Goal: Task Accomplishment & Management: Use online tool/utility

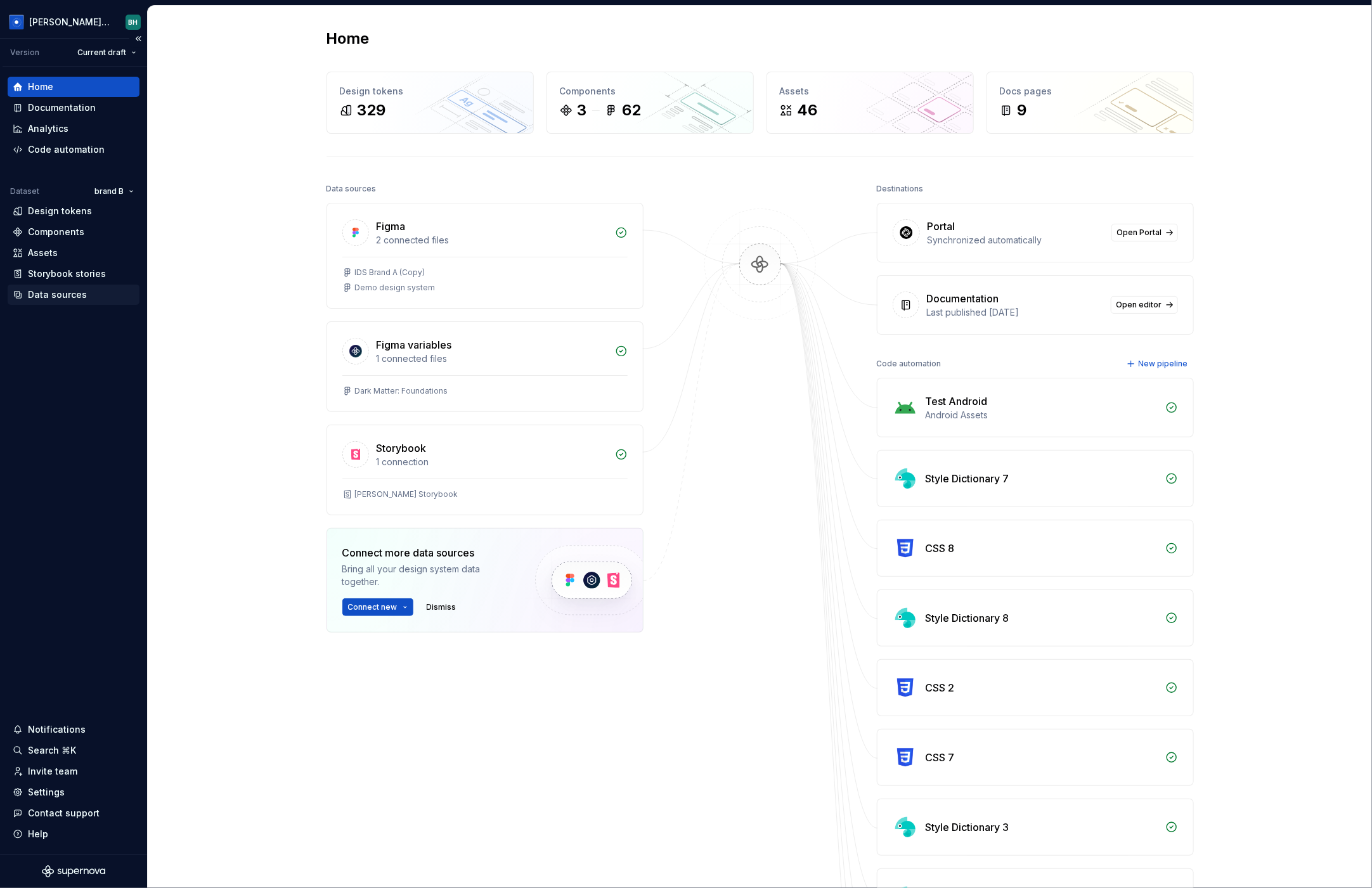
click at [63, 296] on div "Data sources" at bounding box center [57, 294] width 59 height 12
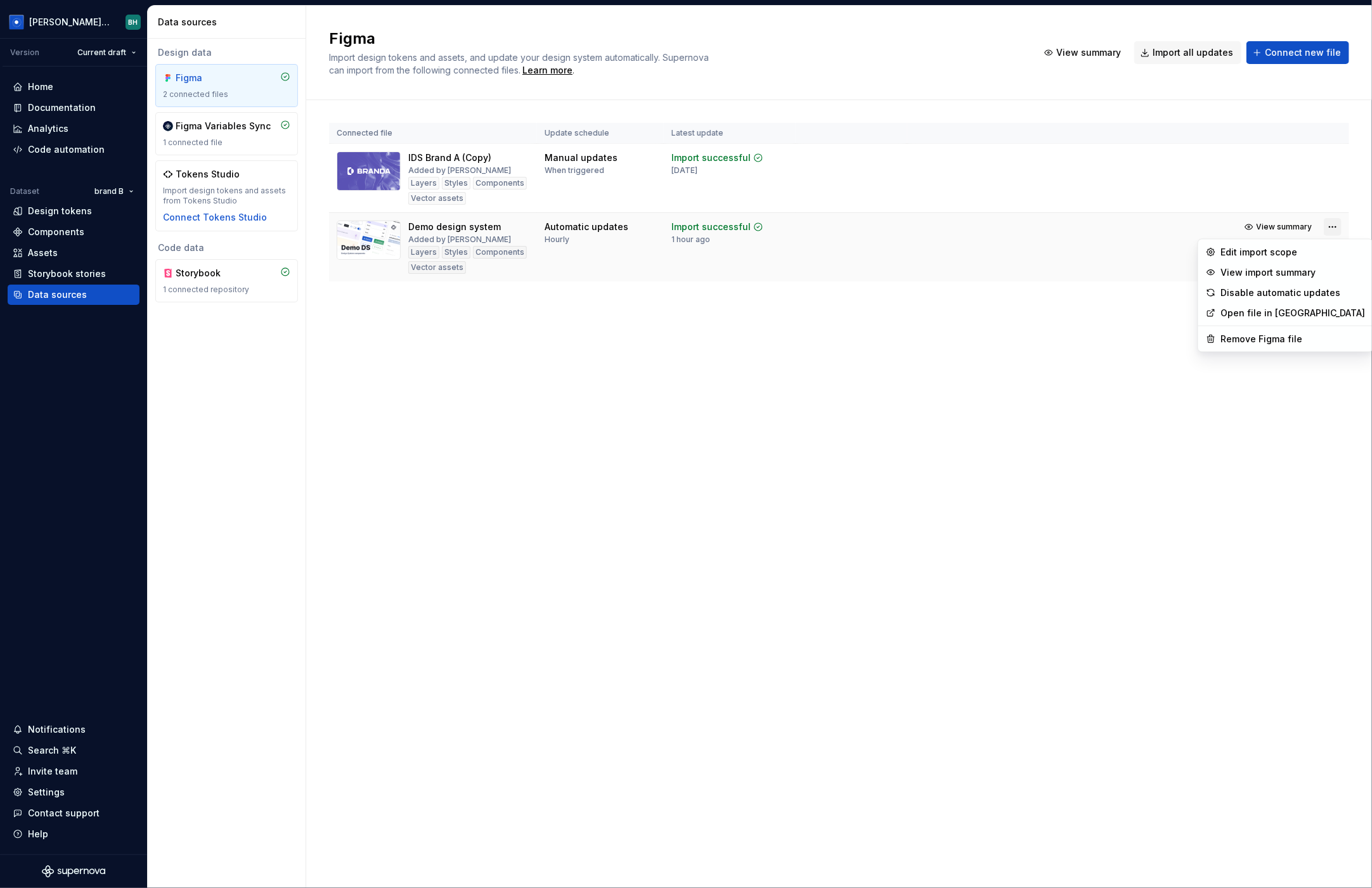
click at [1240, 223] on html "Brandon Design System BH Version Current draft Home Documentation Analytics Cod…" at bounding box center [686, 444] width 1372 height 888
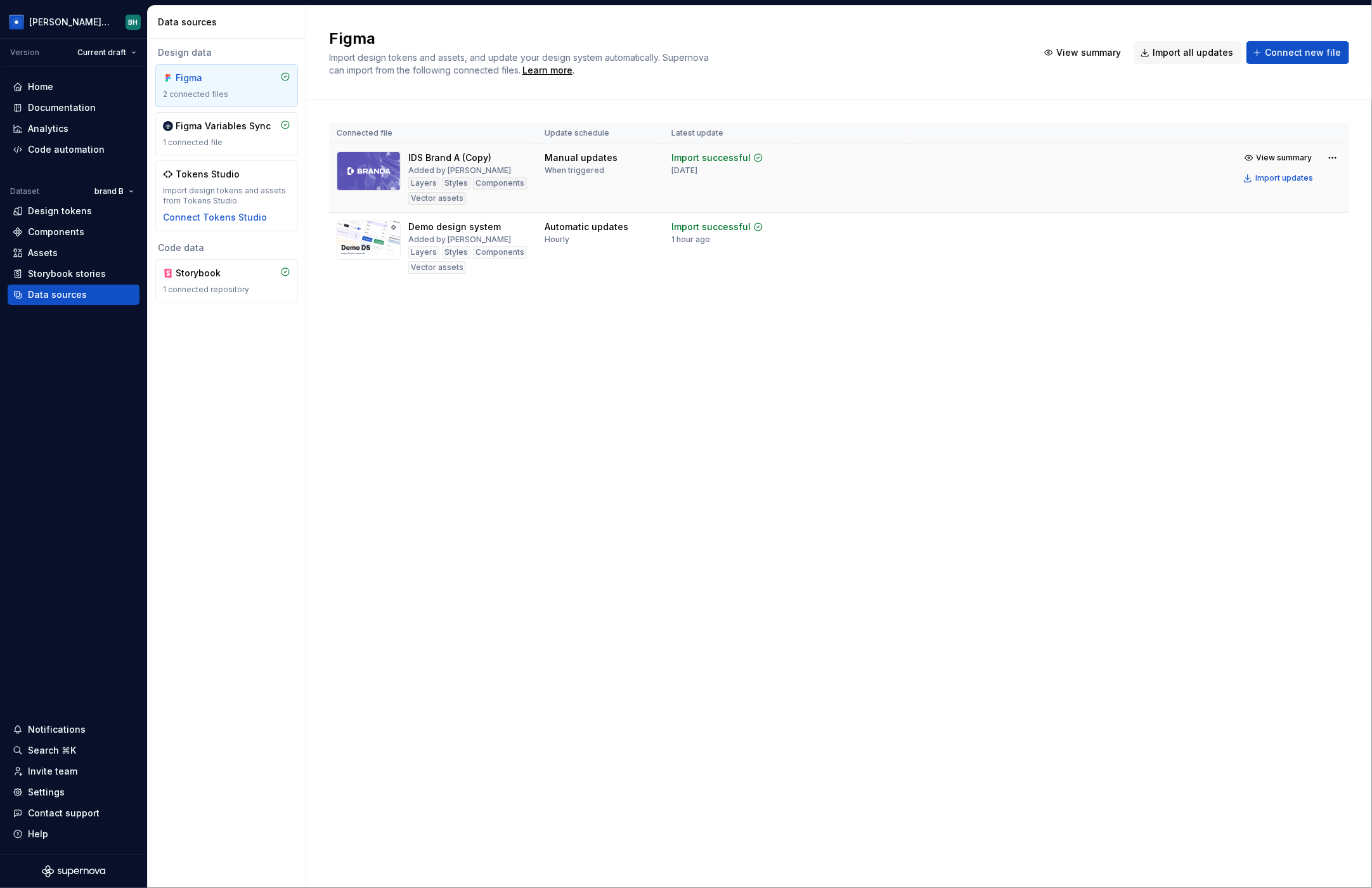
drag, startPoint x: 619, startPoint y: 167, endPoint x: 572, endPoint y: 157, distance: 48.1
click at [619, 167] on html "Brandon Design System BH Version Current draft Home Documentation Analytics Cod…" at bounding box center [686, 444] width 1372 height 888
click at [1240, 160] on span "View summary" at bounding box center [1284, 158] width 56 height 10
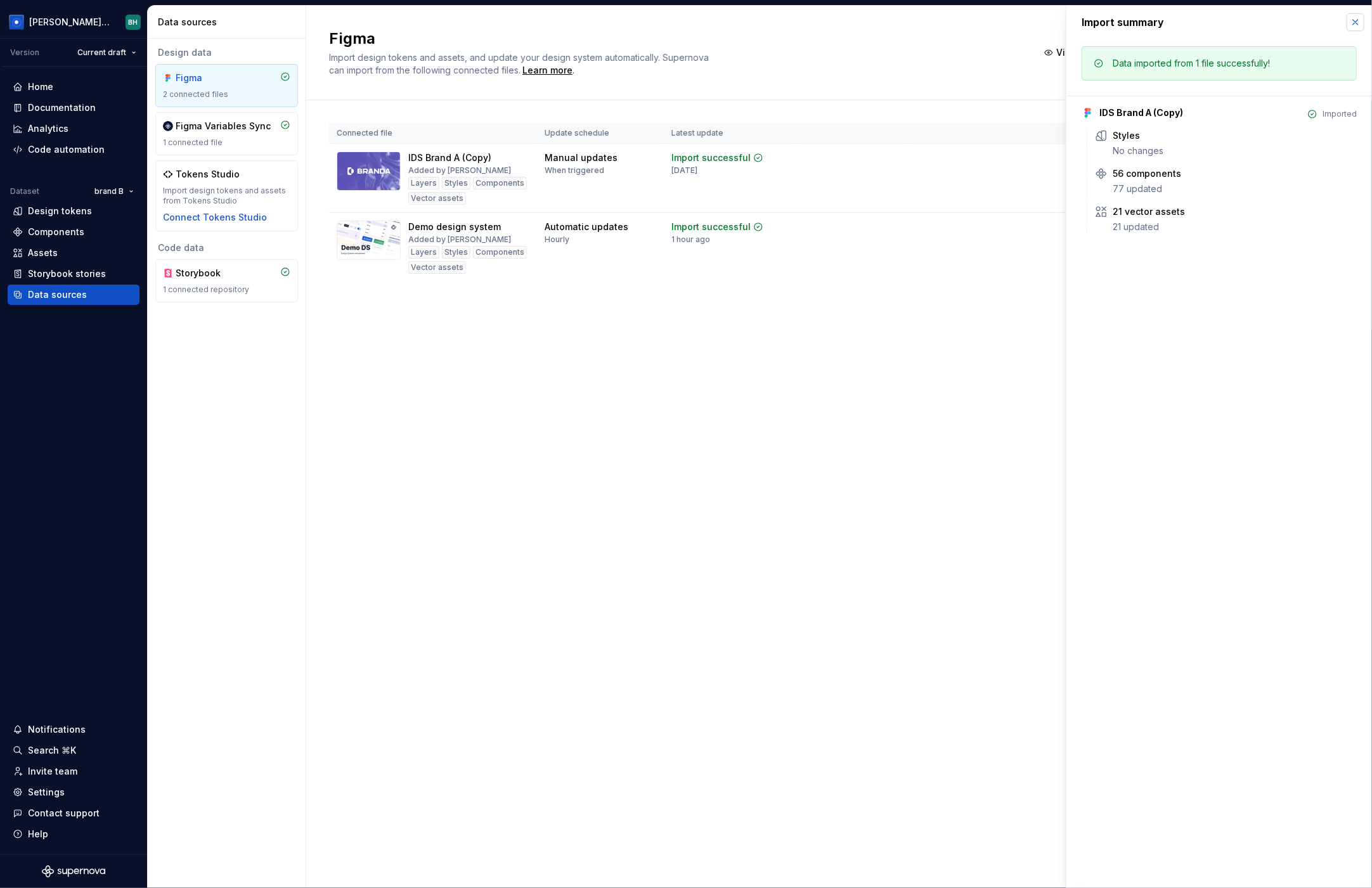
click at [1240, 22] on button "button" at bounding box center [1355, 22] width 17 height 17
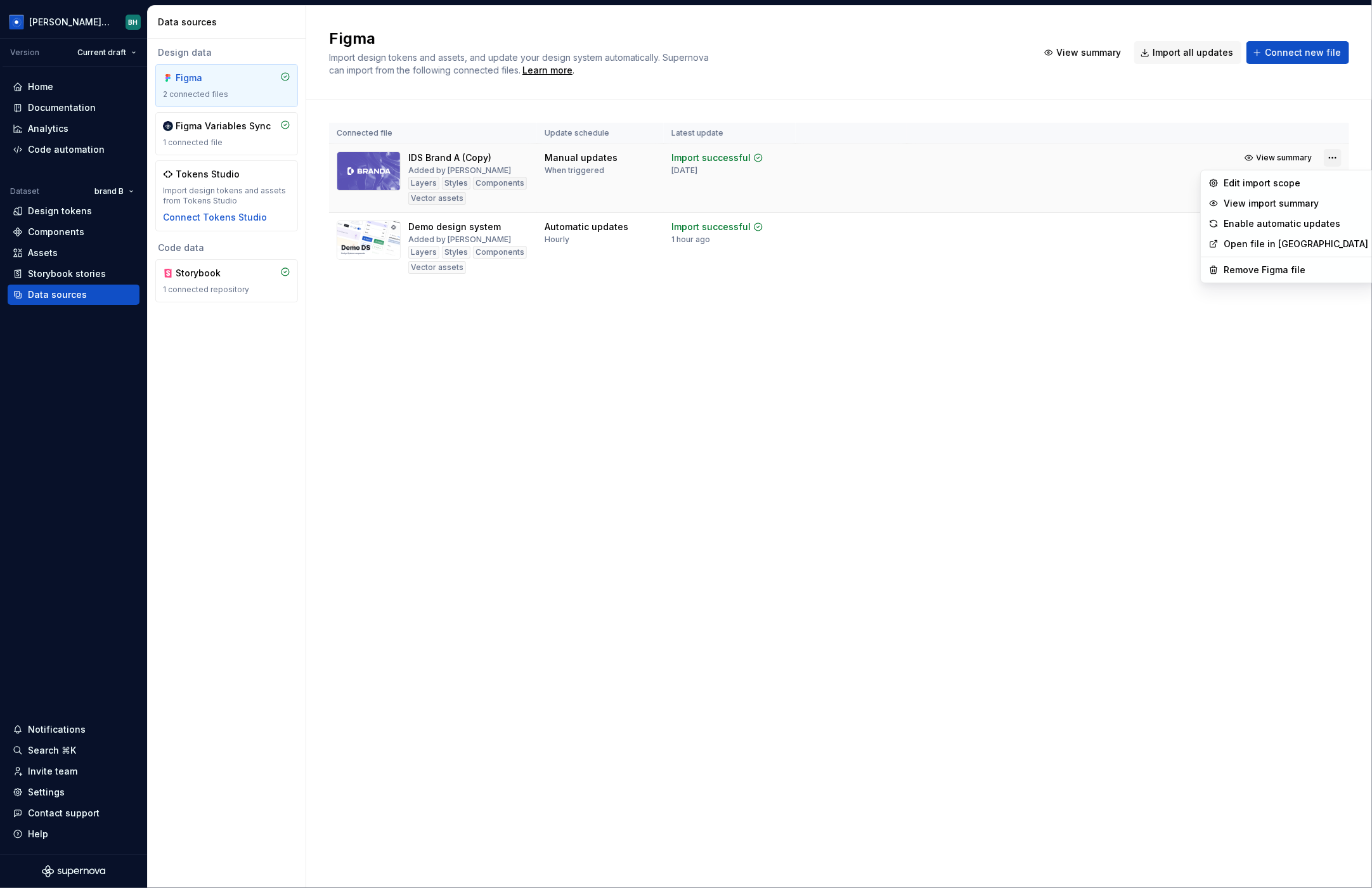
click at [1240, 162] on html "Brandon Design System BH Version Current draft Home Documentation Analytics Cod…" at bounding box center [686, 444] width 1372 height 888
click at [1240, 185] on div "Edit import scope" at bounding box center [1295, 183] width 144 height 12
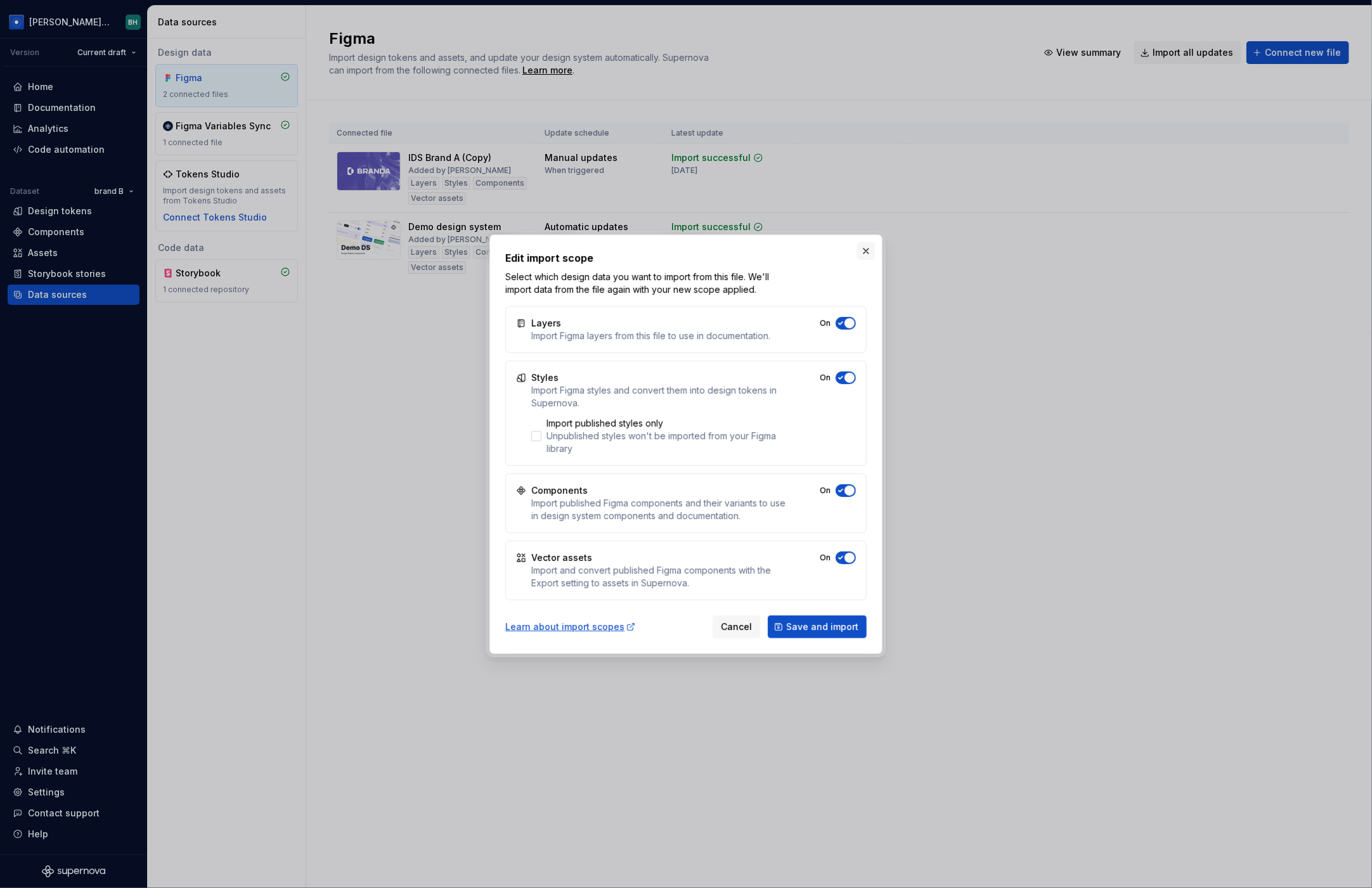
click at [865, 250] on button "button" at bounding box center [865, 251] width 17 height 17
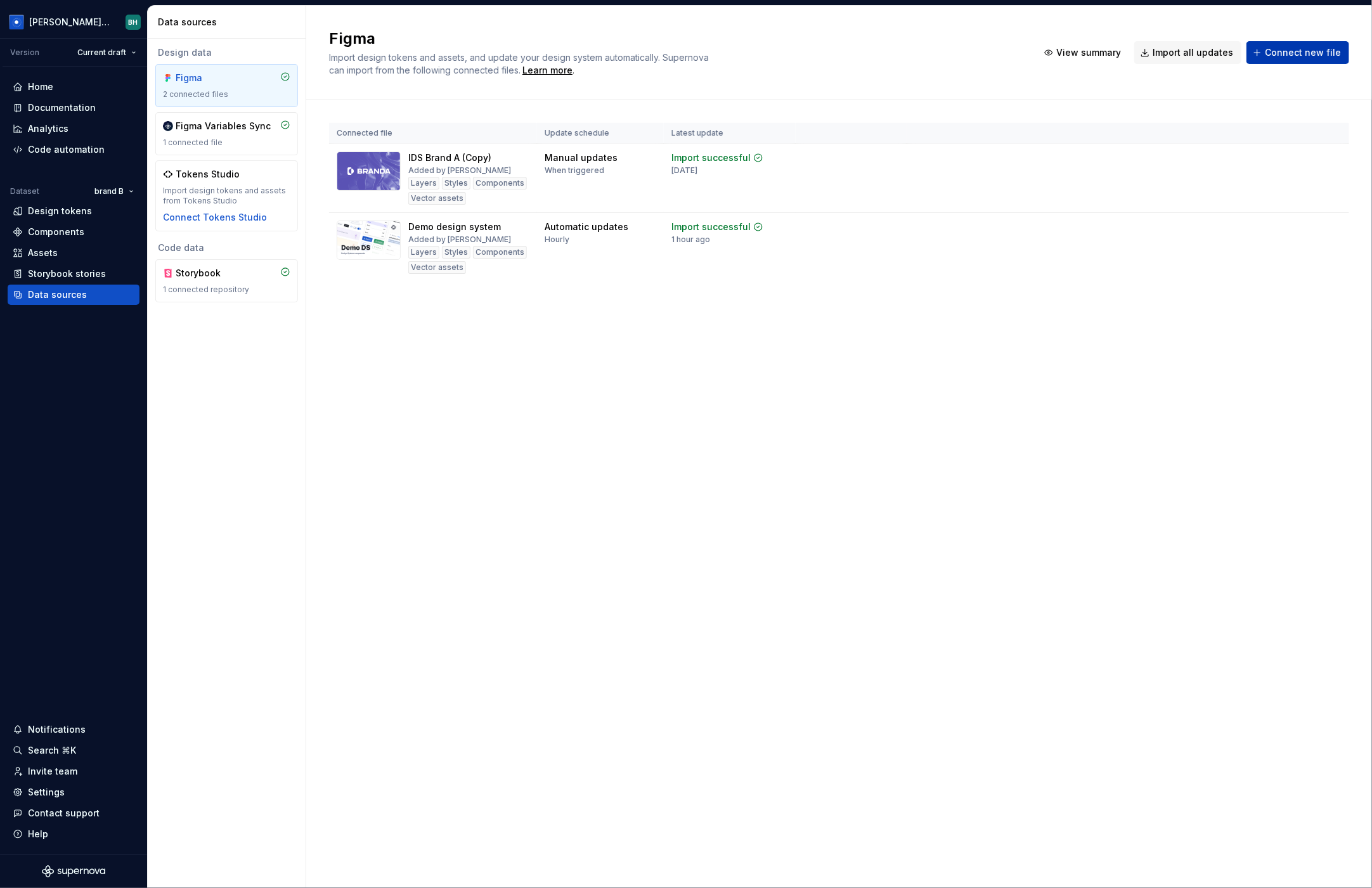
click at [1240, 50] on span "Connect new file" at bounding box center [1302, 52] width 76 height 12
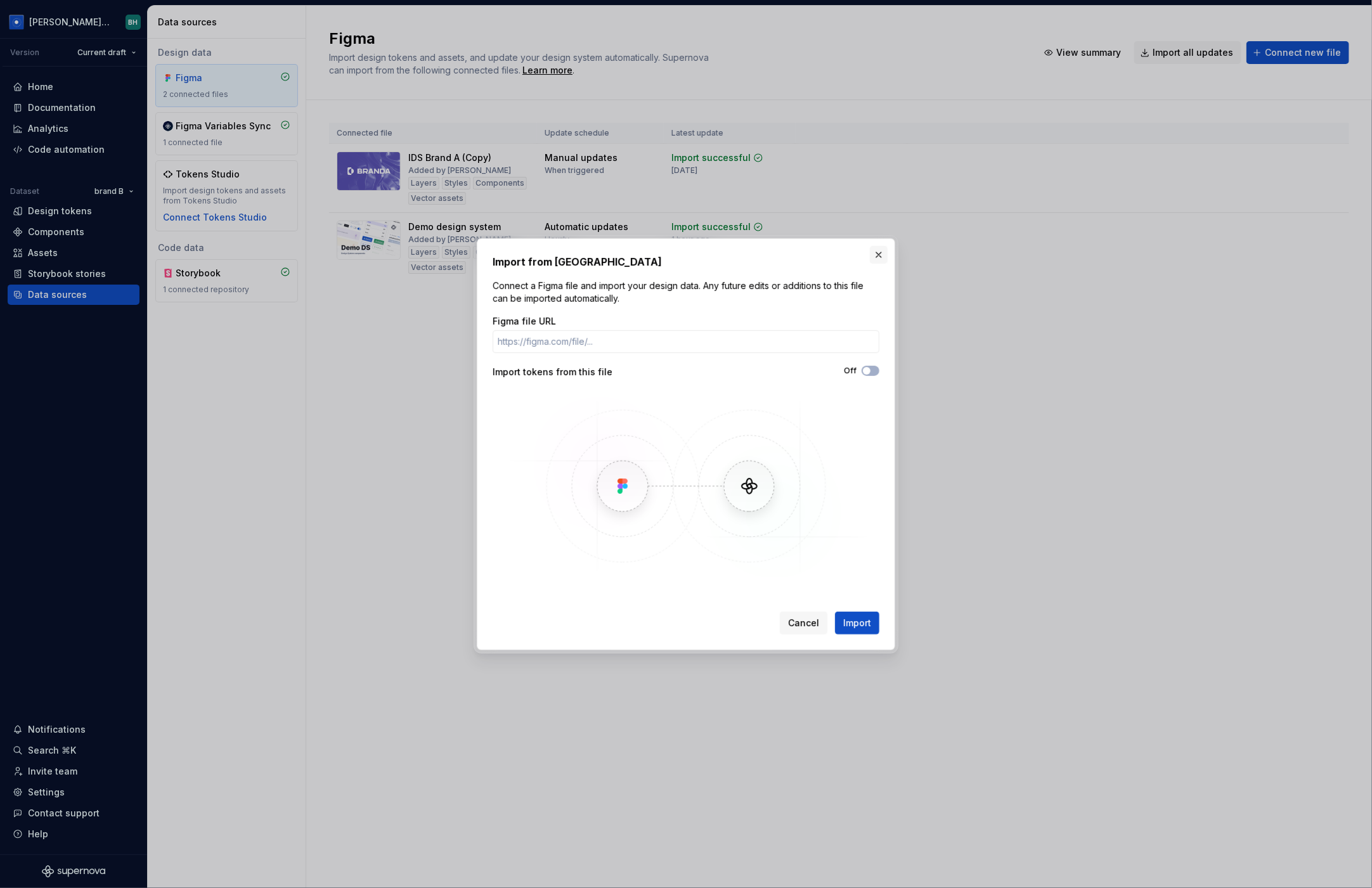
click at [877, 252] on button "button" at bounding box center [878, 254] width 17 height 17
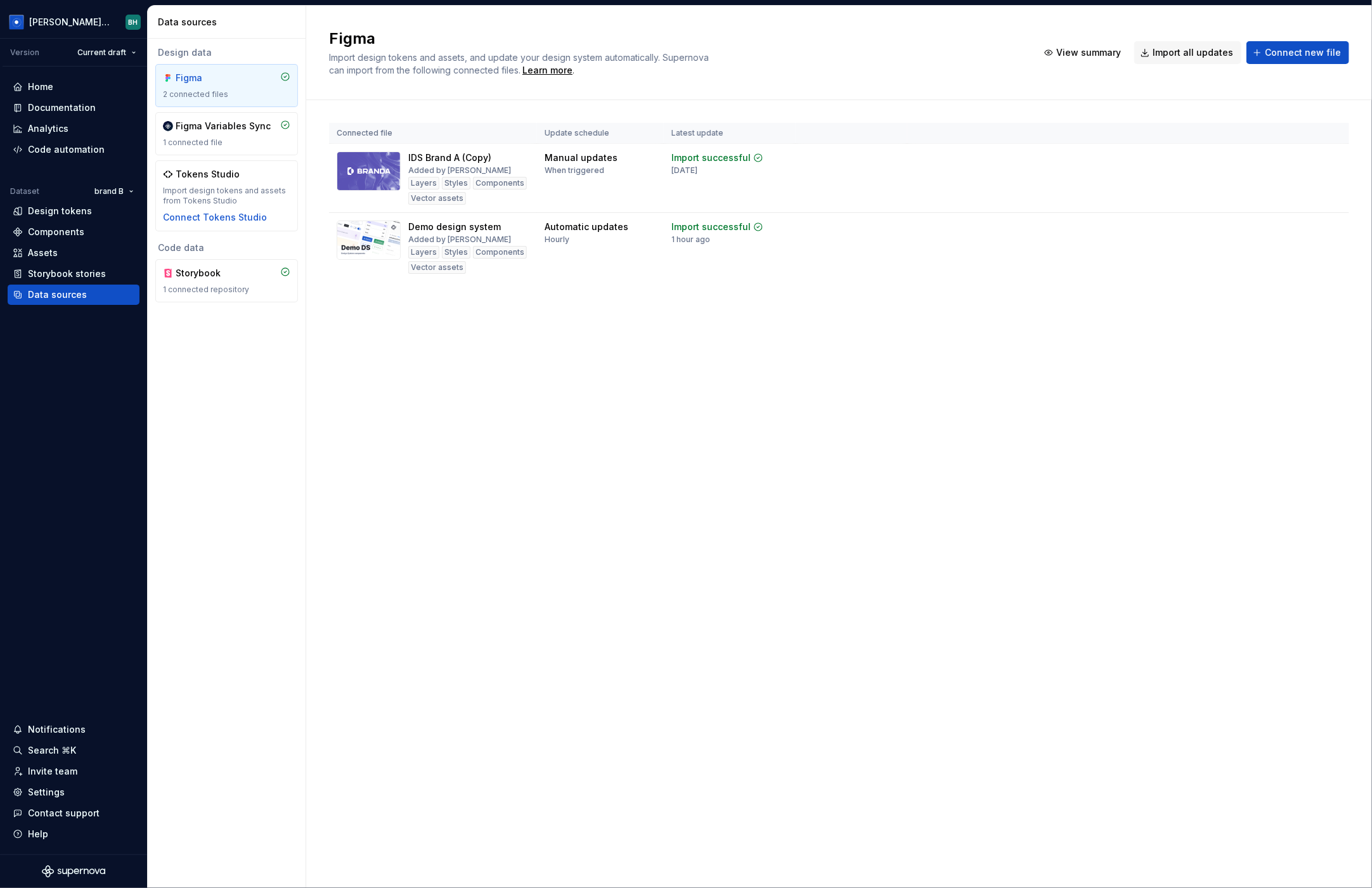
click at [745, 354] on div "Figma Import design tokens and assets, and update your design system automatica…" at bounding box center [839, 447] width 1065 height 882
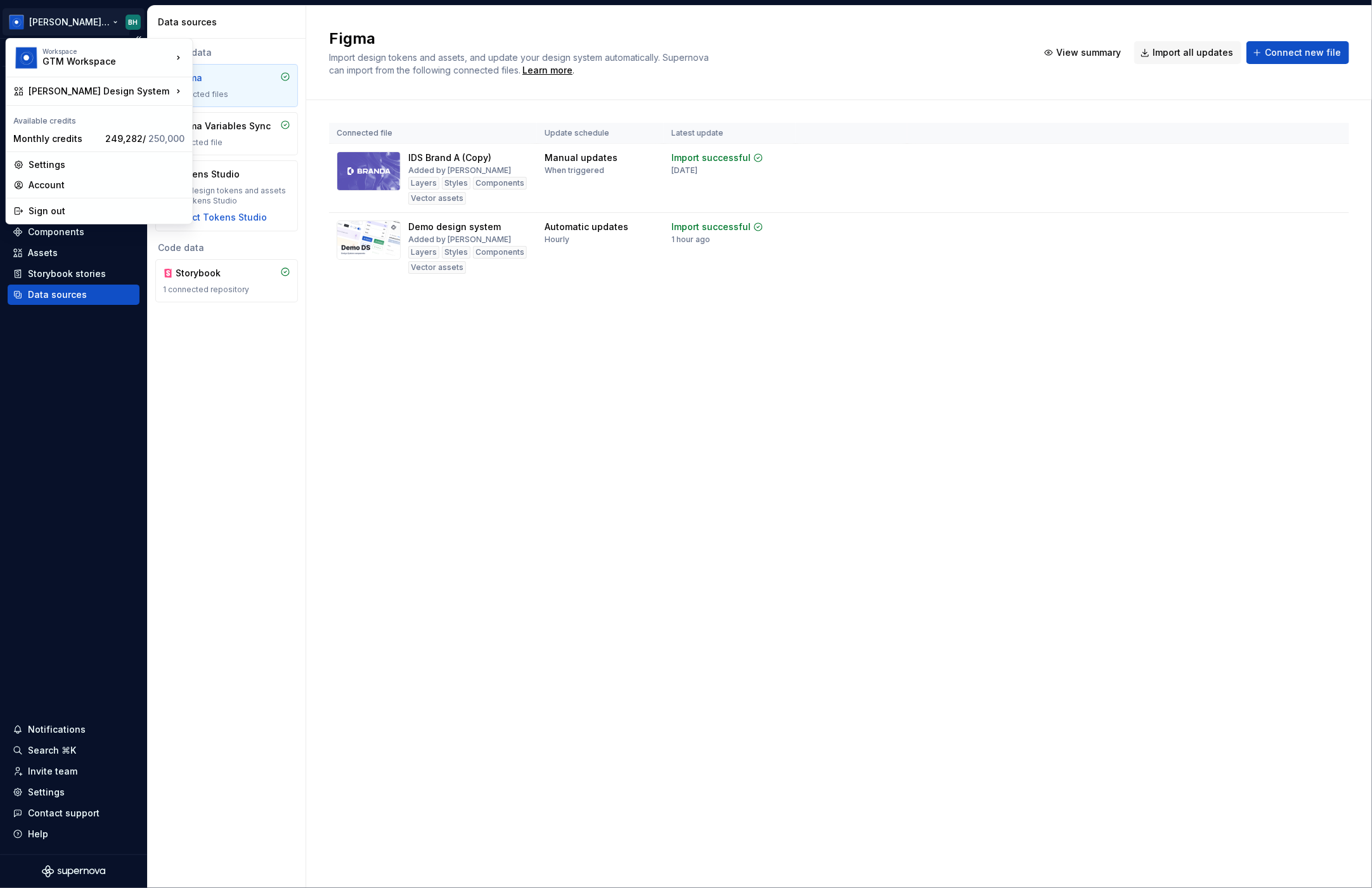
click at [93, 17] on html "Brandon Design System BH Version Current draft Home Documentation Analytics Cod…" at bounding box center [686, 444] width 1372 height 888
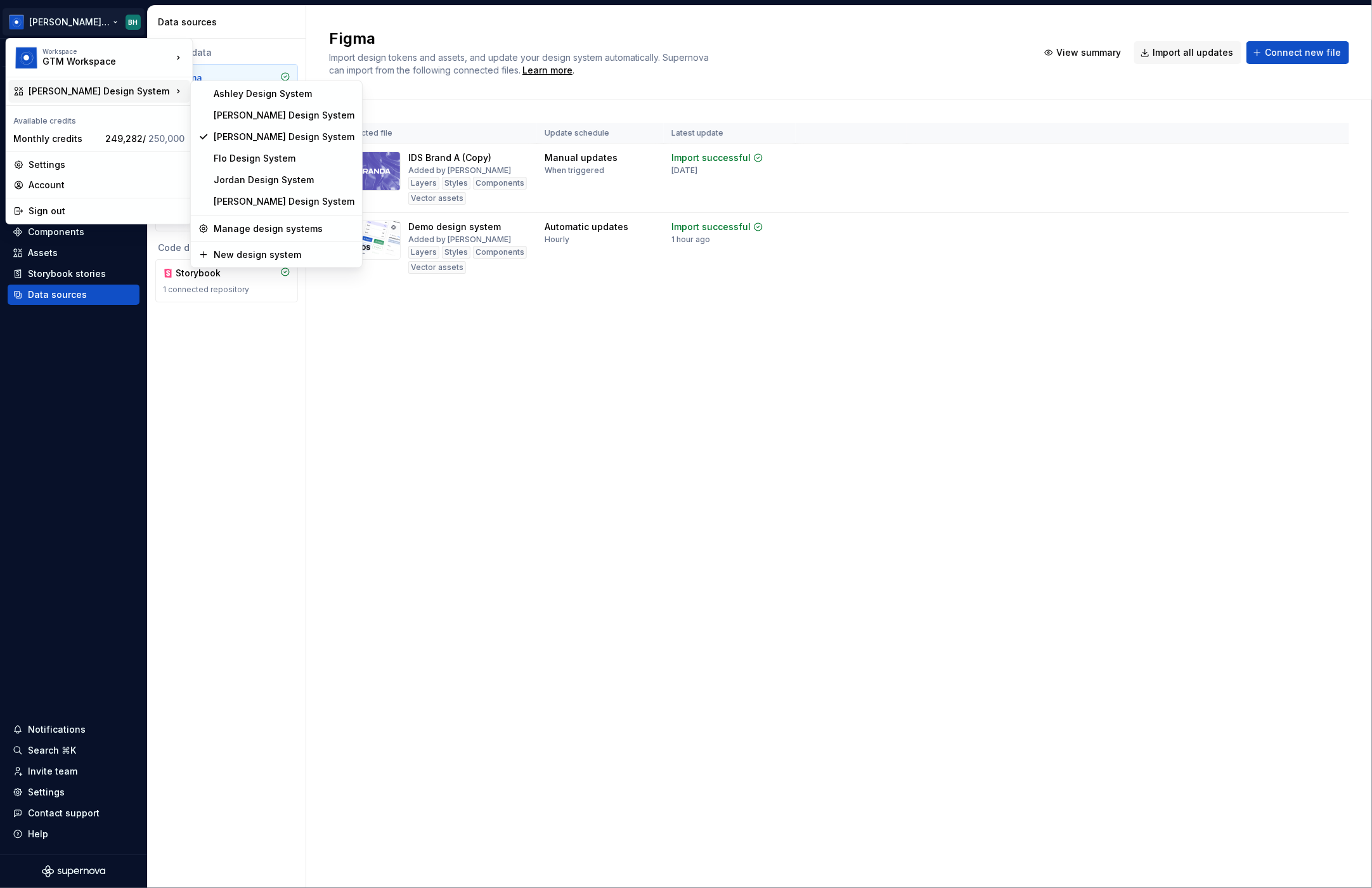
click at [472, 382] on html "Brandon Design System BH Version Current draft Home Documentation Analytics Cod…" at bounding box center [686, 444] width 1372 height 888
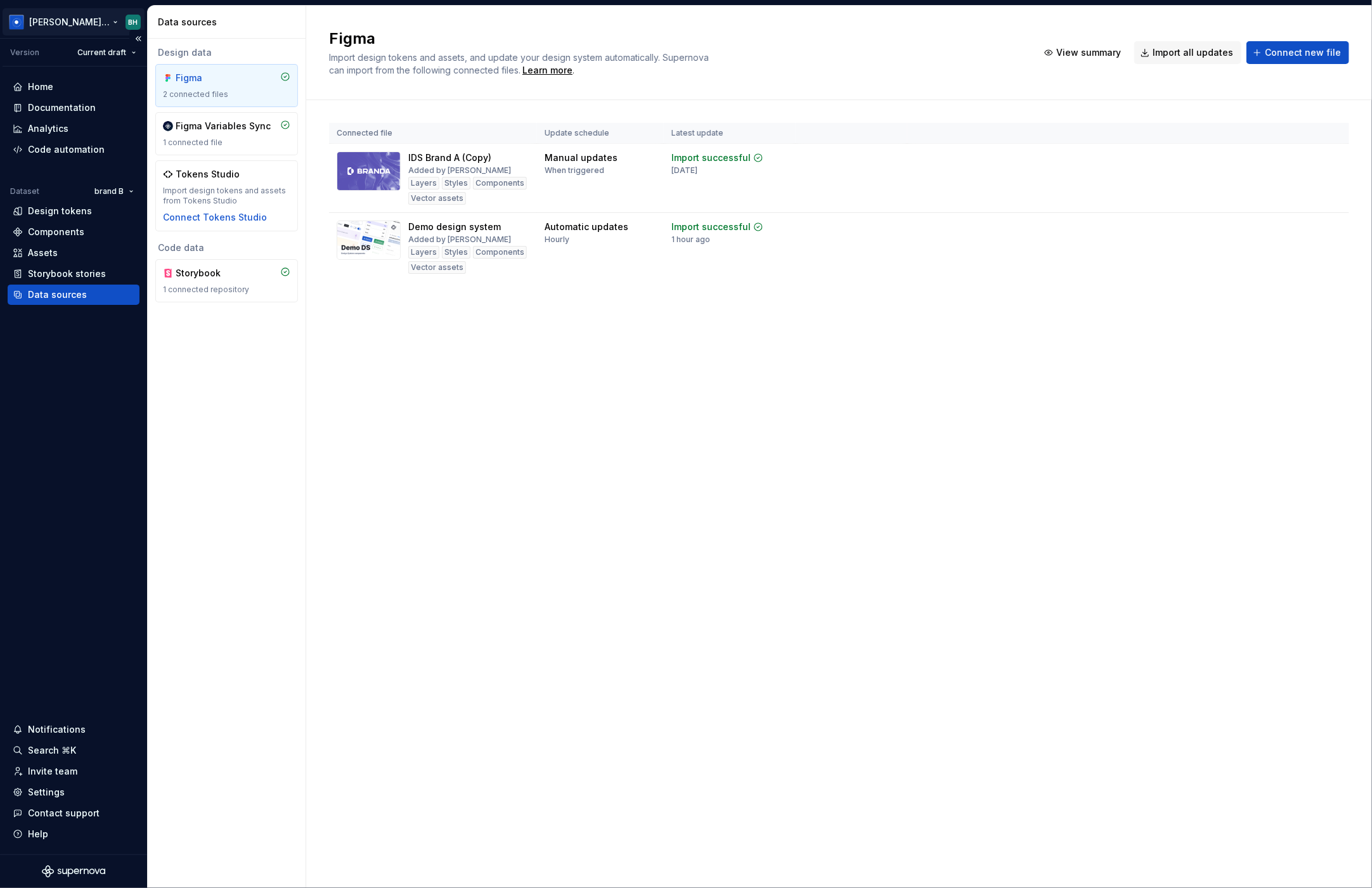
click at [83, 21] on html "Brandon Design System BH Version Current draft Home Documentation Analytics Cod…" at bounding box center [686, 444] width 1372 height 888
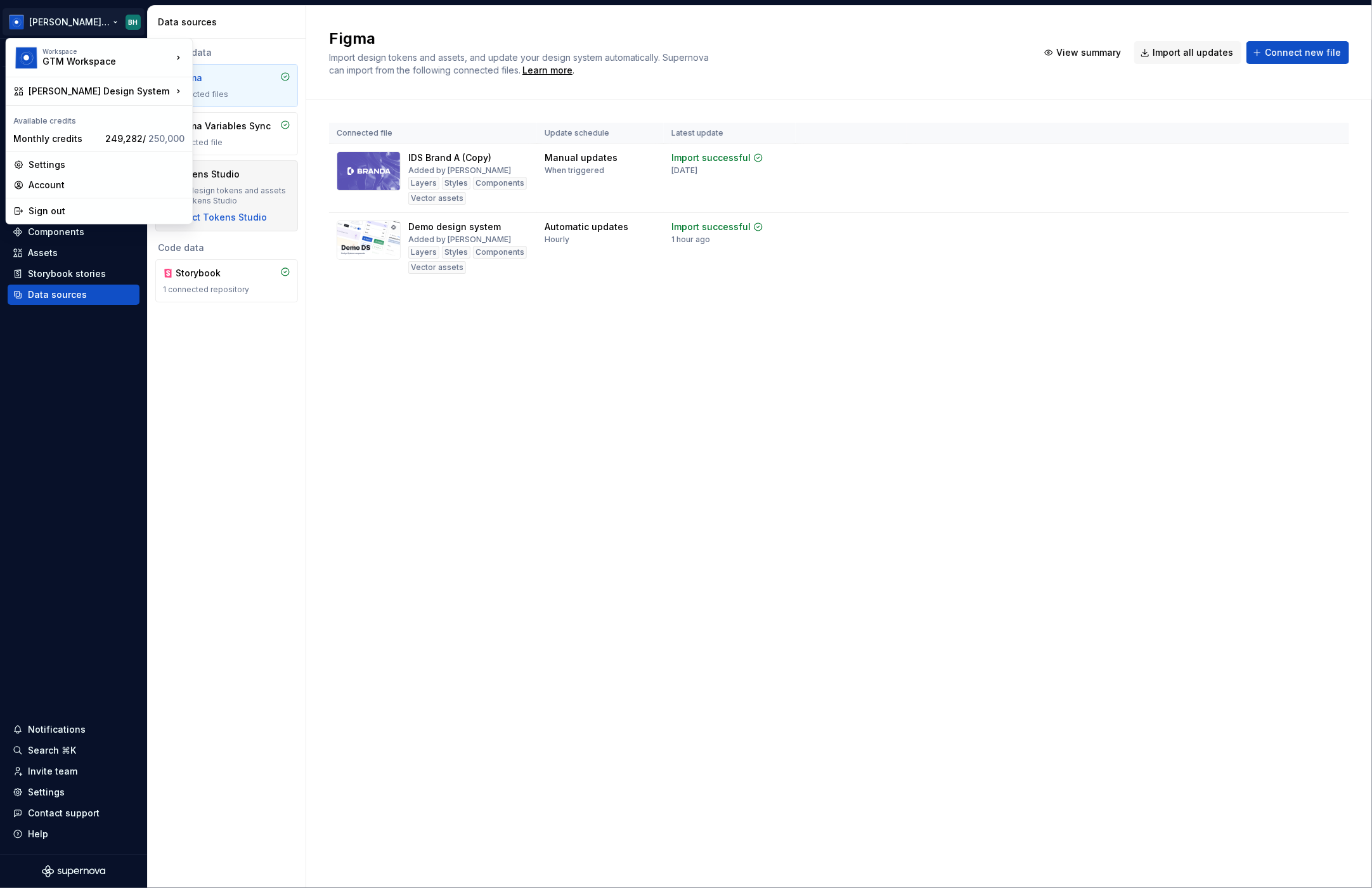
drag, startPoint x: 462, startPoint y: 435, endPoint x: 195, endPoint y: 191, distance: 361.7
click at [460, 433] on html "Brandon Design System BH Version Current draft Home Documentation Analytics Cod…" at bounding box center [686, 444] width 1372 height 888
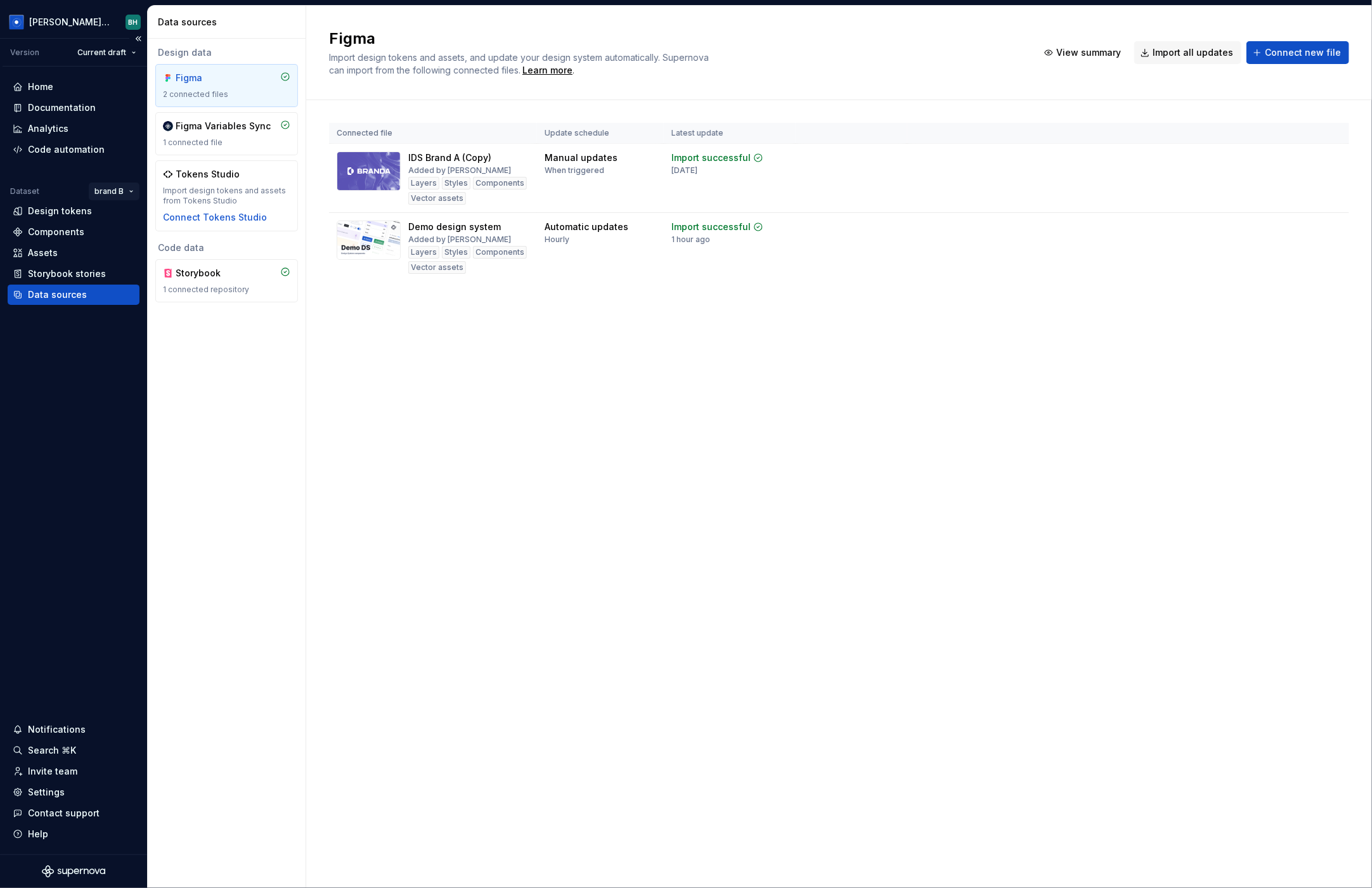
click at [110, 190] on html "Brandon Design System BH Version Current draft Home Documentation Analytics Cod…" at bounding box center [686, 444] width 1372 height 888
click at [156, 259] on div "Manage datasets" at bounding box center [154, 262] width 83 height 12
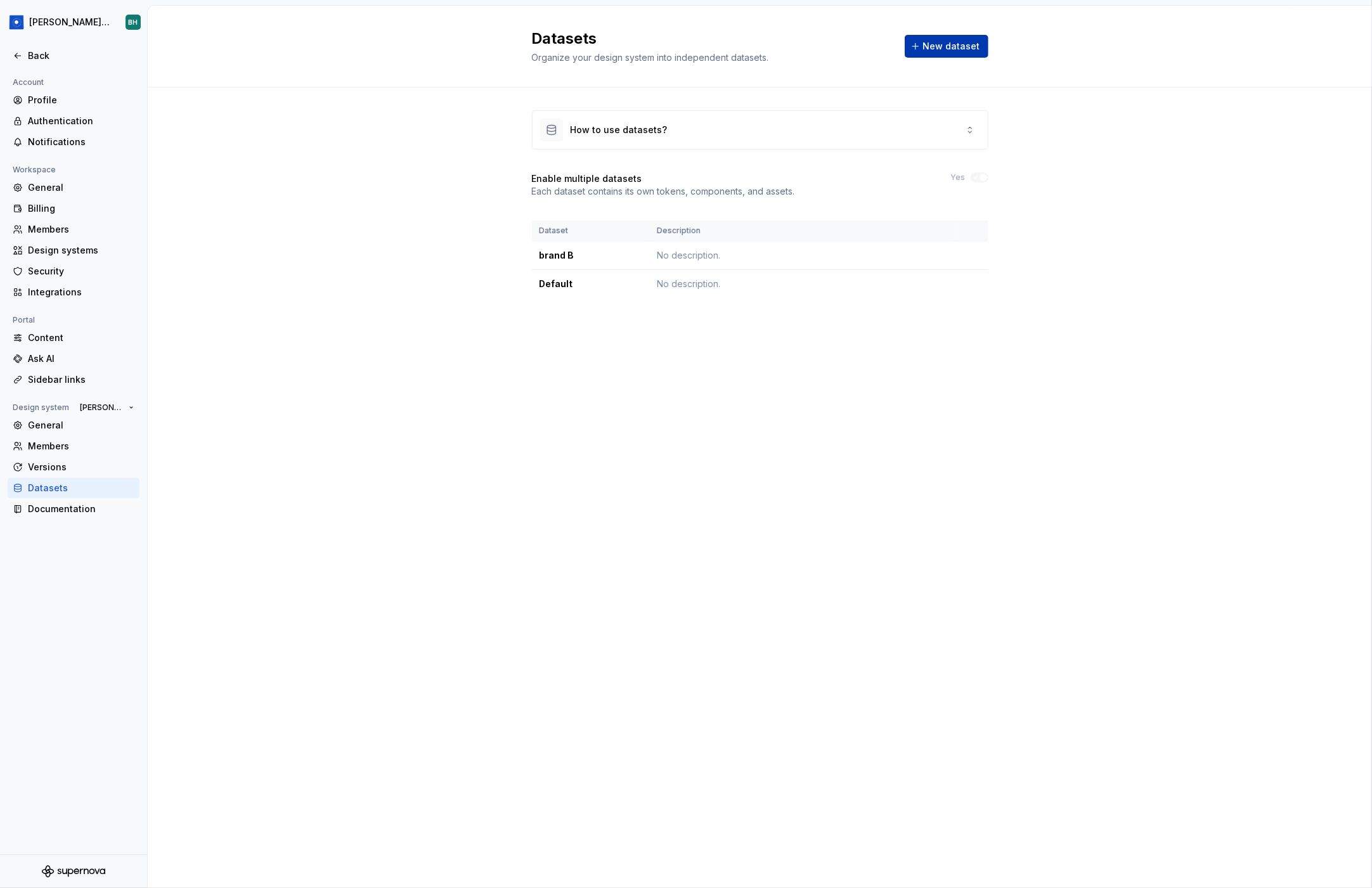
click at [960, 48] on span "New dataset" at bounding box center [951, 46] width 57 height 12
drag, startPoint x: 1109, startPoint y: 341, endPoint x: 879, endPoint y: 340, distance: 230.0
click at [25, 53] on div "Back" at bounding box center [73, 55] width 122 height 12
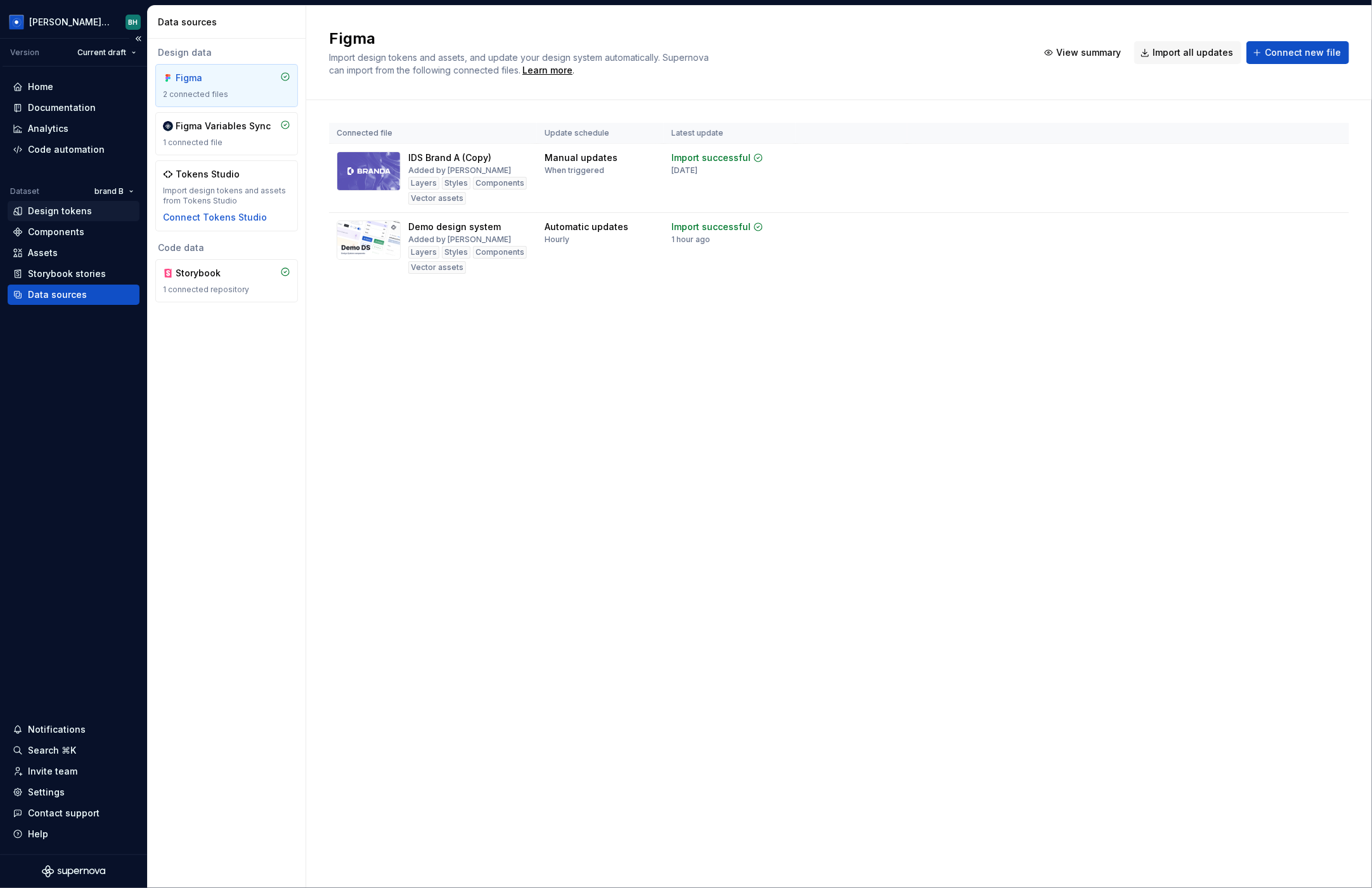
click at [66, 209] on div "Design tokens" at bounding box center [59, 210] width 64 height 12
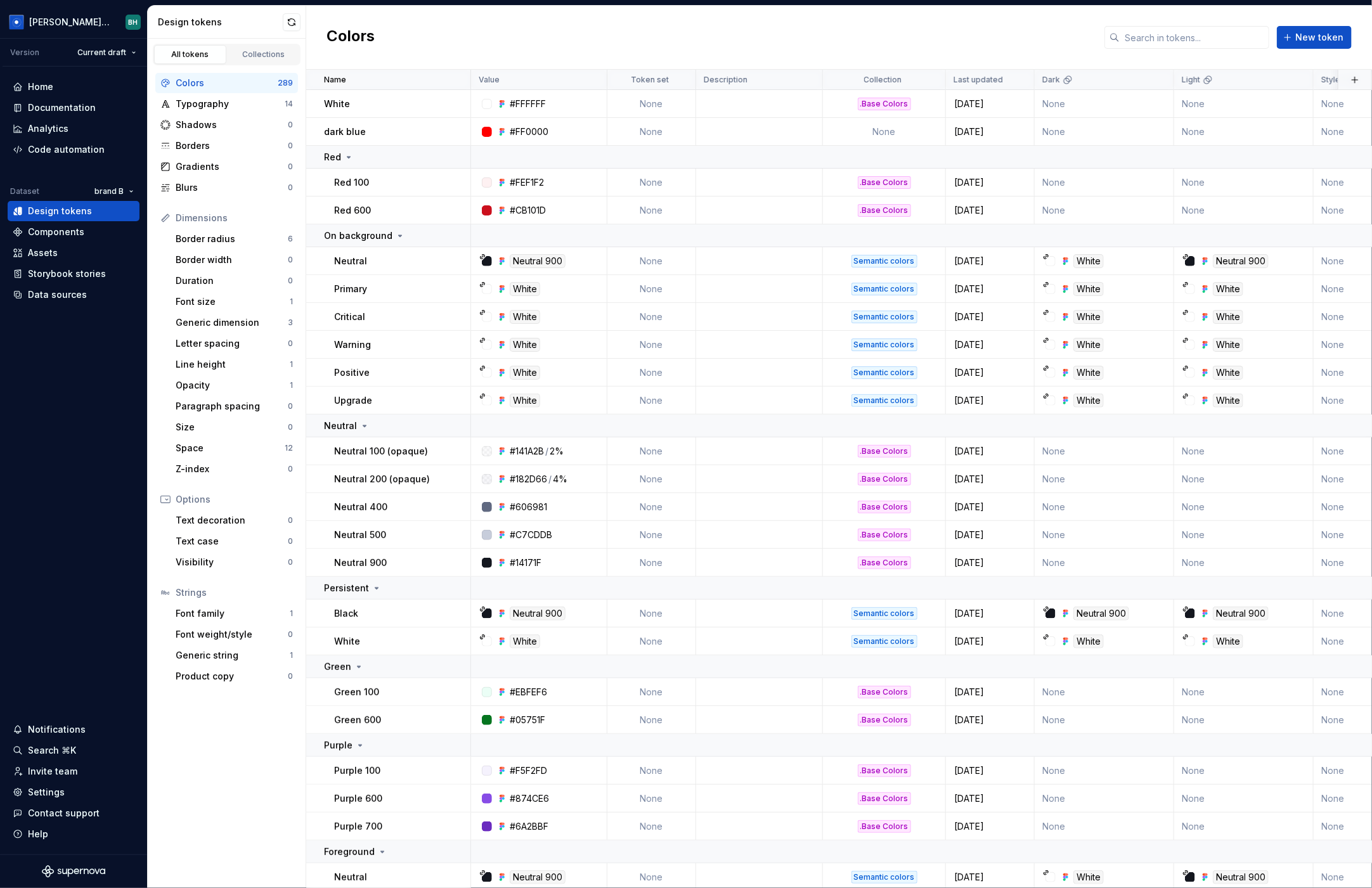
click at [532, 33] on div "Colors New token" at bounding box center [839, 38] width 1065 height 64
click at [678, 79] on html "Brandon Design System BH Version Current draft Home Documentation Analytics Cod…" at bounding box center [686, 444] width 1372 height 888
click at [720, 101] on span "Edit property" at bounding box center [735, 104] width 83 height 12
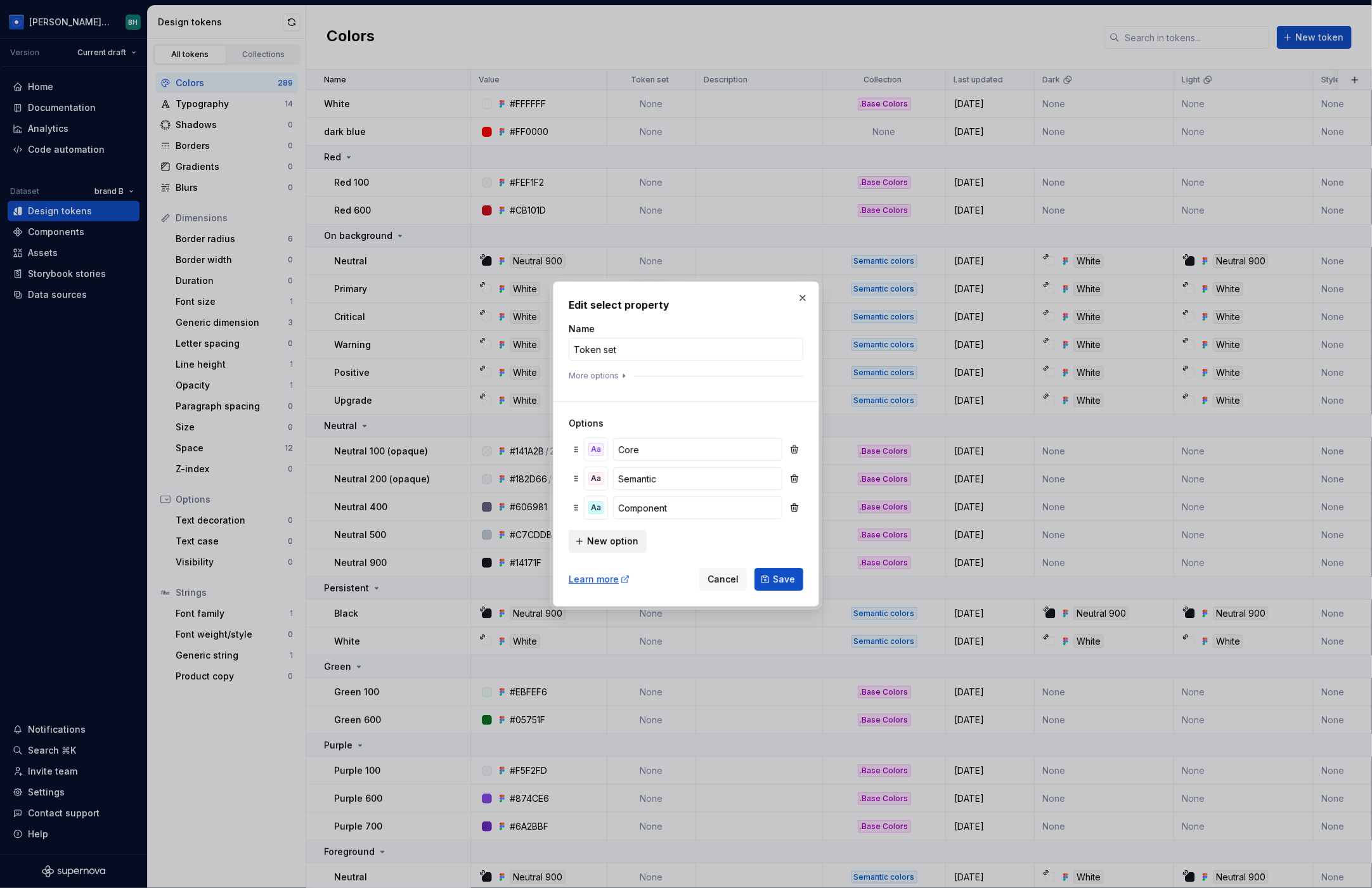
click at [599, 543] on span "New option" at bounding box center [612, 541] width 51 height 12
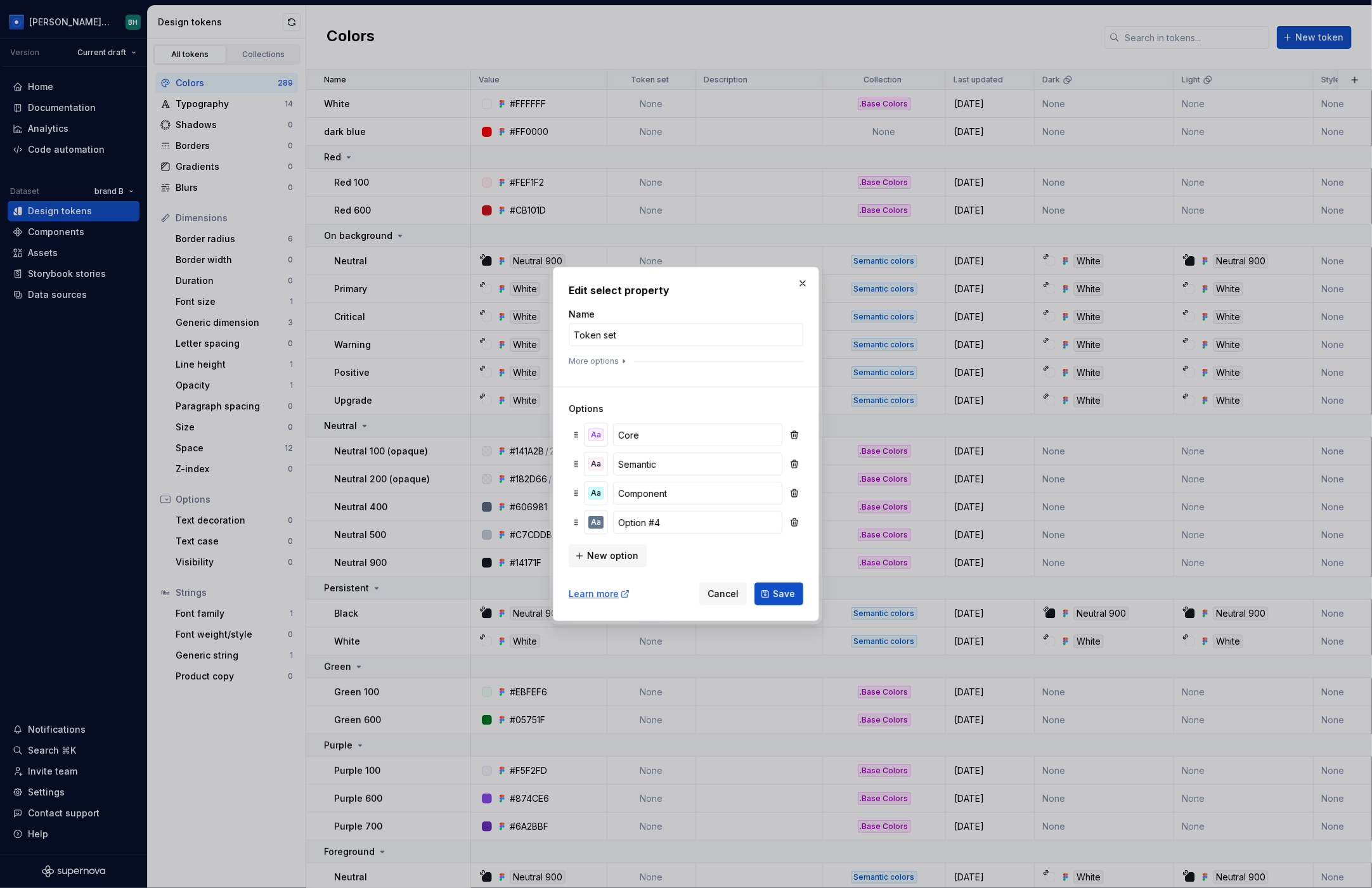
drag, startPoint x: 803, startPoint y: 283, endPoint x: 819, endPoint y: 274, distance: 18.4
click at [803, 284] on button "button" at bounding box center [802, 283] width 17 height 17
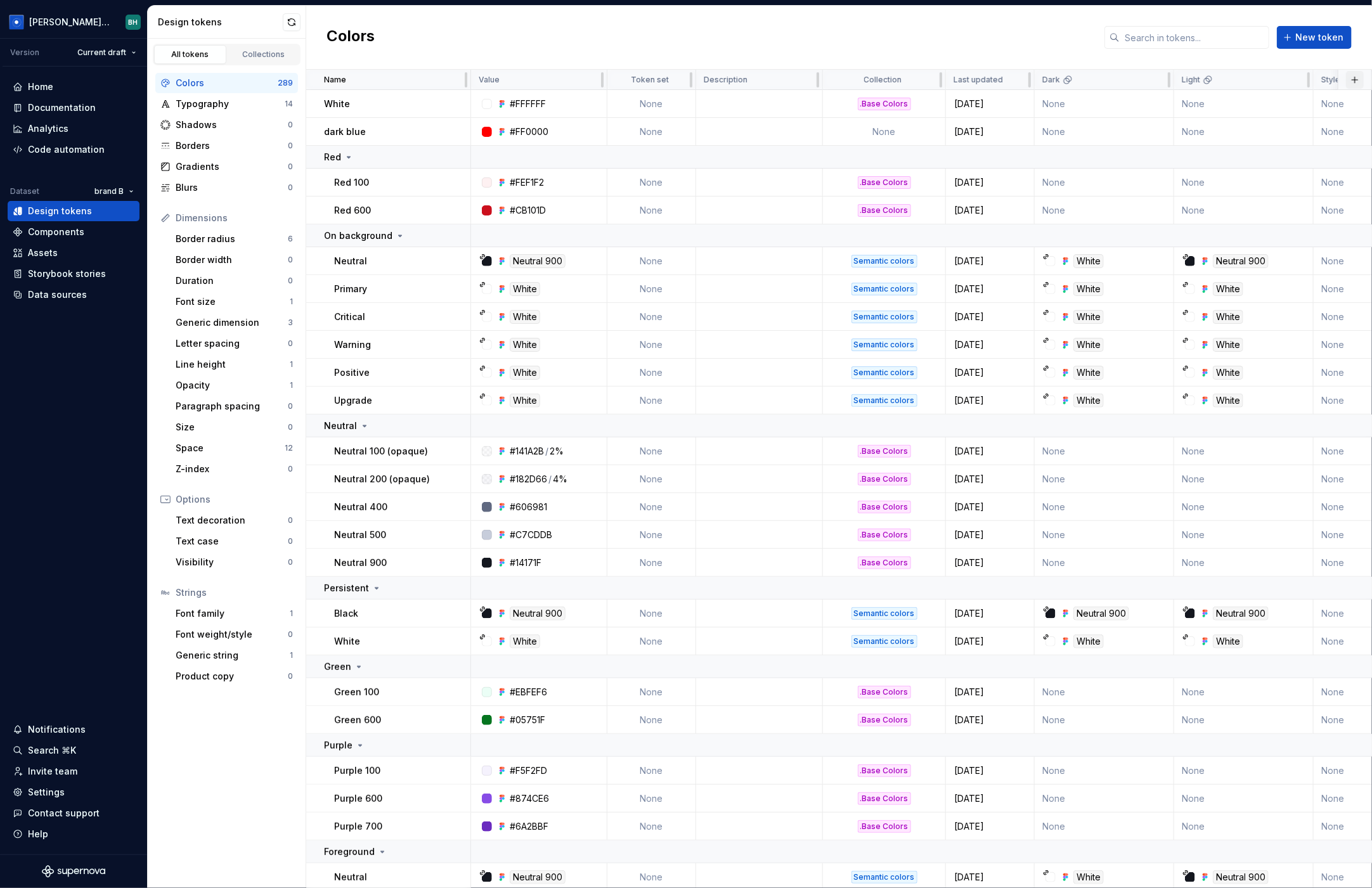
click at [1240, 80] on button "button" at bounding box center [1355, 80] width 17 height 17
click at [1240, 124] on div "New custom property" at bounding box center [1282, 130] width 95 height 12
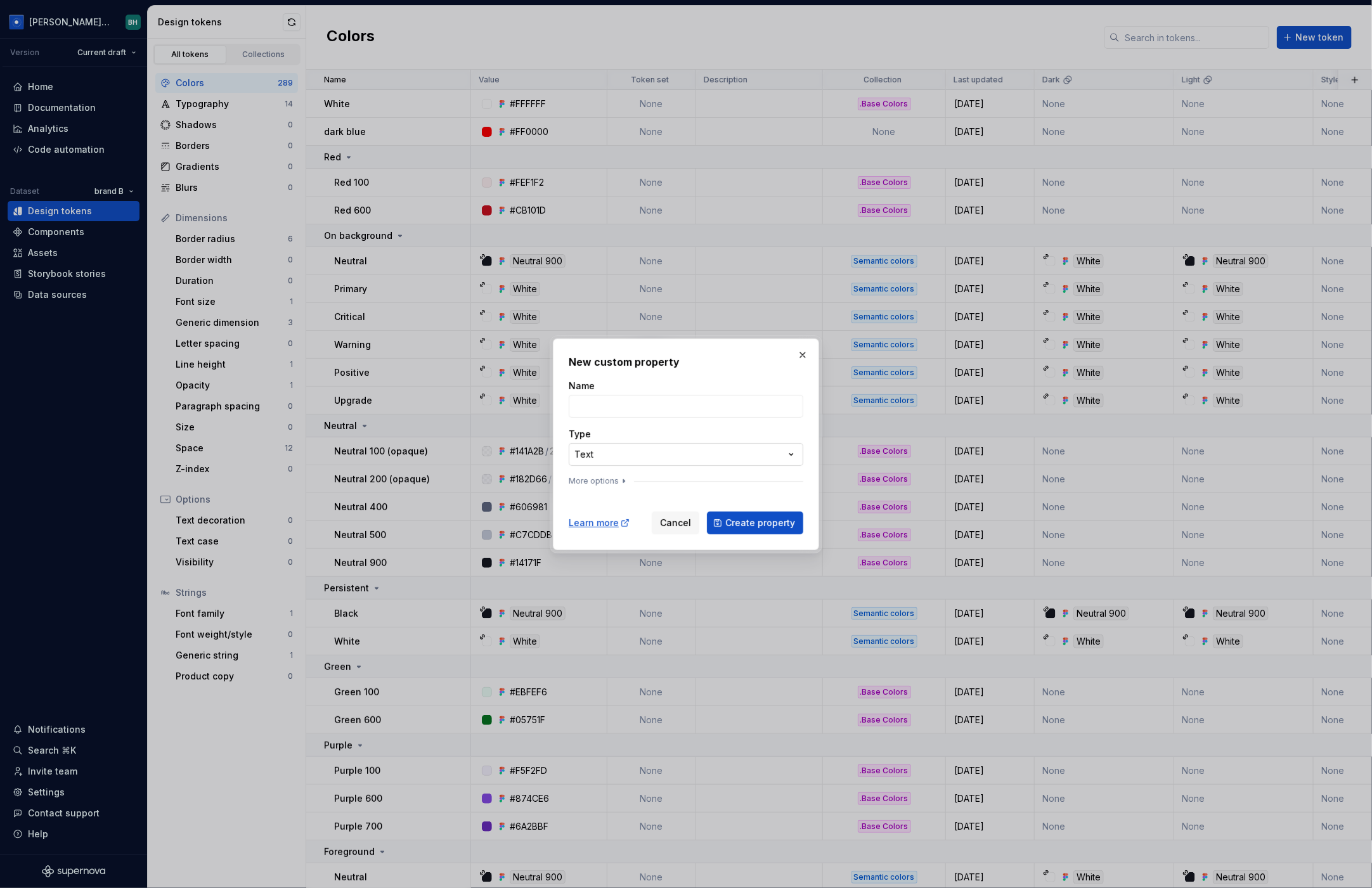
click at [666, 465] on div "**********" at bounding box center [686, 444] width 1372 height 888
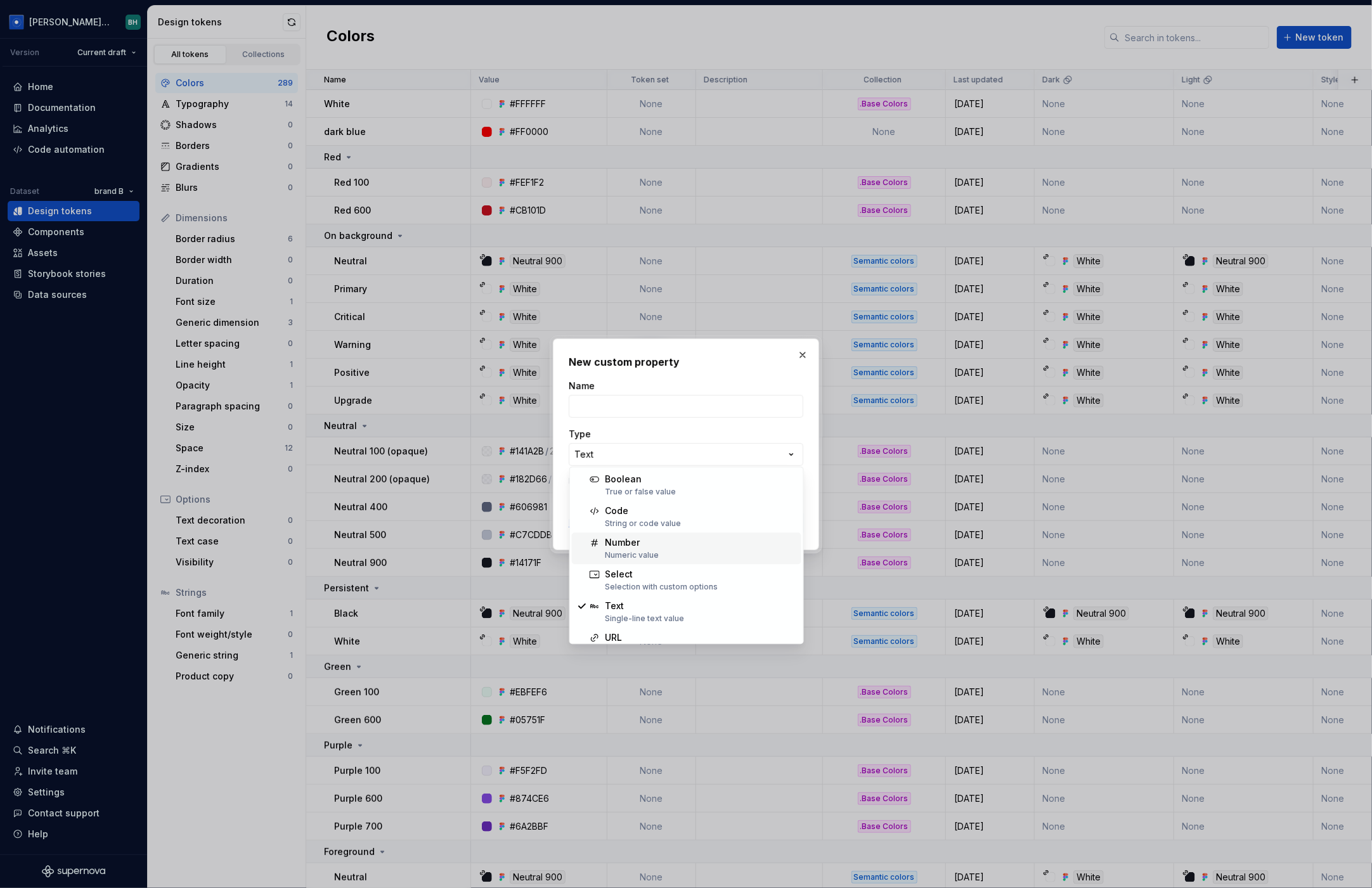
scroll to position [49, 0]
click at [802, 355] on div "**********" at bounding box center [686, 444] width 1372 height 888
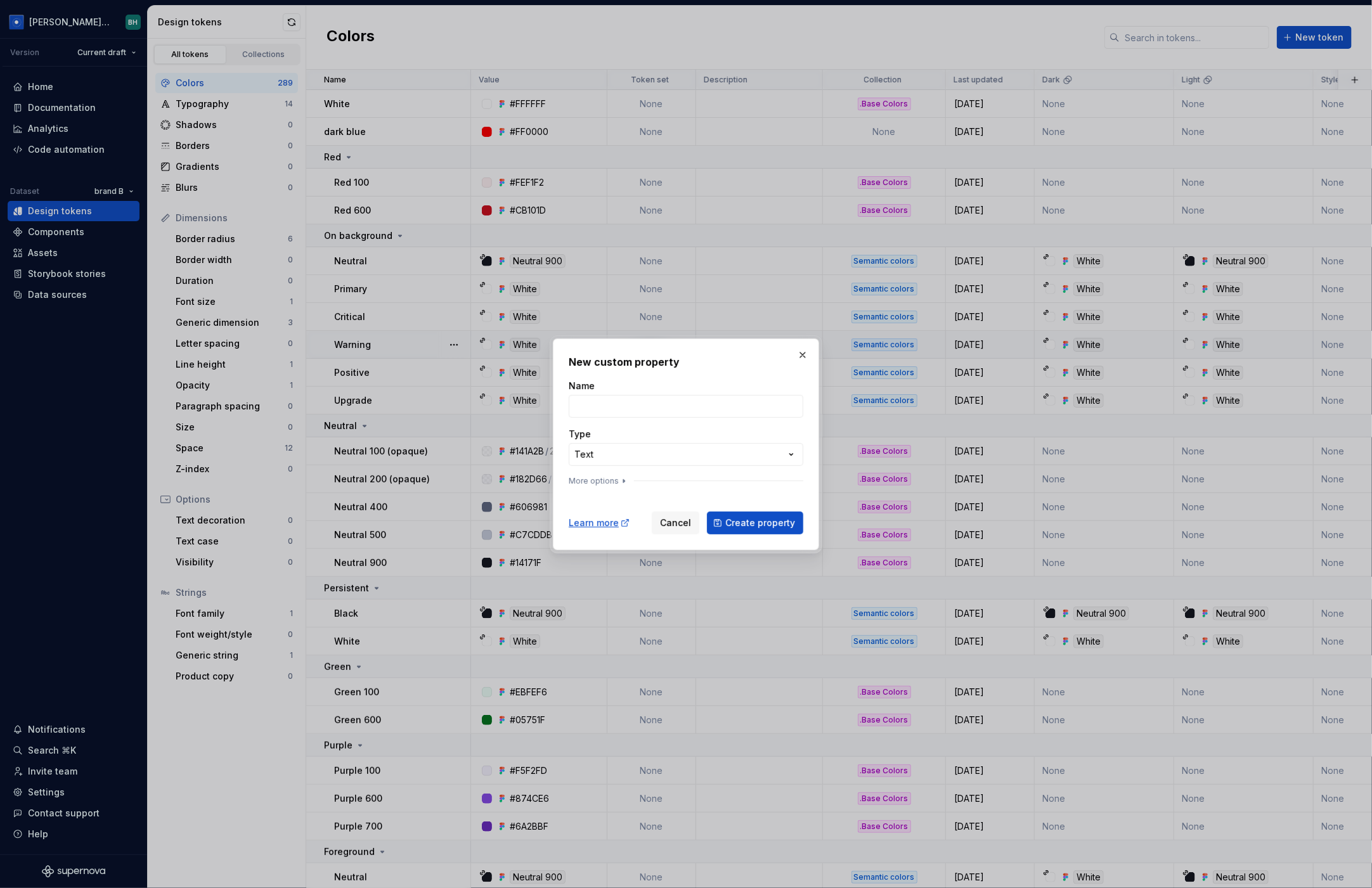
click at [802, 357] on button "button" at bounding box center [802, 355] width 17 height 17
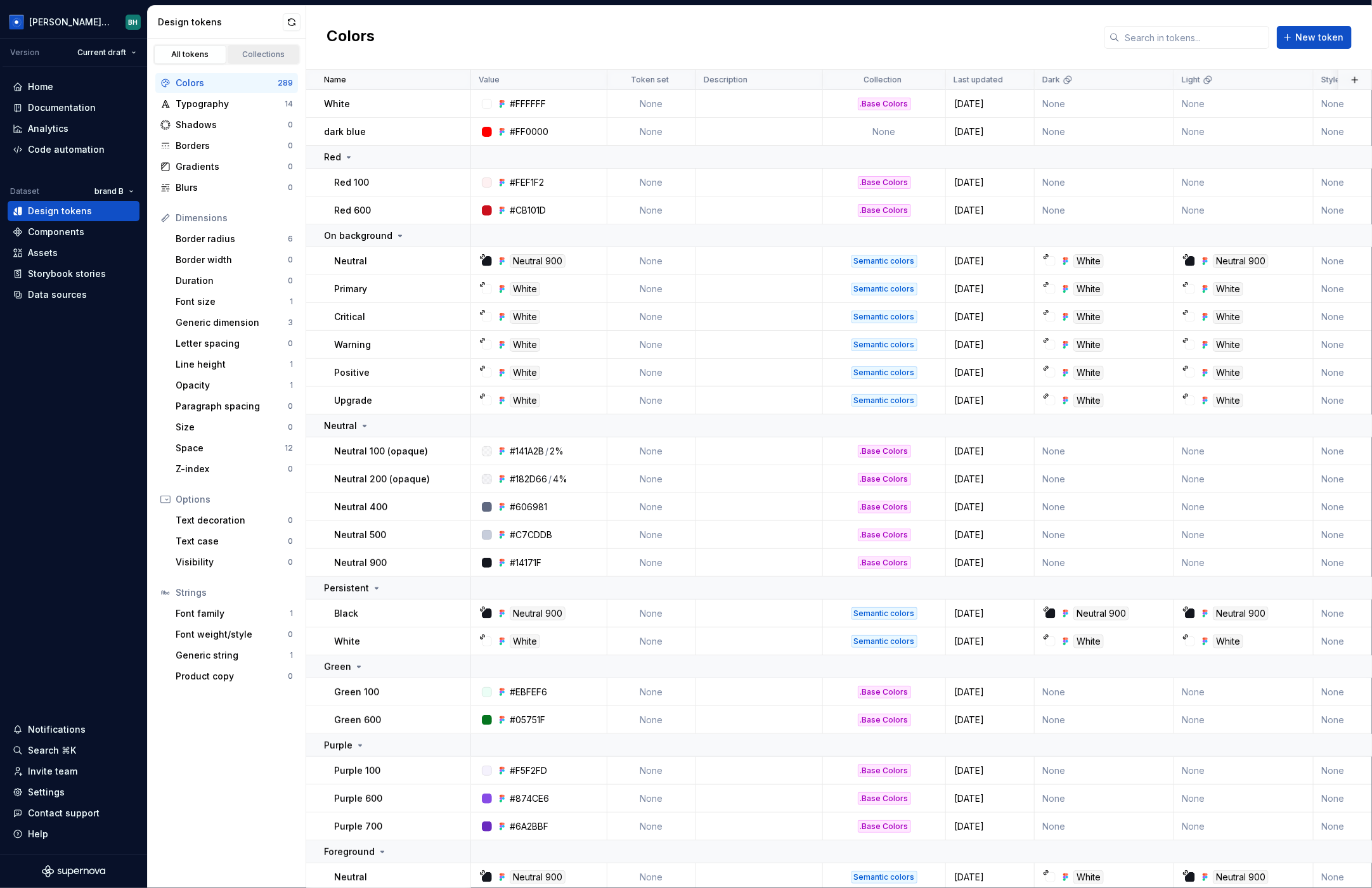
click at [262, 54] on div "Collections" at bounding box center [263, 54] width 63 height 10
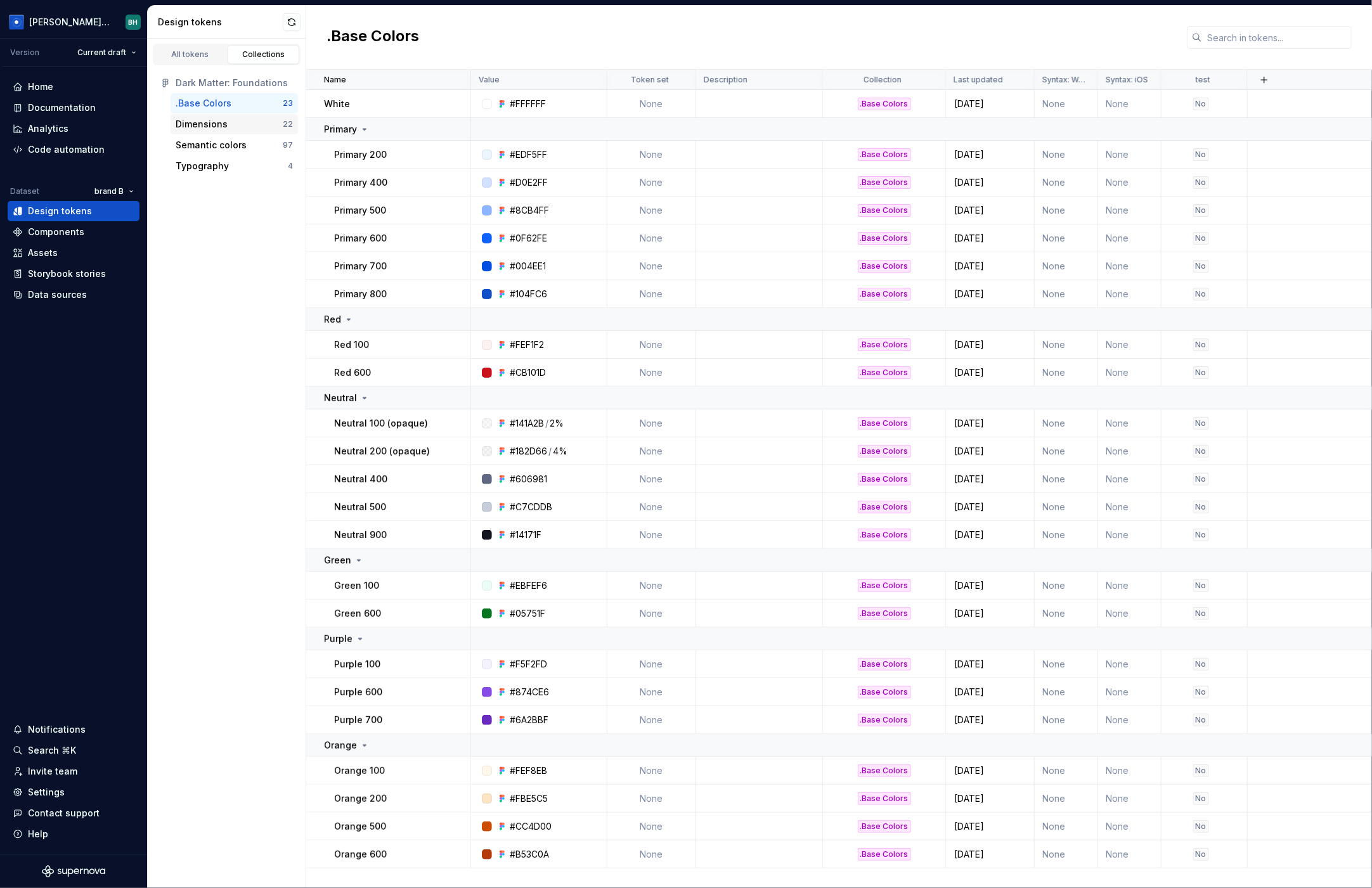
click at [256, 126] on div "Dimensions" at bounding box center [229, 124] width 107 height 12
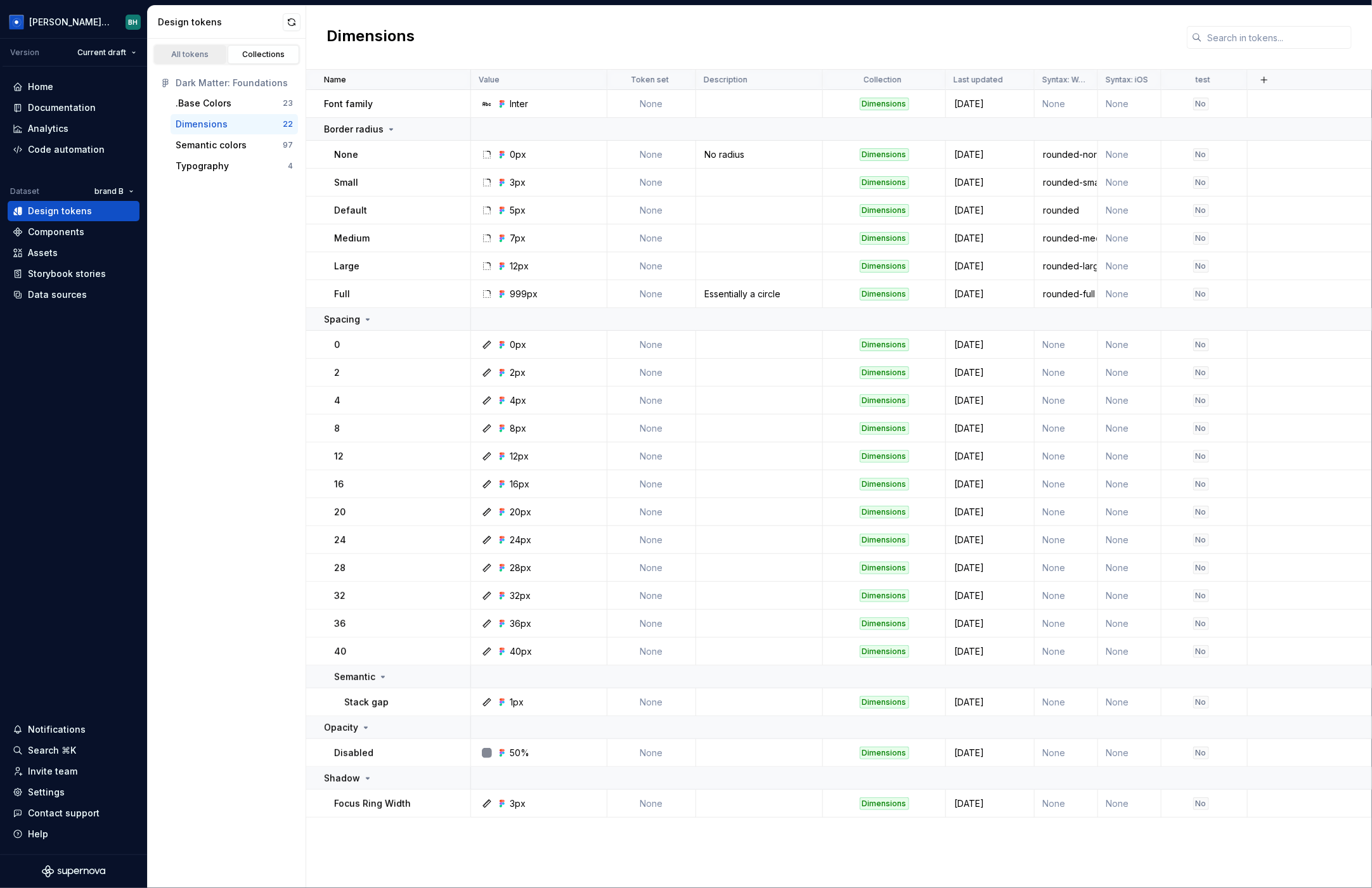
click at [189, 57] on div "All tokens" at bounding box center [190, 54] width 63 height 10
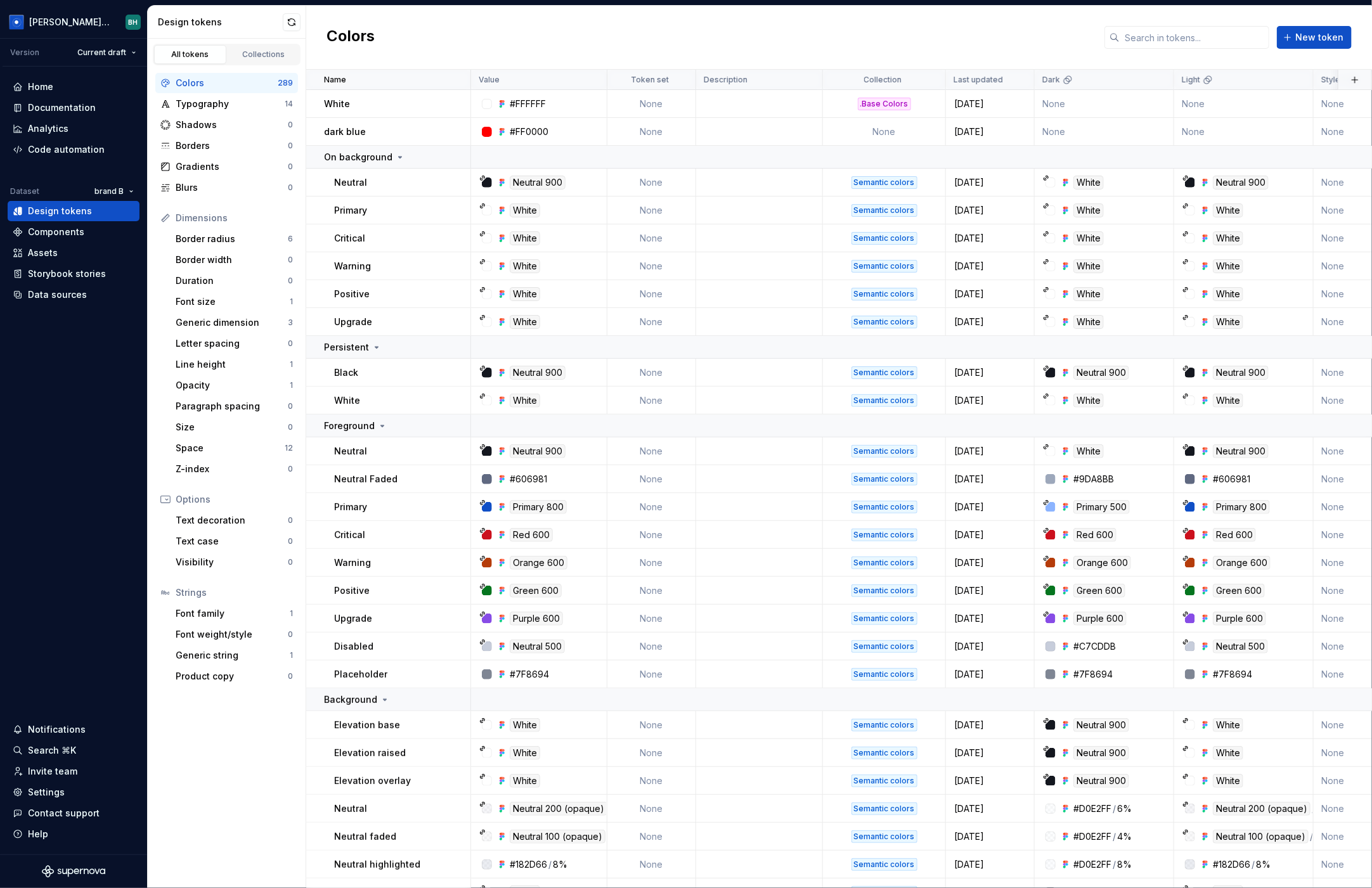
drag, startPoint x: 441, startPoint y: 39, endPoint x: 331, endPoint y: 42, distance: 110.0
click at [443, 39] on div "Colors New token" at bounding box center [839, 38] width 1065 height 64
click at [622, 44] on div "Colors New token" at bounding box center [839, 38] width 1065 height 64
click at [554, 26] on div "Colors New token" at bounding box center [839, 38] width 1065 height 64
click at [504, 25] on div "Colors New token" at bounding box center [839, 38] width 1065 height 64
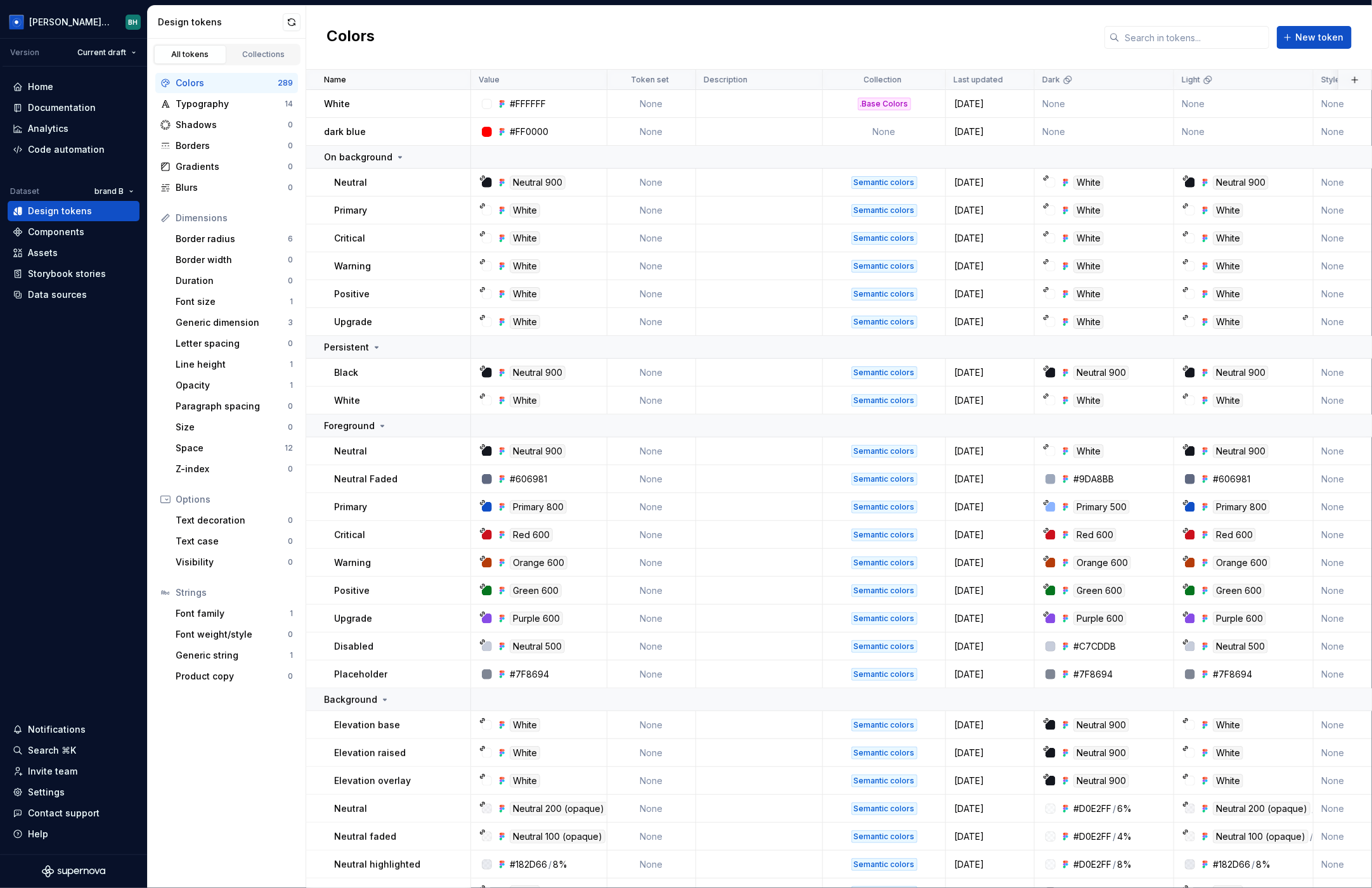
drag, startPoint x: 434, startPoint y: 39, endPoint x: 362, endPoint y: 64, distance: 76.2
click at [434, 39] on div "Colors New token" at bounding box center [839, 38] width 1065 height 64
click at [80, 230] on div "Components" at bounding box center [56, 231] width 57 height 12
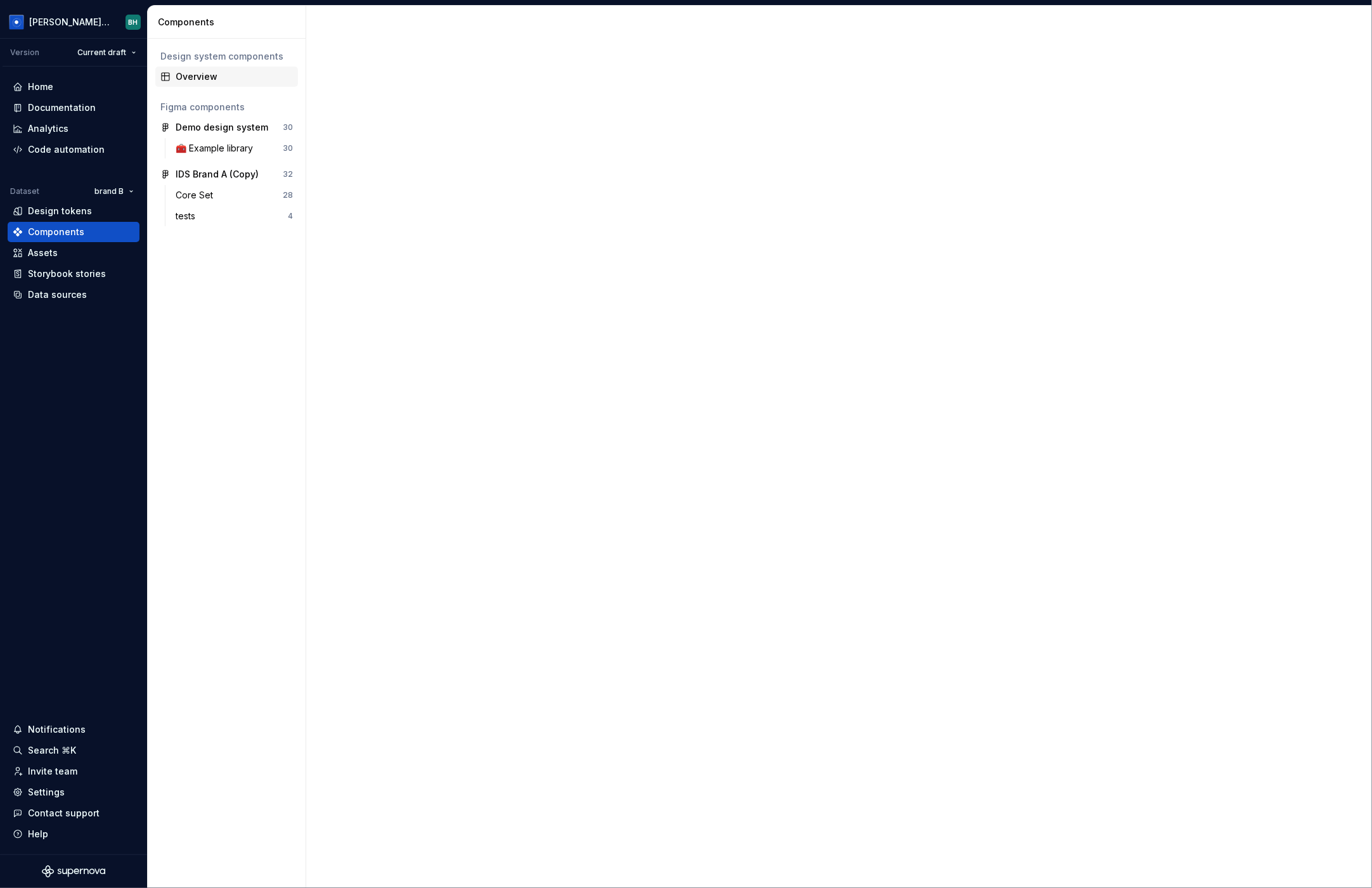
click at [205, 73] on div "Overview" at bounding box center [234, 76] width 117 height 12
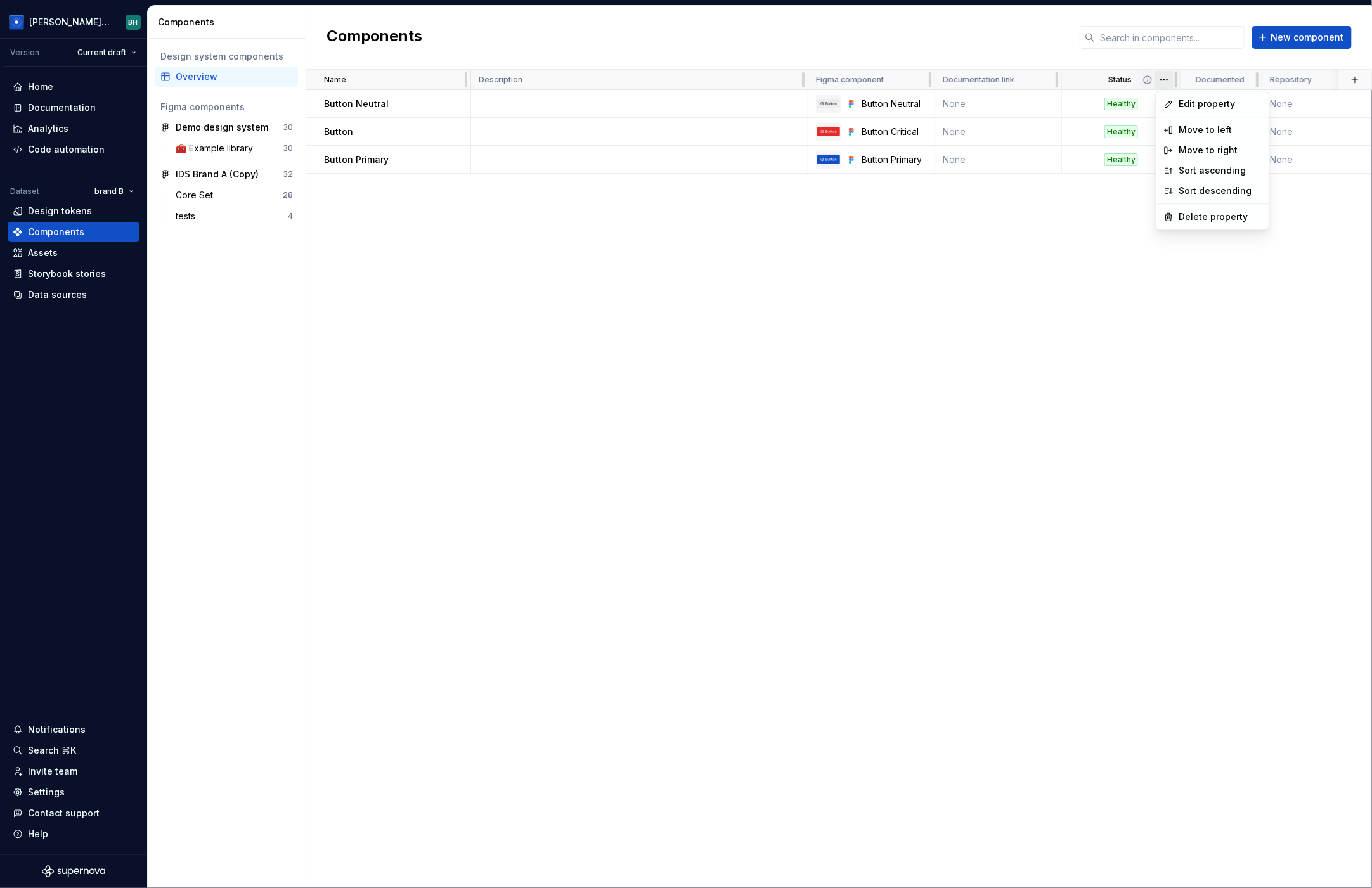
click at [1164, 79] on html "Brandon Design System BH Version Current draft Home Documentation Analytics Cod…" at bounding box center [686, 444] width 1372 height 888
click at [1193, 104] on span "Edit property" at bounding box center [1220, 104] width 83 height 12
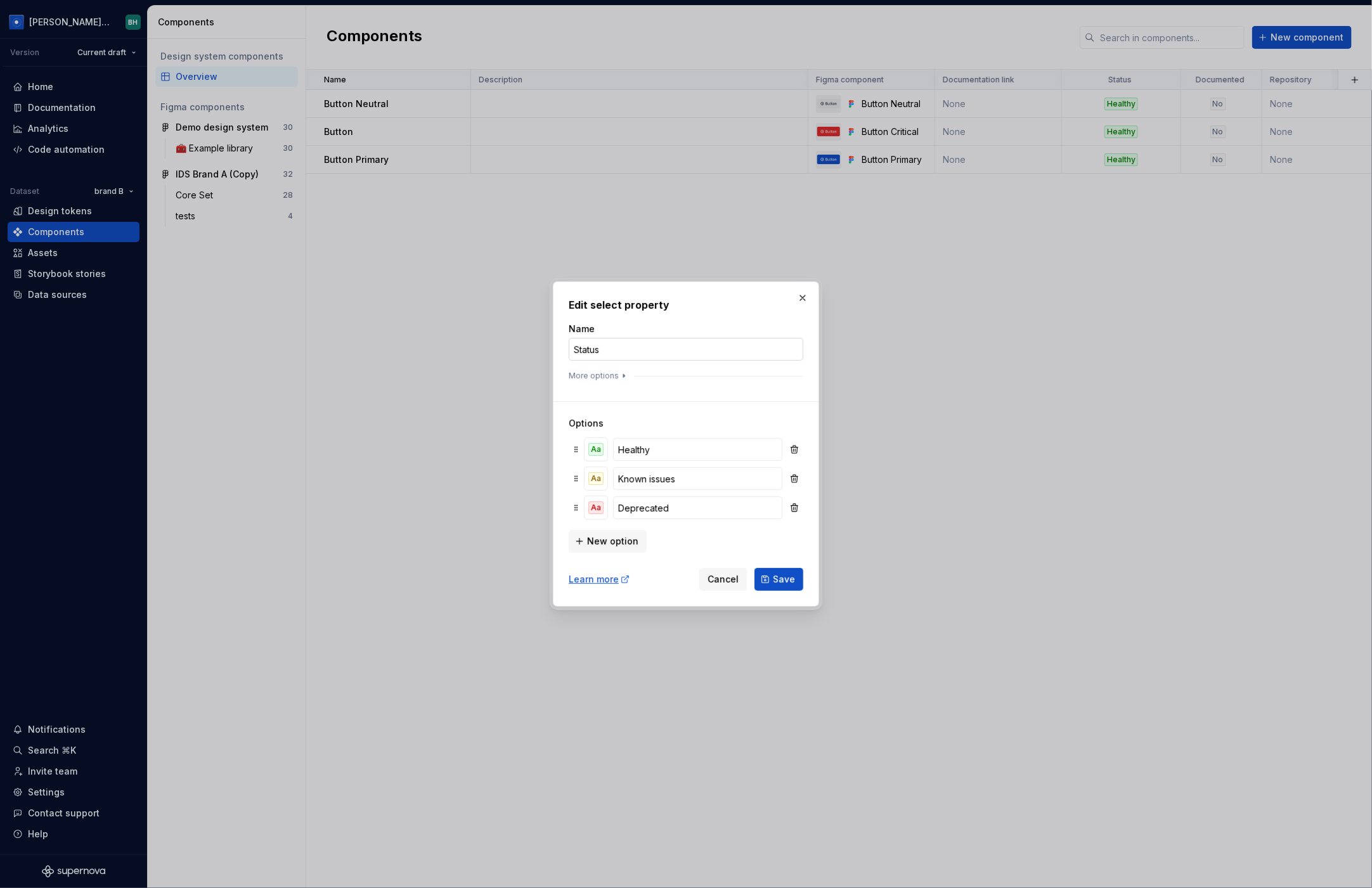
click at [649, 354] on input "Status" at bounding box center [686, 349] width 235 height 22
click at [625, 536] on span "New option" at bounding box center [612, 541] width 51 height 12
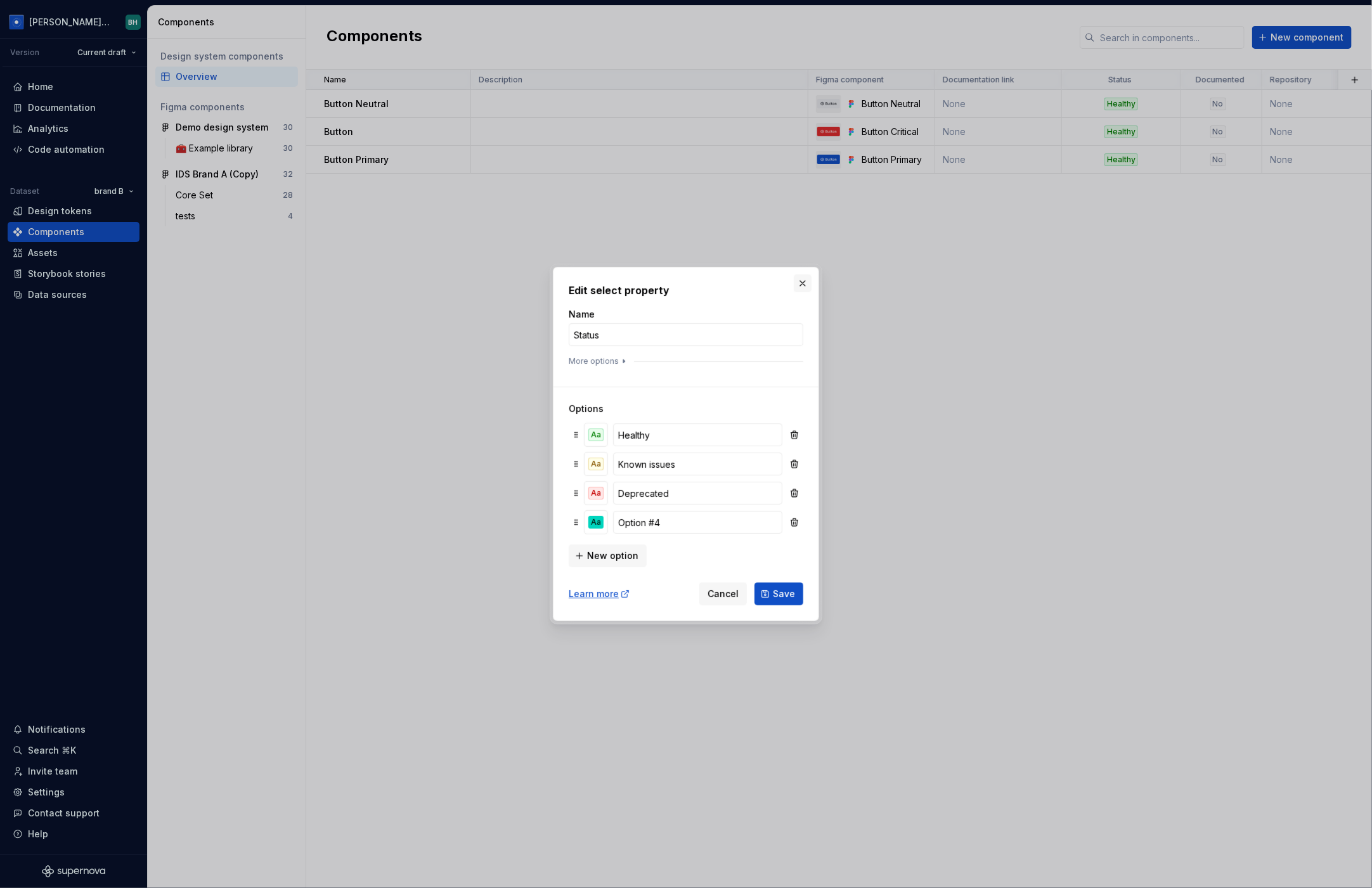
click at [799, 284] on button "button" at bounding box center [802, 283] width 17 height 17
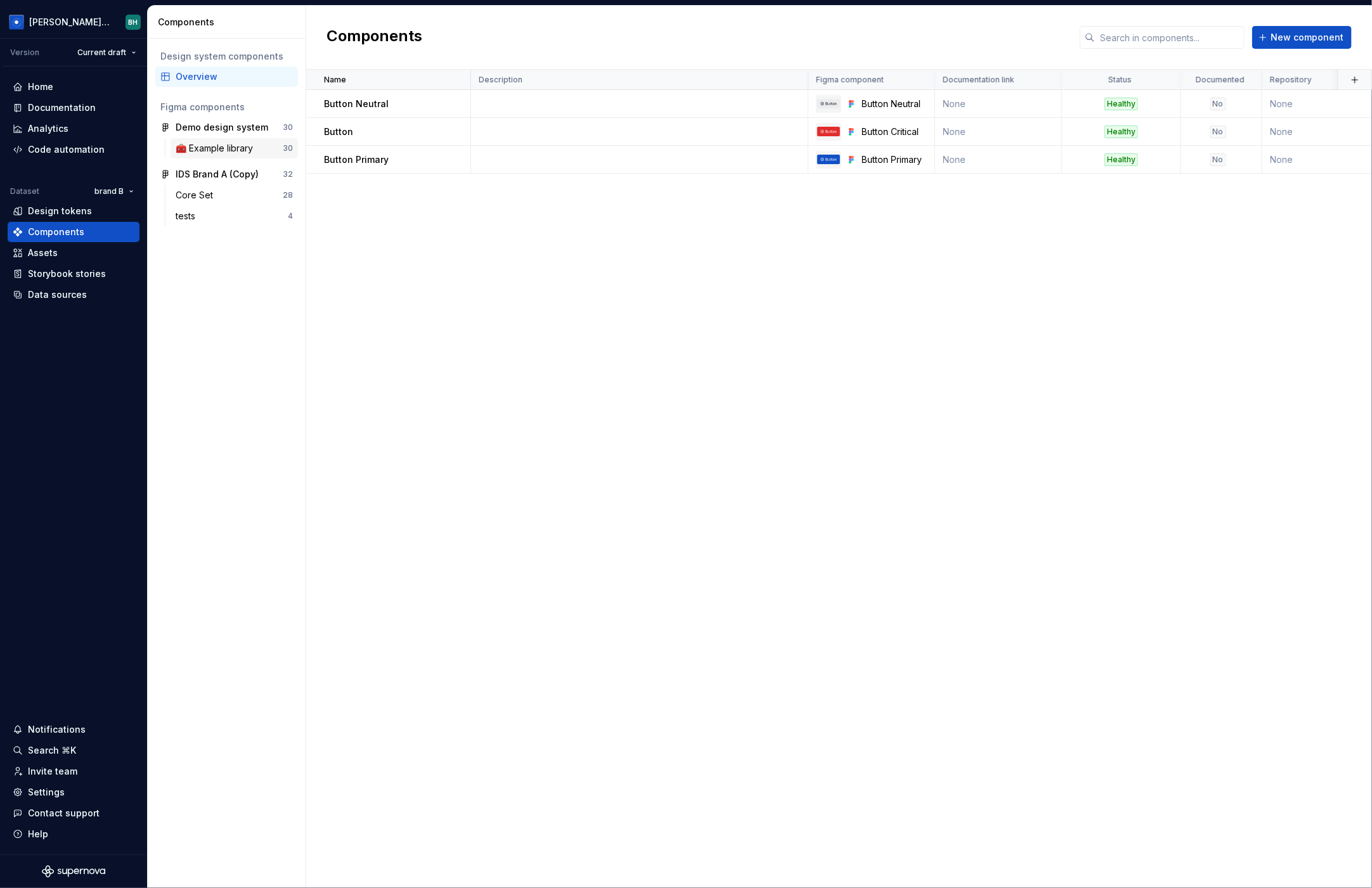
click at [270, 148] on div "🧰 Example library" at bounding box center [229, 148] width 107 height 12
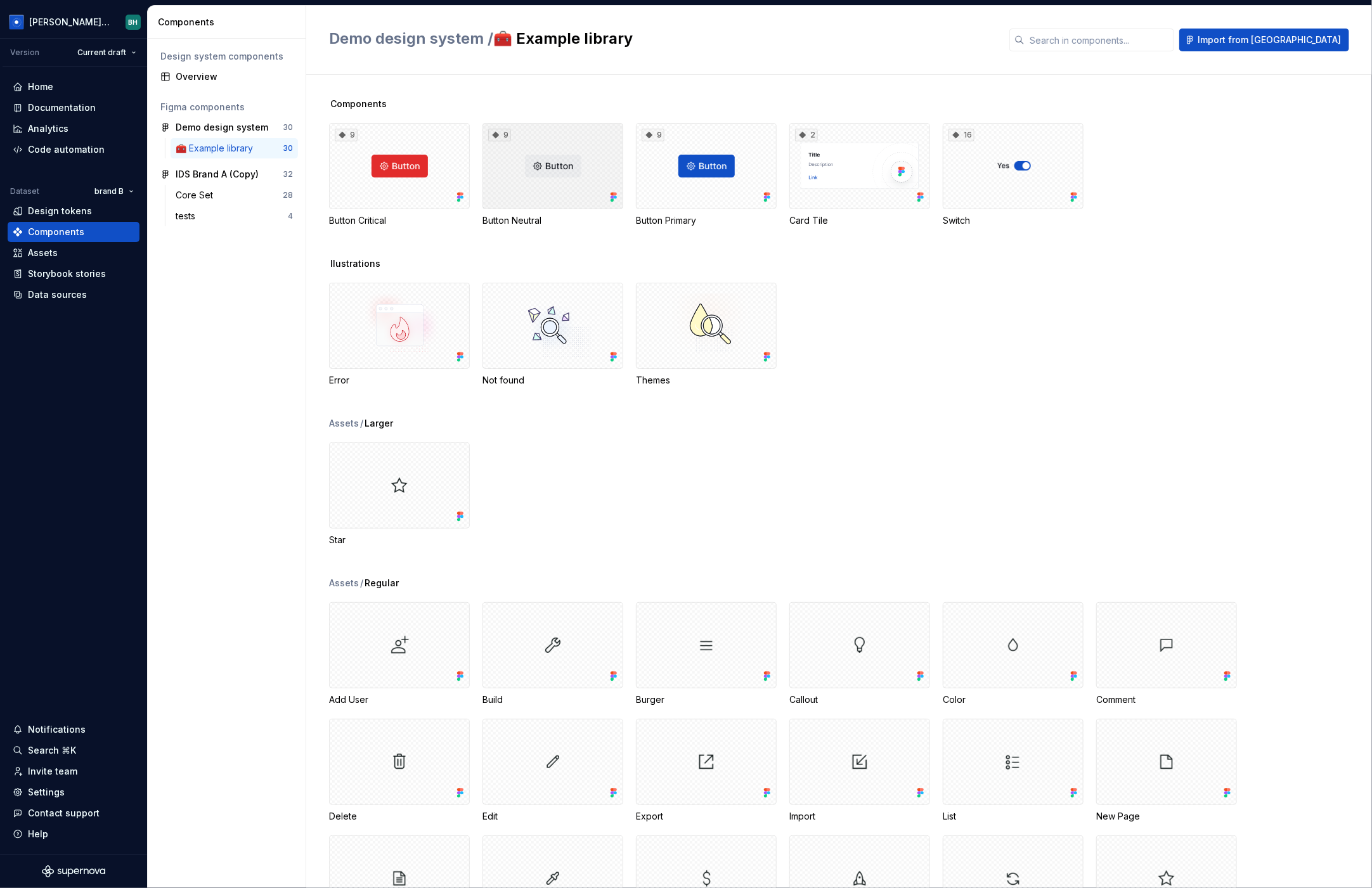
click at [520, 153] on div "9" at bounding box center [553, 166] width 141 height 86
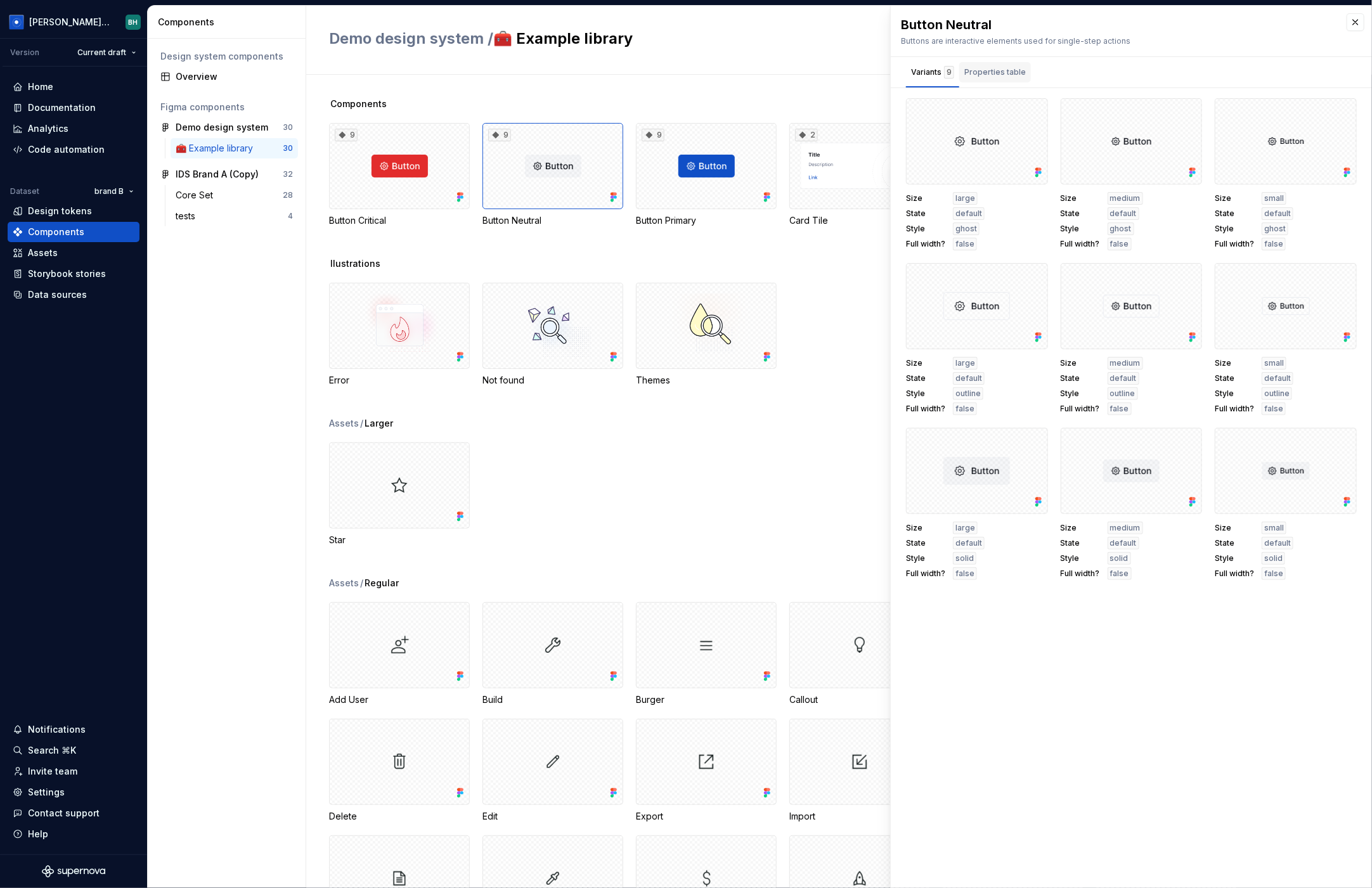
click at [981, 59] on button "Properties table" at bounding box center [994, 72] width 72 height 30
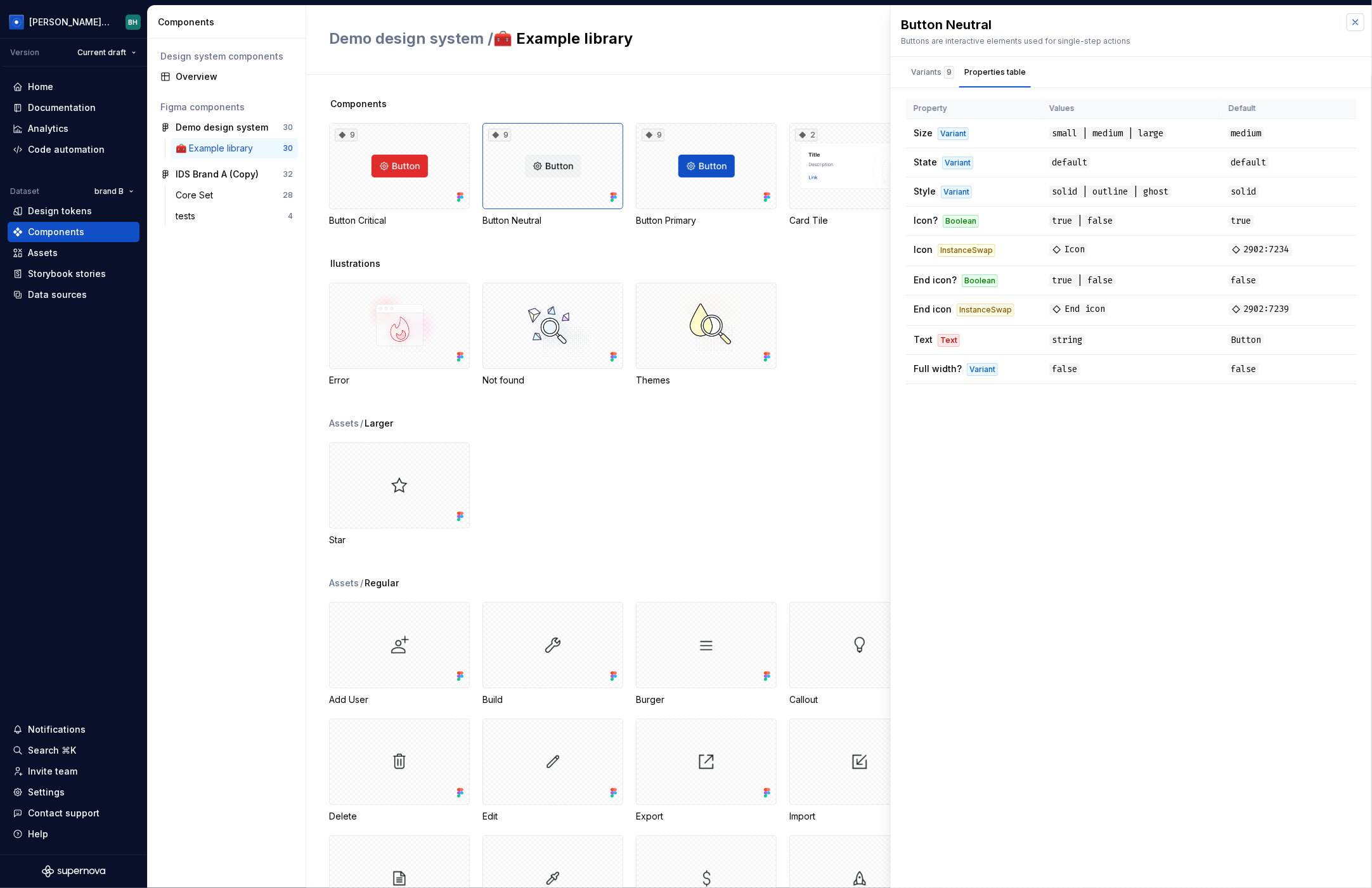
click at [1240, 18] on button "button" at bounding box center [1355, 22] width 17 height 17
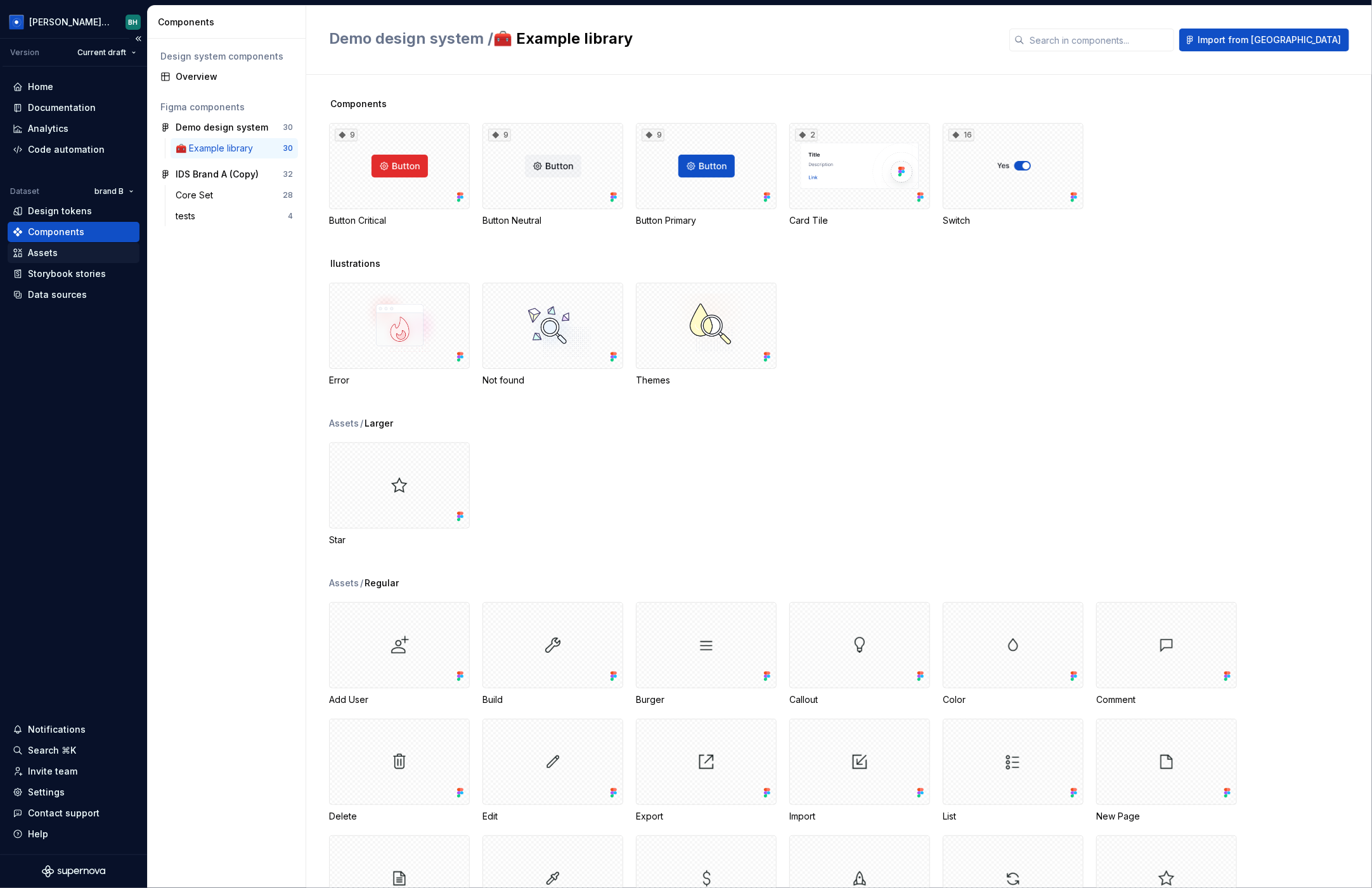
click at [75, 256] on div "Assets" at bounding box center [73, 252] width 122 height 12
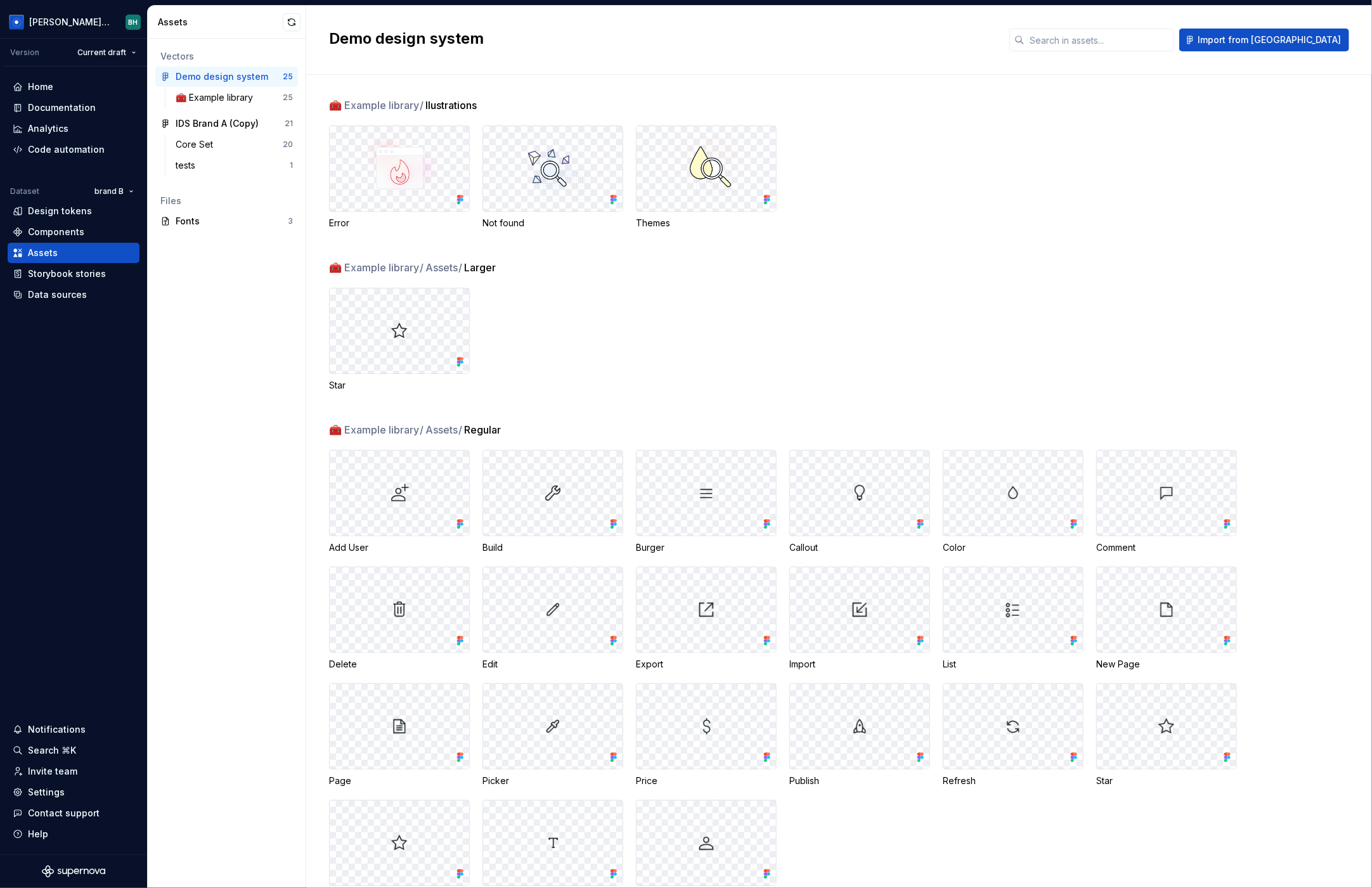
click at [872, 111] on div "🧰 Example library / llustrations Error Not found Themes" at bounding box center [850, 179] width 1043 height 162
click at [109, 107] on div "Documentation" at bounding box center [73, 107] width 122 height 12
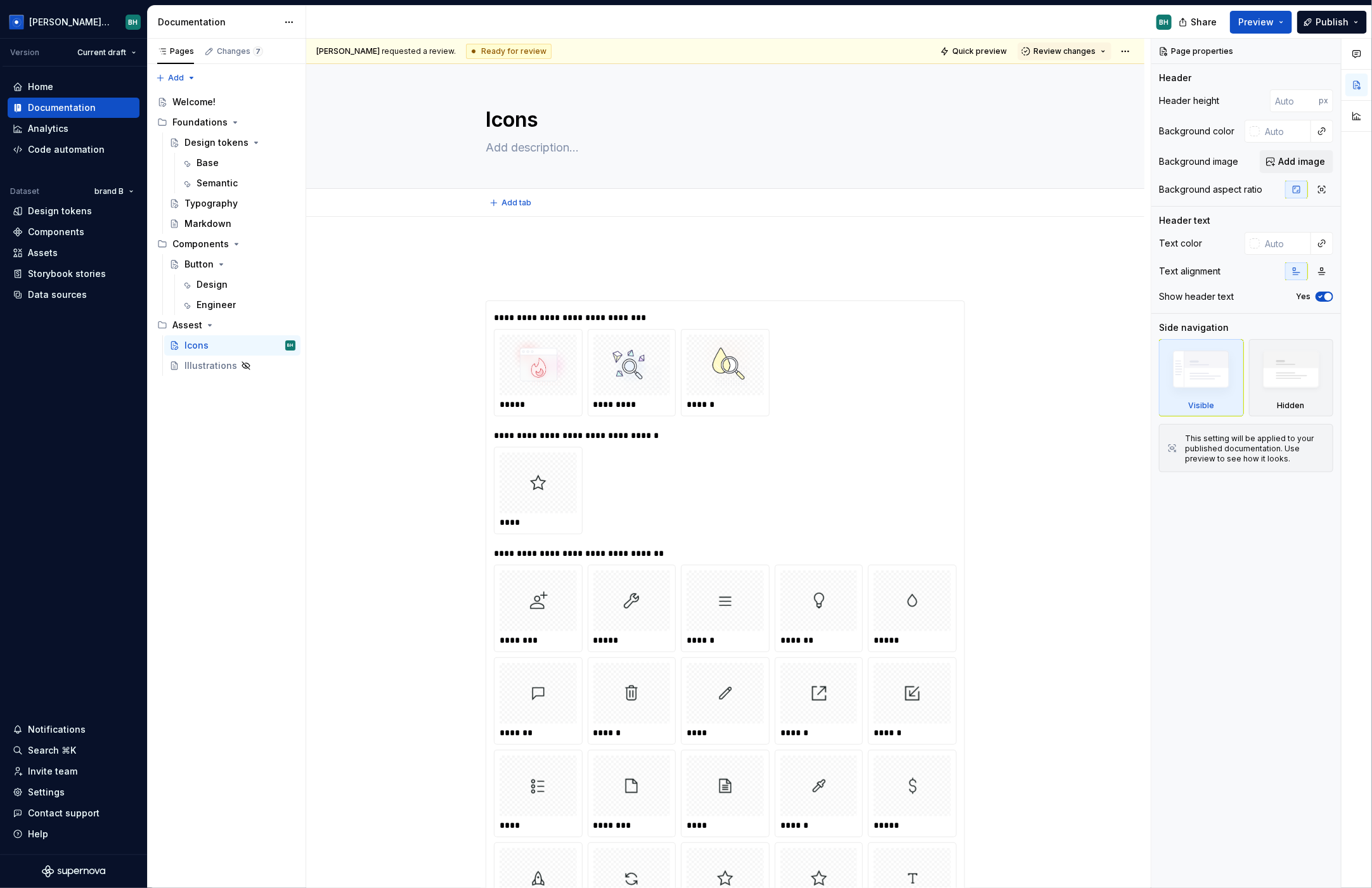
type textarea "*"
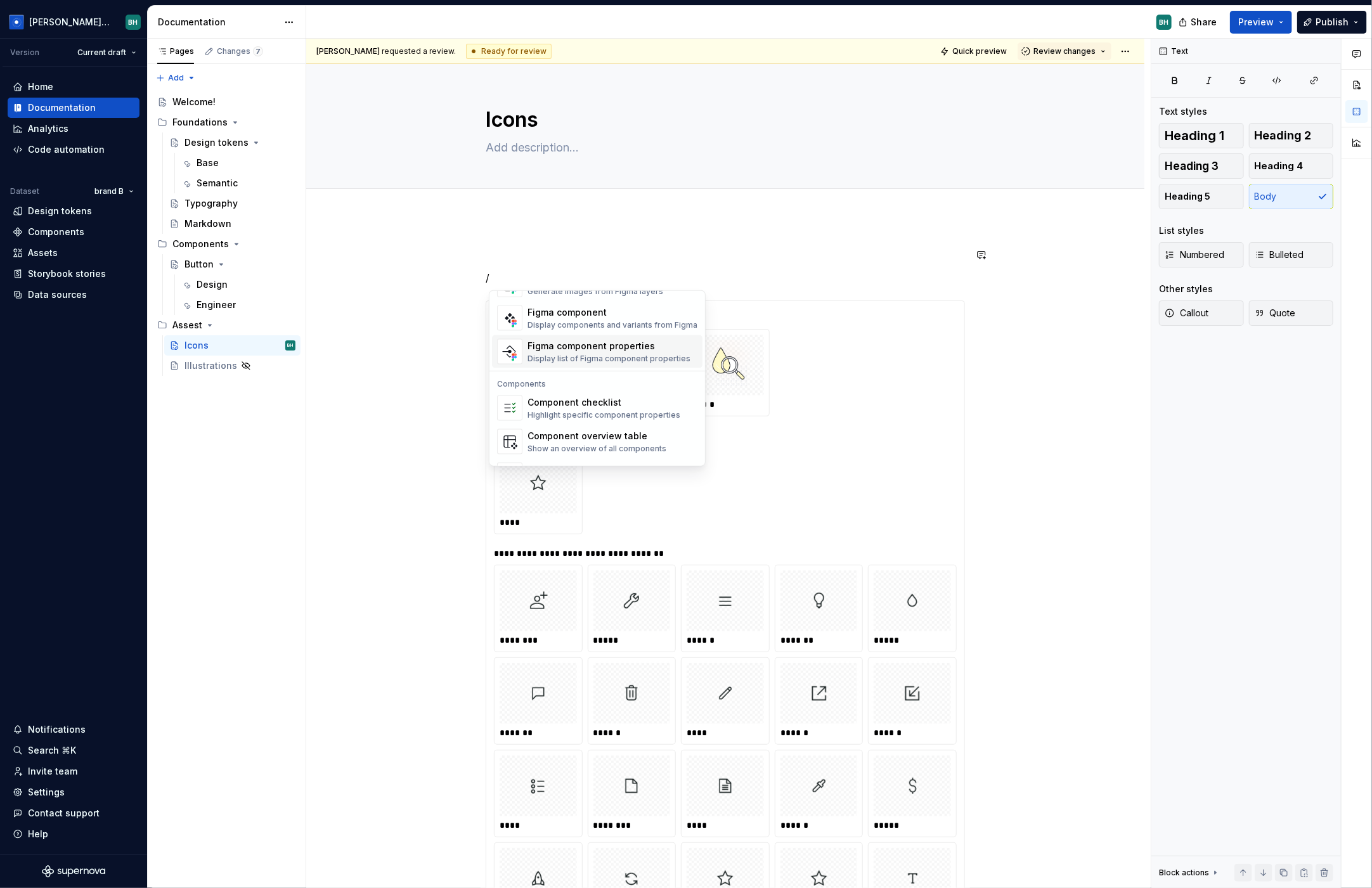
scroll to position [1262, 0]
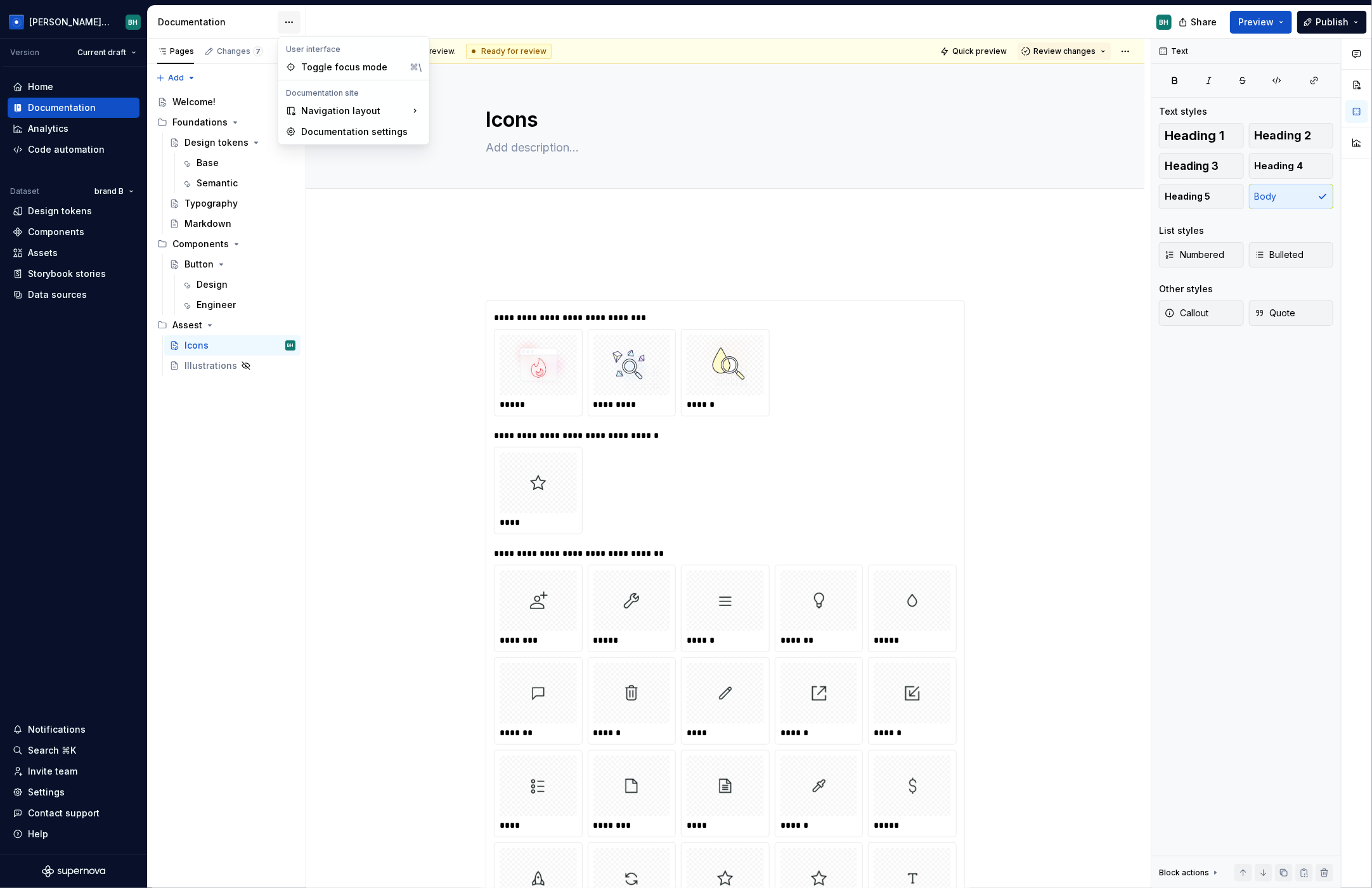
click at [288, 17] on html "Brandon Design System BH Version Current draft Home Documentation Analytics Cod…" at bounding box center [686, 444] width 1372 height 888
click at [346, 134] on div "Documentation settings" at bounding box center [361, 131] width 120 height 12
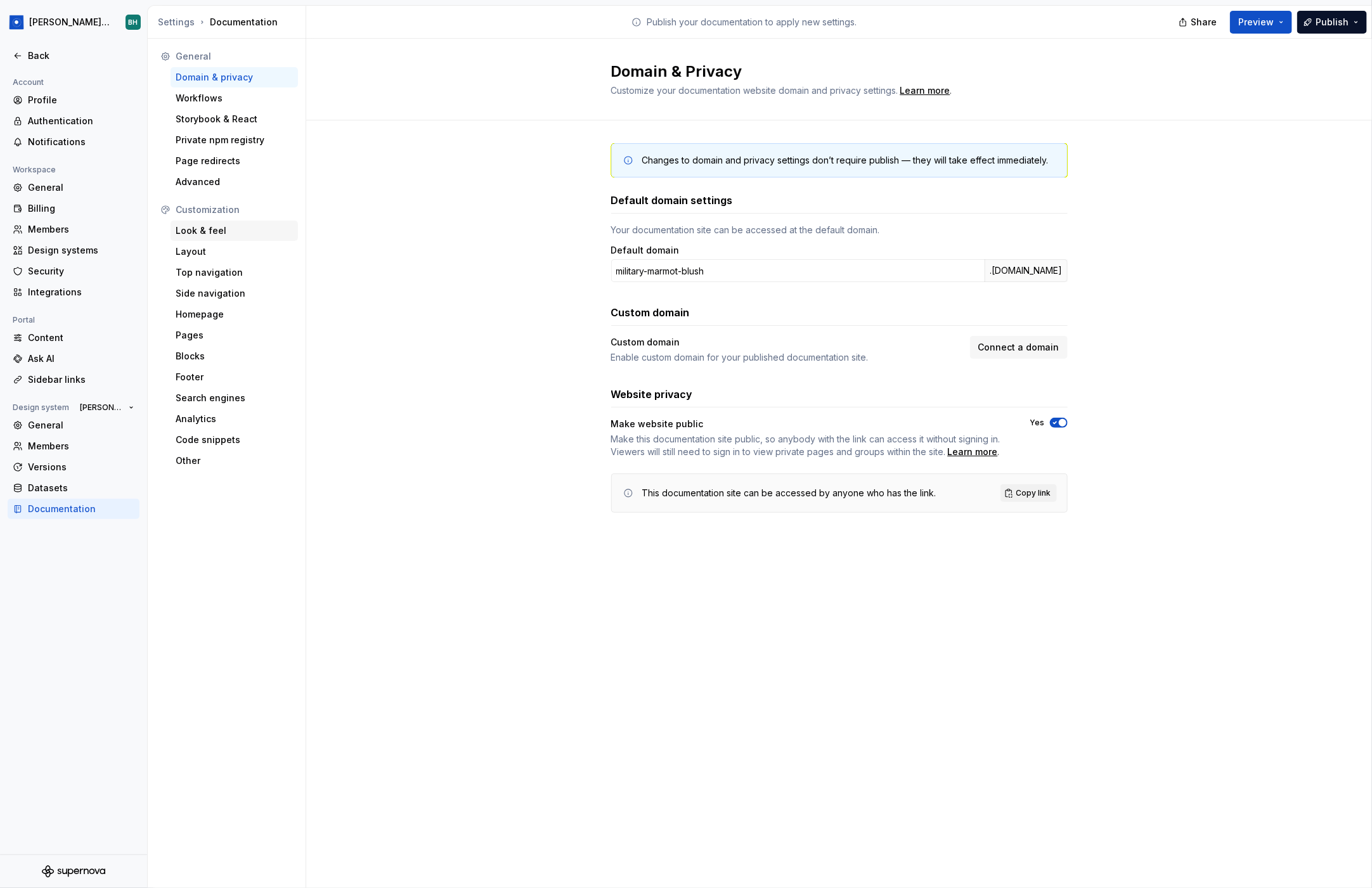
click at [268, 228] on div "Look & feel" at bounding box center [234, 231] width 117 height 12
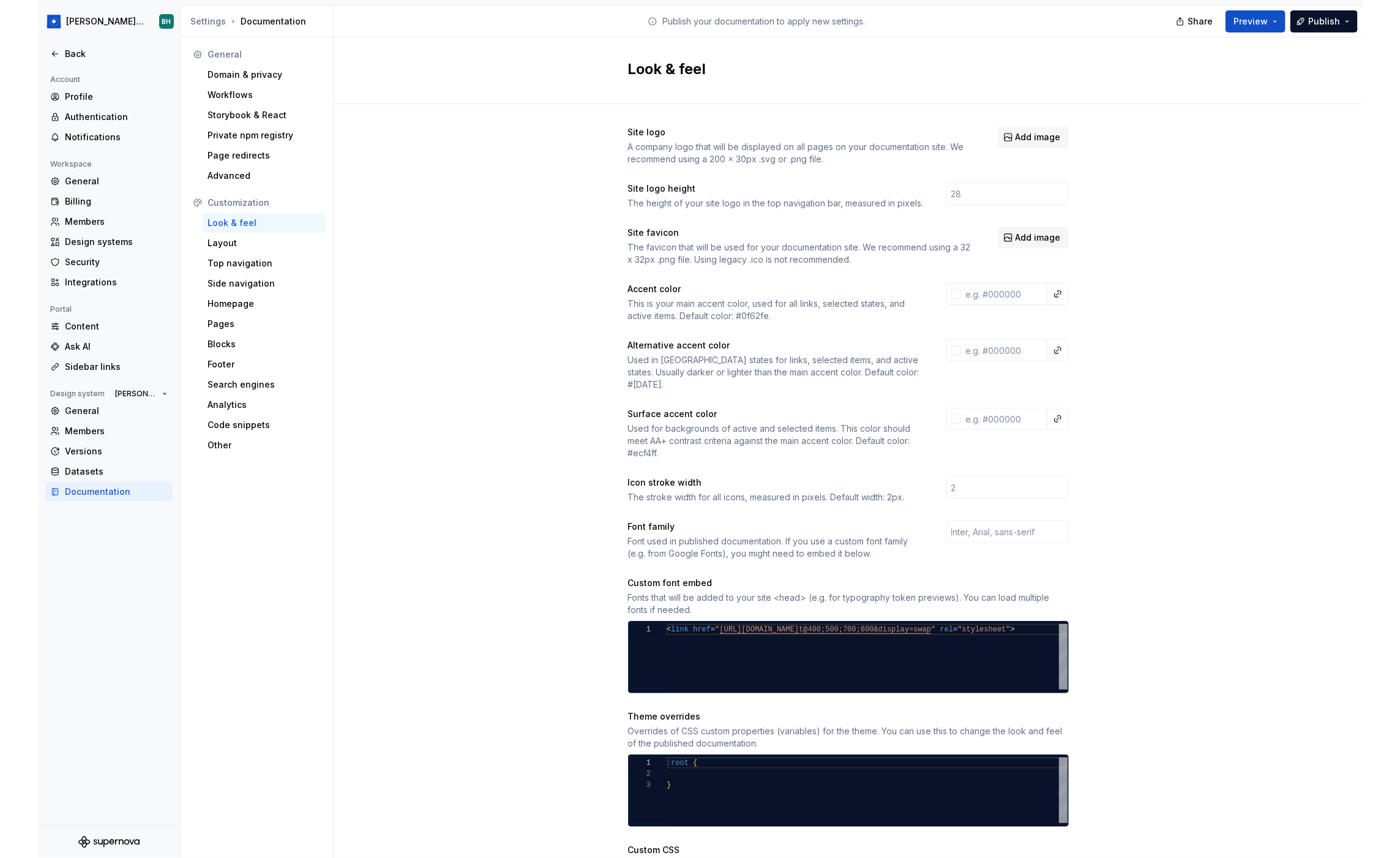
scroll to position [131, 0]
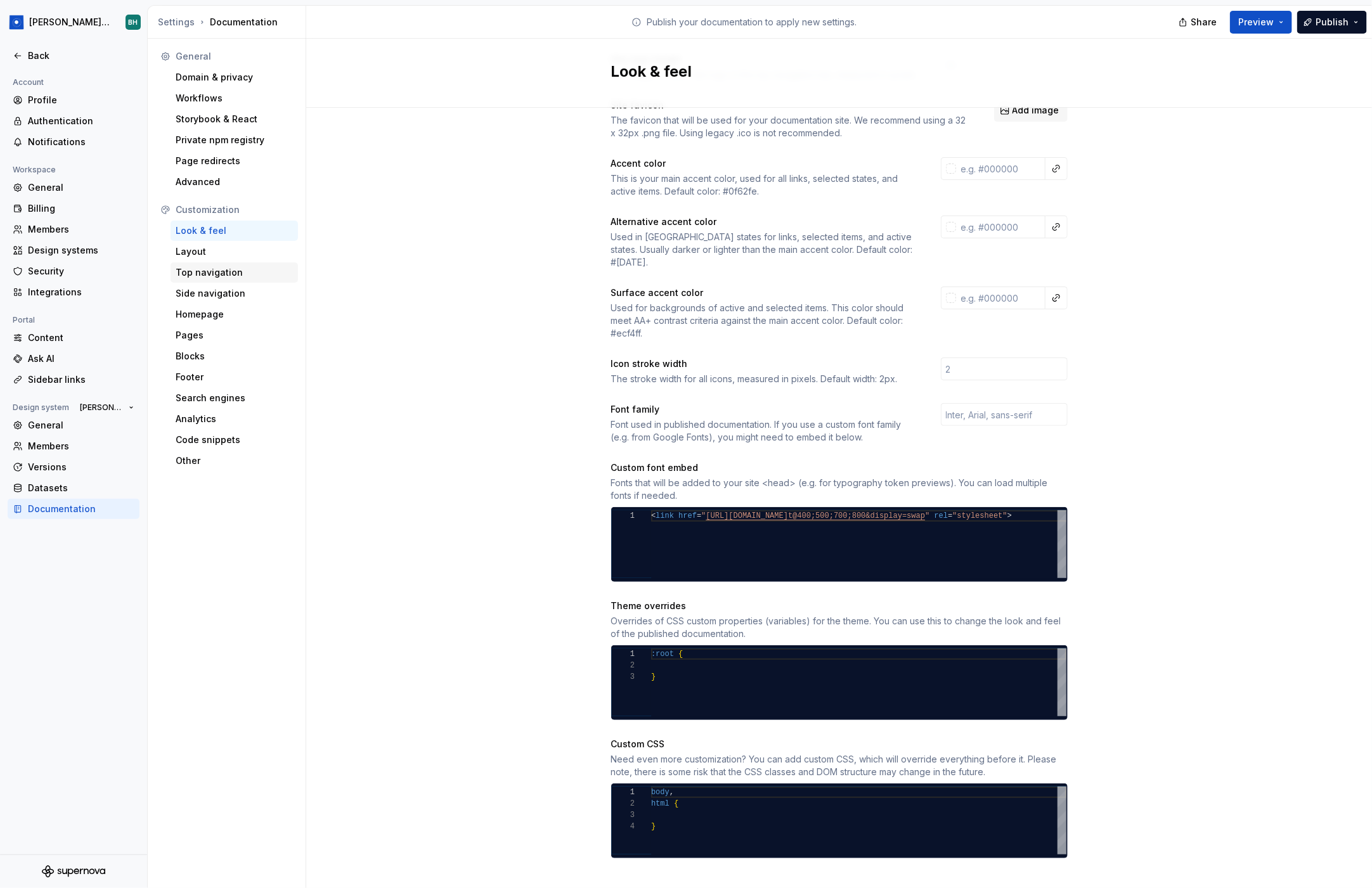
click at [244, 273] on div "Top navigation" at bounding box center [234, 272] width 117 height 12
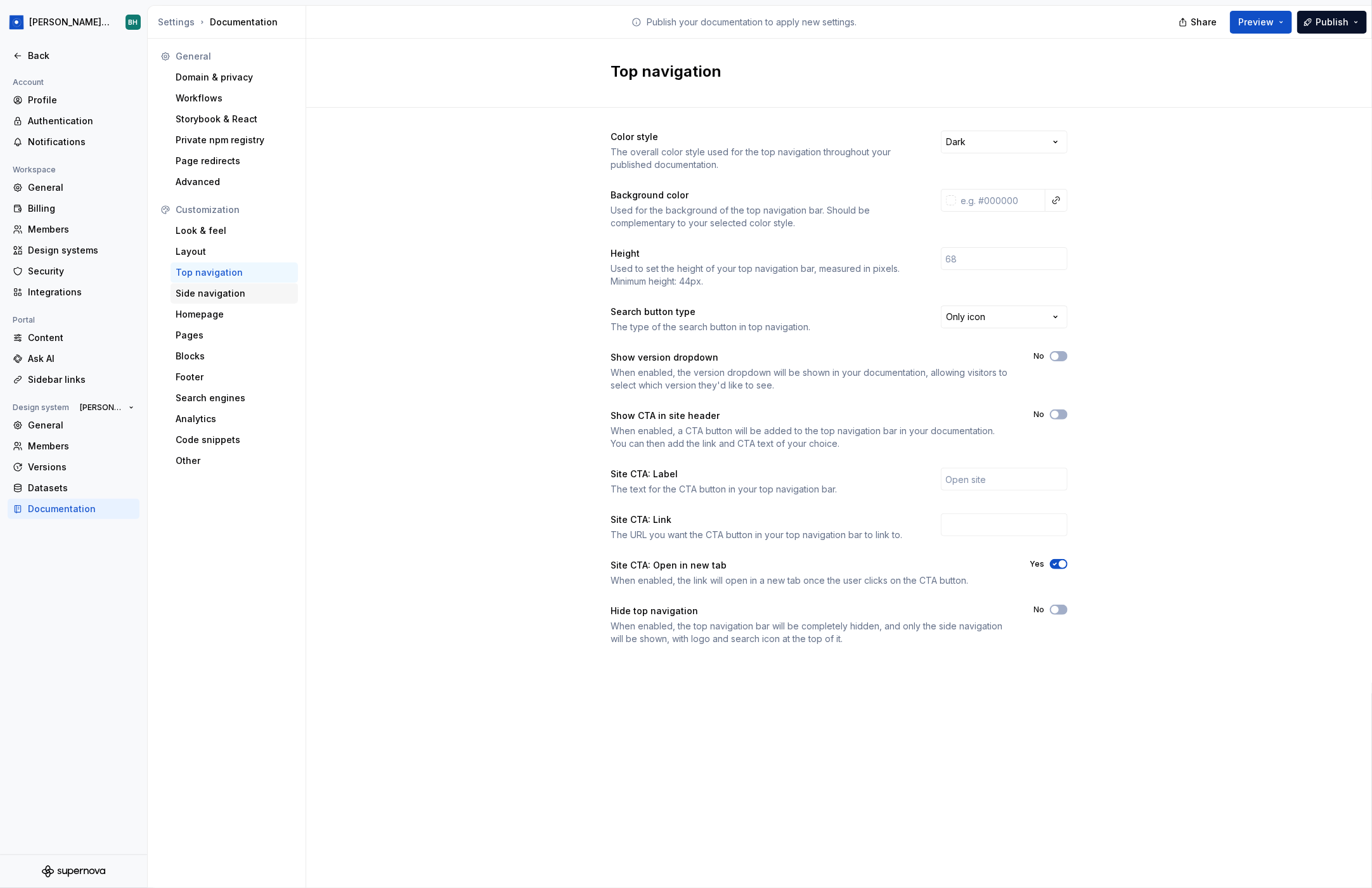
click at [232, 292] on div "Side navigation" at bounding box center [234, 293] width 117 height 12
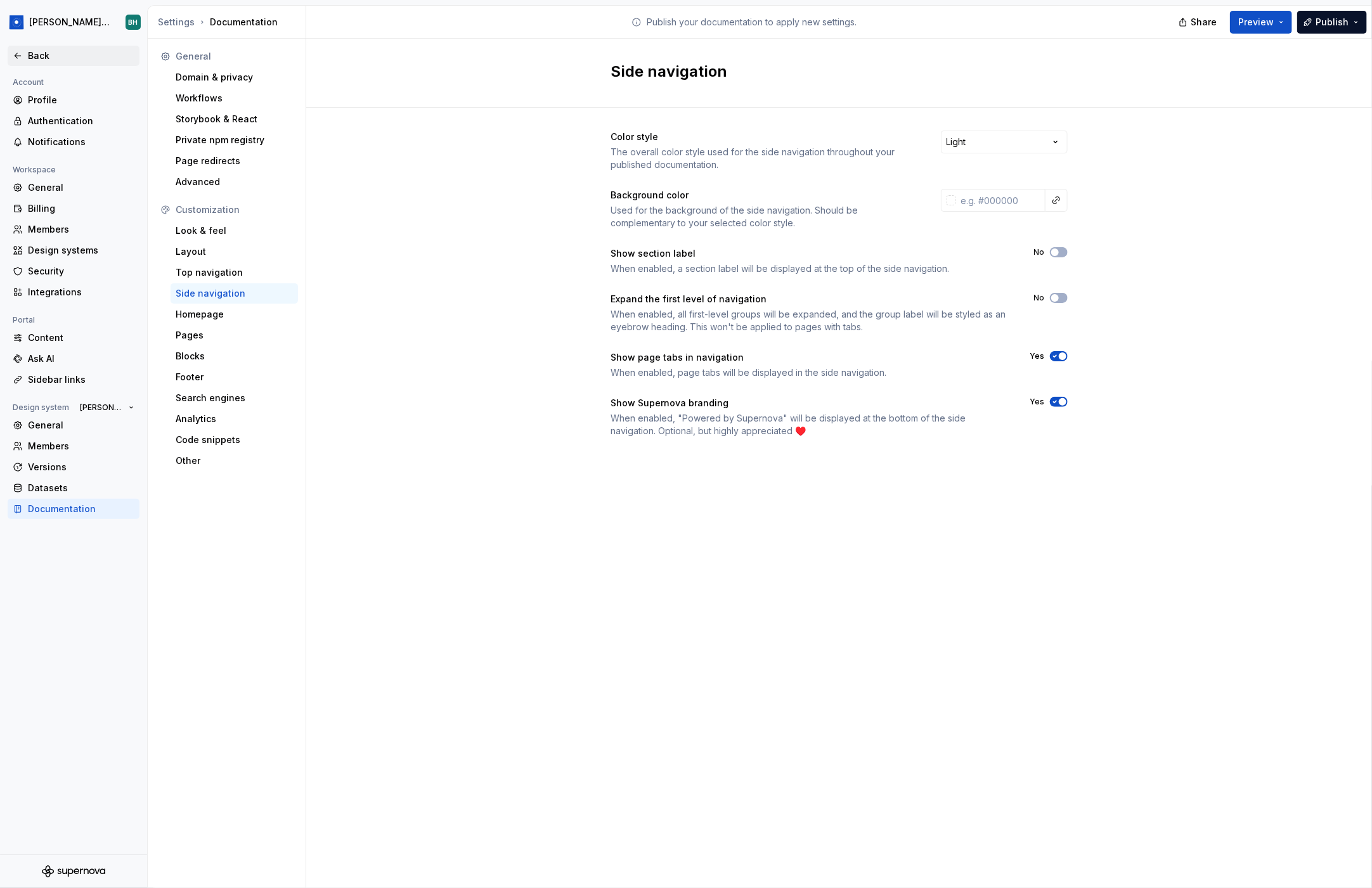
click at [49, 50] on div "Back" at bounding box center [80, 55] width 107 height 12
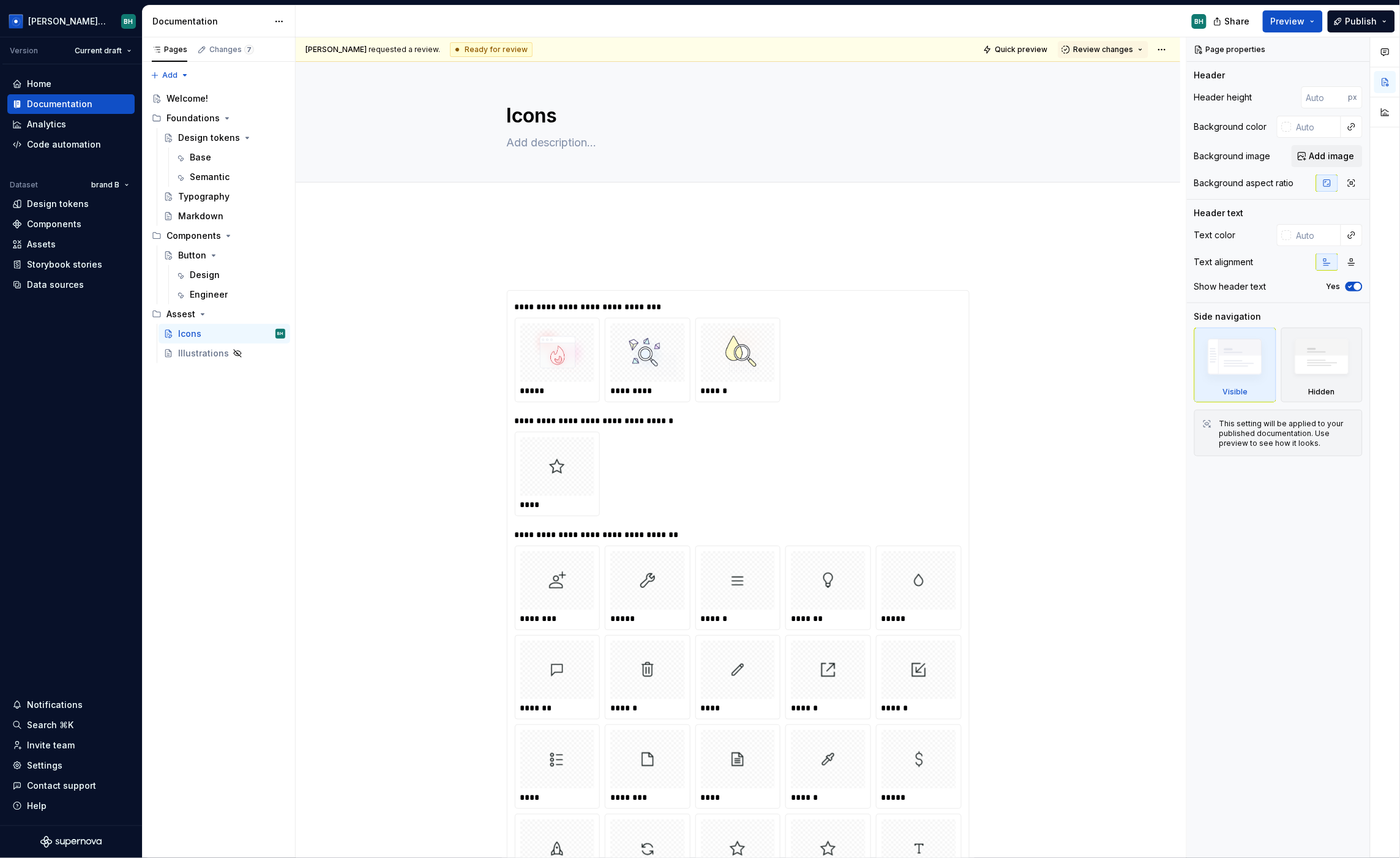
drag, startPoint x: 441, startPoint y: 47, endPoint x: 570, endPoint y: 51, distance: 129.1
click at [570, 51] on div "Brandon Ha requested a review. Ready for review Quick preview Review changes" at bounding box center [738, 49] width 885 height 25
click at [578, 48] on div "Brandon Ha requested a review. Ready for review Quick preview Review changes" at bounding box center [738, 49] width 885 height 25
click at [1176, 48] on html "Brandon Design System BH Version Current draft Home Documentation Analytics Cod…" at bounding box center [700, 429] width 1400 height 858
drag, startPoint x: 1132, startPoint y: 226, endPoint x: 1127, endPoint y: 97, distance: 129.1
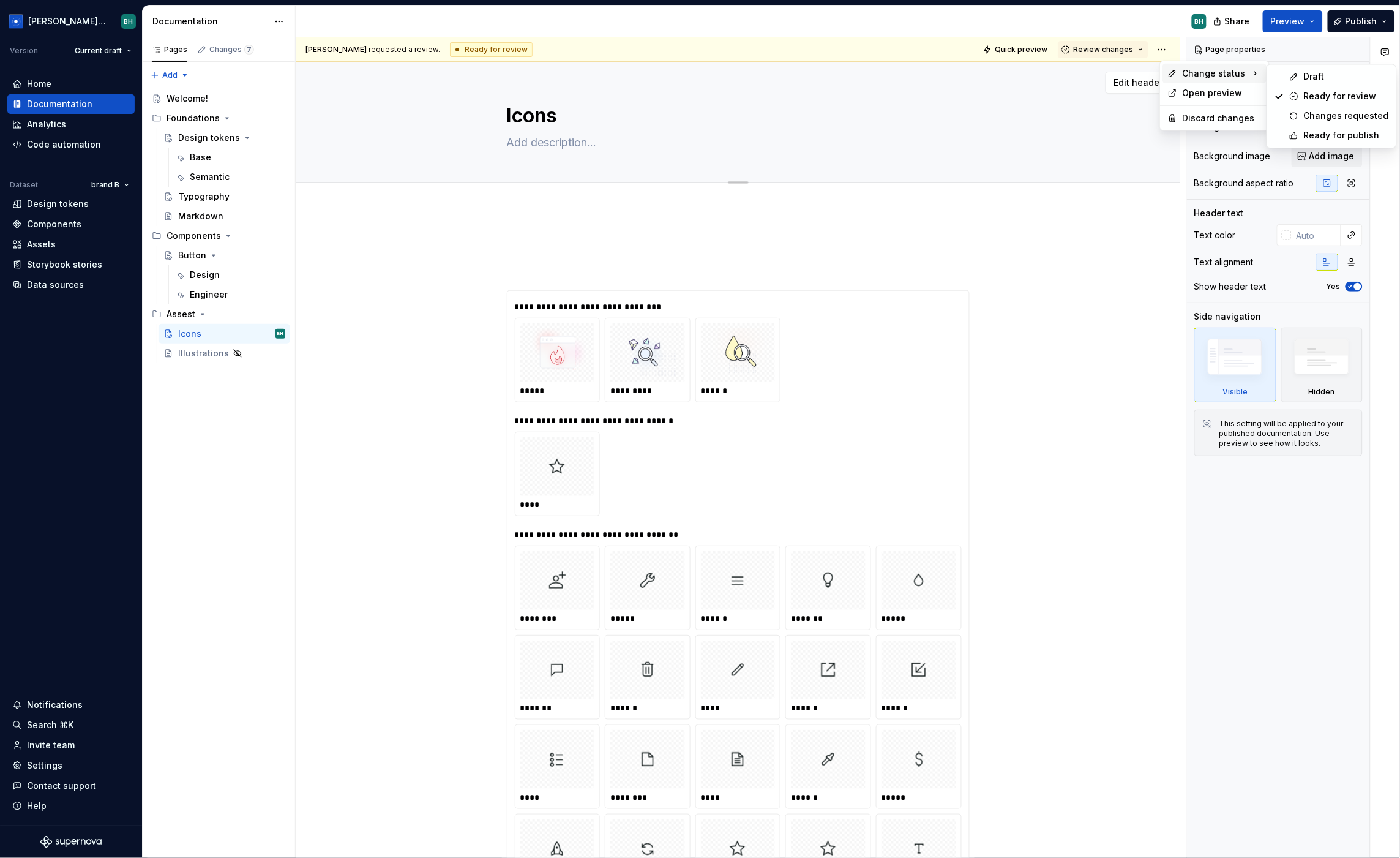
click at [1130, 216] on html "Brandon Design System BH Version Current draft Home Documentation Analytics Cod…" at bounding box center [700, 429] width 1400 height 858
click at [1119, 43] on button "Review changes" at bounding box center [1102, 50] width 90 height 17
drag, startPoint x: 1121, startPoint y: 226, endPoint x: 640, endPoint y: 96, distance: 498.3
click at [1116, 225] on div "**********" at bounding box center [741, 448] width 891 height 822
click at [219, 45] on div "Changes 7" at bounding box center [232, 50] width 45 height 10
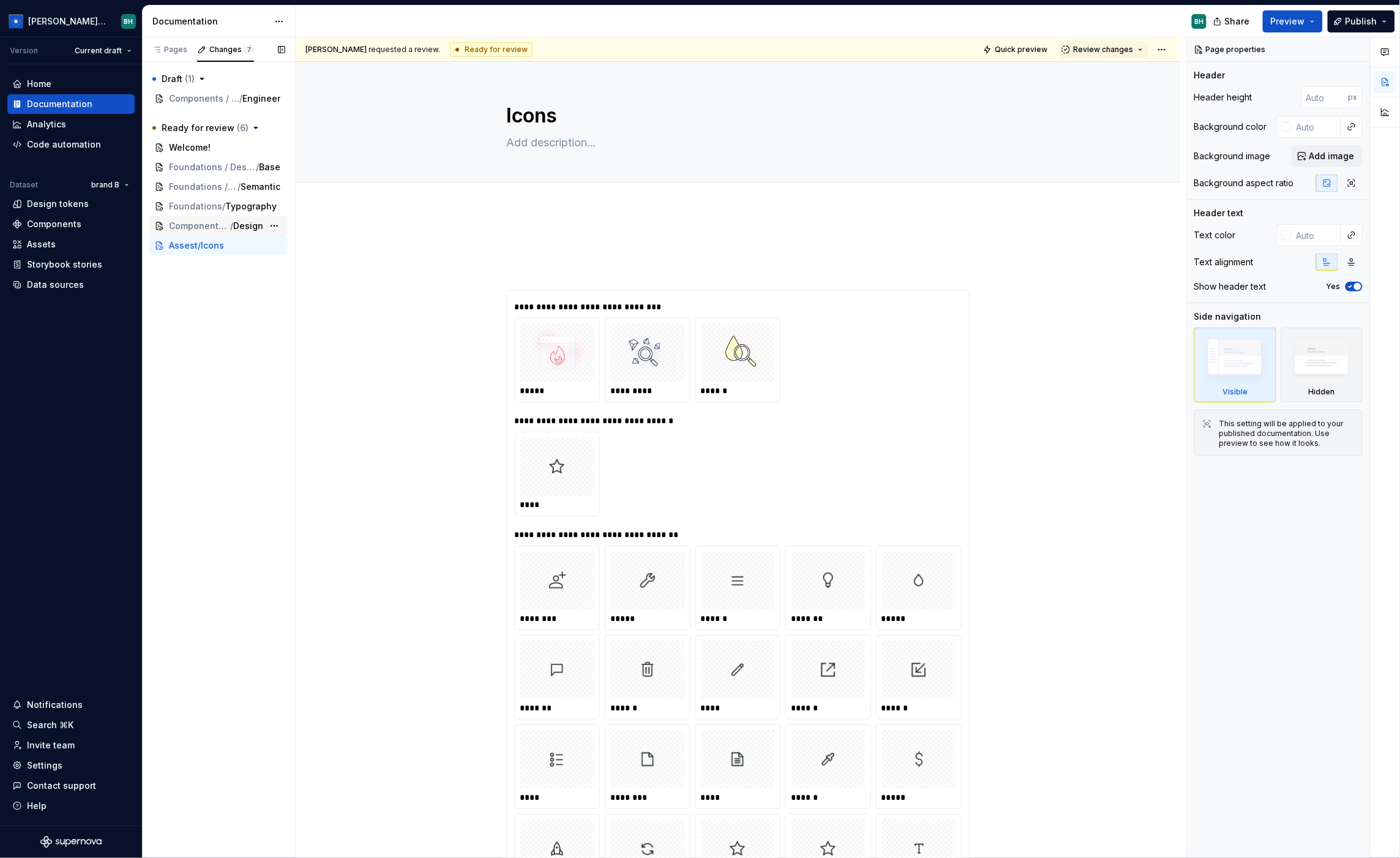
click at [244, 219] on div "Components / Button / Design" at bounding box center [218, 226] width 139 height 20
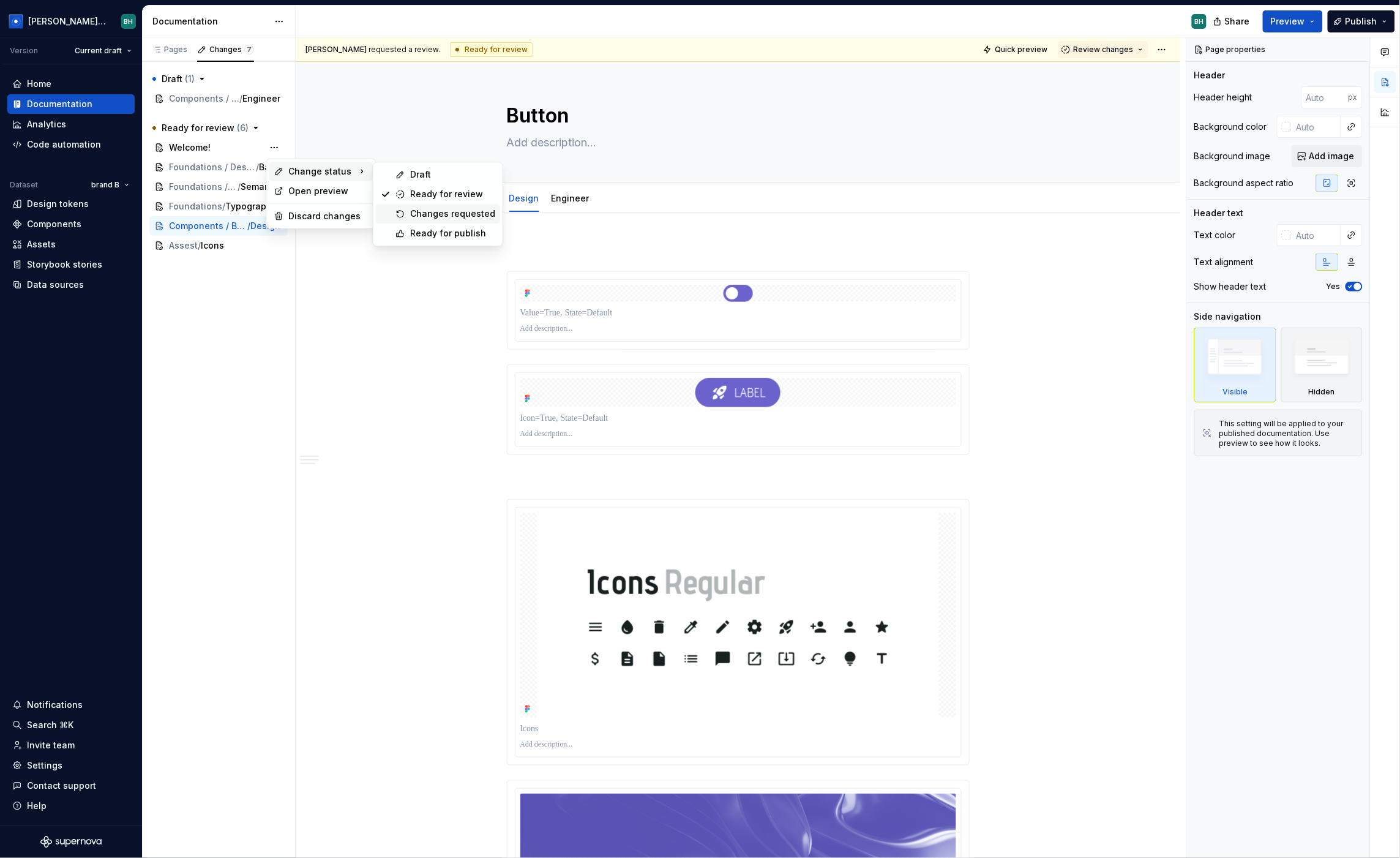
click at [449, 214] on div "Changes requested" at bounding box center [453, 213] width 85 height 12
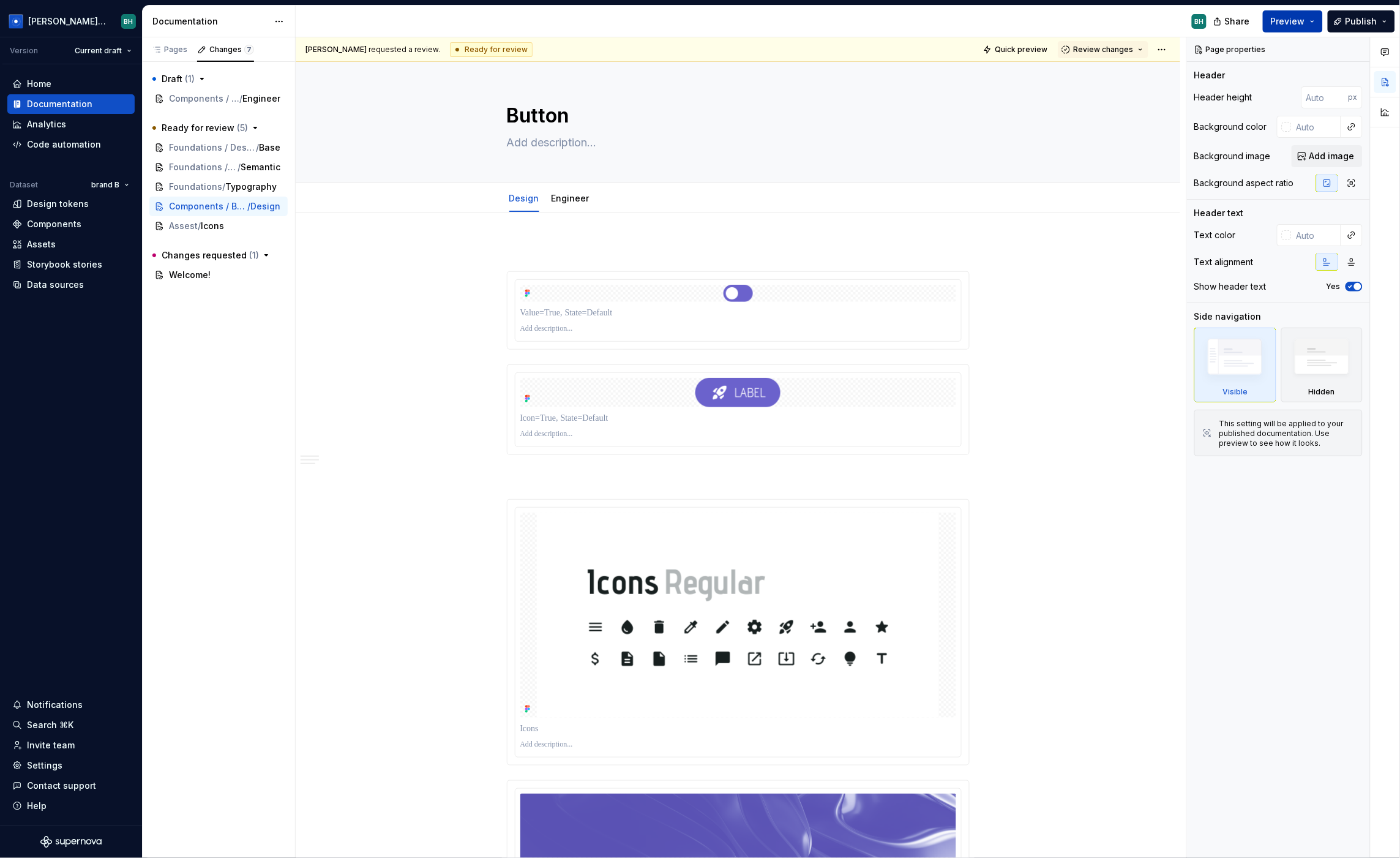
click at [1198, 22] on button "Preview" at bounding box center [1293, 21] width 60 height 22
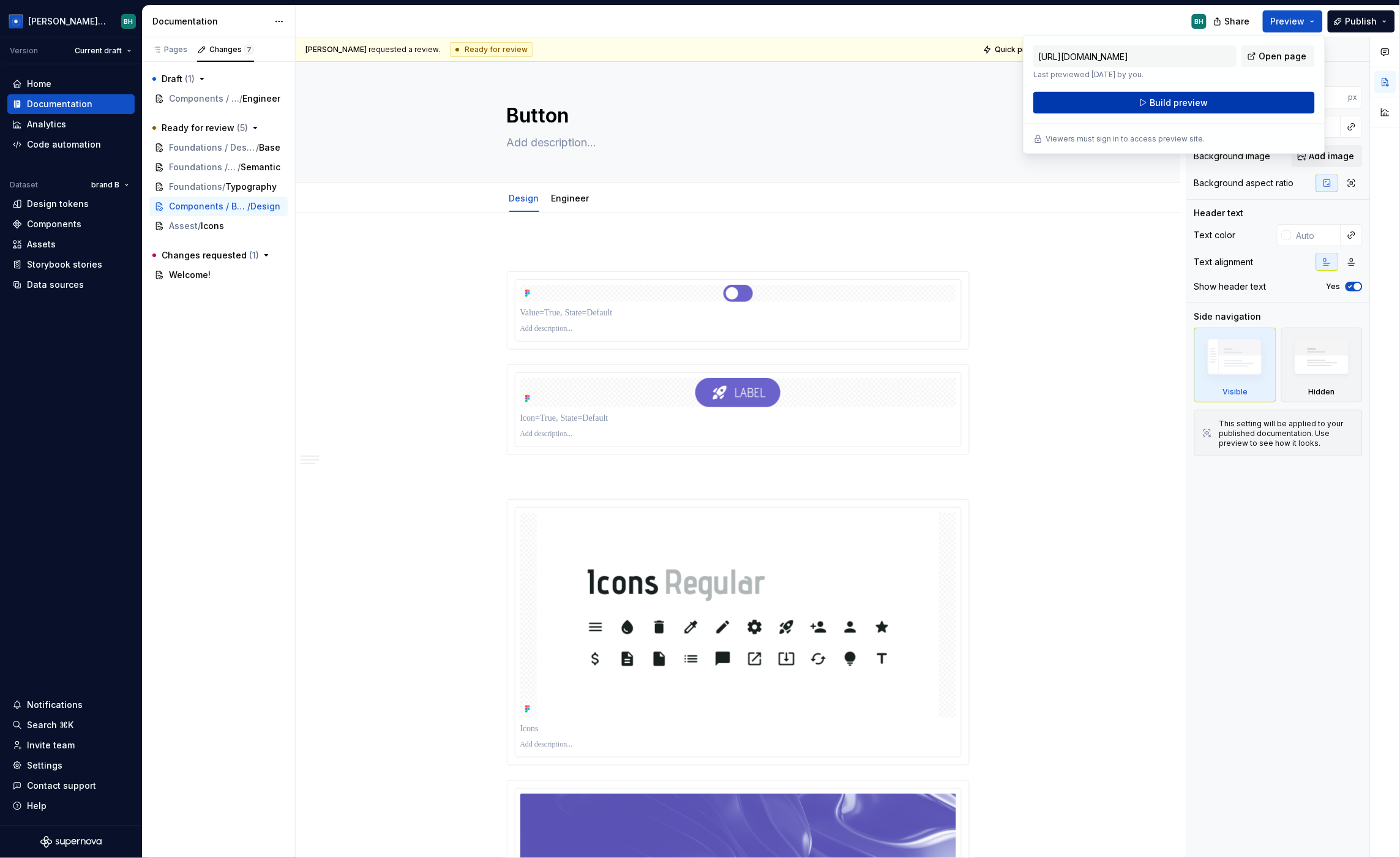
click at [1194, 101] on span "Build preview" at bounding box center [1179, 102] width 58 height 12
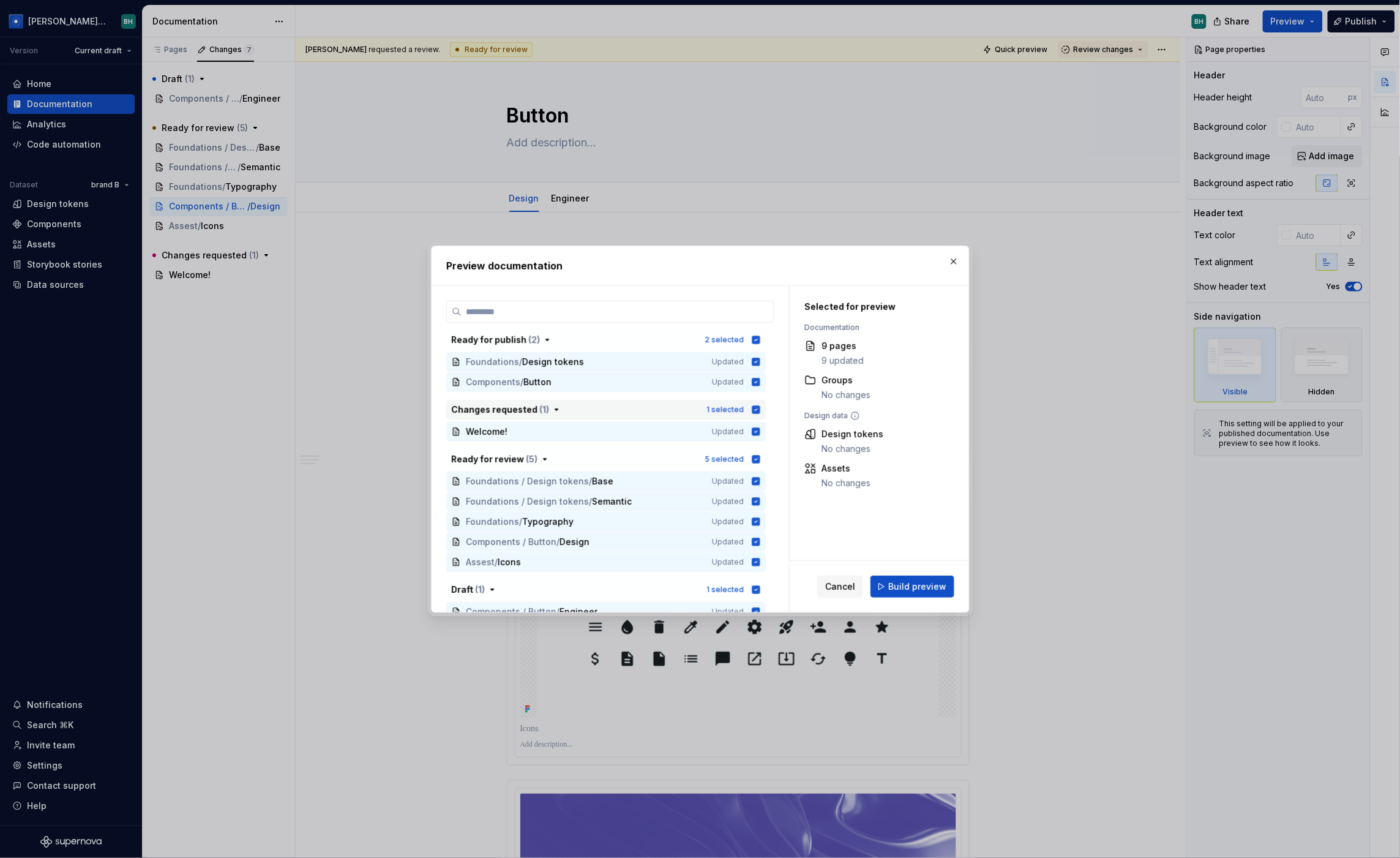
scroll to position [9, 0]
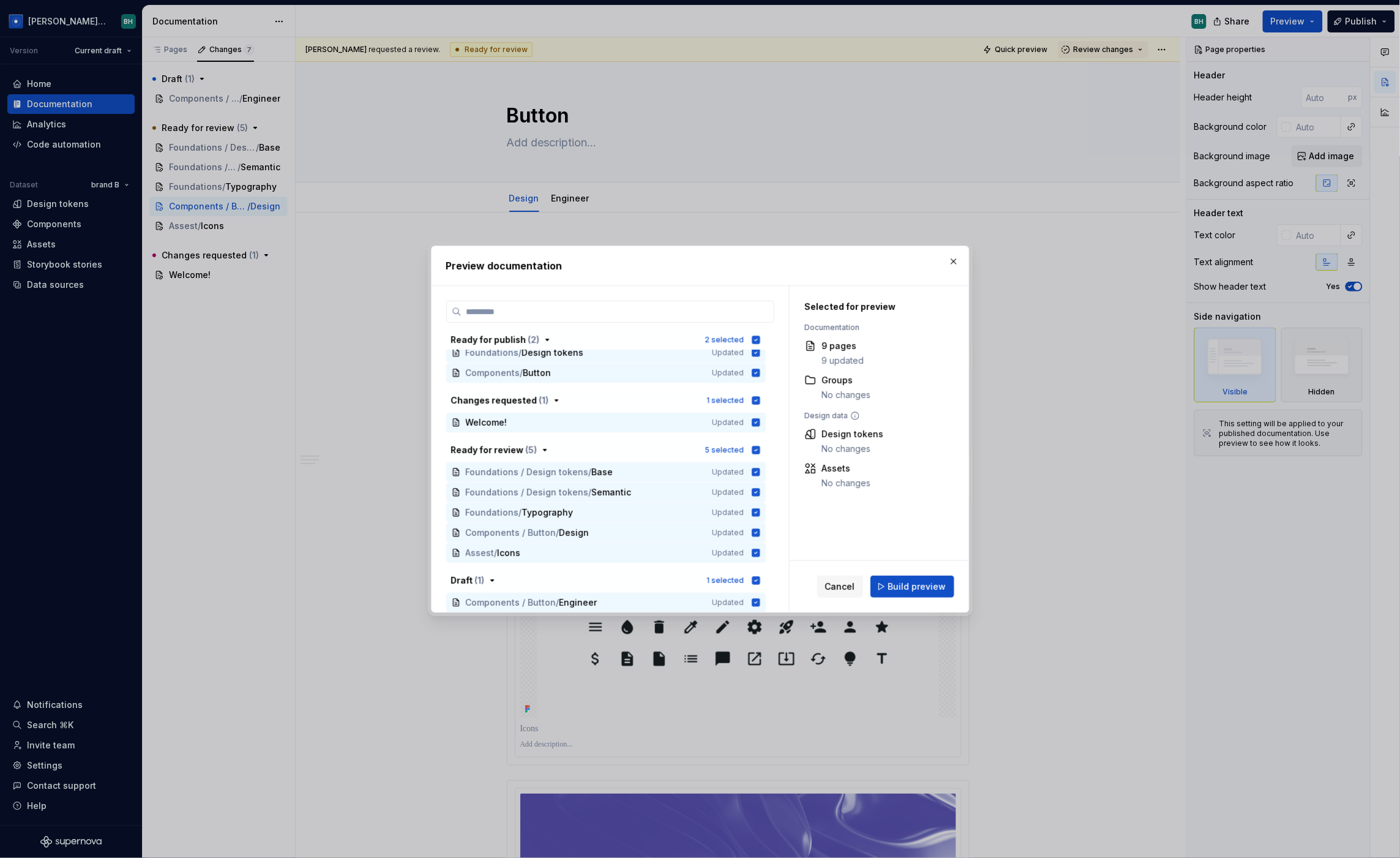
click at [954, 261] on button "button" at bounding box center [953, 261] width 17 height 17
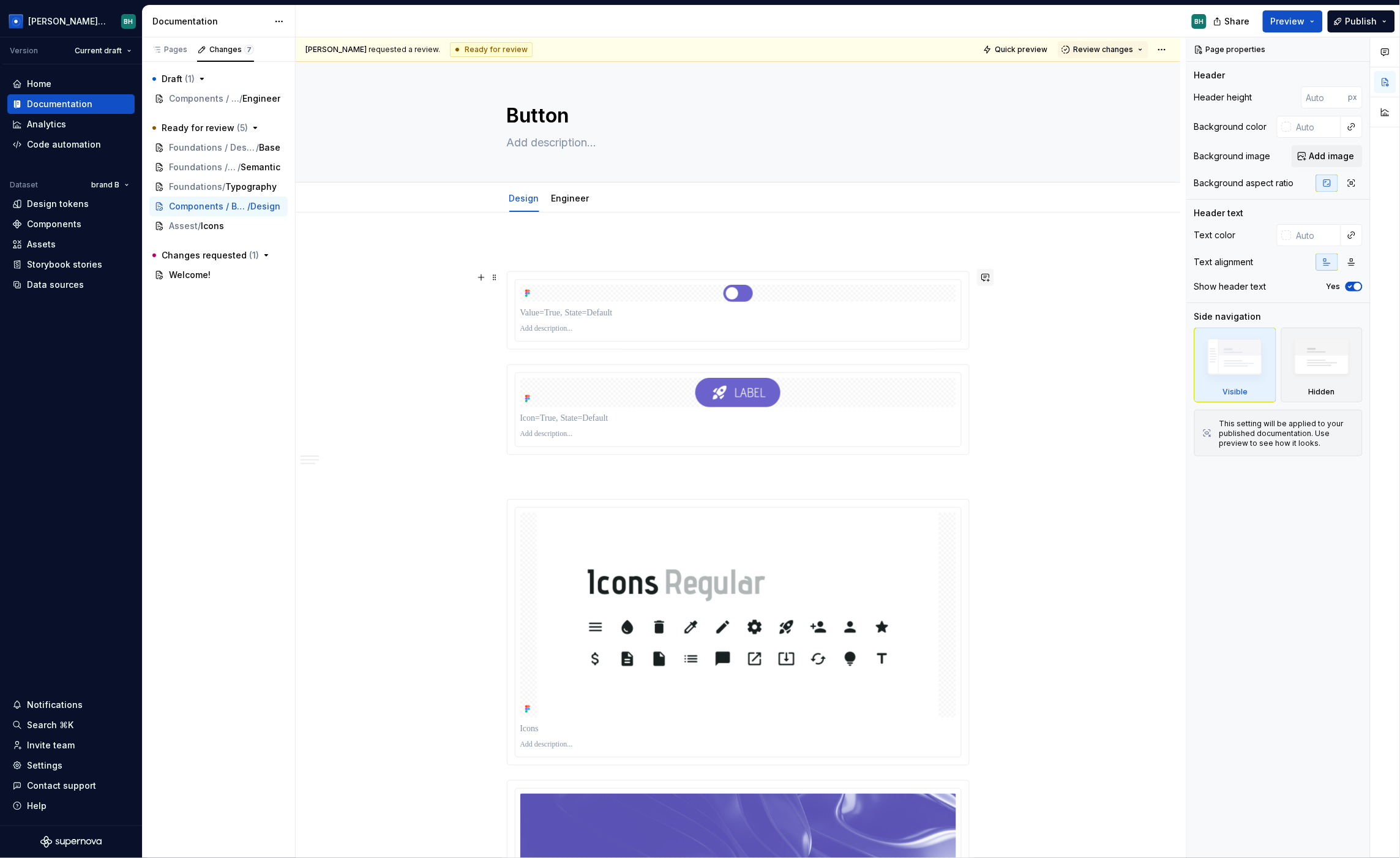
click at [990, 272] on button "button" at bounding box center [986, 277] width 17 height 17
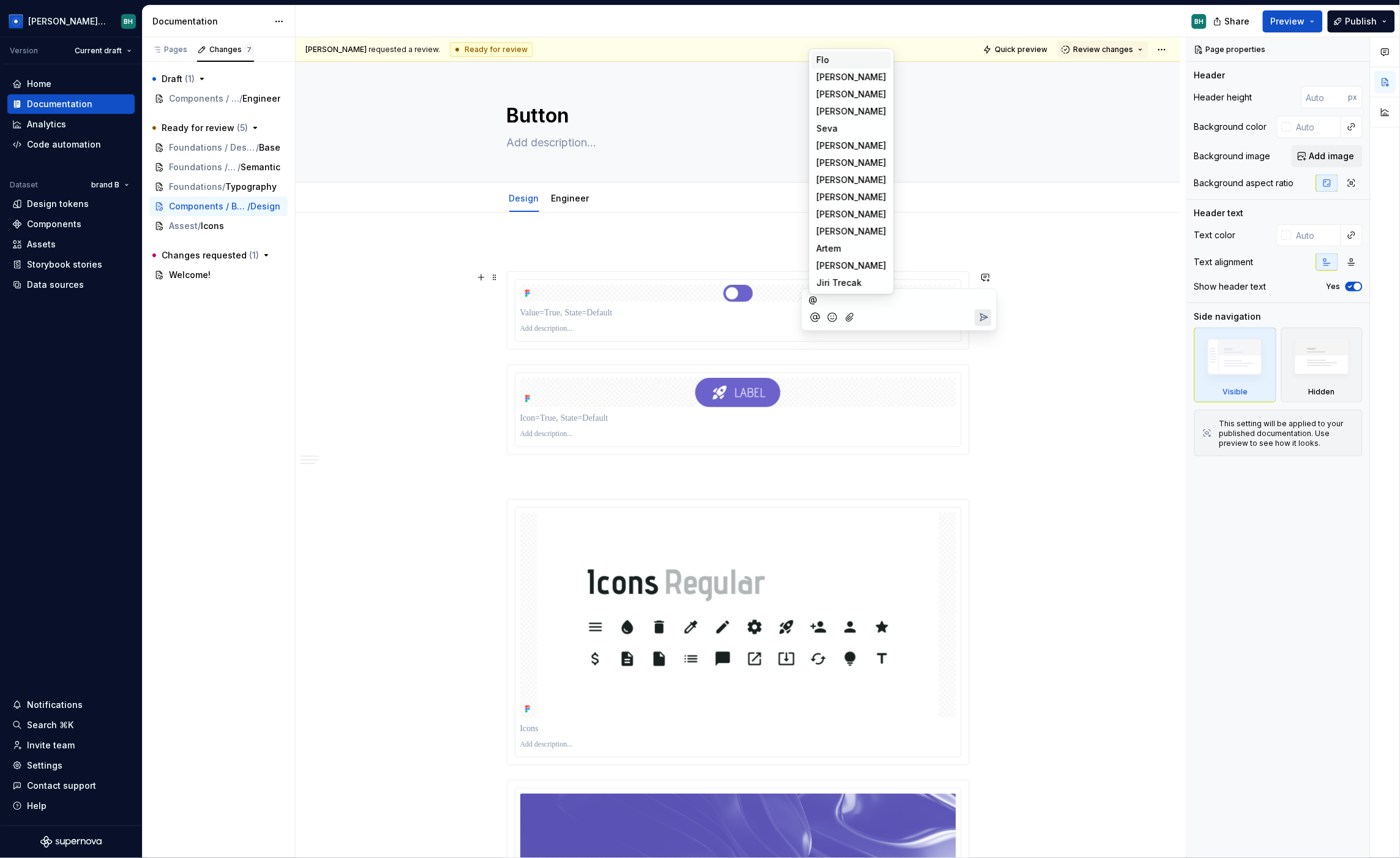
click at [906, 295] on p "@" at bounding box center [899, 299] width 180 height 13
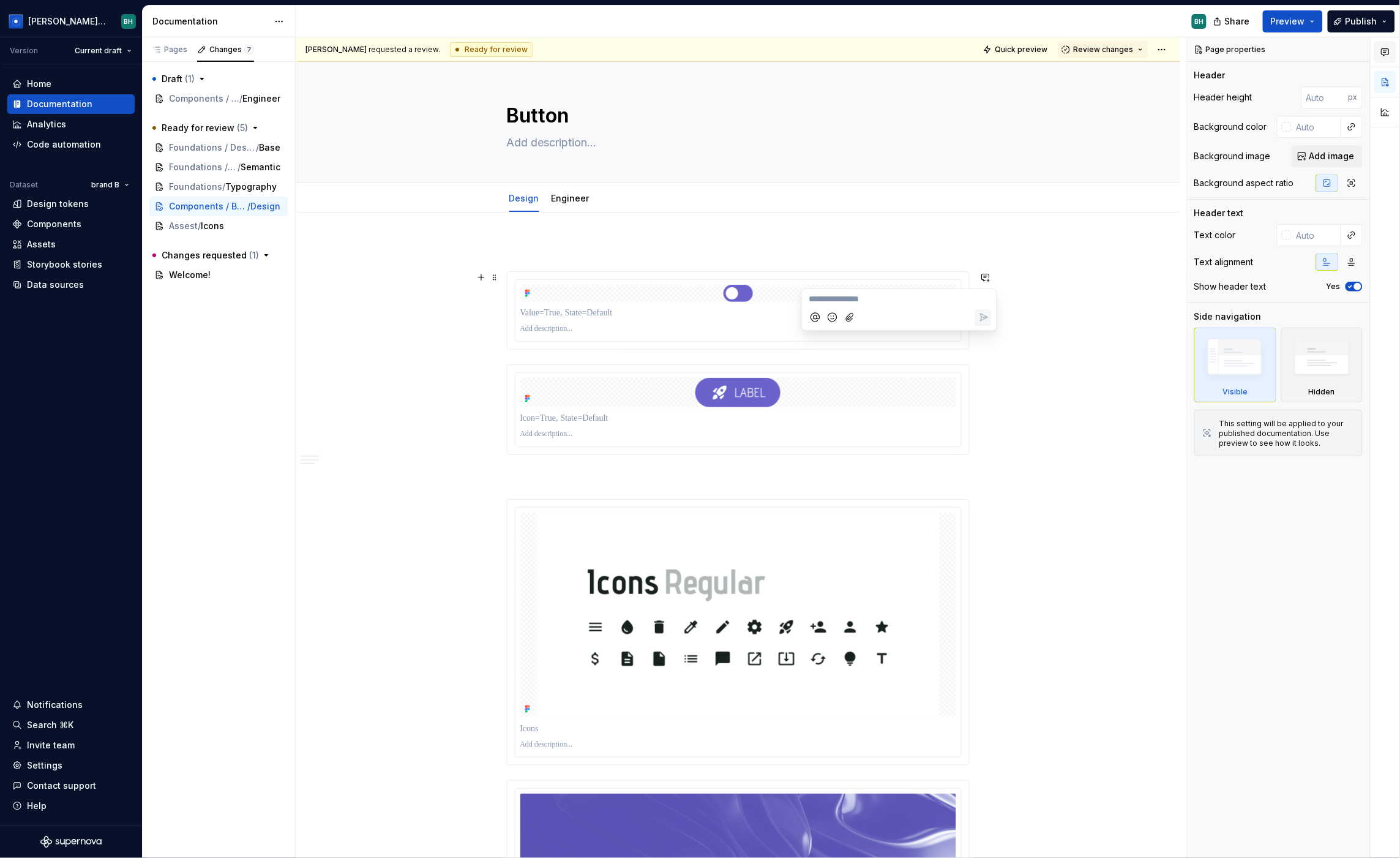
click at [1198, 52] on icon "button" at bounding box center [1385, 53] width 7 height 7
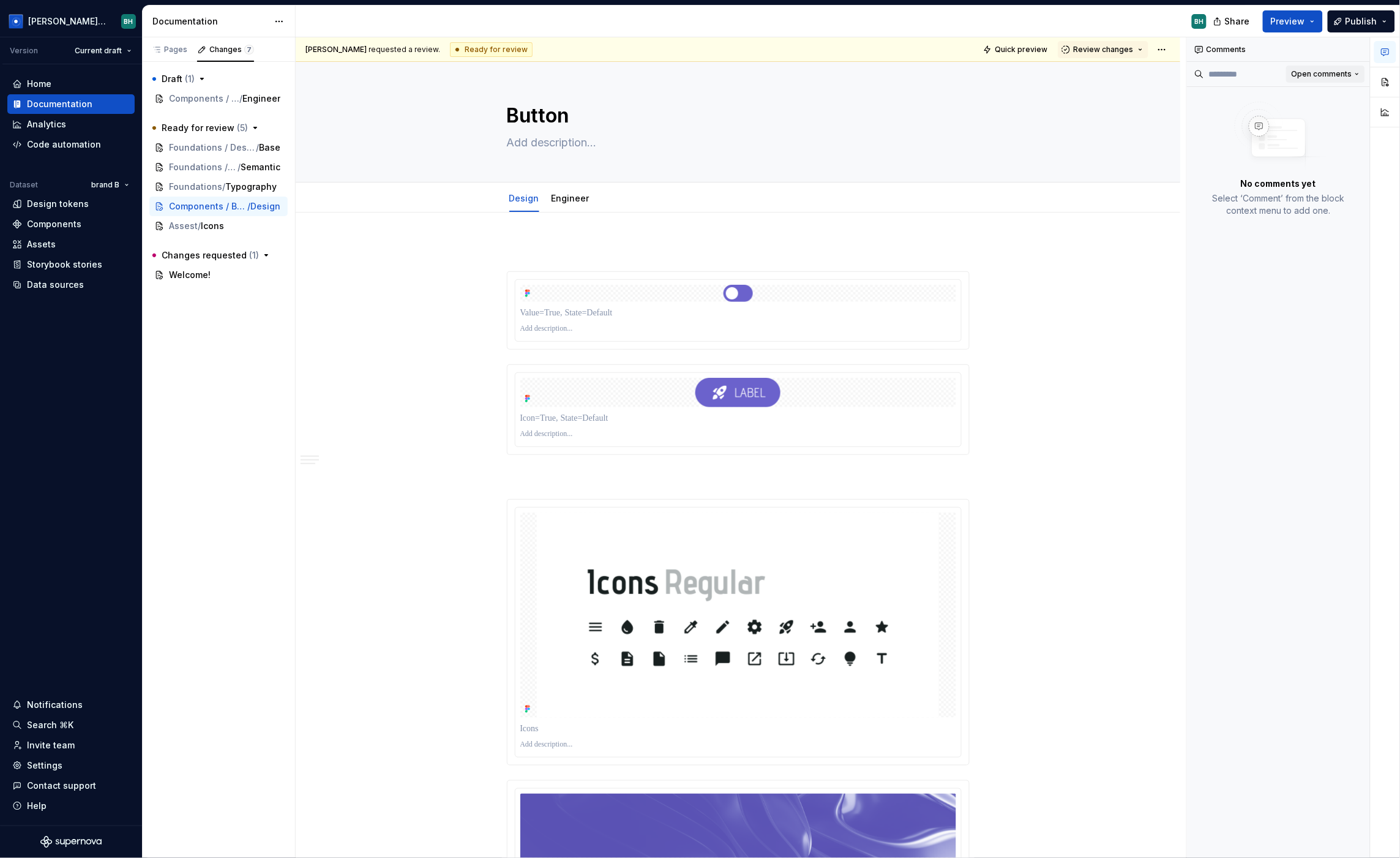
click at [1198, 72] on span "Open comments" at bounding box center [1322, 74] width 61 height 10
click at [1103, 319] on html "Brandon Design System BH Version Current draft Home Documentation Analytics Cod…" at bounding box center [700, 429] width 1400 height 858
click at [1198, 73] on button "button" at bounding box center [1385, 81] width 22 height 22
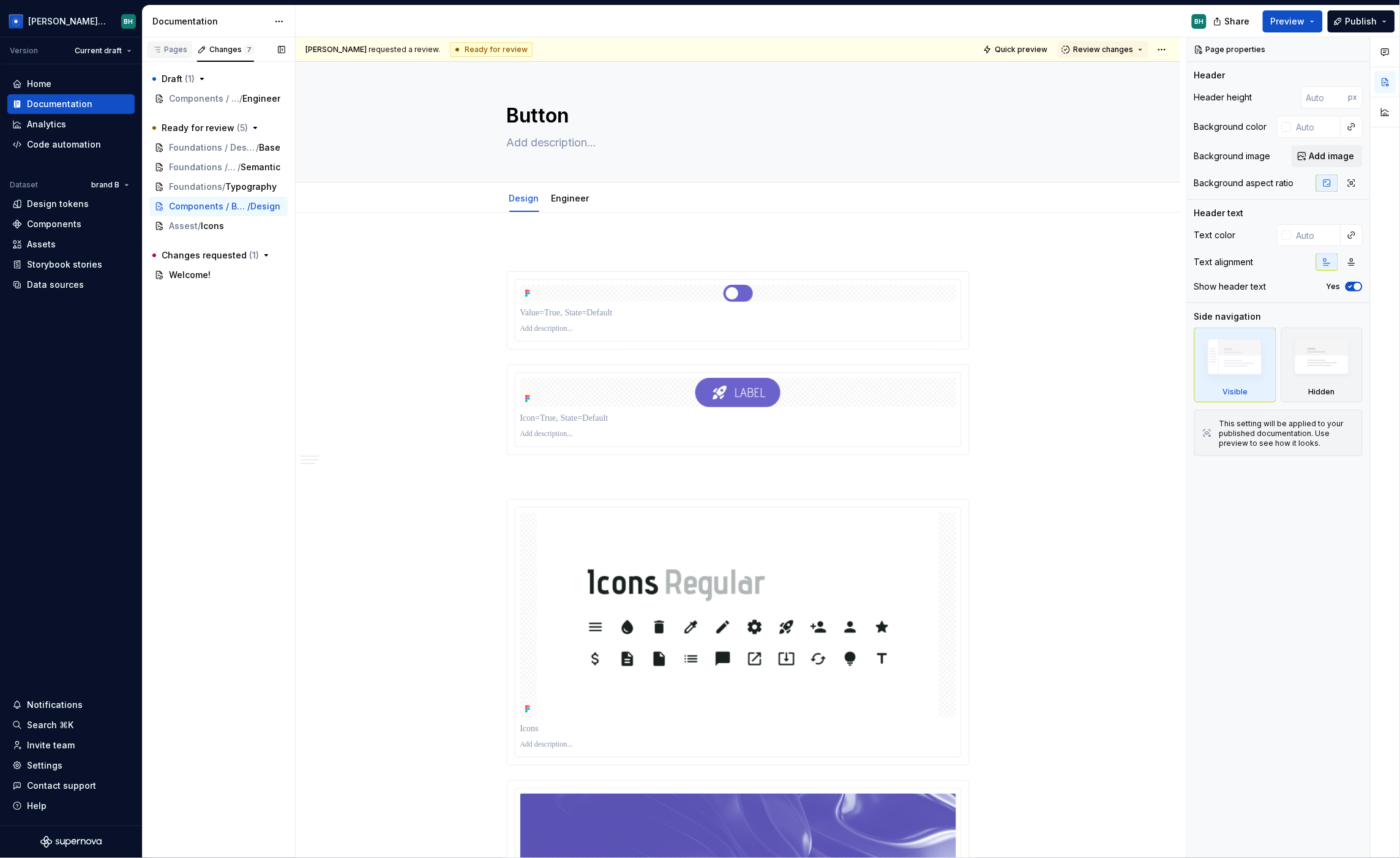
click at [183, 51] on div "Pages" at bounding box center [169, 50] width 36 height 10
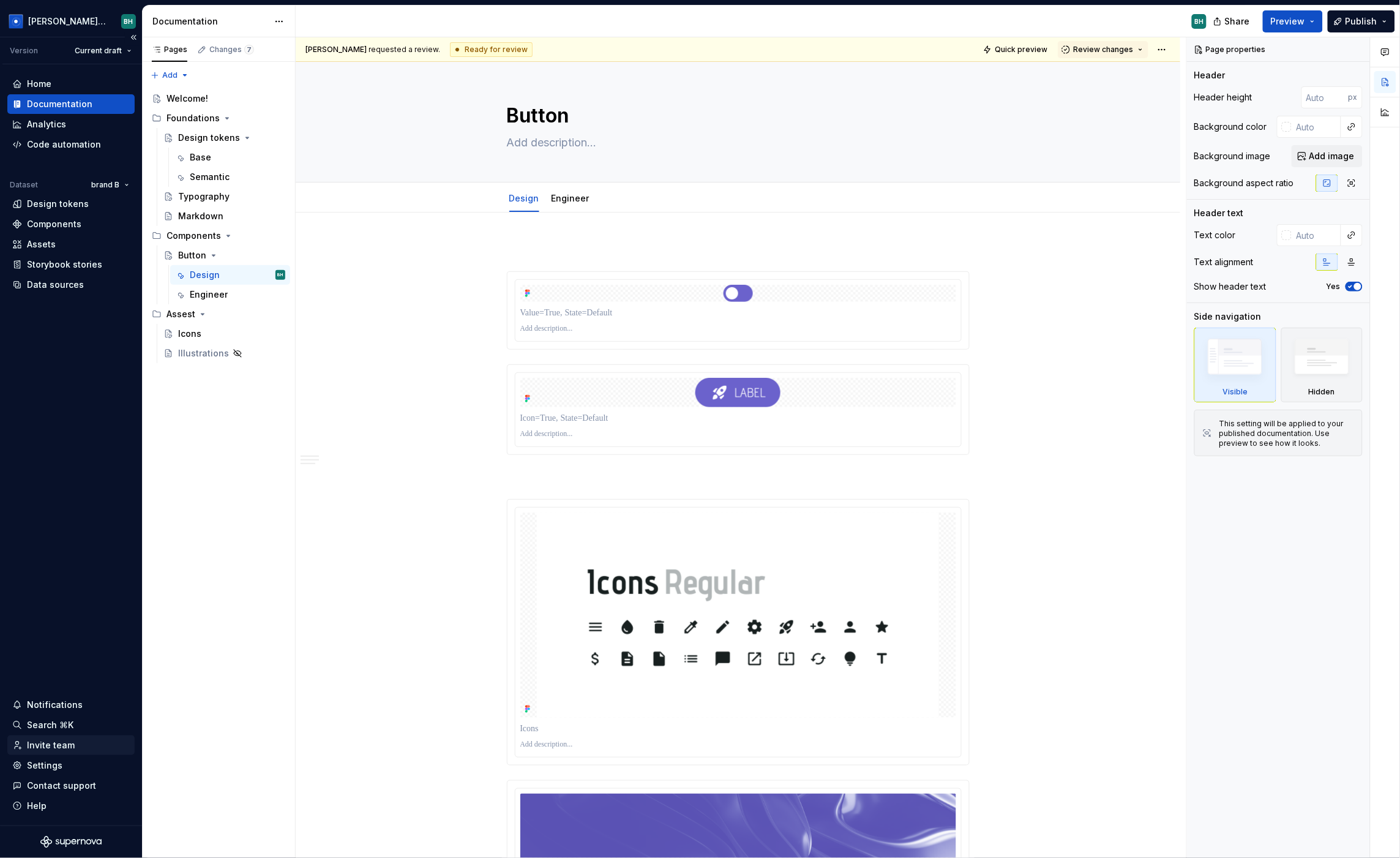
click at [59, 750] on div "Invite team" at bounding box center [50, 745] width 48 height 12
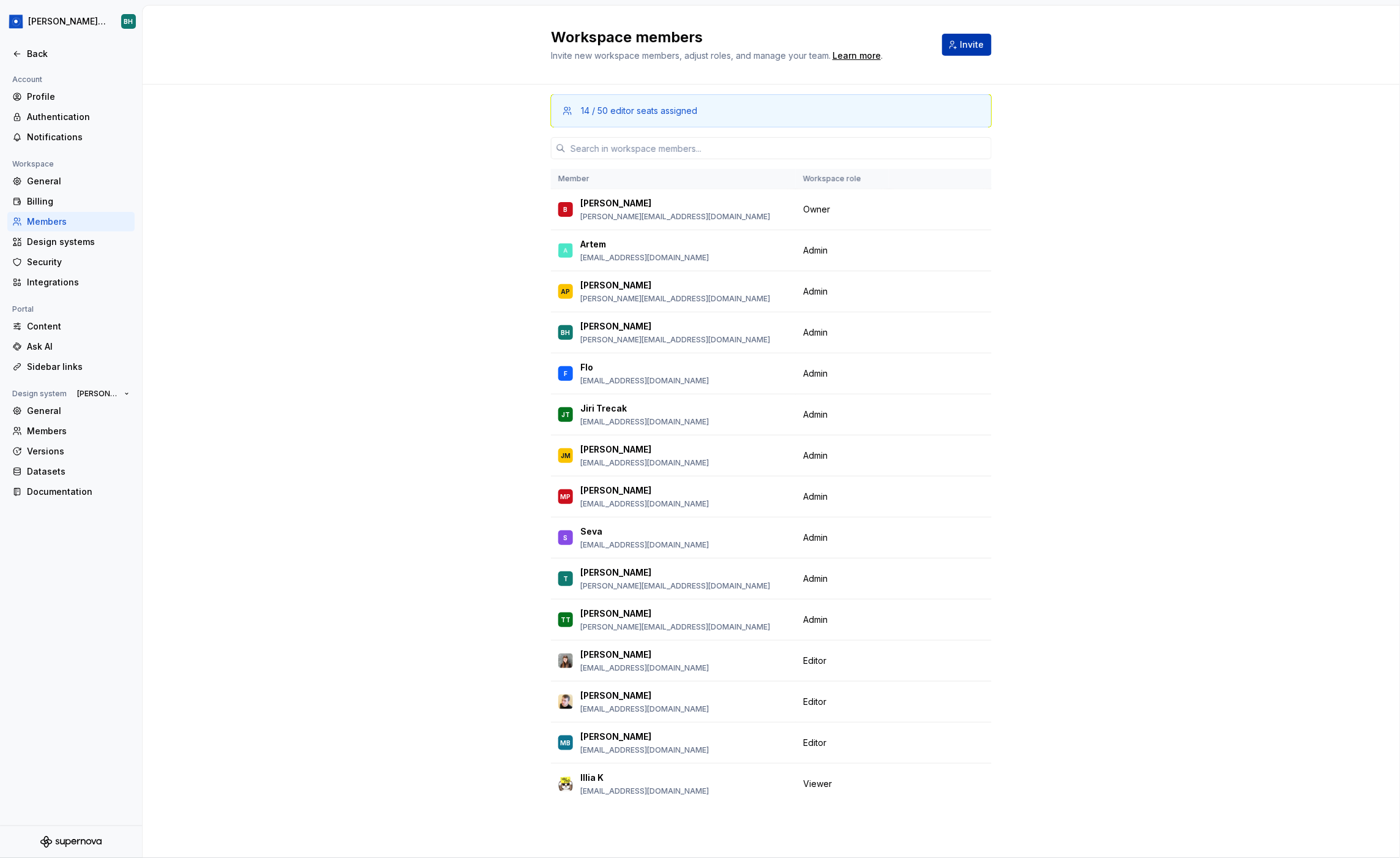
click at [971, 43] on span "Invite" at bounding box center [972, 44] width 24 height 12
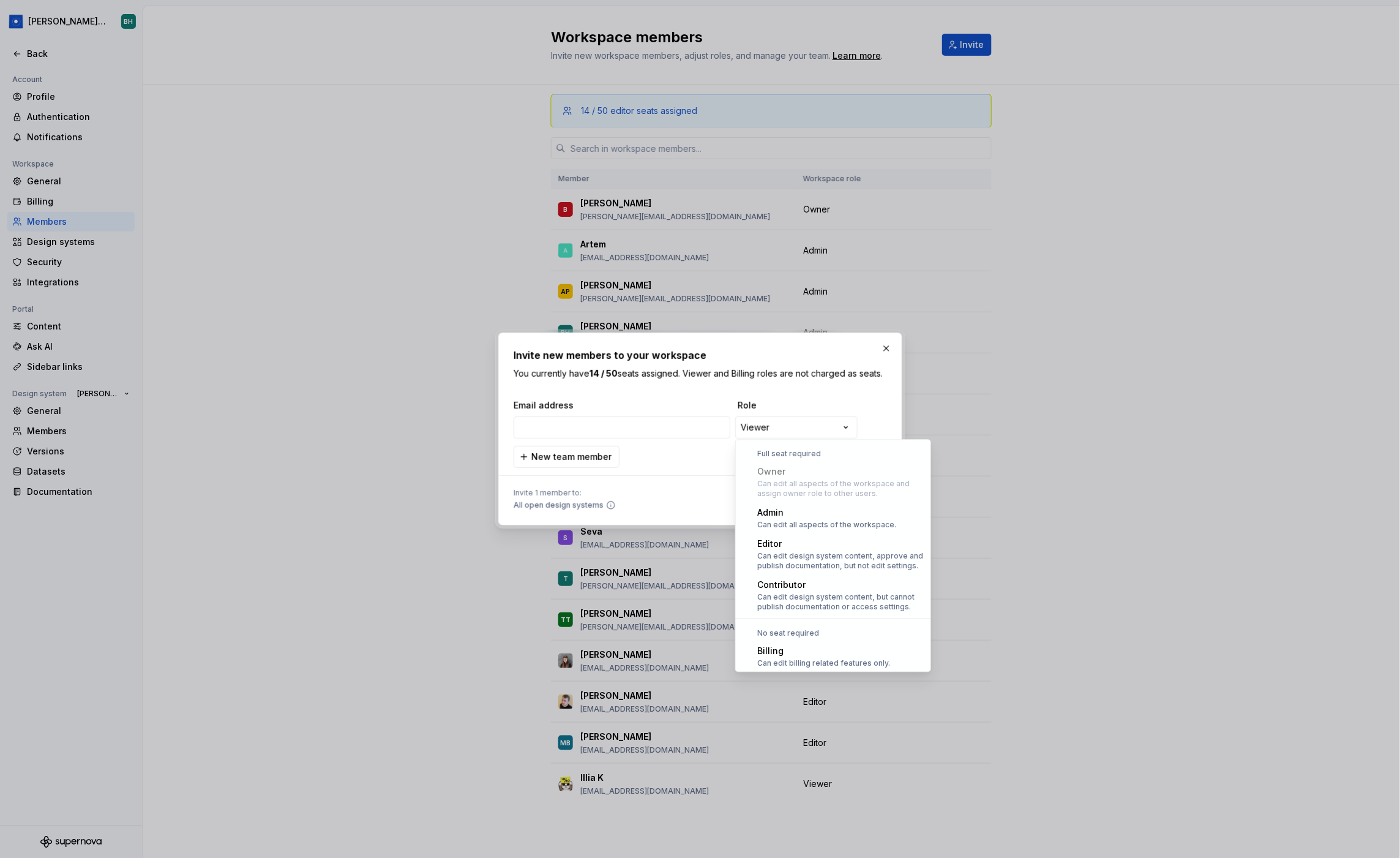
click at [818, 428] on div "**********" at bounding box center [700, 429] width 1400 height 858
click at [488, 226] on div at bounding box center [700, 429] width 1400 height 858
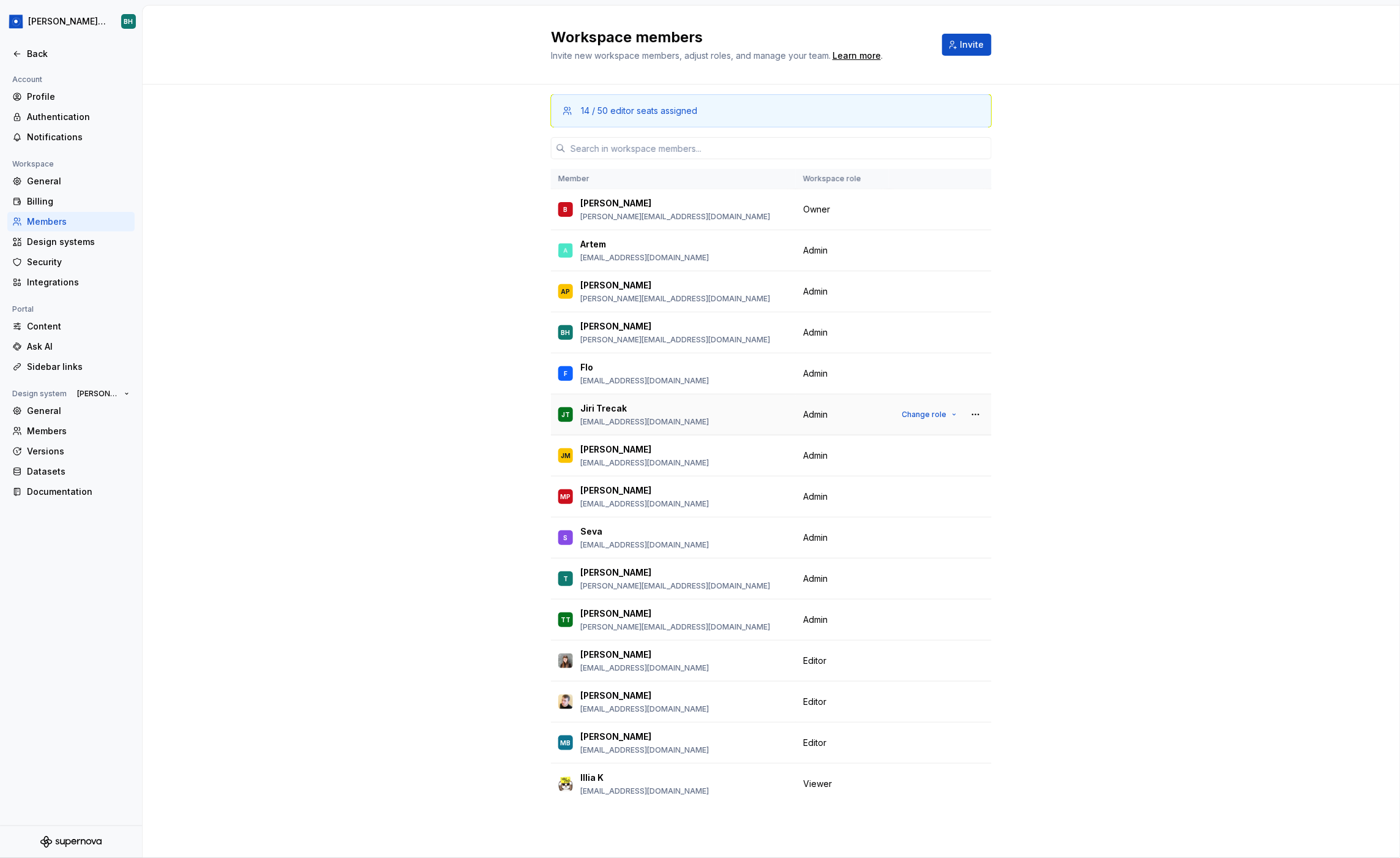
drag, startPoint x: 500, startPoint y: 212, endPoint x: 719, endPoint y: 413, distance: 297.3
click at [29, 53] on div "Back" at bounding box center [78, 53] width 103 height 12
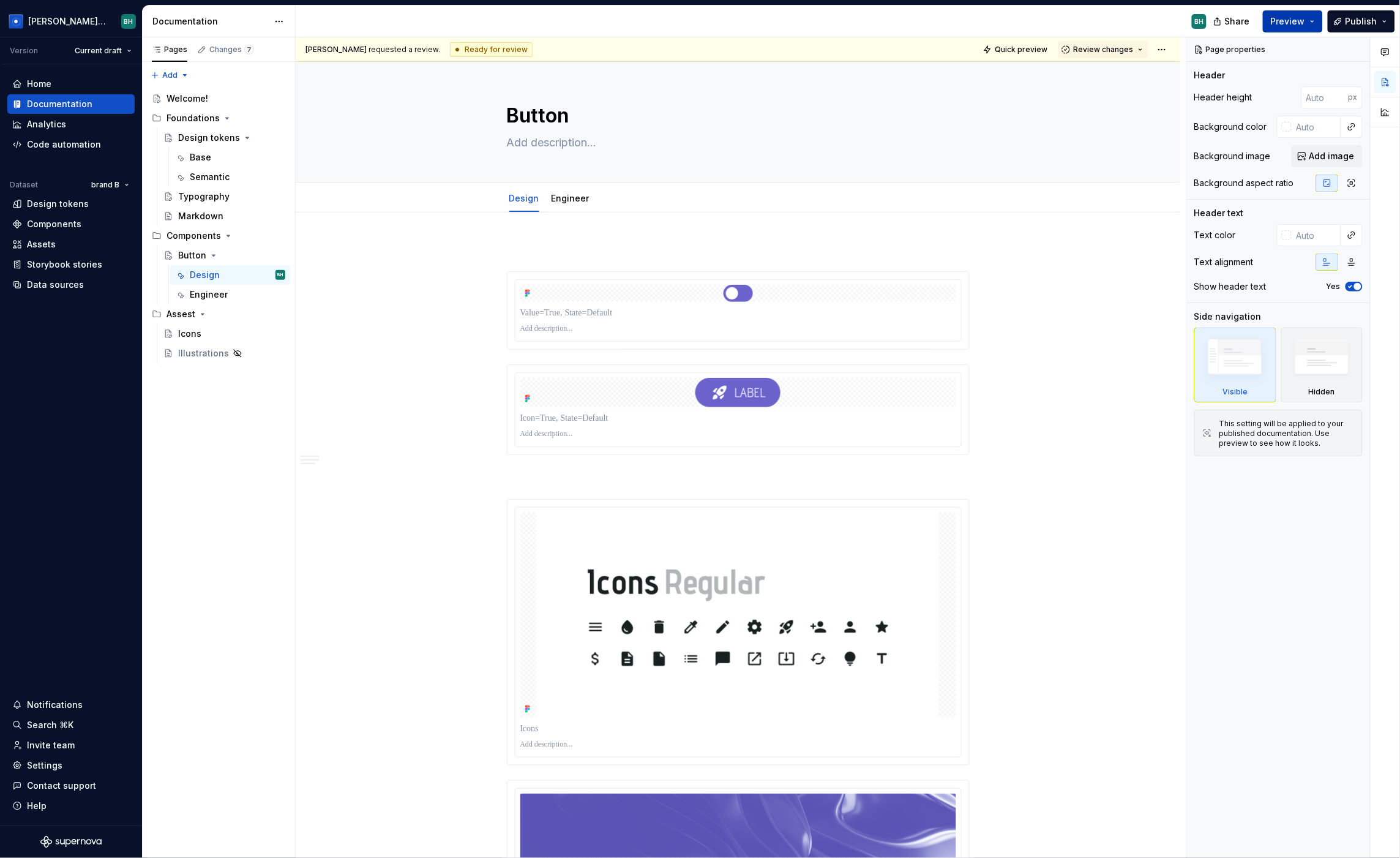
click at [1198, 26] on button "Preview" at bounding box center [1293, 21] width 60 height 22
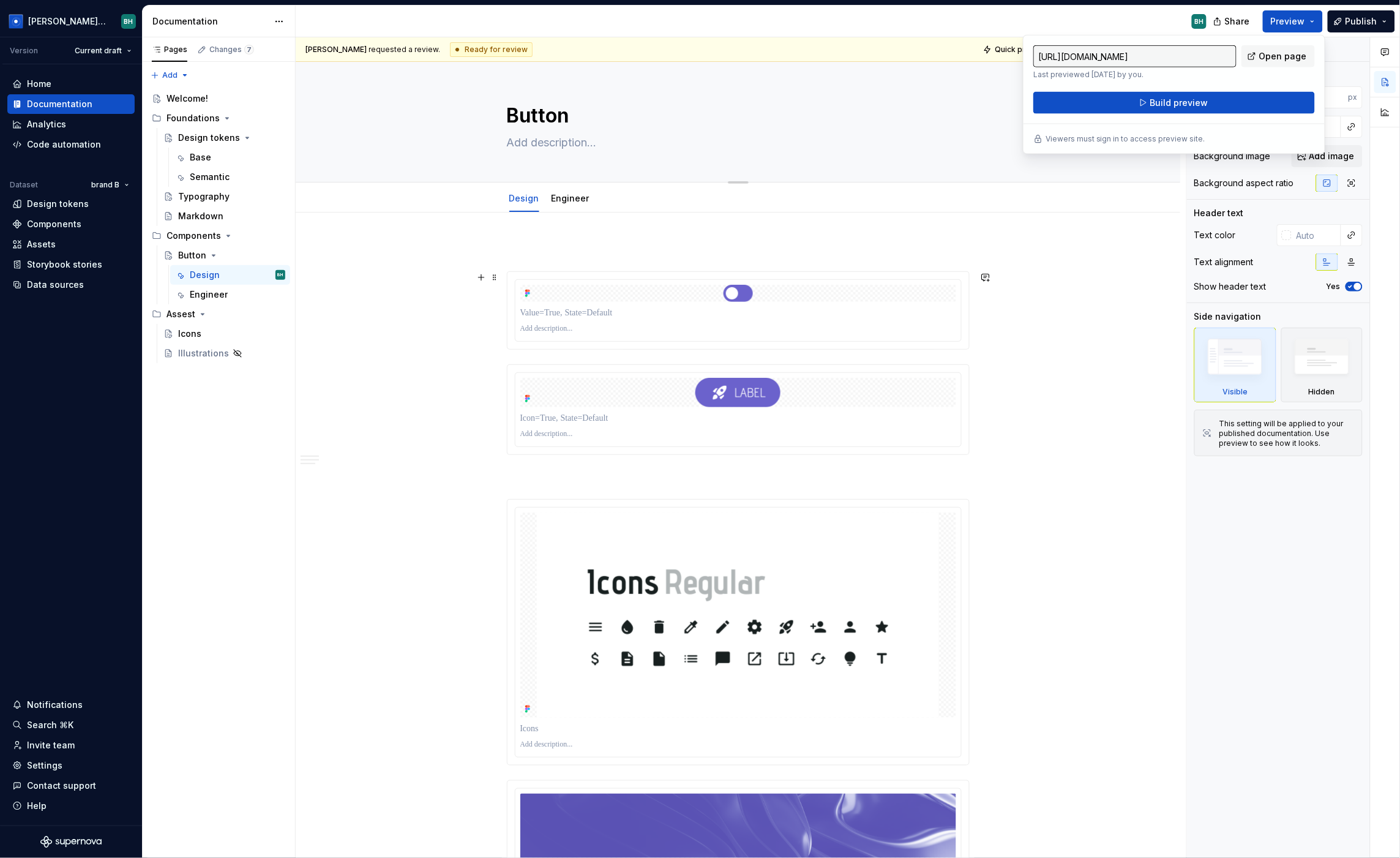
drag, startPoint x: 1107, startPoint y: 270, endPoint x: 969, endPoint y: 147, distance: 184.9
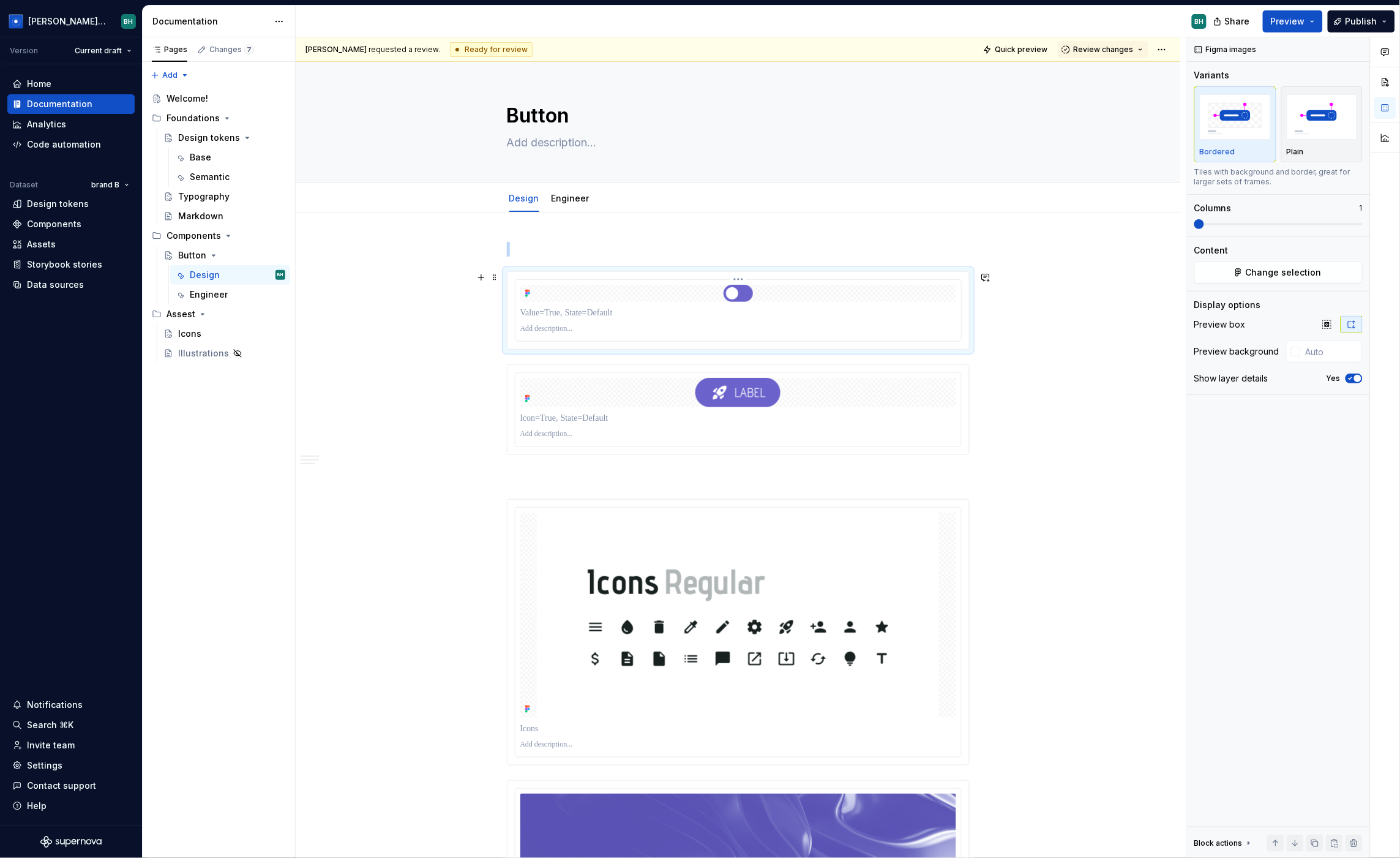
scroll to position [16, 0]
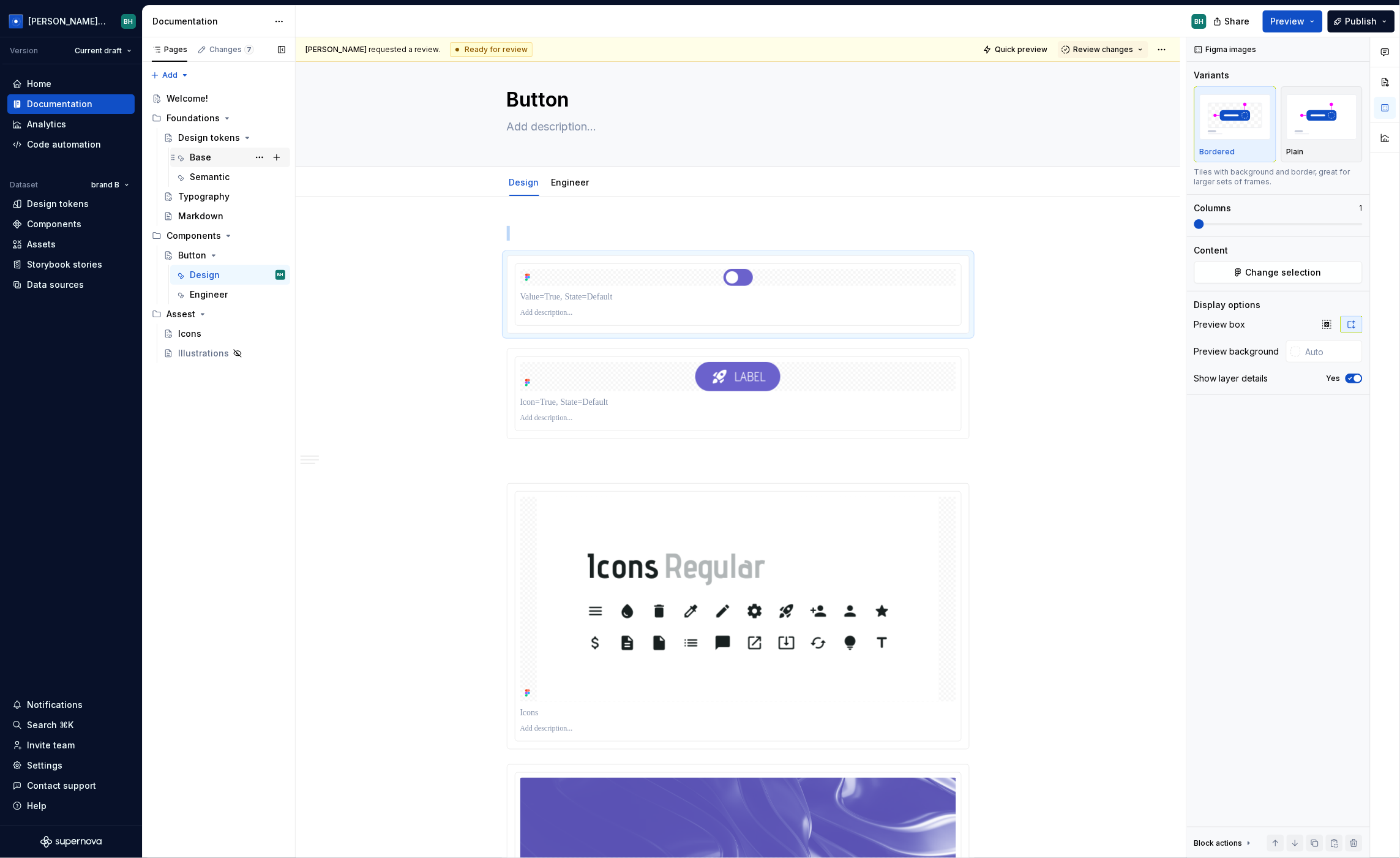
click at [234, 154] on div "Base" at bounding box center [237, 158] width 95 height 17
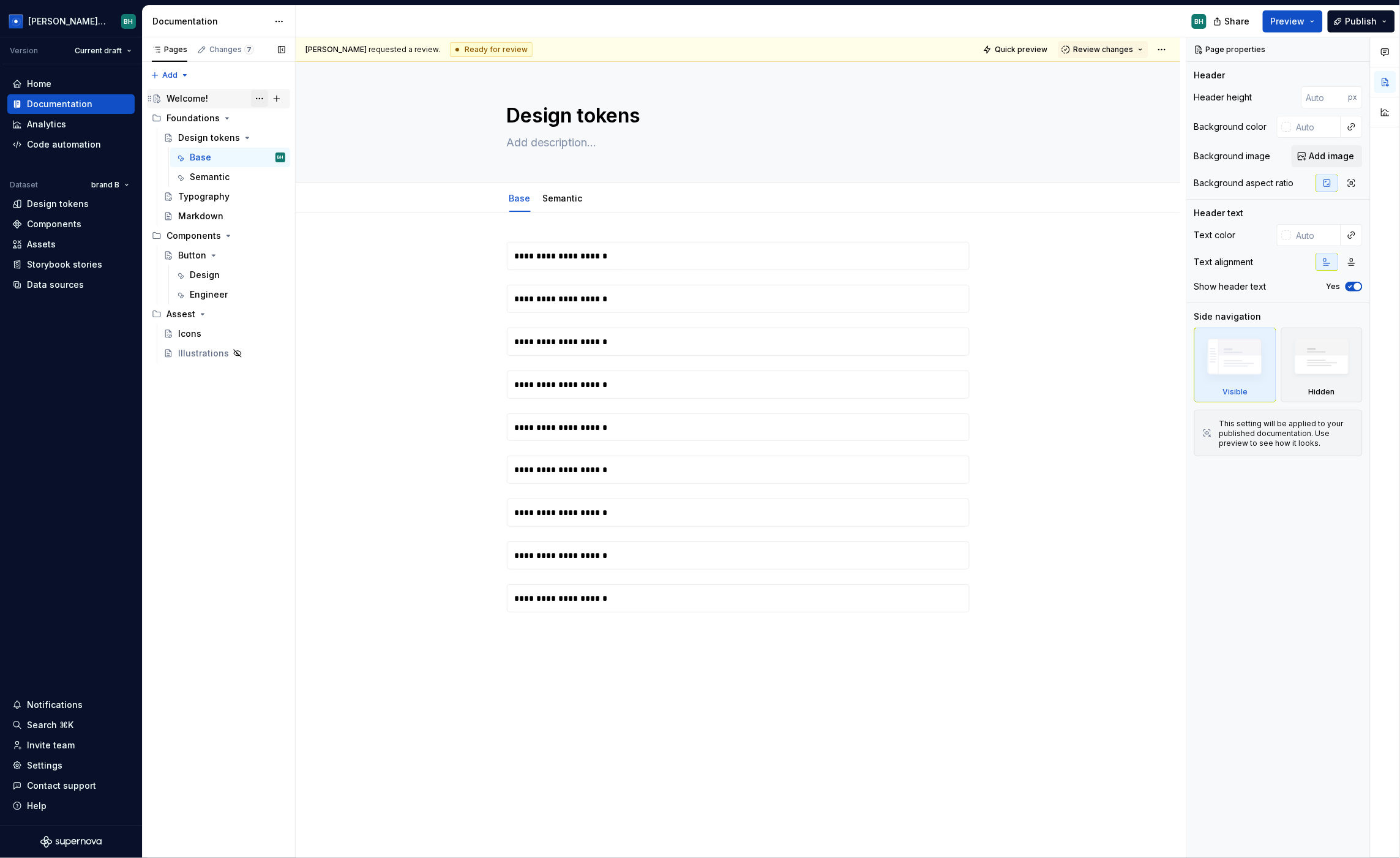
click at [259, 98] on button "Page tree" at bounding box center [260, 99] width 17 height 17
type textarea "*"
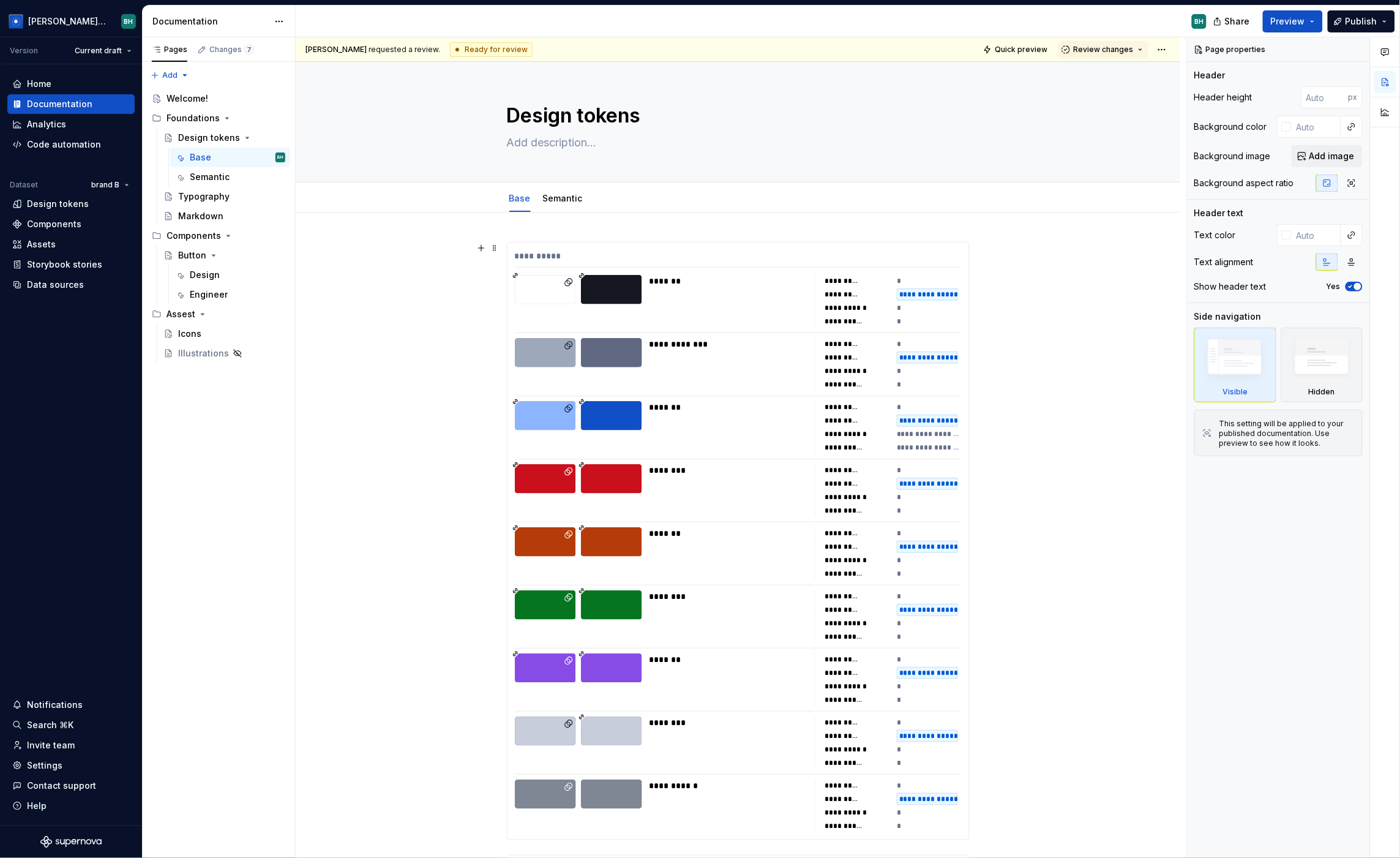
click at [486, 281] on html "Brandon Design System BH Version Current draft Home Documentation Analytics Cod…" at bounding box center [700, 429] width 1400 height 858
click at [485, 248] on button "button" at bounding box center [481, 248] width 17 height 17
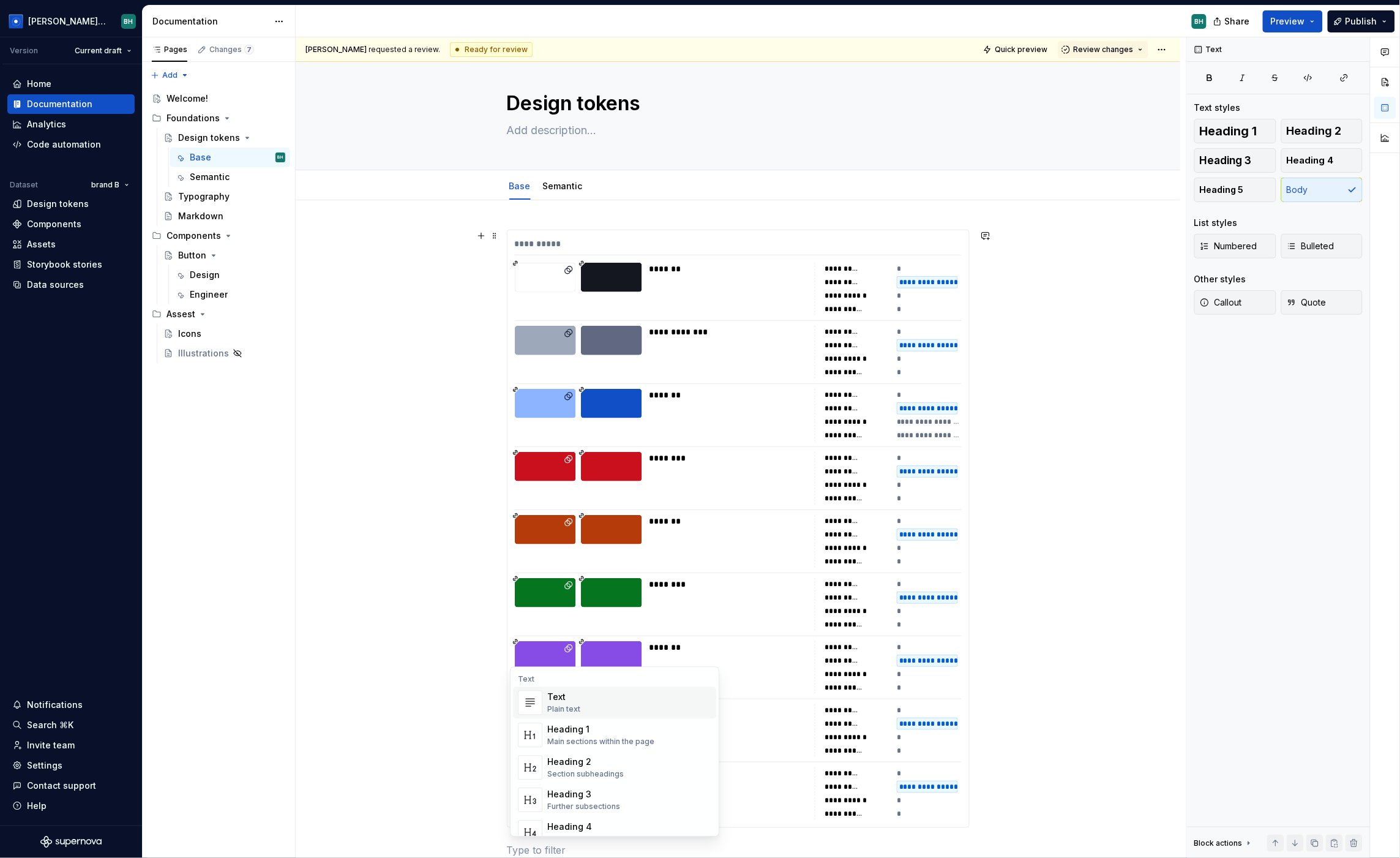
scroll to position [71, 0]
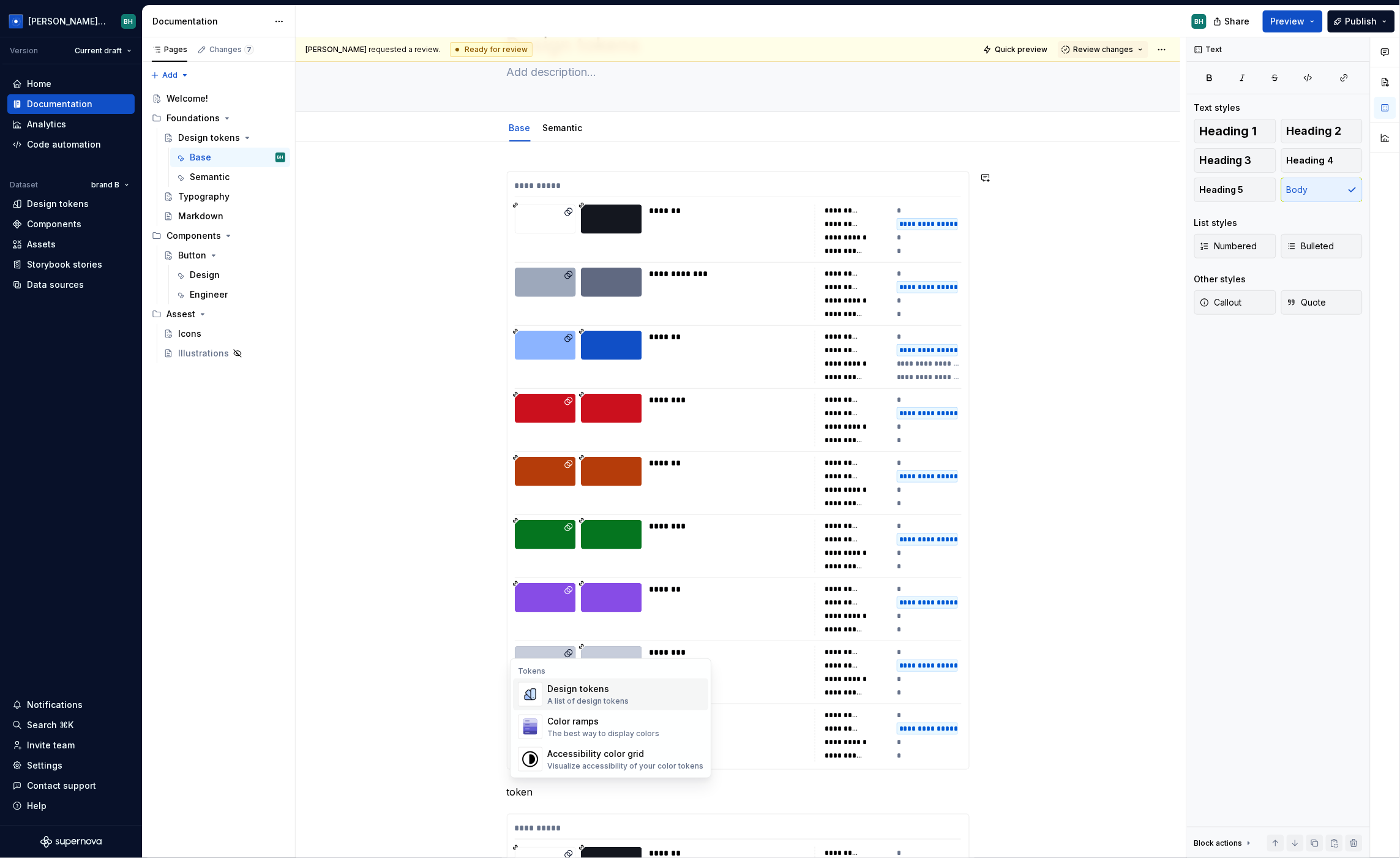
click at [617, 688] on div "Design tokens" at bounding box center [588, 689] width 81 height 12
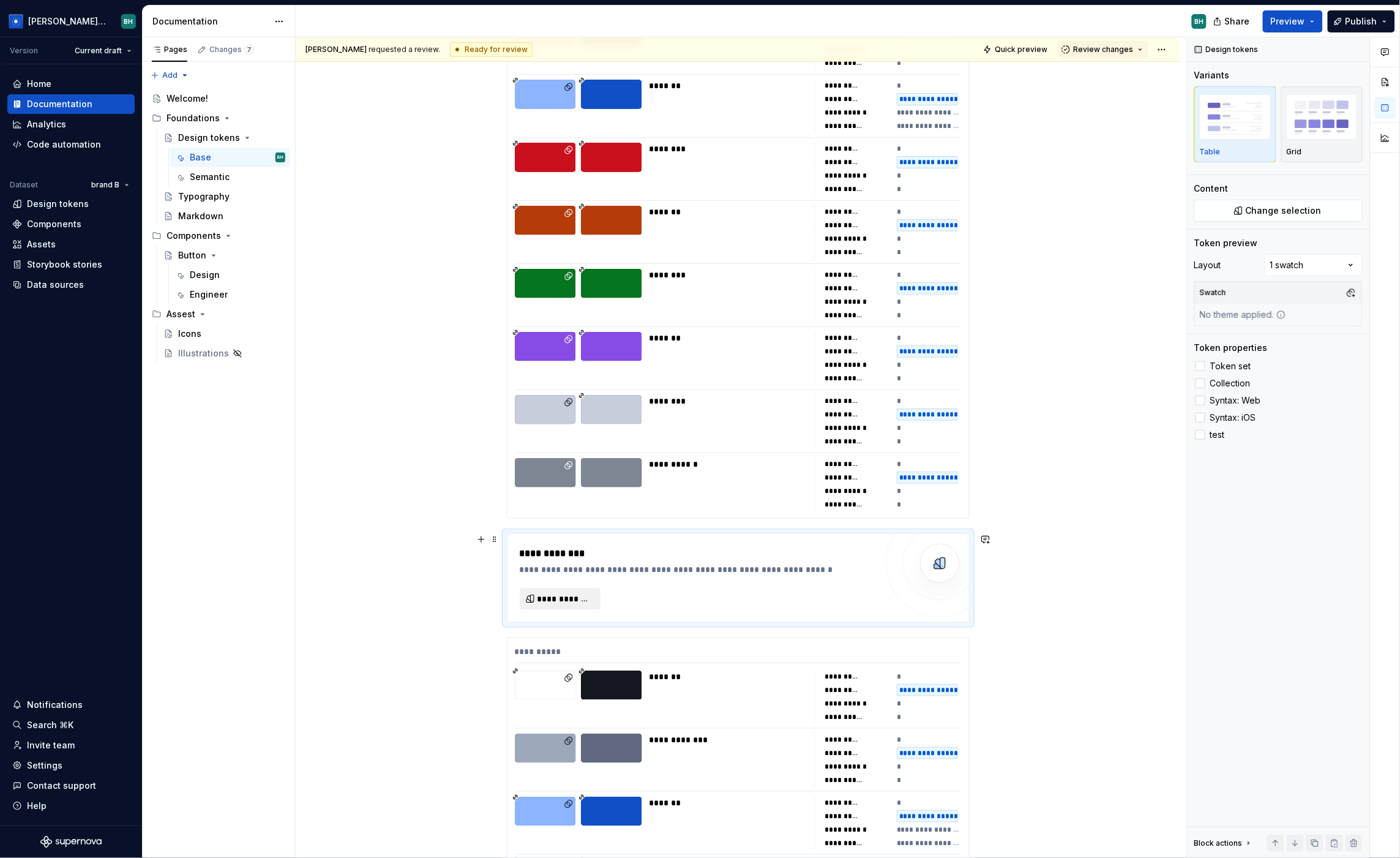
scroll to position [317, 0]
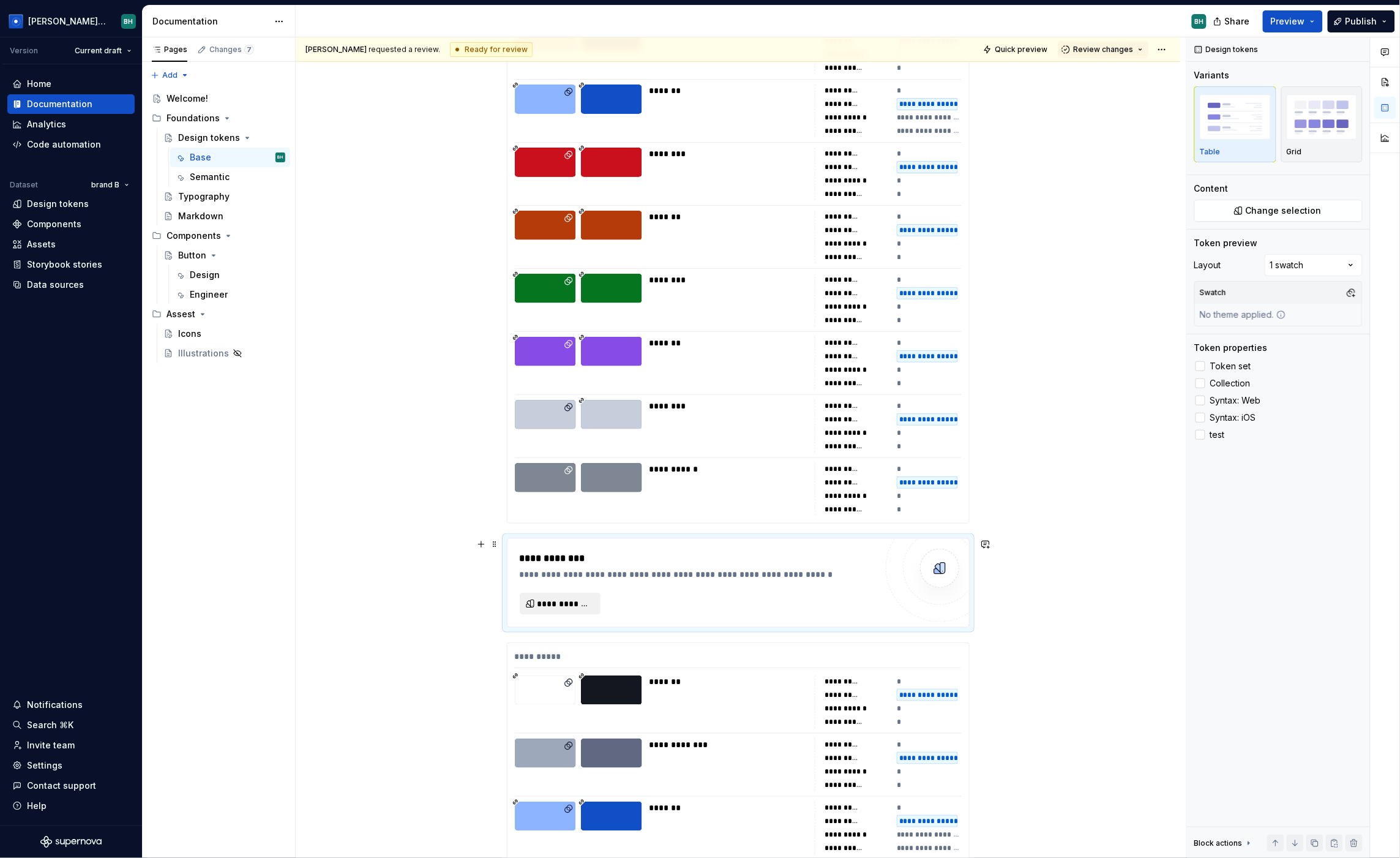
click at [578, 593] on button "**********" at bounding box center [560, 604] width 80 height 22
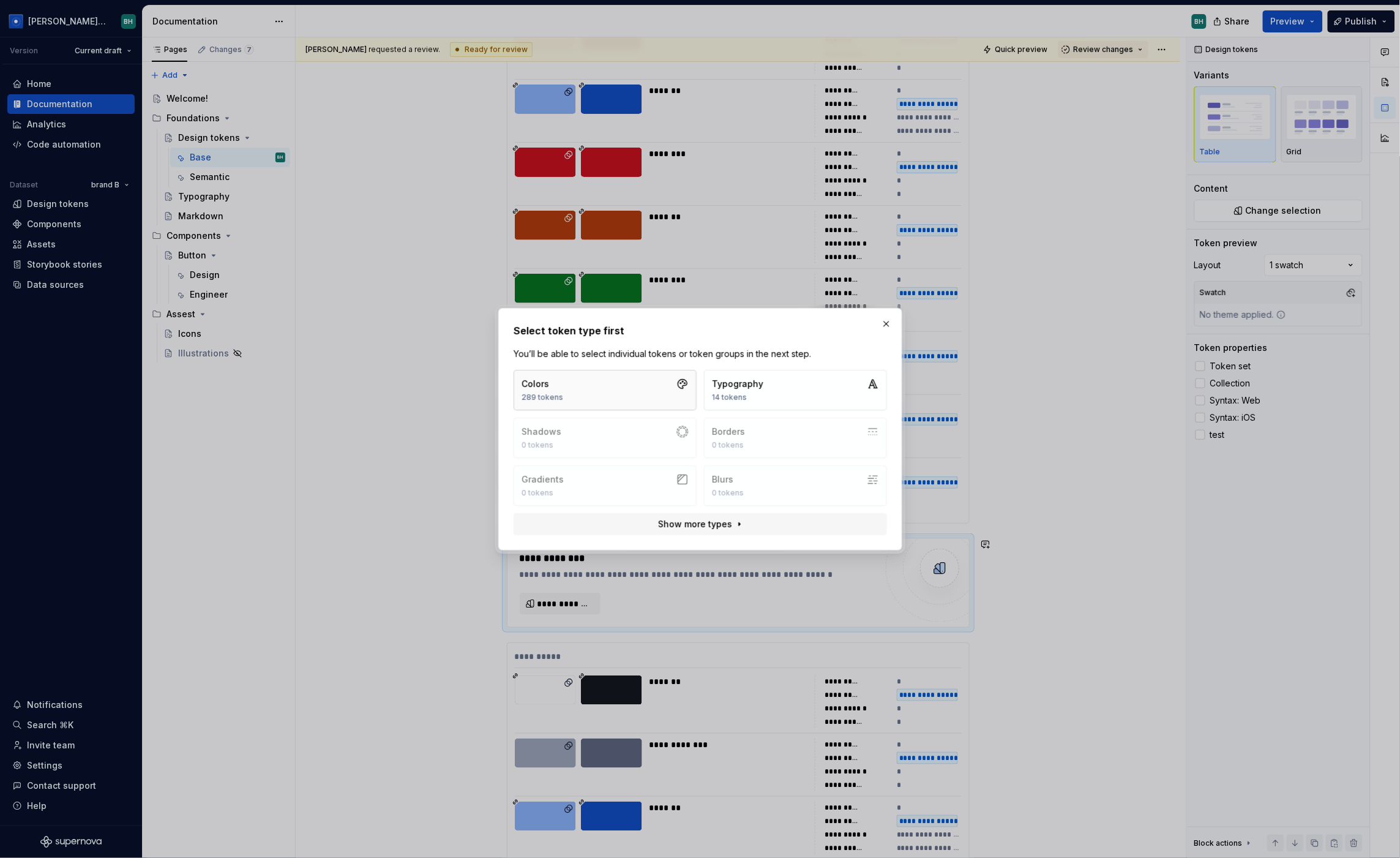
click at [648, 392] on button "Colors 289 tokens" at bounding box center [606, 390] width 183 height 41
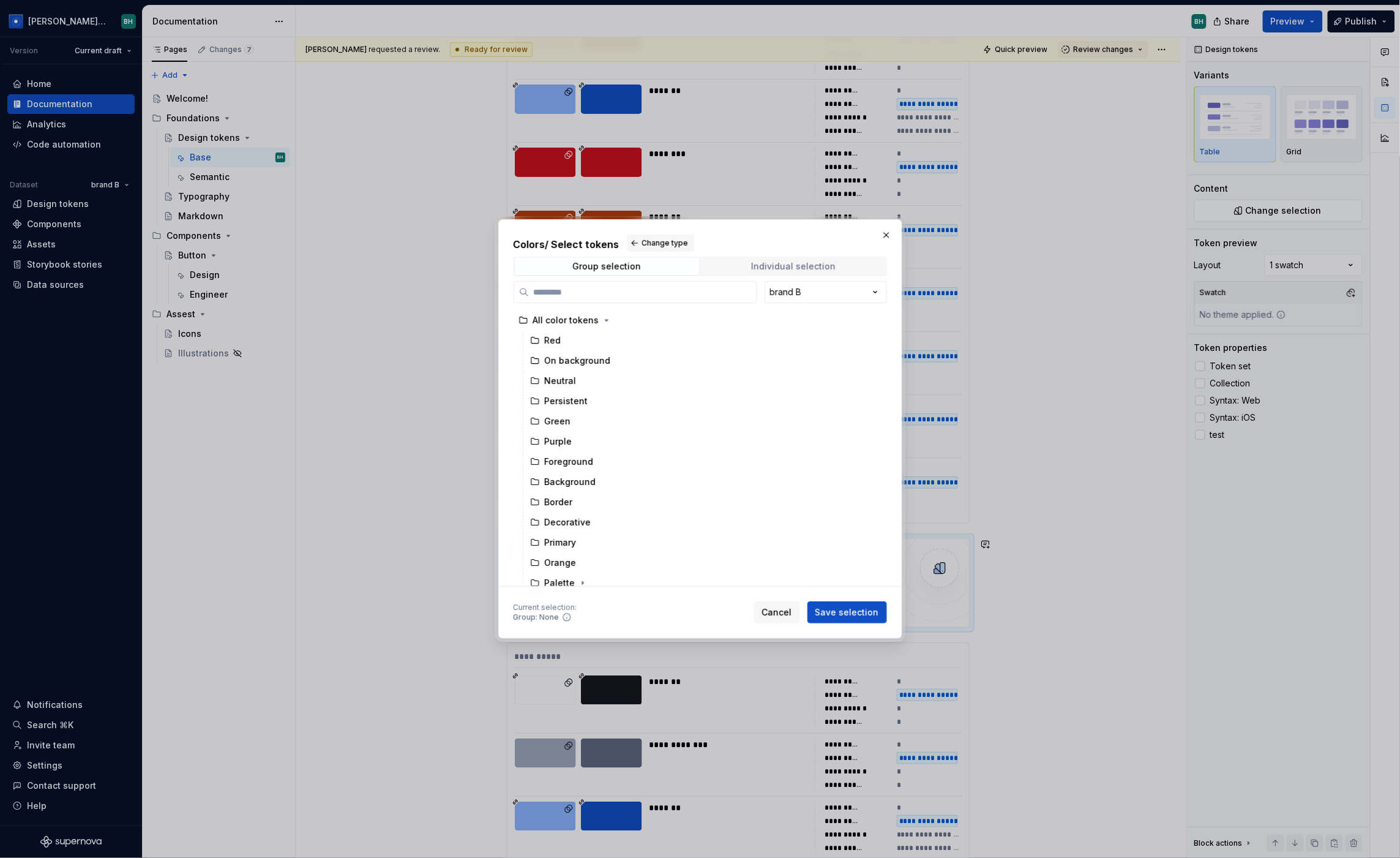
click at [786, 268] on div "Individual selection" at bounding box center [793, 266] width 85 height 10
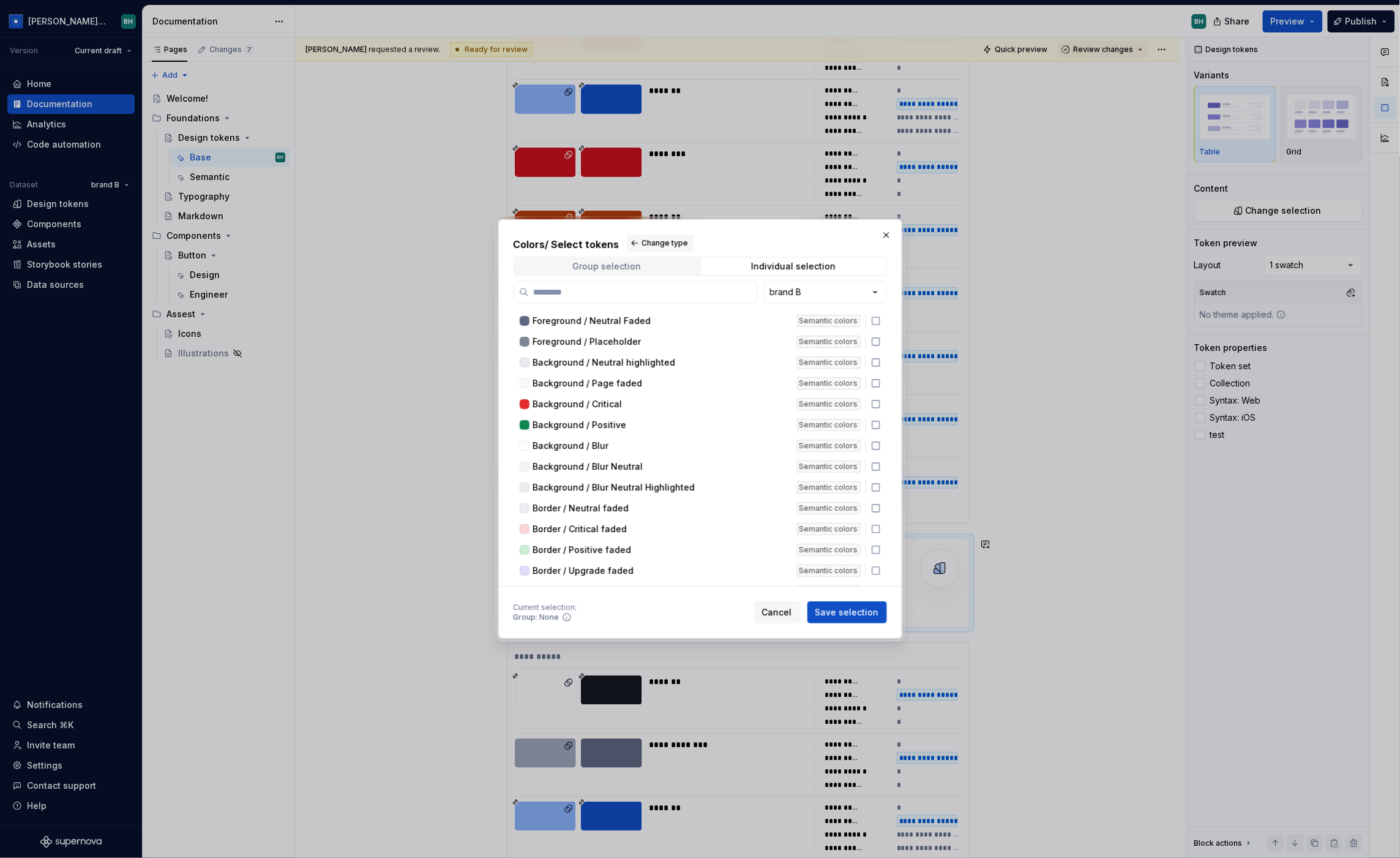
click at [657, 265] on span "Group selection" at bounding box center [607, 266] width 184 height 17
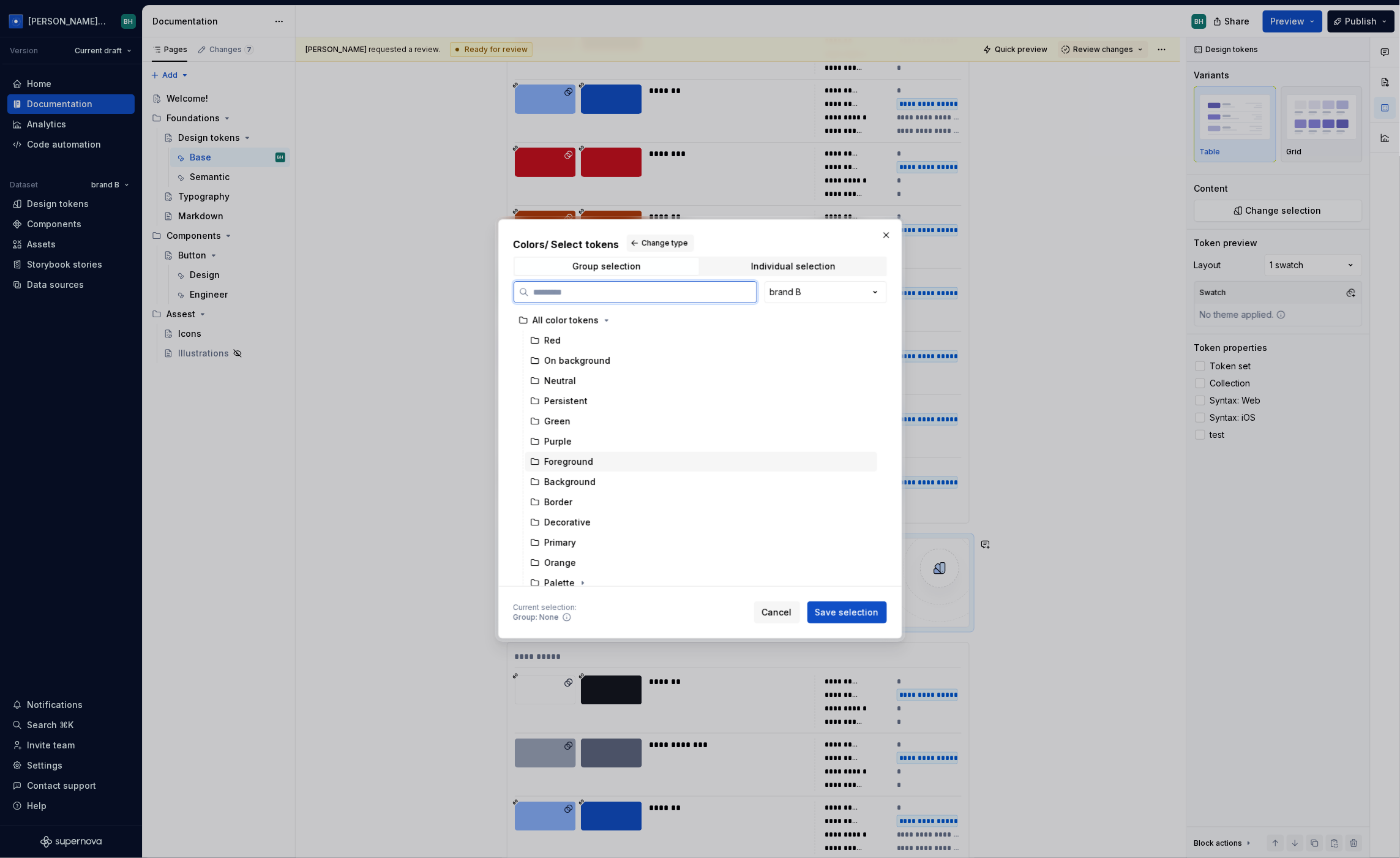
click at [580, 462] on div "Foreground" at bounding box center [569, 462] width 49 height 12
click at [837, 611] on span "Save selection" at bounding box center [847, 612] width 64 height 12
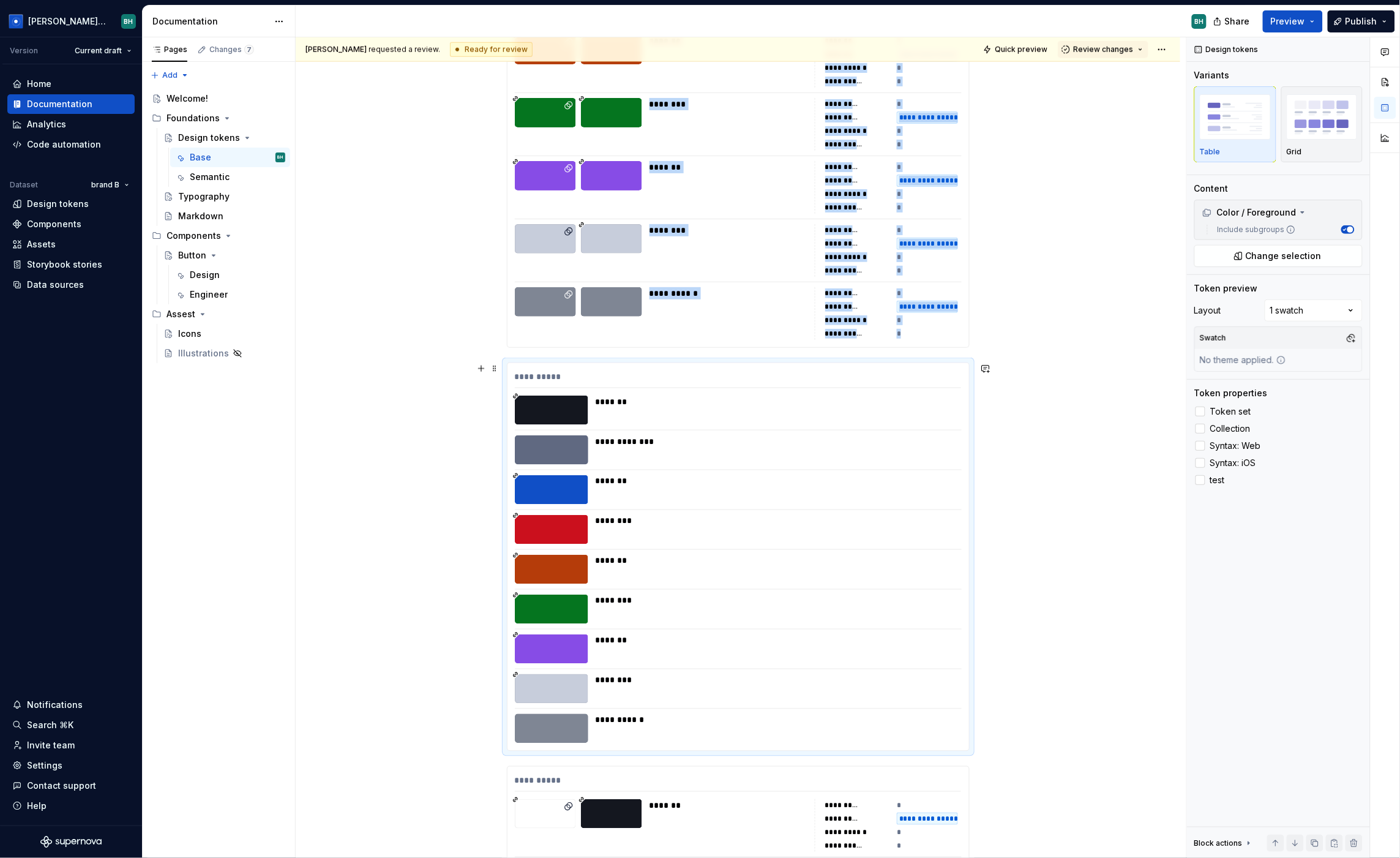
scroll to position [518, 0]
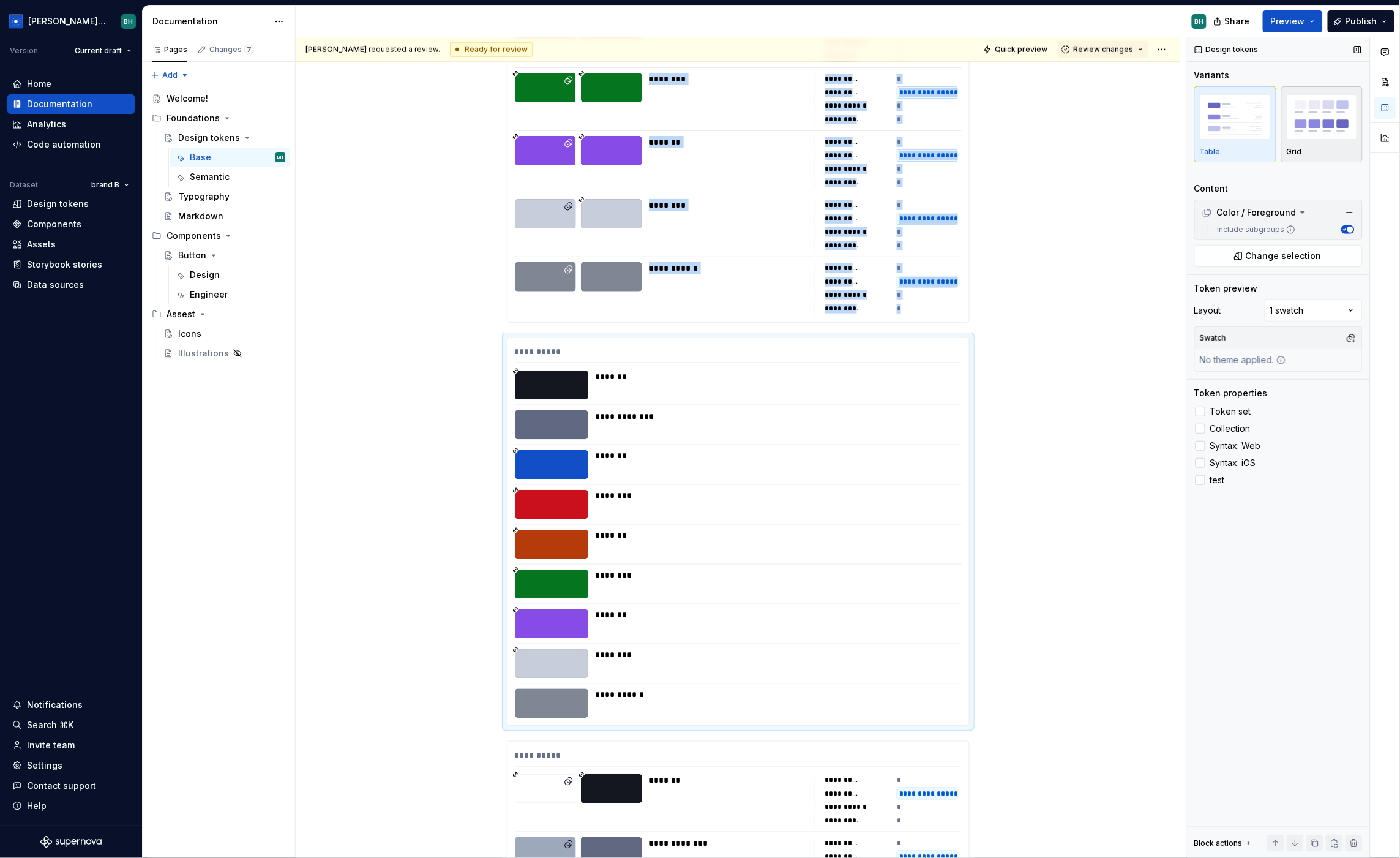
click at [1198, 140] on div "button" at bounding box center [1322, 117] width 71 height 50
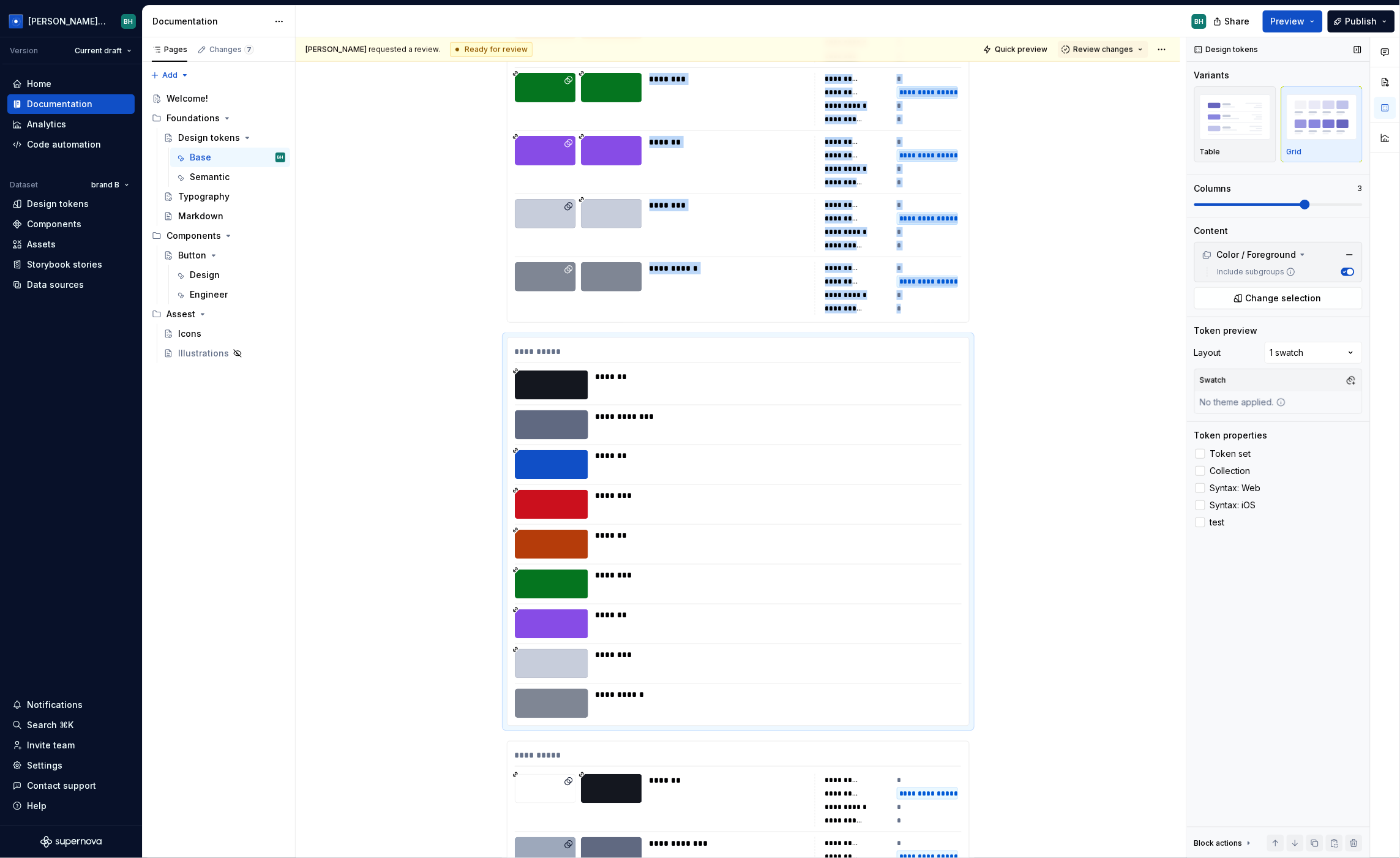
click at [1198, 207] on span at bounding box center [1306, 205] width 10 height 10
click at [1198, 449] on div at bounding box center [1200, 454] width 10 height 10
click at [1198, 470] on div at bounding box center [1200, 471] width 10 height 10
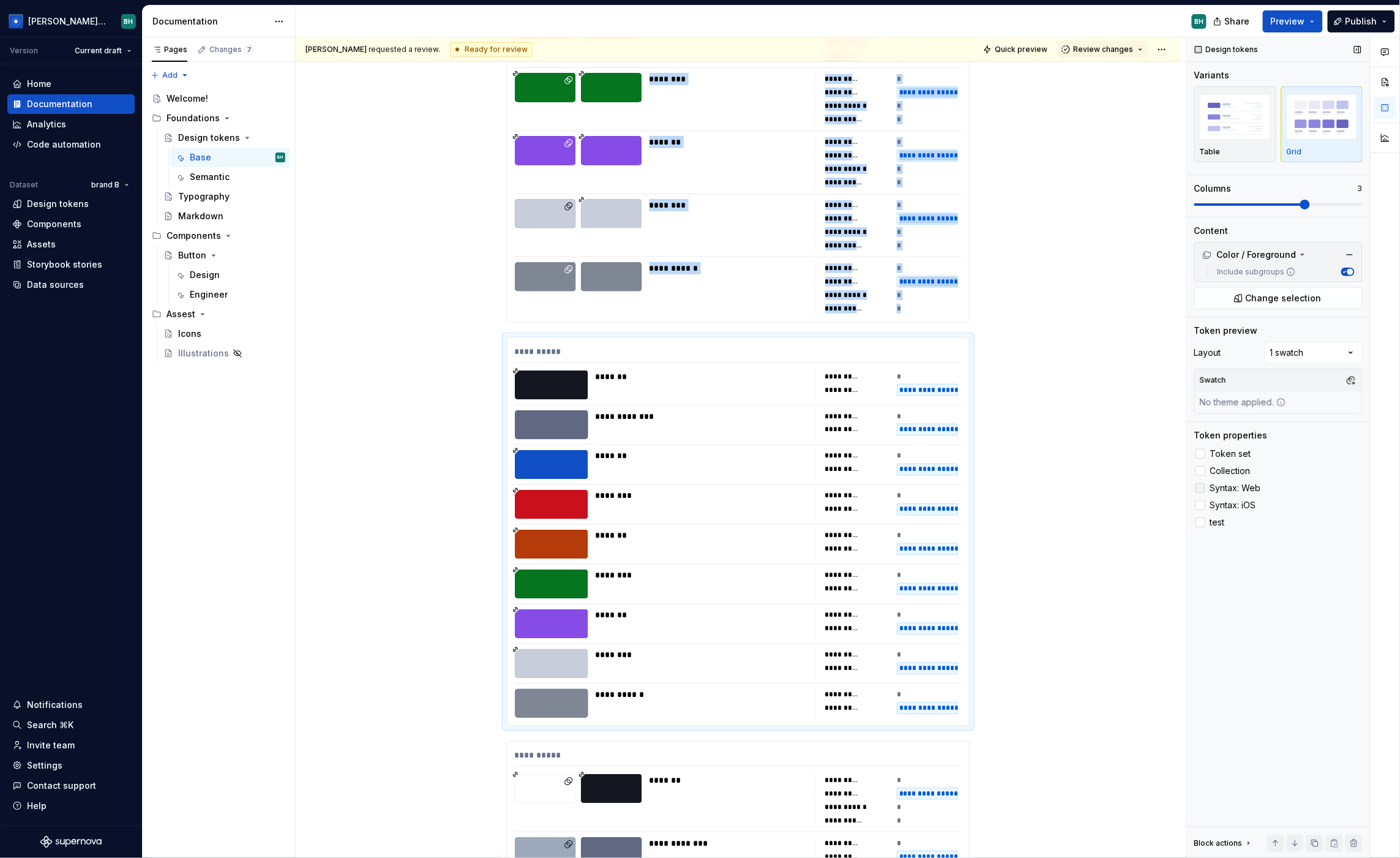
click at [1198, 489] on div at bounding box center [1200, 488] width 10 height 10
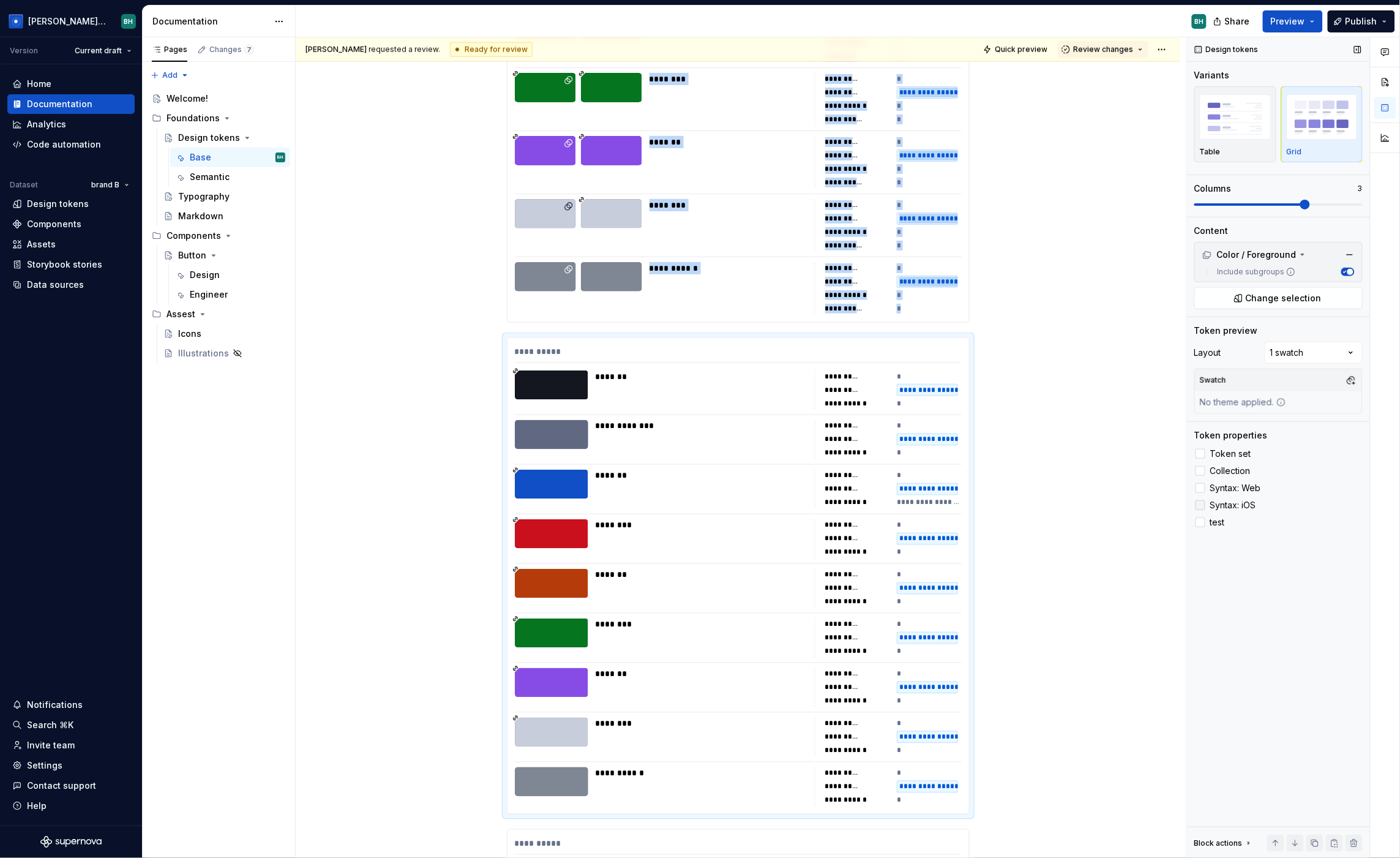
click at [1198, 503] on div at bounding box center [1200, 506] width 10 height 10
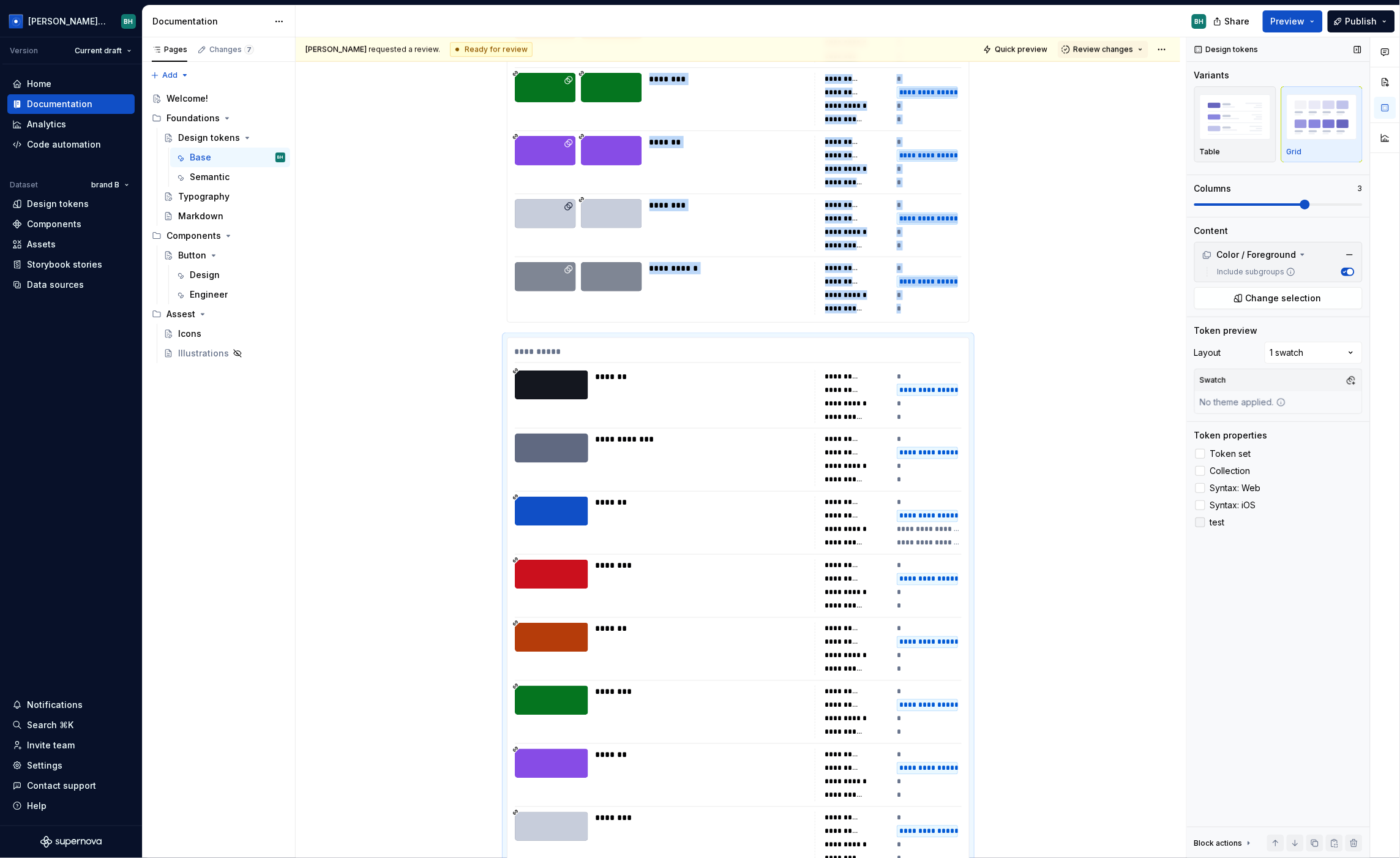
click at [1198, 520] on div at bounding box center [1200, 523] width 10 height 10
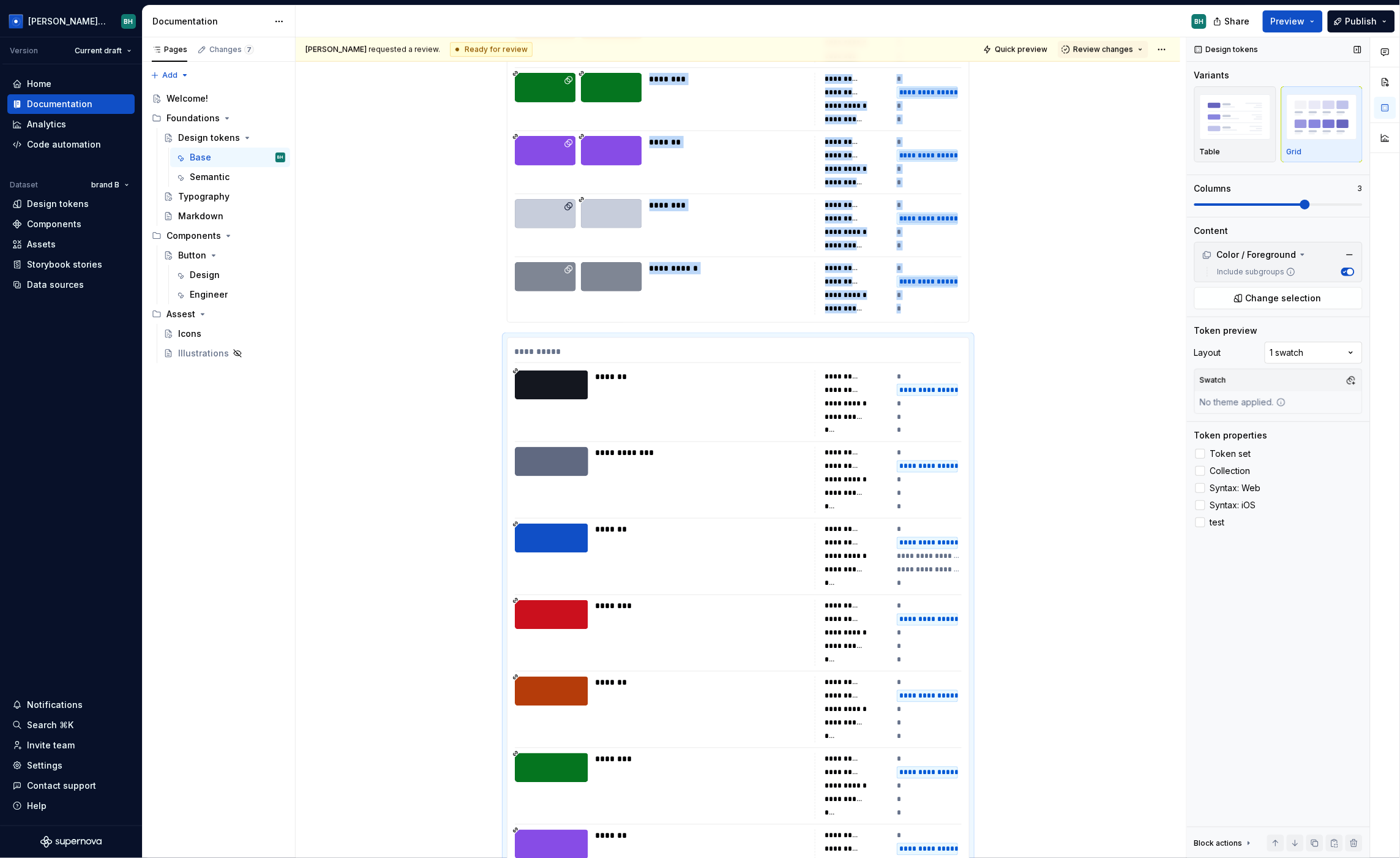
click at [1198, 354] on div "Comments Open comments No comments yet Select ‘Comment’ from the block context …" at bounding box center [1294, 448] width 213 height 822
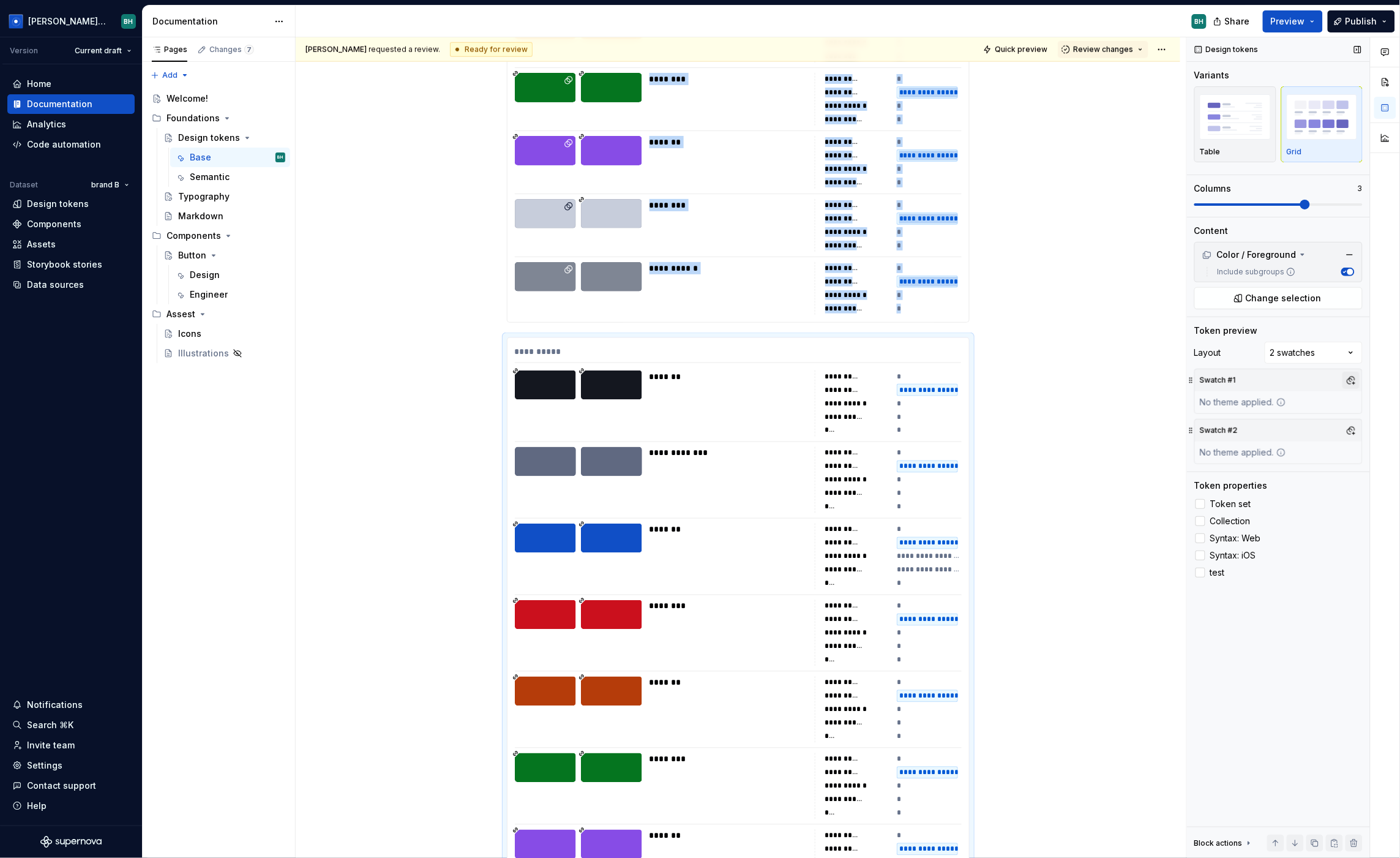
click at [1198, 383] on button "button" at bounding box center [1351, 380] width 17 height 17
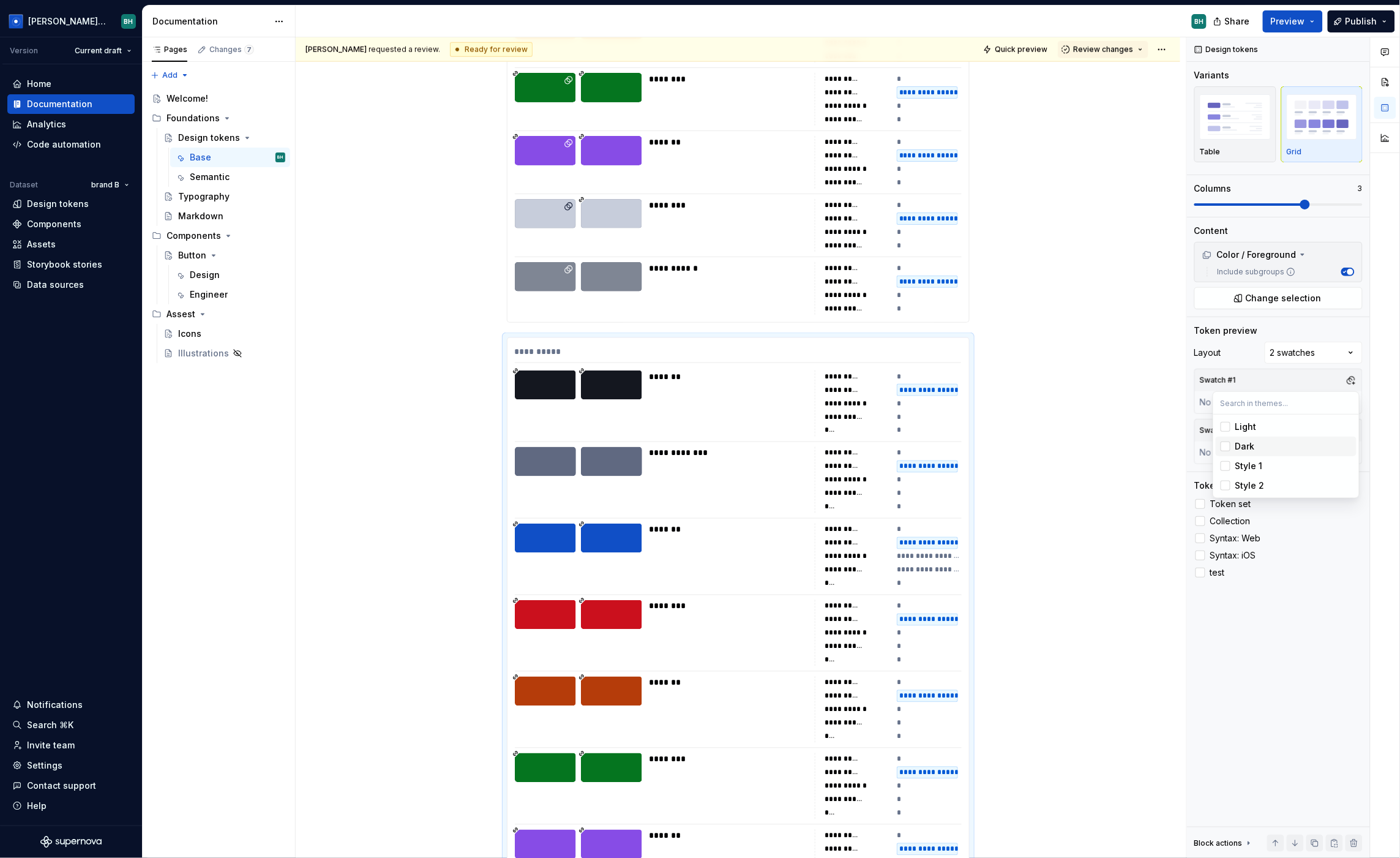
click at [1198, 444] on div "Suggestions" at bounding box center [1226, 447] width 10 height 10
click at [1101, 393] on html "Brandon Design System BH Version Current draft Home Documentation Analytics Cod…" at bounding box center [700, 429] width 1400 height 858
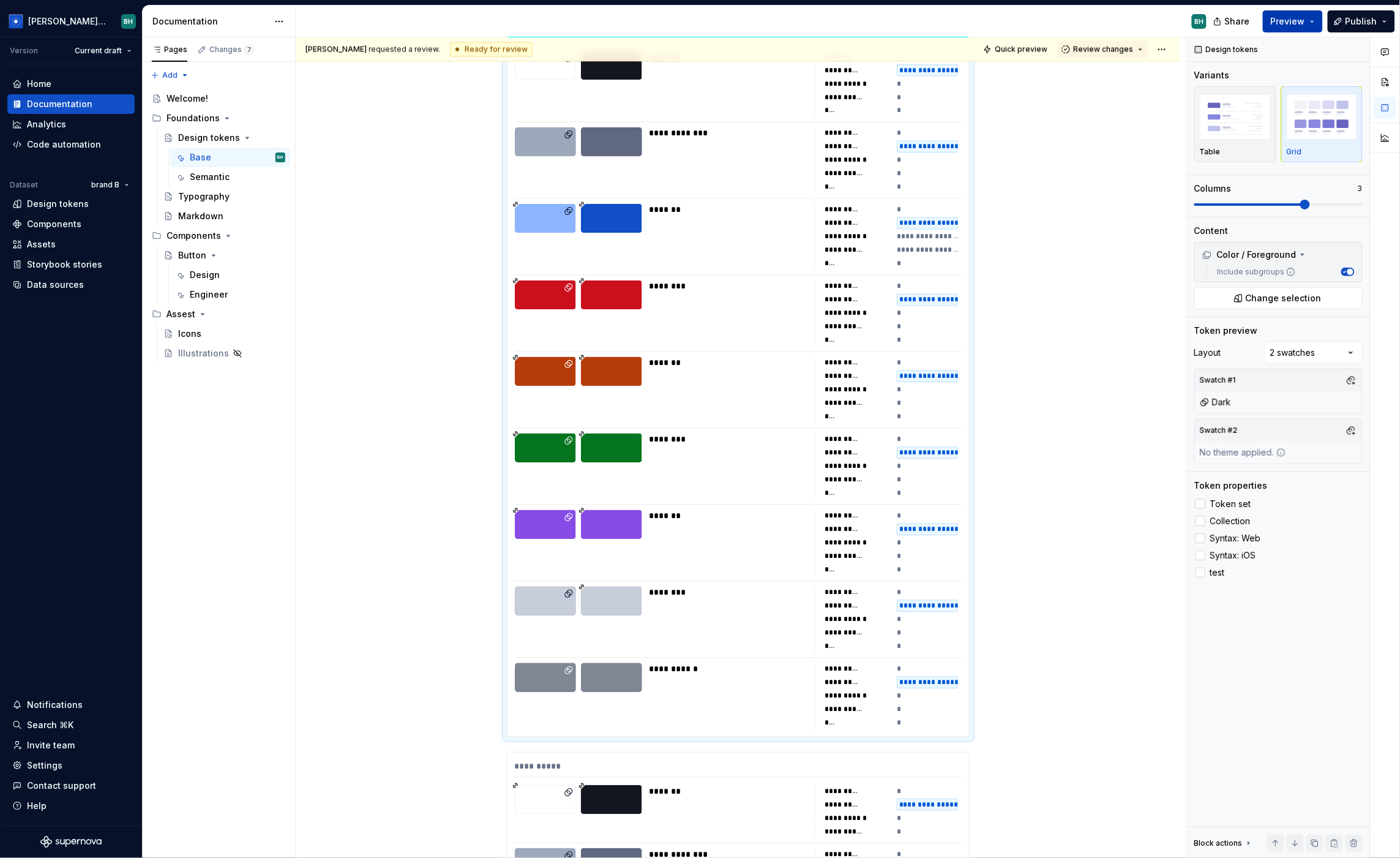
click at [1198, 26] on span "Preview" at bounding box center [1288, 21] width 34 height 12
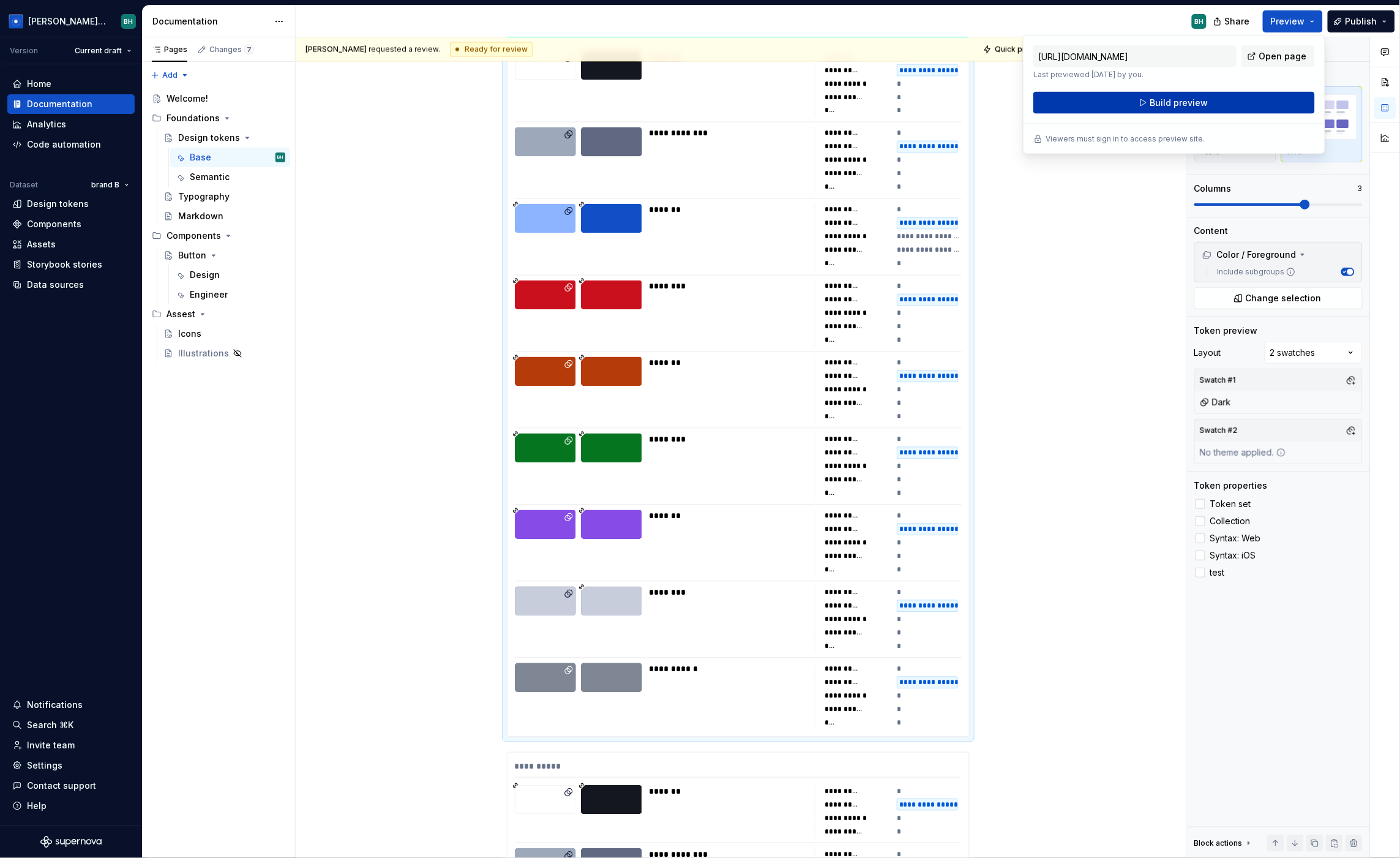
click at [1197, 106] on span "Build preview" at bounding box center [1179, 102] width 58 height 12
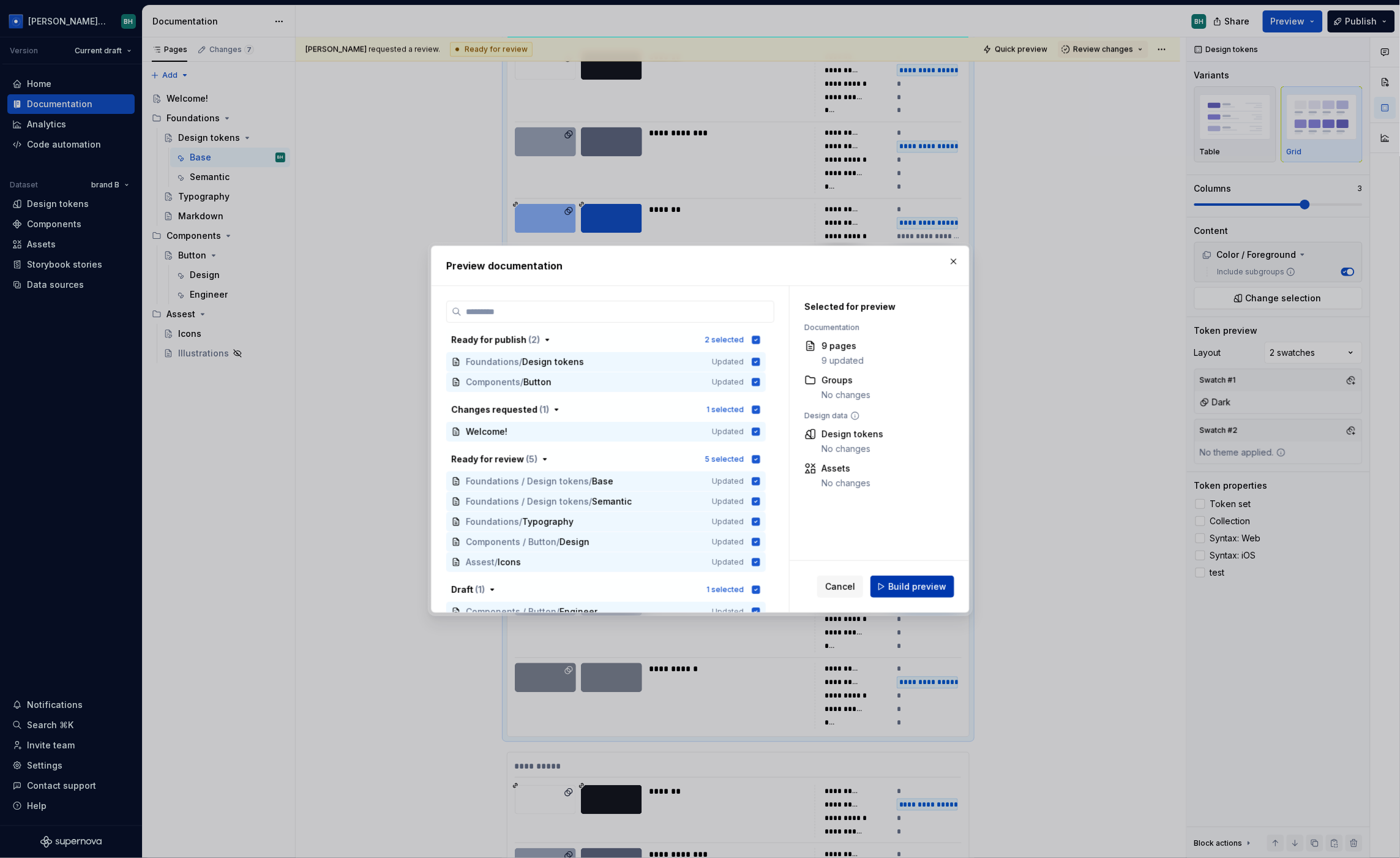
click at [904, 583] on span "Build preview" at bounding box center [917, 586] width 58 height 12
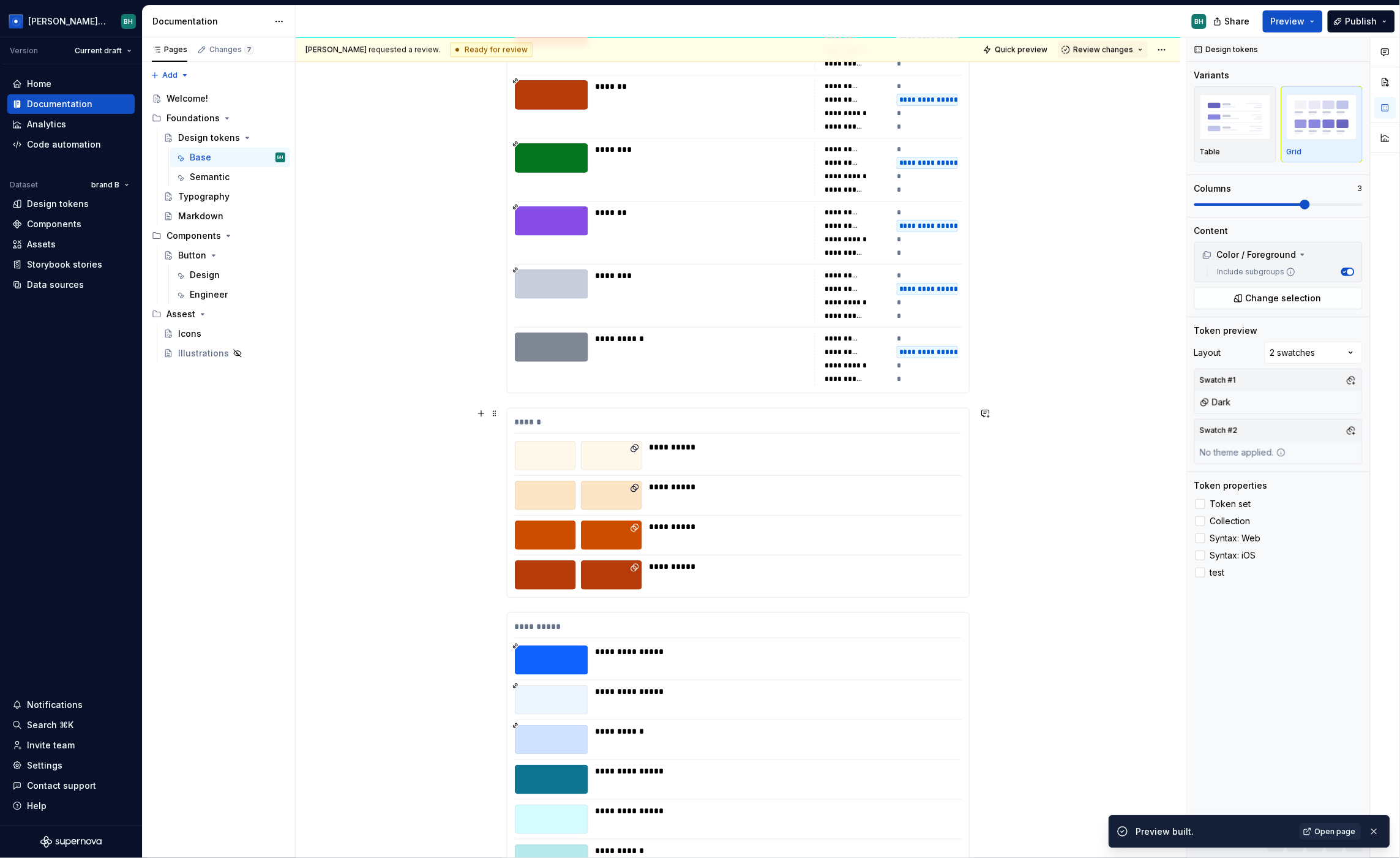
scroll to position [5007, 0]
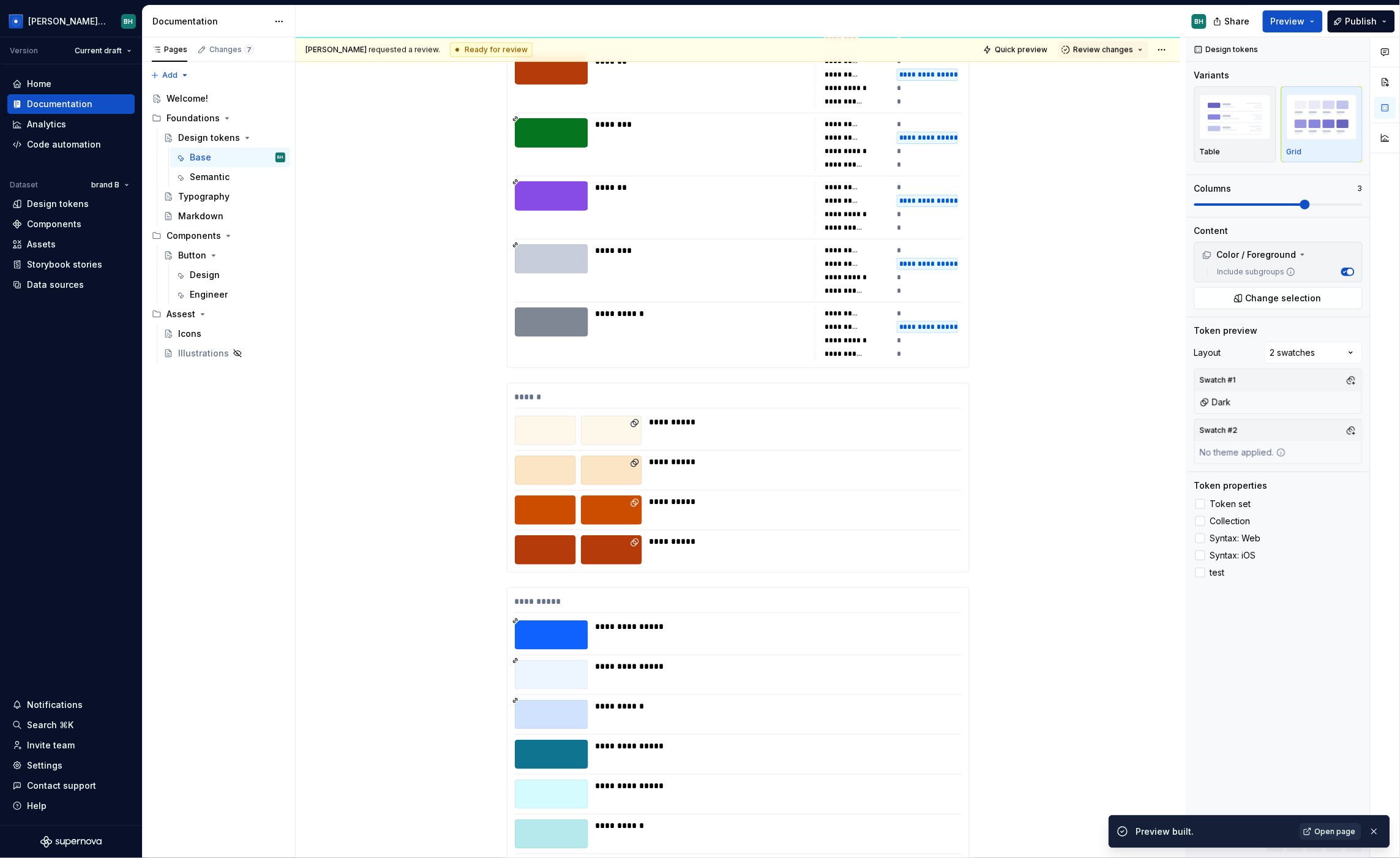
click at [1198, 835] on span "Open page" at bounding box center [1336, 832] width 41 height 10
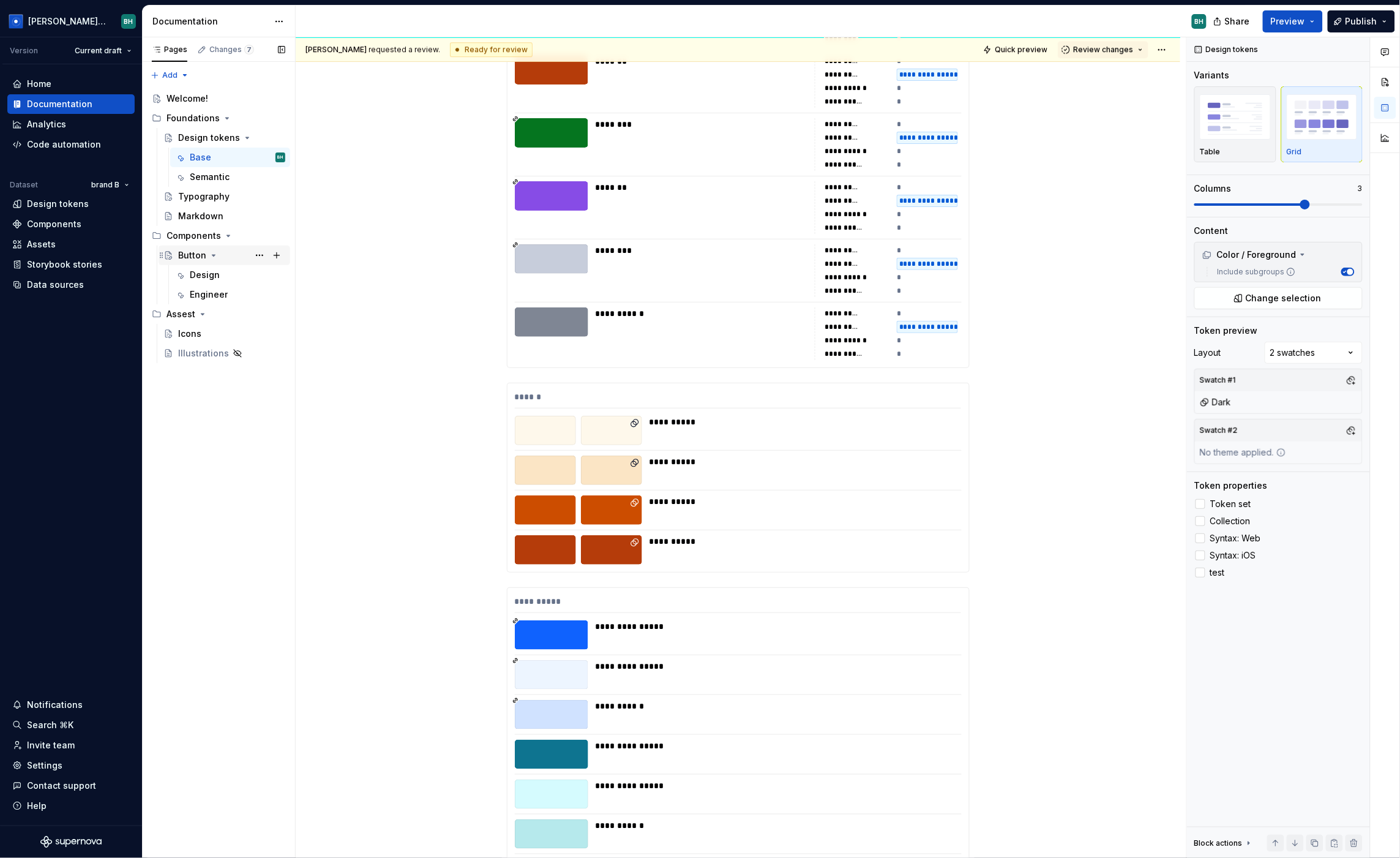
click at [241, 256] on div "Button" at bounding box center [232, 255] width 107 height 17
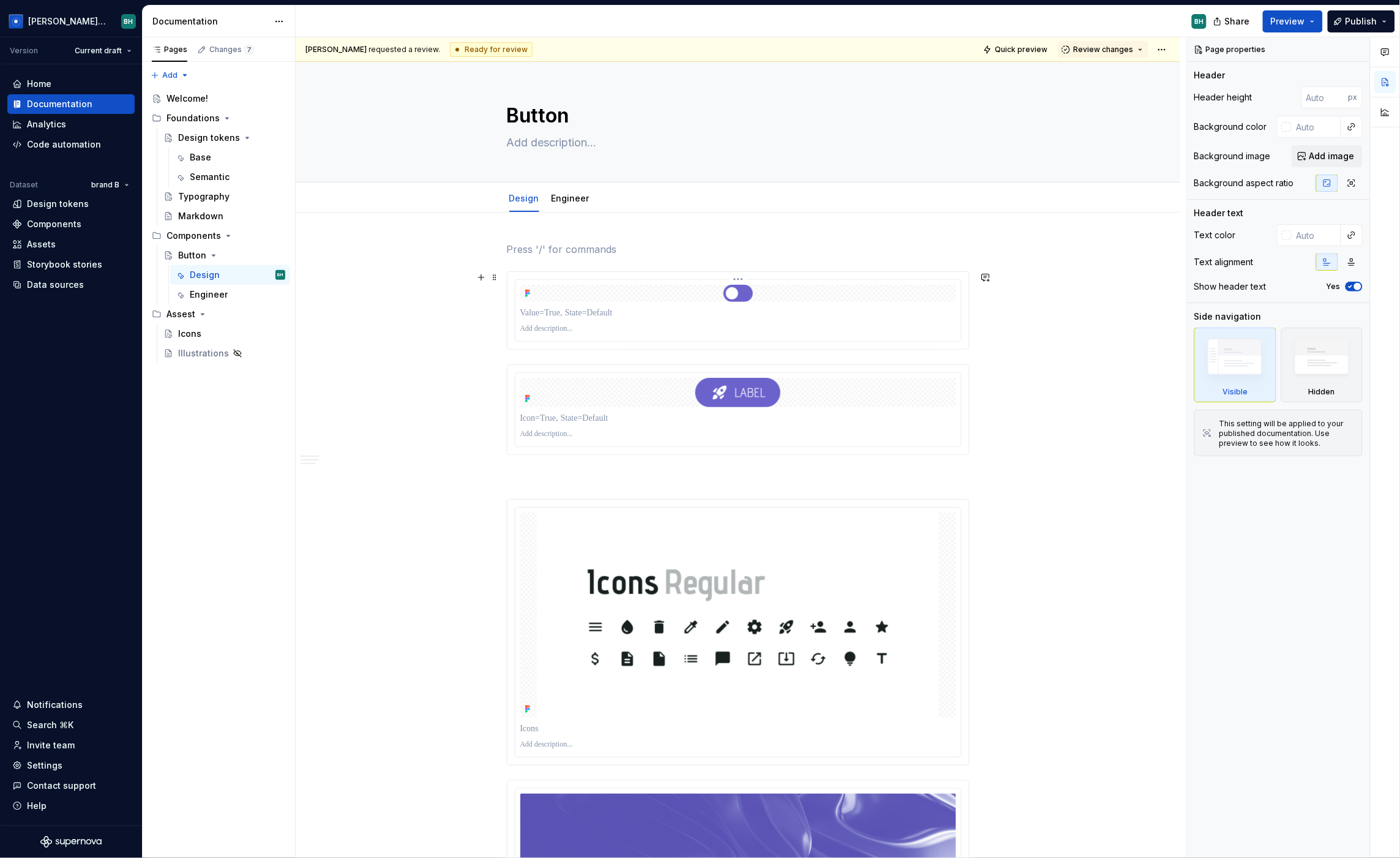
click at [693, 320] on div at bounding box center [738, 313] width 436 height 17
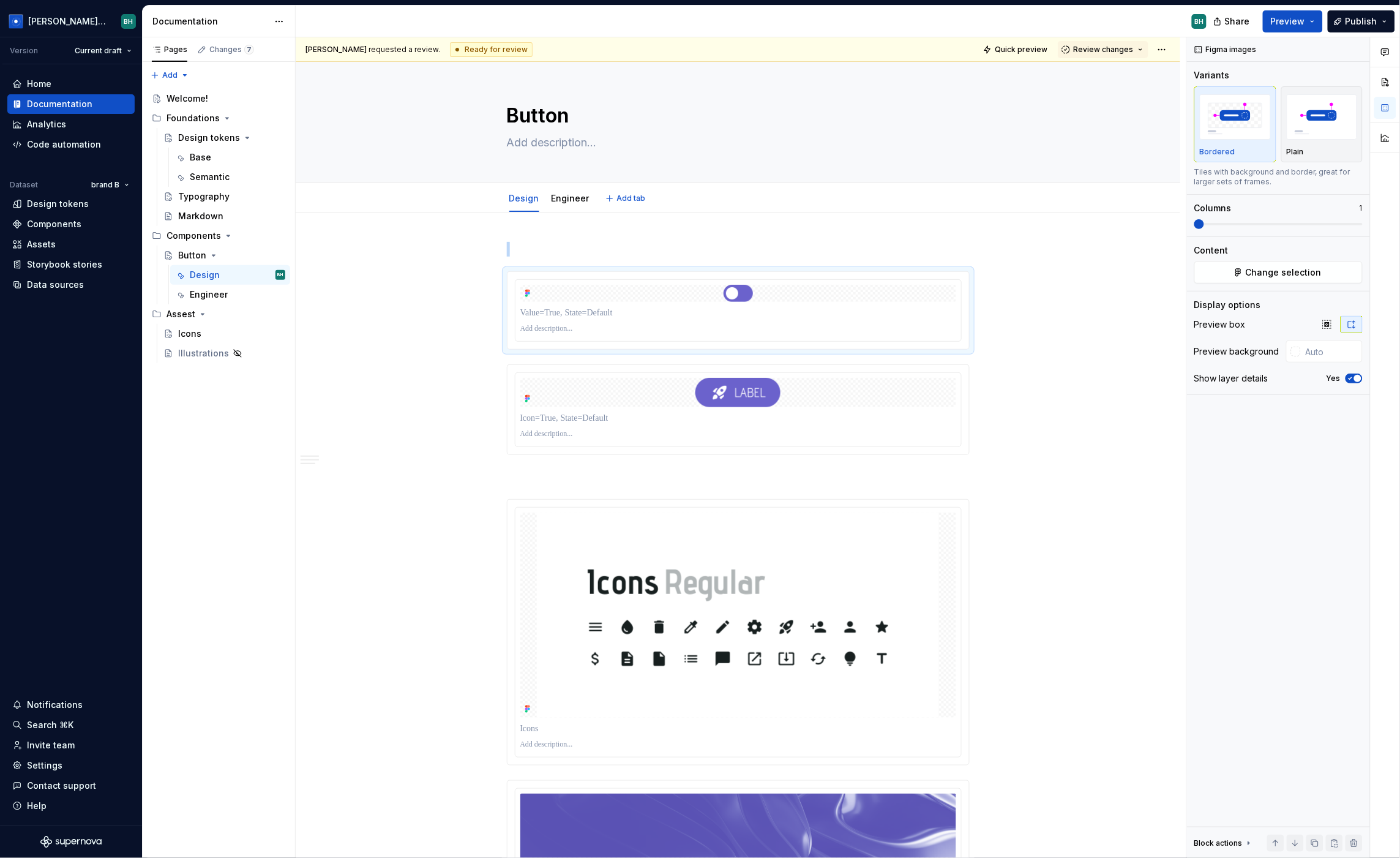
type textarea "*"
click at [489, 278] on button "button" at bounding box center [481, 277] width 17 height 17
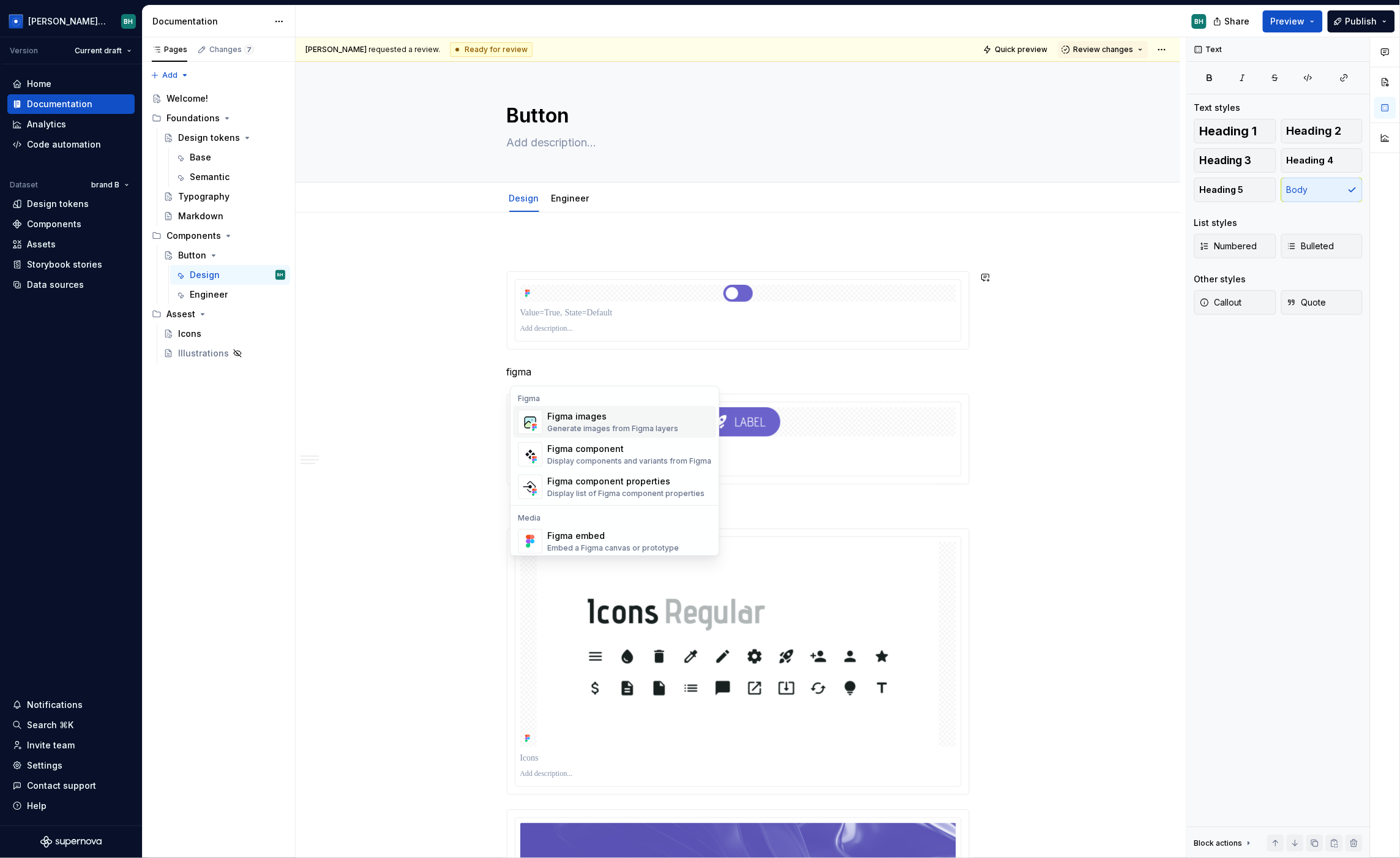
click at [634, 420] on div "Figma images" at bounding box center [612, 416] width 131 height 12
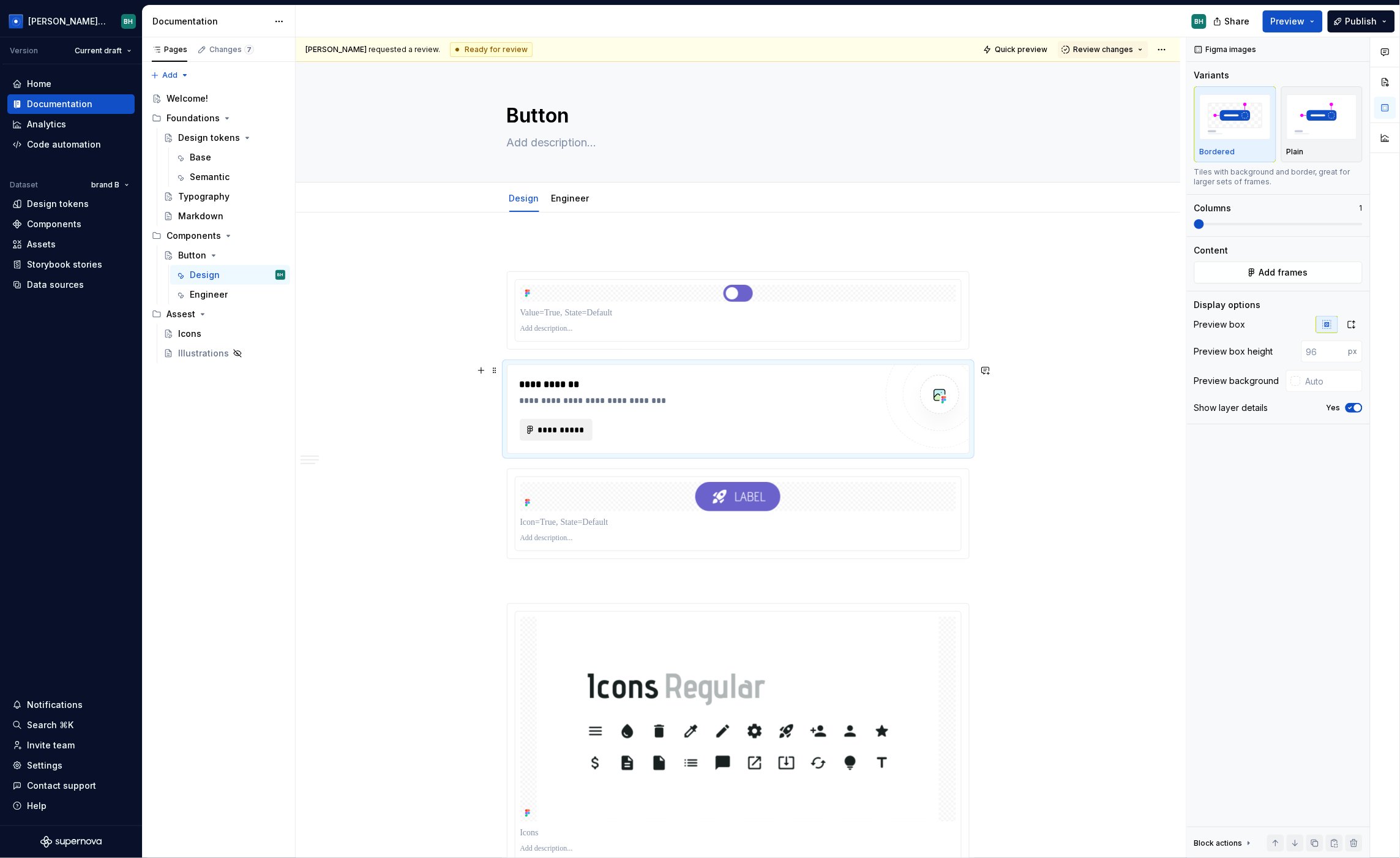
click at [542, 437] on button "**********" at bounding box center [556, 429] width 74 height 22
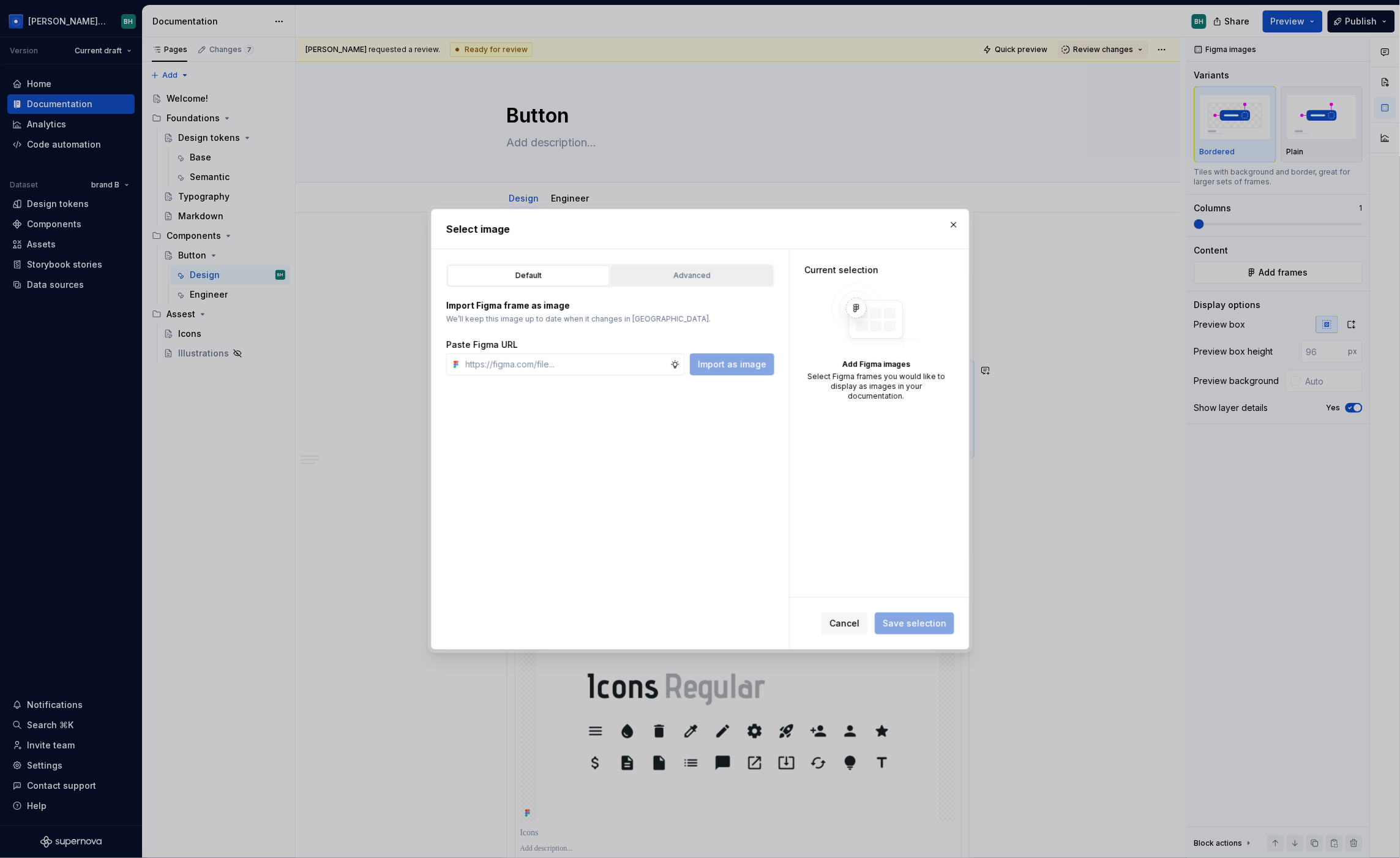
click at [673, 276] on div "Advanced" at bounding box center [692, 275] width 154 height 12
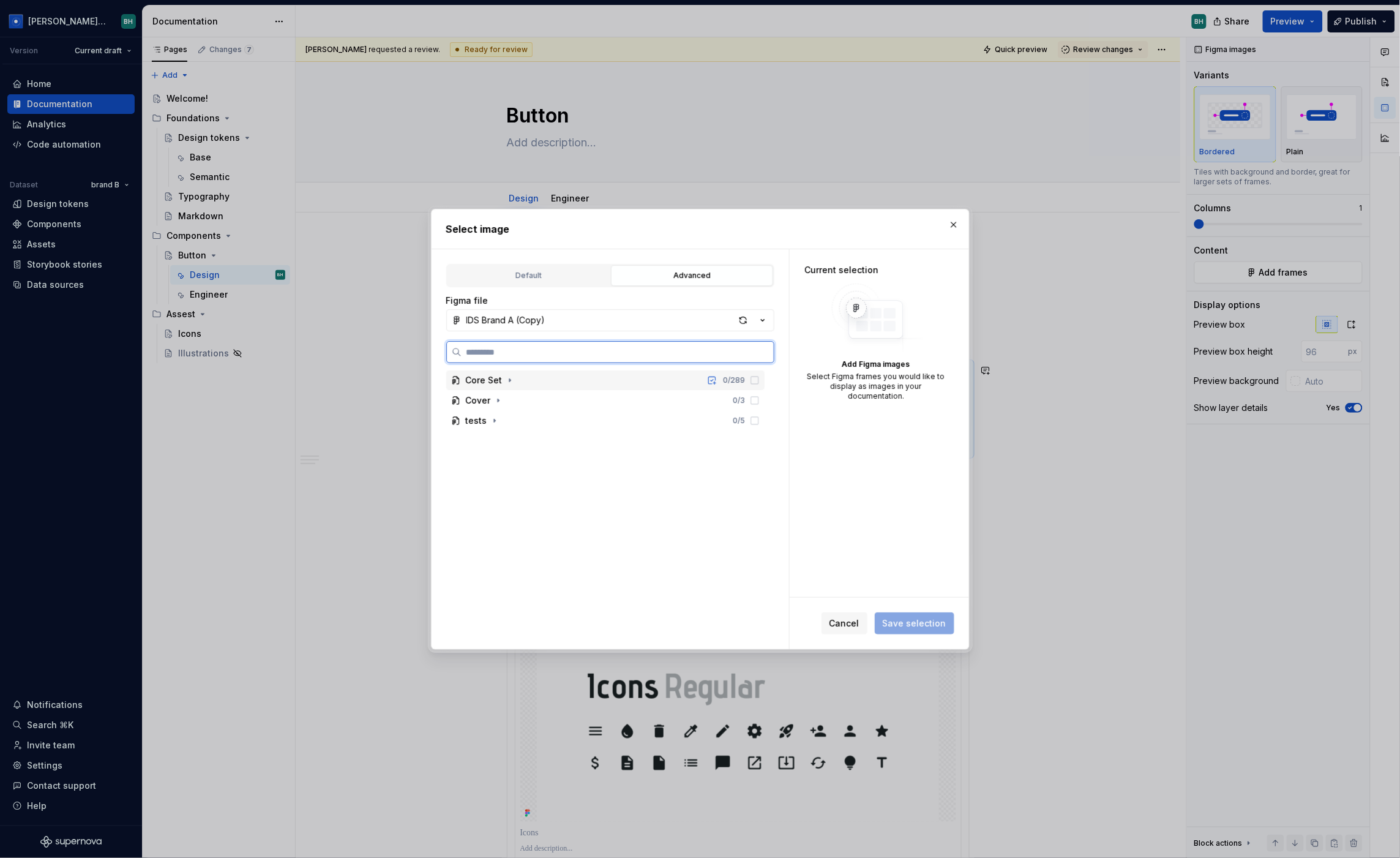
click at [515, 383] on div "Core Set 0 / 289" at bounding box center [606, 380] width 318 height 20
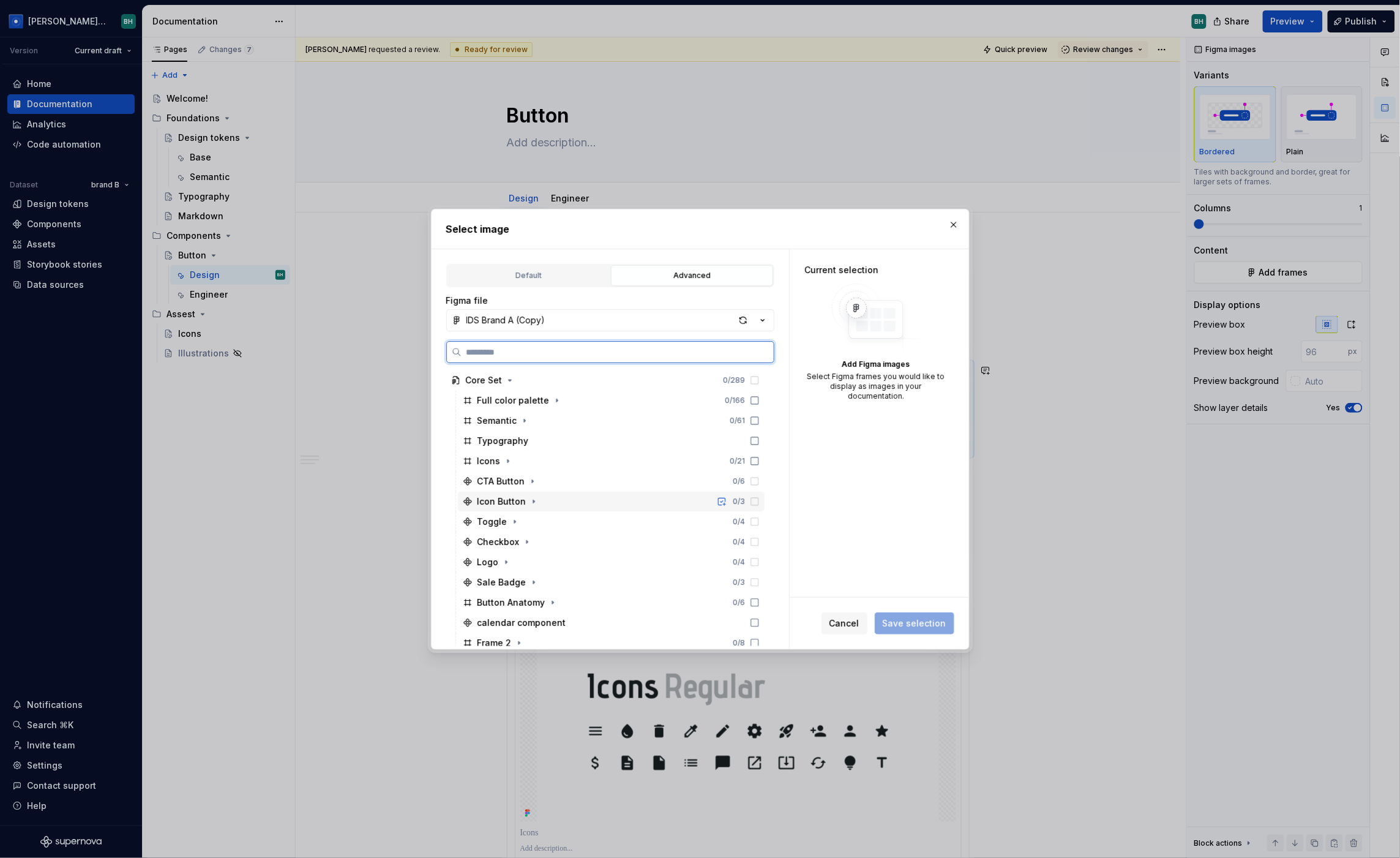
click at [760, 501] on icon at bounding box center [755, 501] width 10 height 10
click at [717, 526] on div "Icon=True, State=Default" at bounding box center [617, 522] width 295 height 20
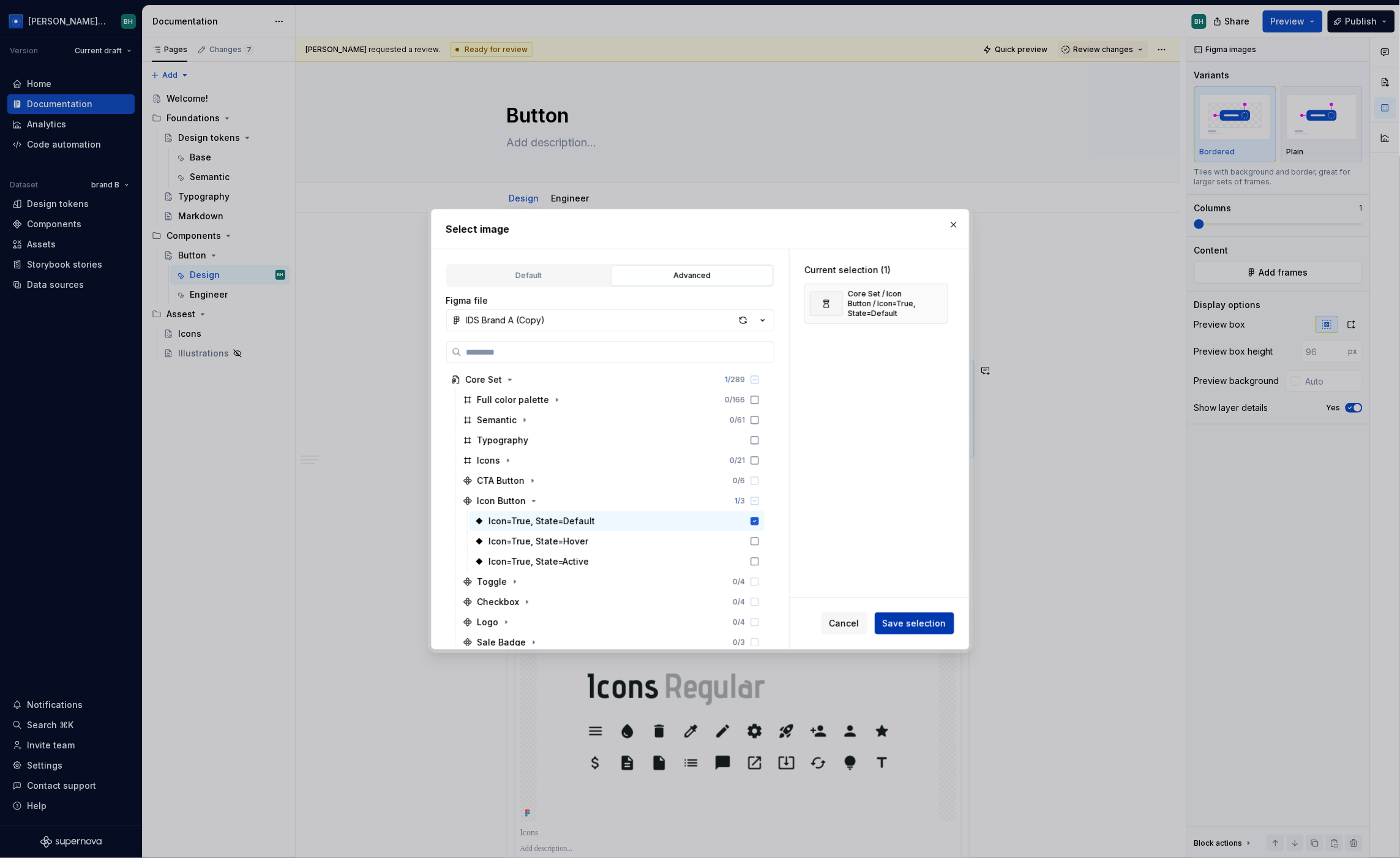
click at [918, 621] on span "Save selection" at bounding box center [914, 623] width 64 height 12
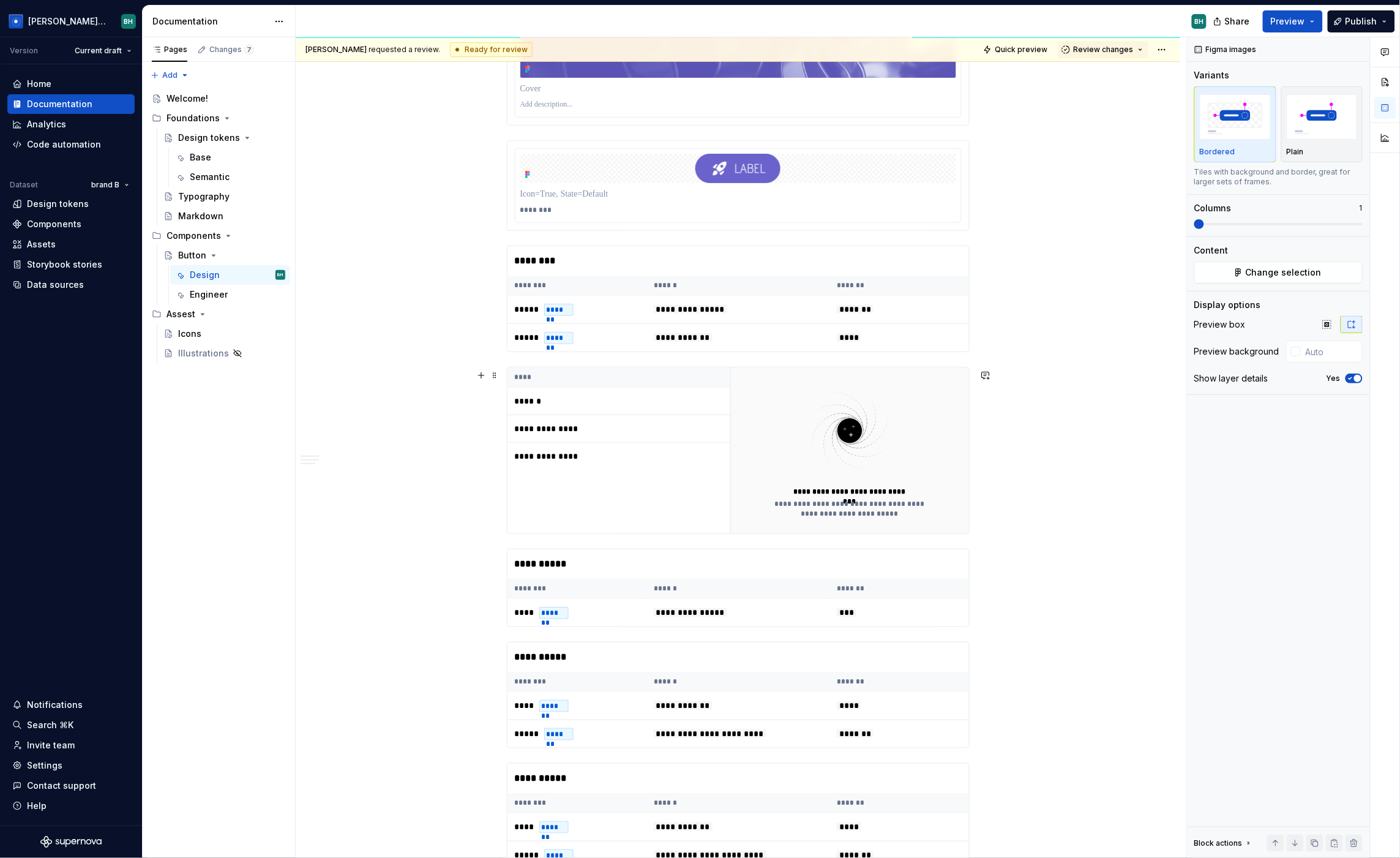
scroll to position [1743, 0]
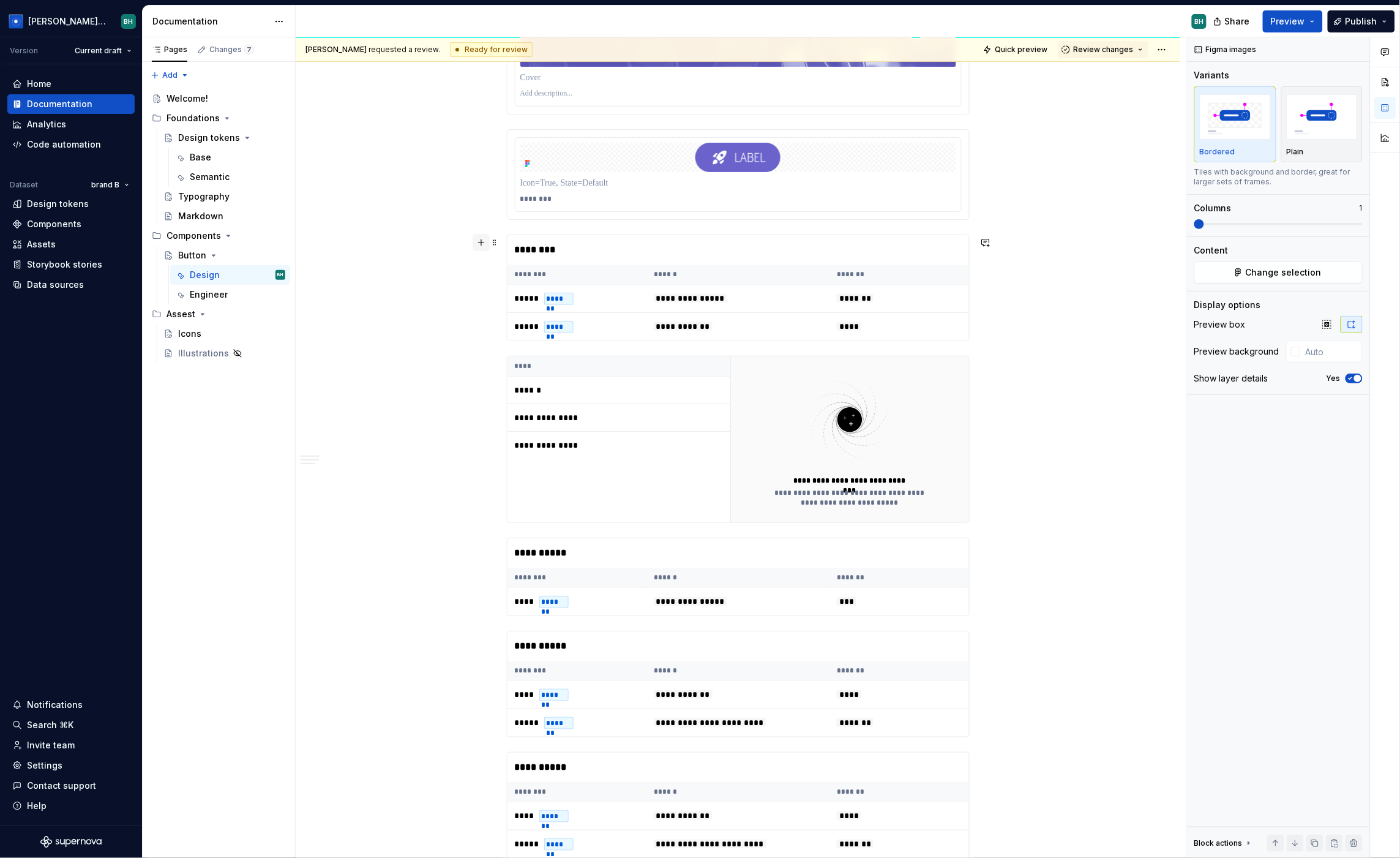
click at [481, 238] on button "button" at bounding box center [481, 242] width 17 height 17
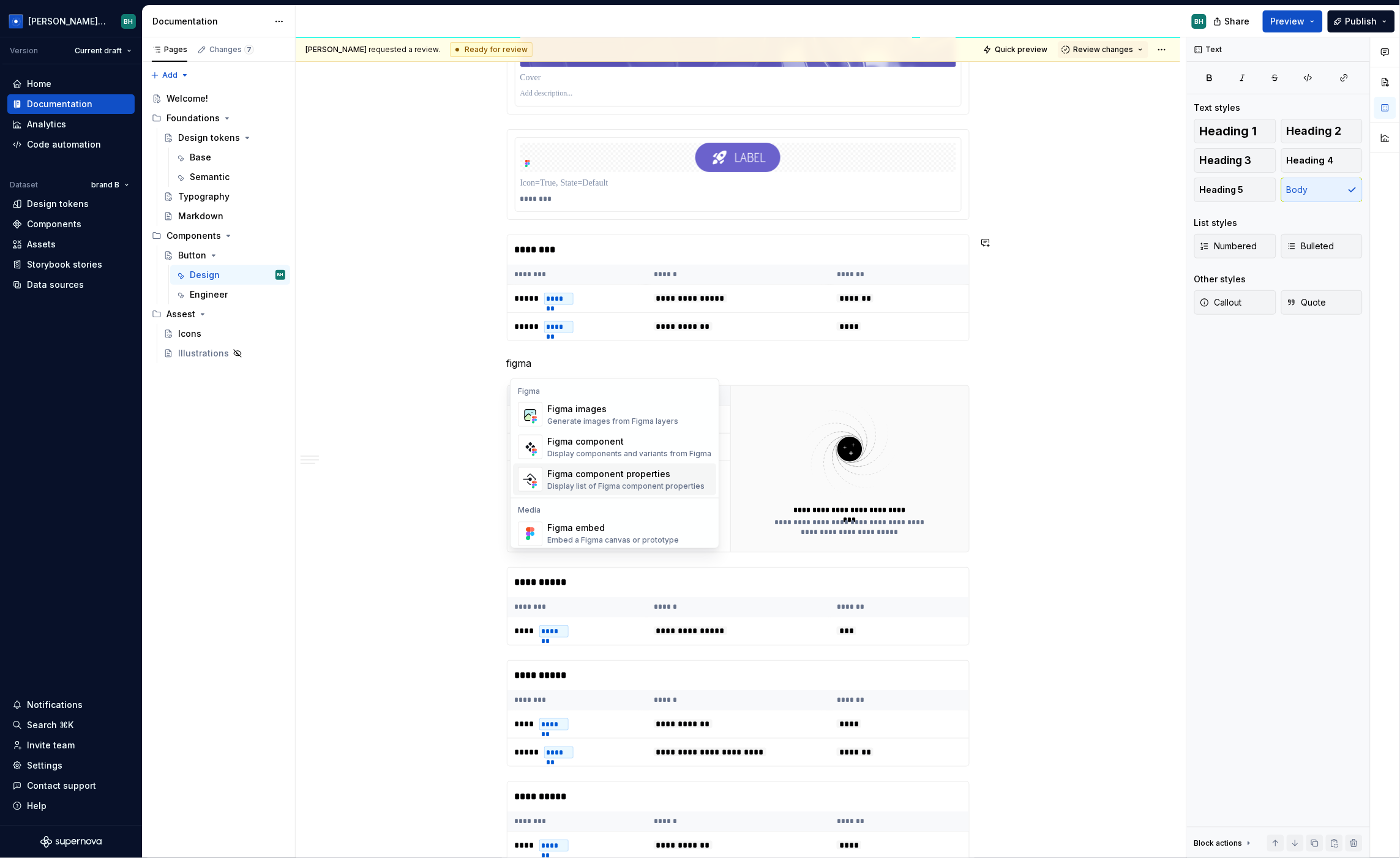
click at [671, 478] on div "Figma component properties" at bounding box center [626, 473] width 158 height 12
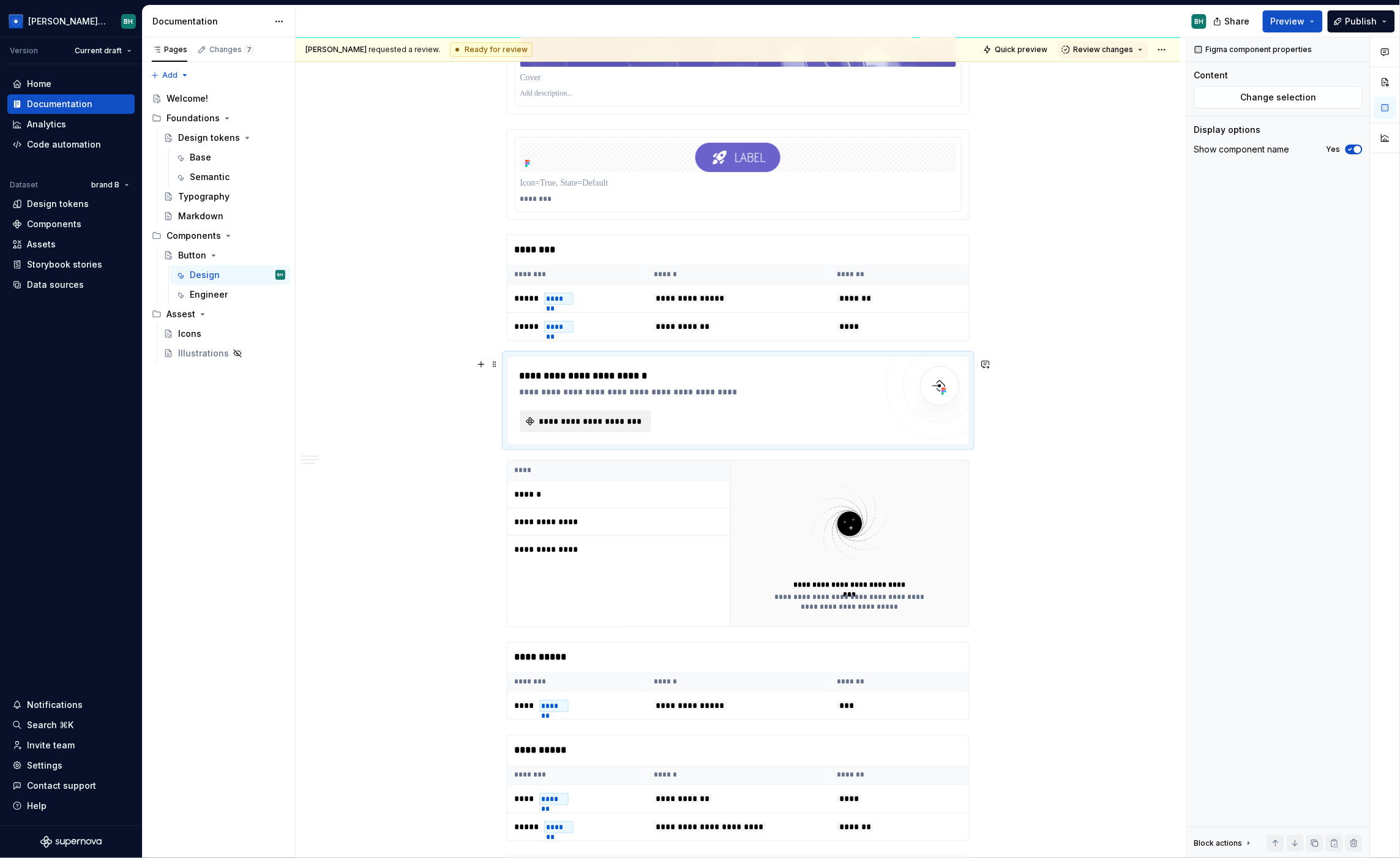
click at [606, 434] on div "**********" at bounding box center [738, 401] width 461 height 88
click at [606, 427] on span "**********" at bounding box center [590, 421] width 106 height 12
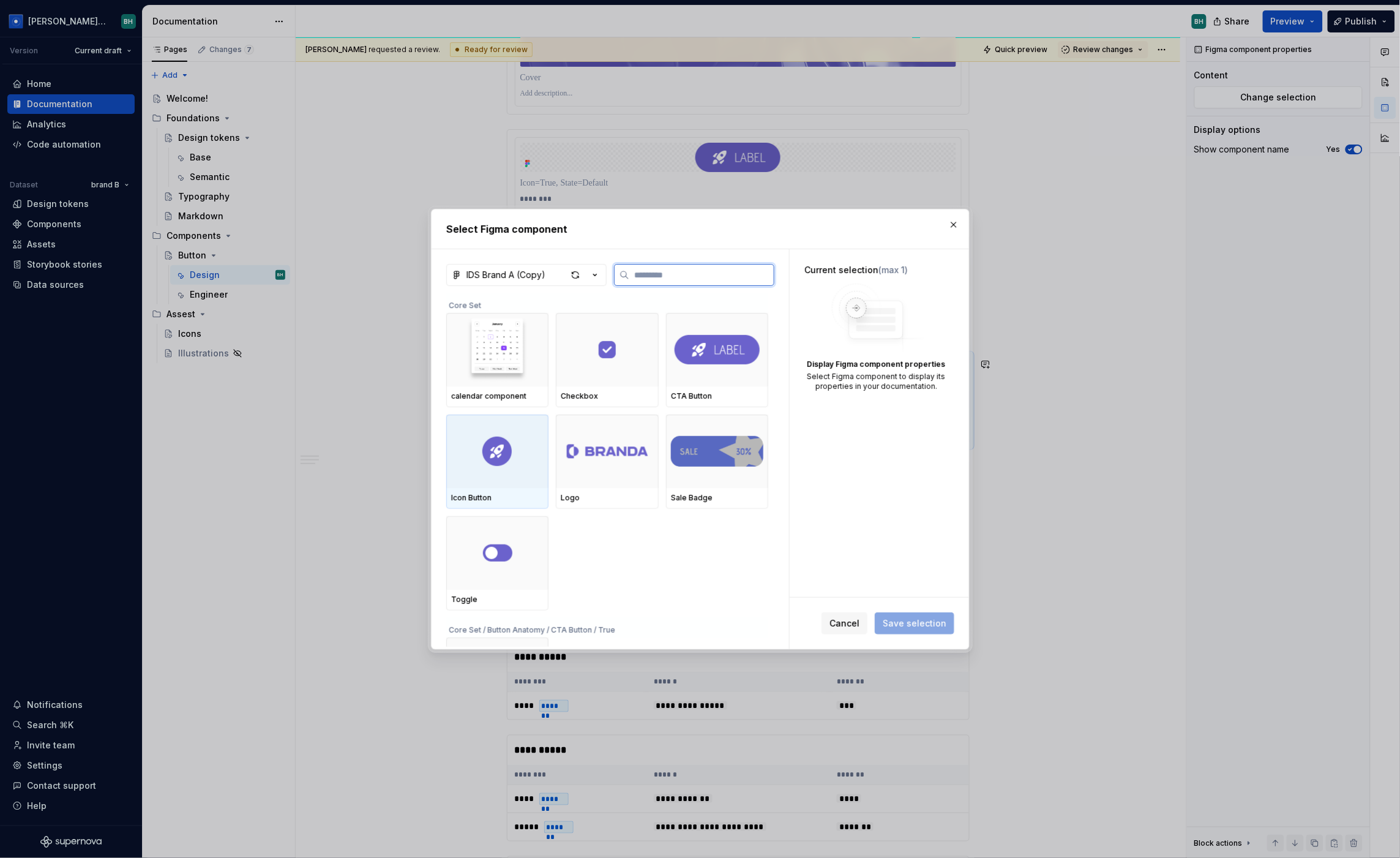
drag, startPoint x: 514, startPoint y: 460, endPoint x: 524, endPoint y: 461, distance: 10.0
click at [514, 460] on div at bounding box center [498, 451] width 102 height 74
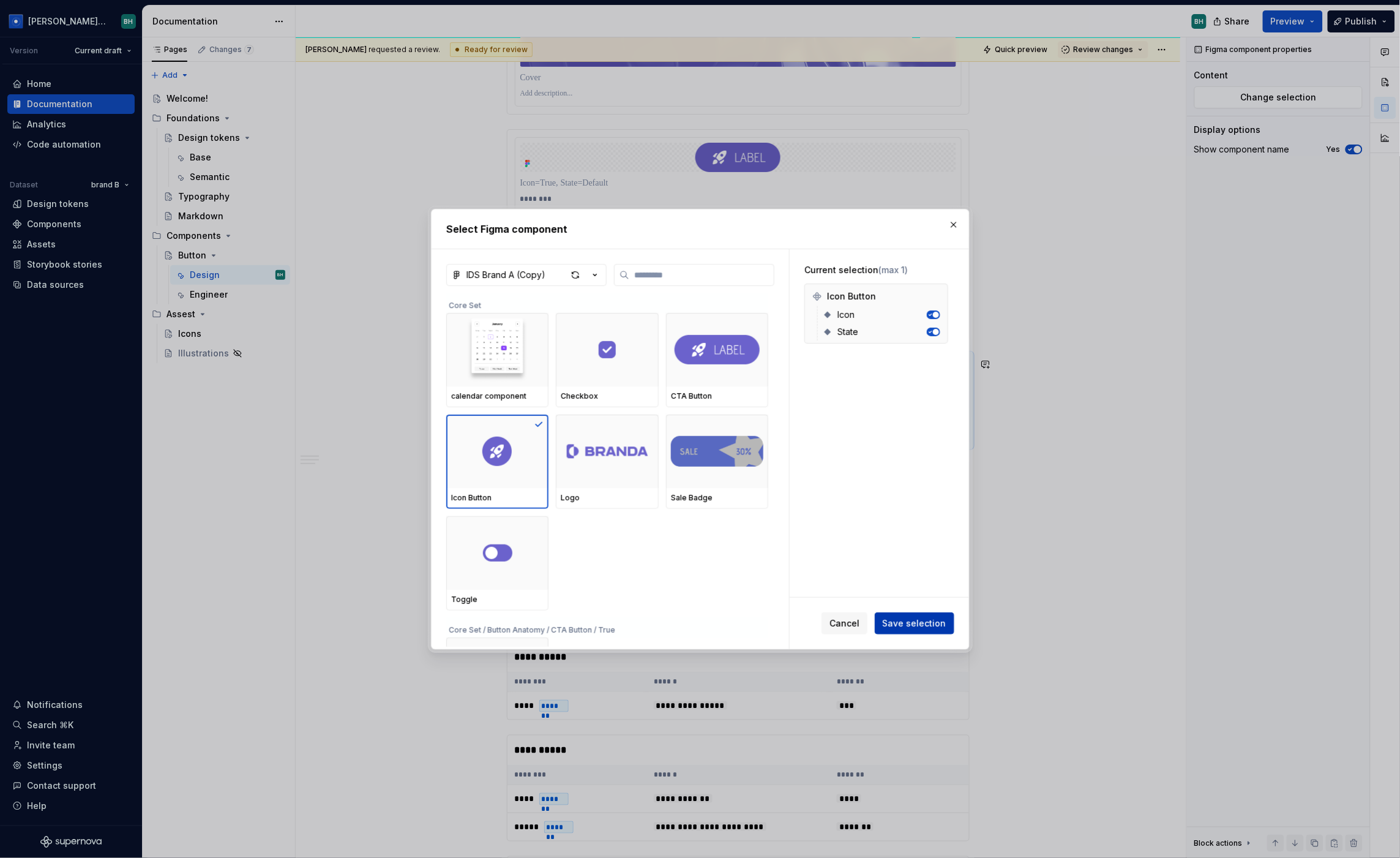
click at [918, 623] on span "Save selection" at bounding box center [914, 623] width 64 height 12
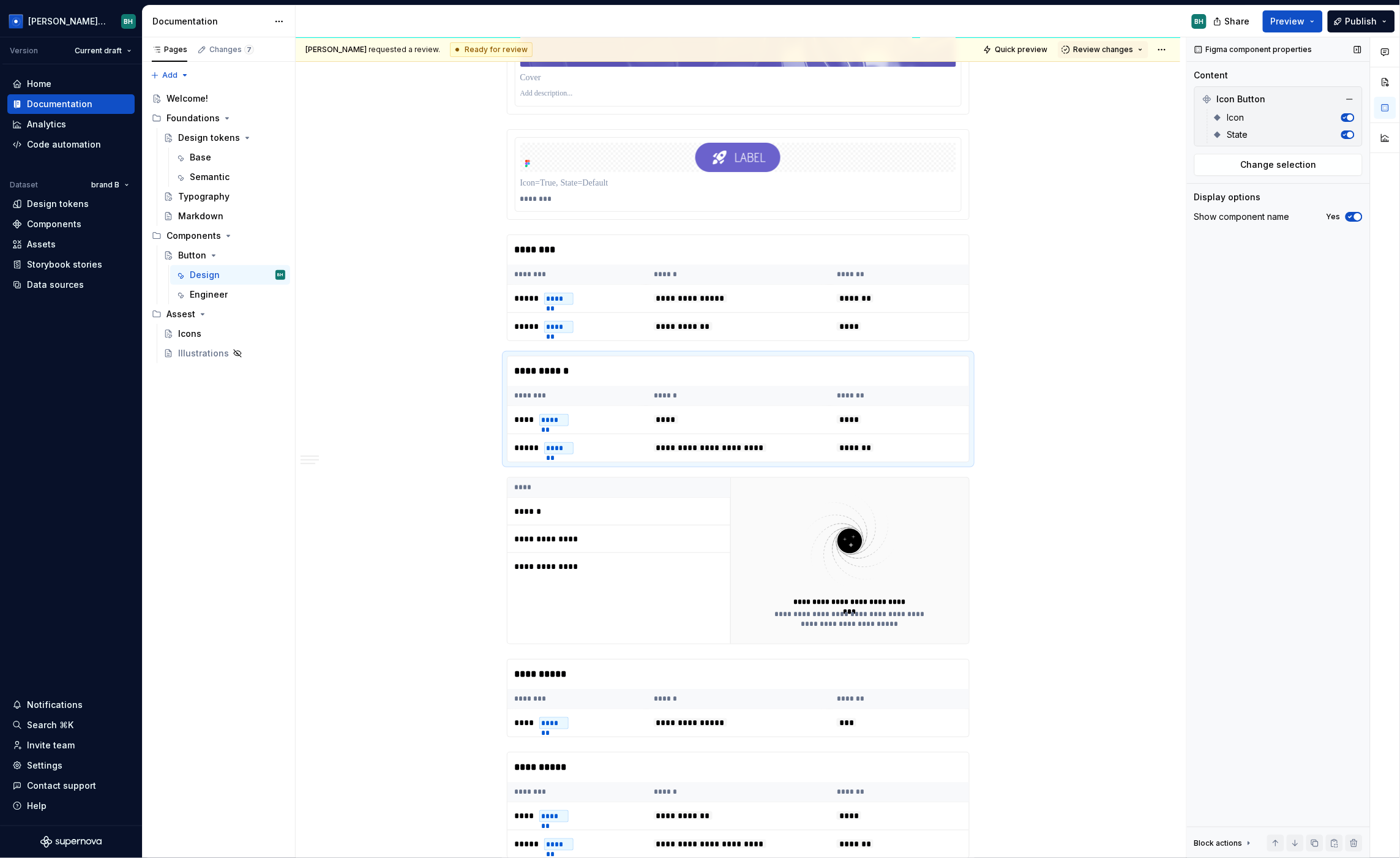
click at [1198, 133] on span "button" at bounding box center [1350, 134] width 6 height 6
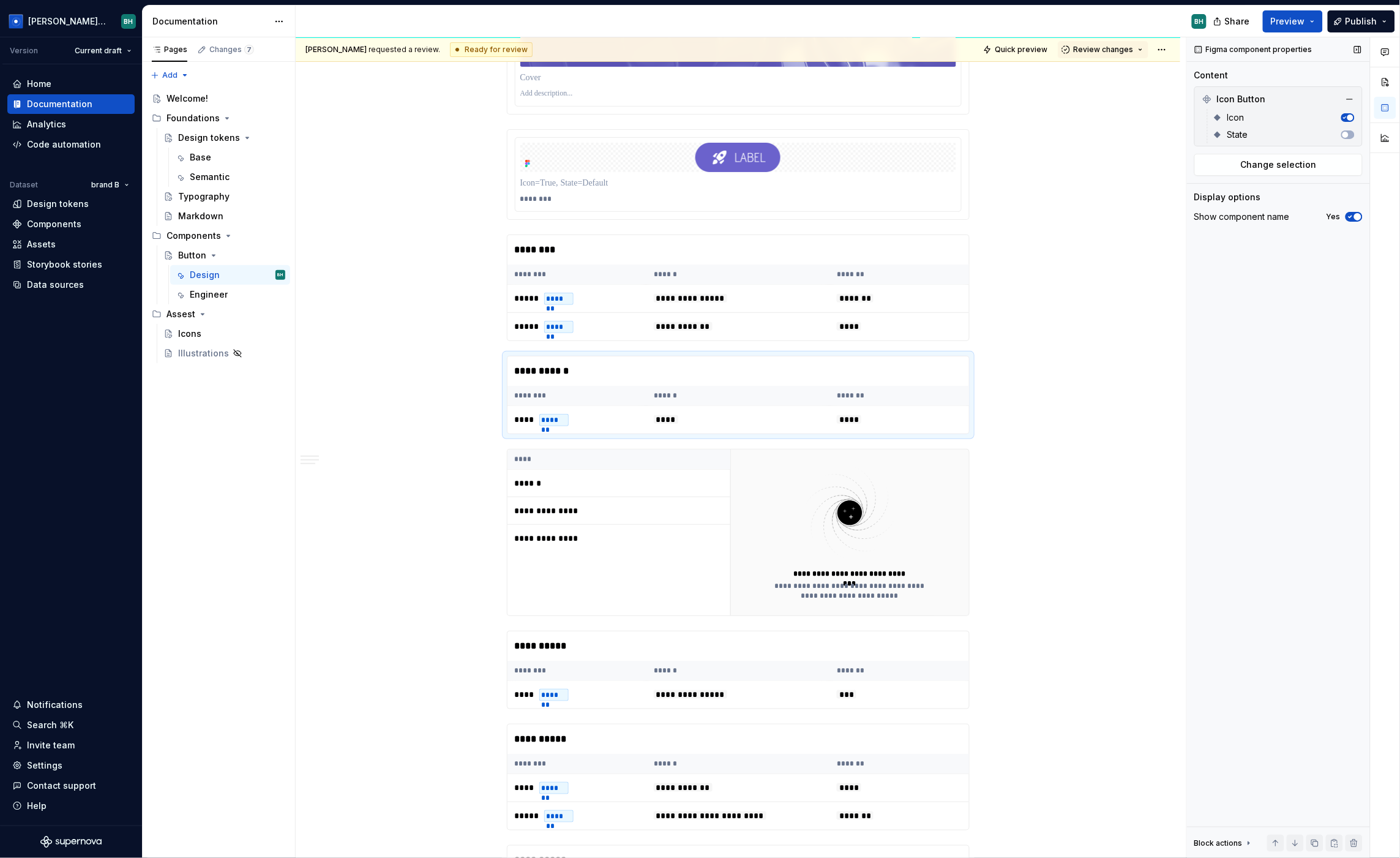
click at [1198, 113] on button "button" at bounding box center [1348, 118] width 13 height 8
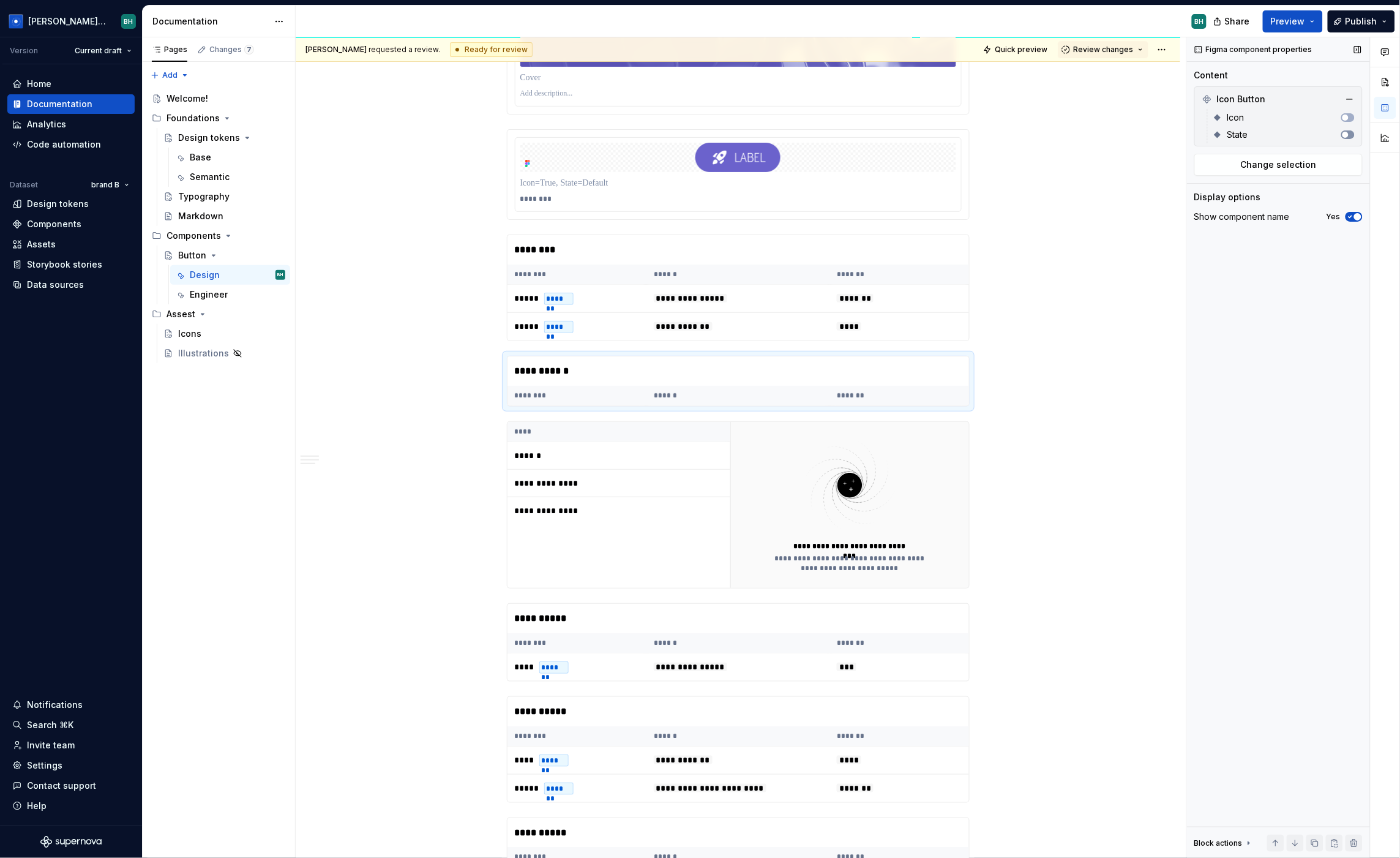
click at [1198, 134] on span "button" at bounding box center [1345, 134] width 6 height 6
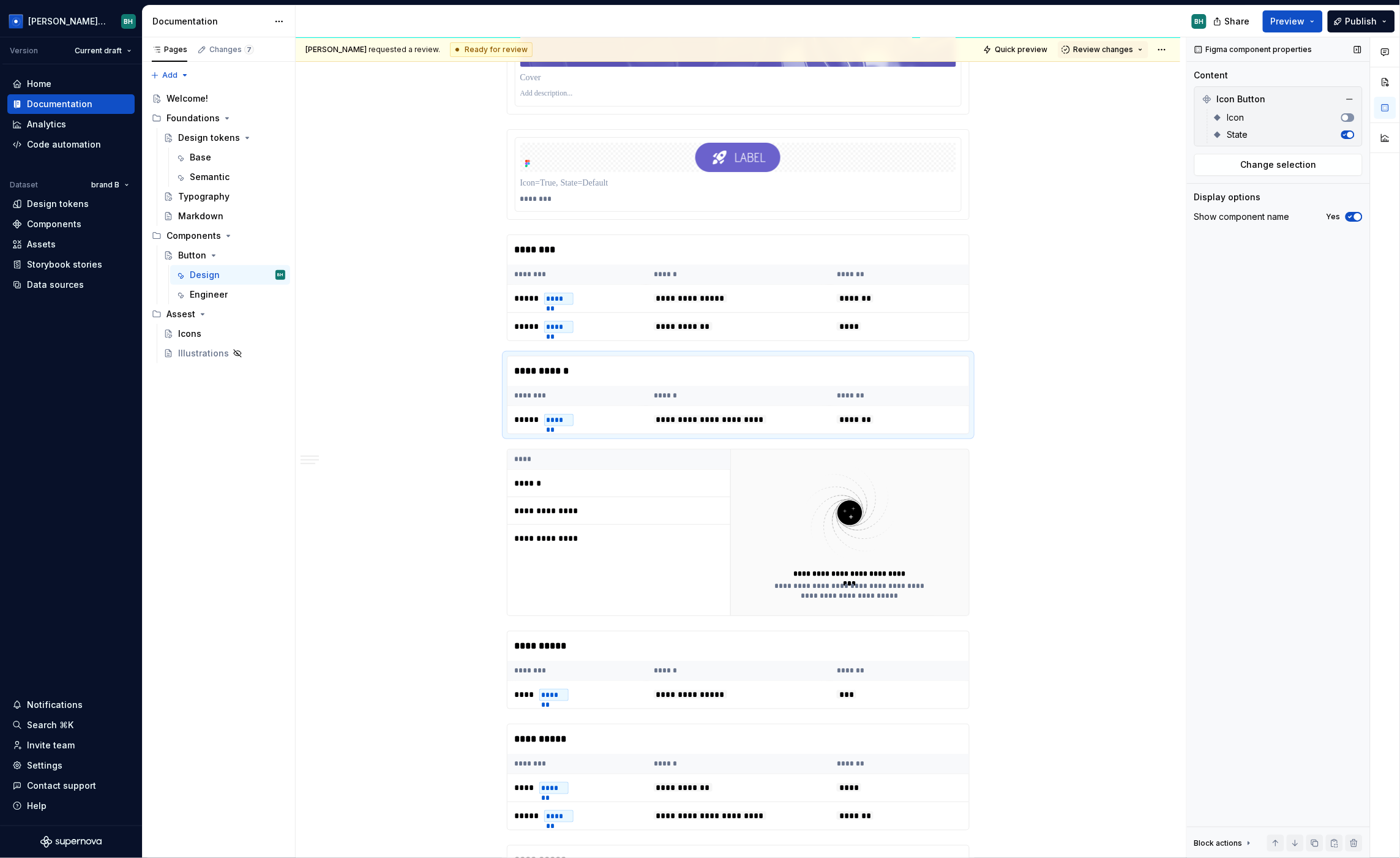
click at [1198, 115] on span "button" at bounding box center [1345, 118] width 6 height 6
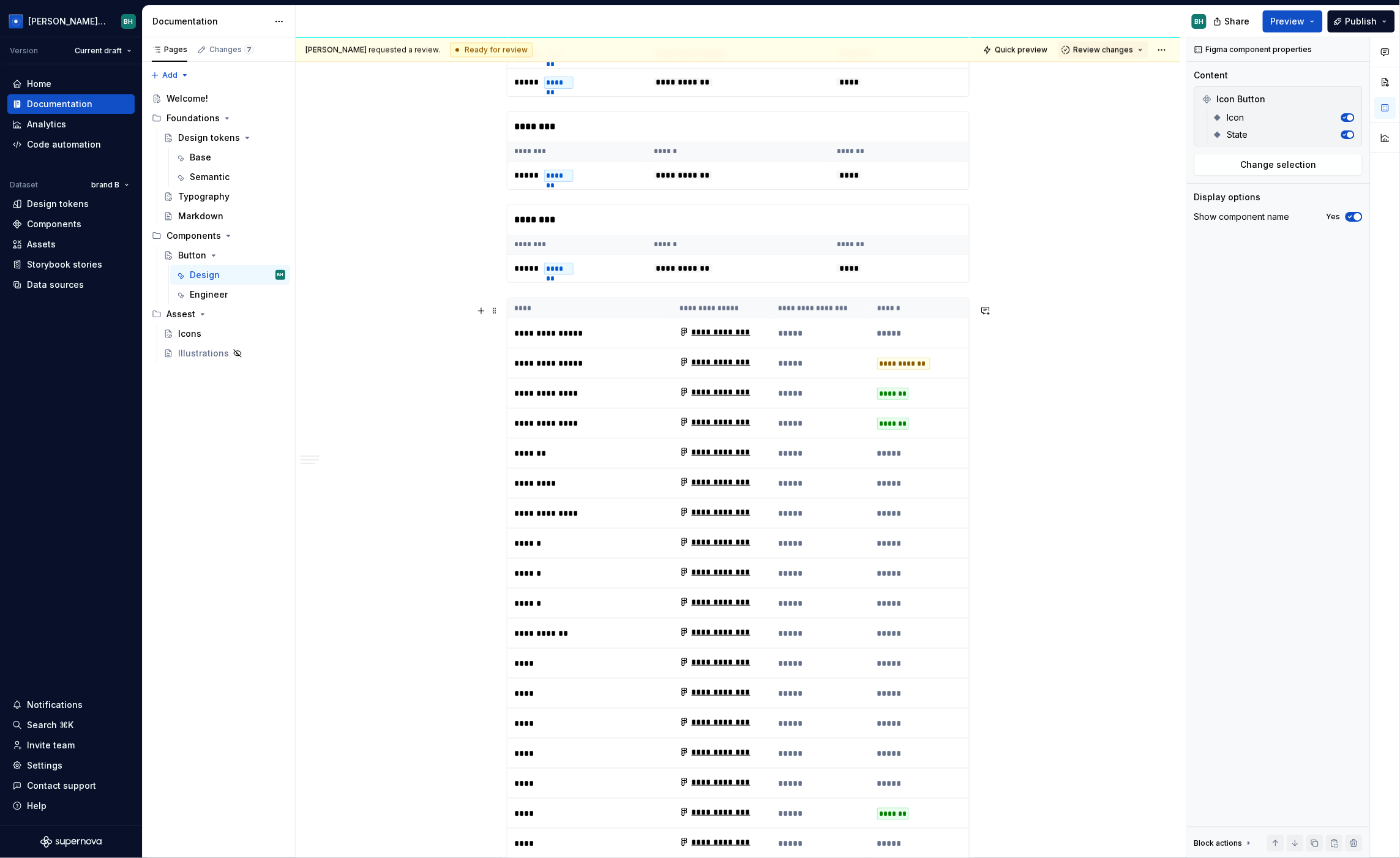
scroll to position [2777, 0]
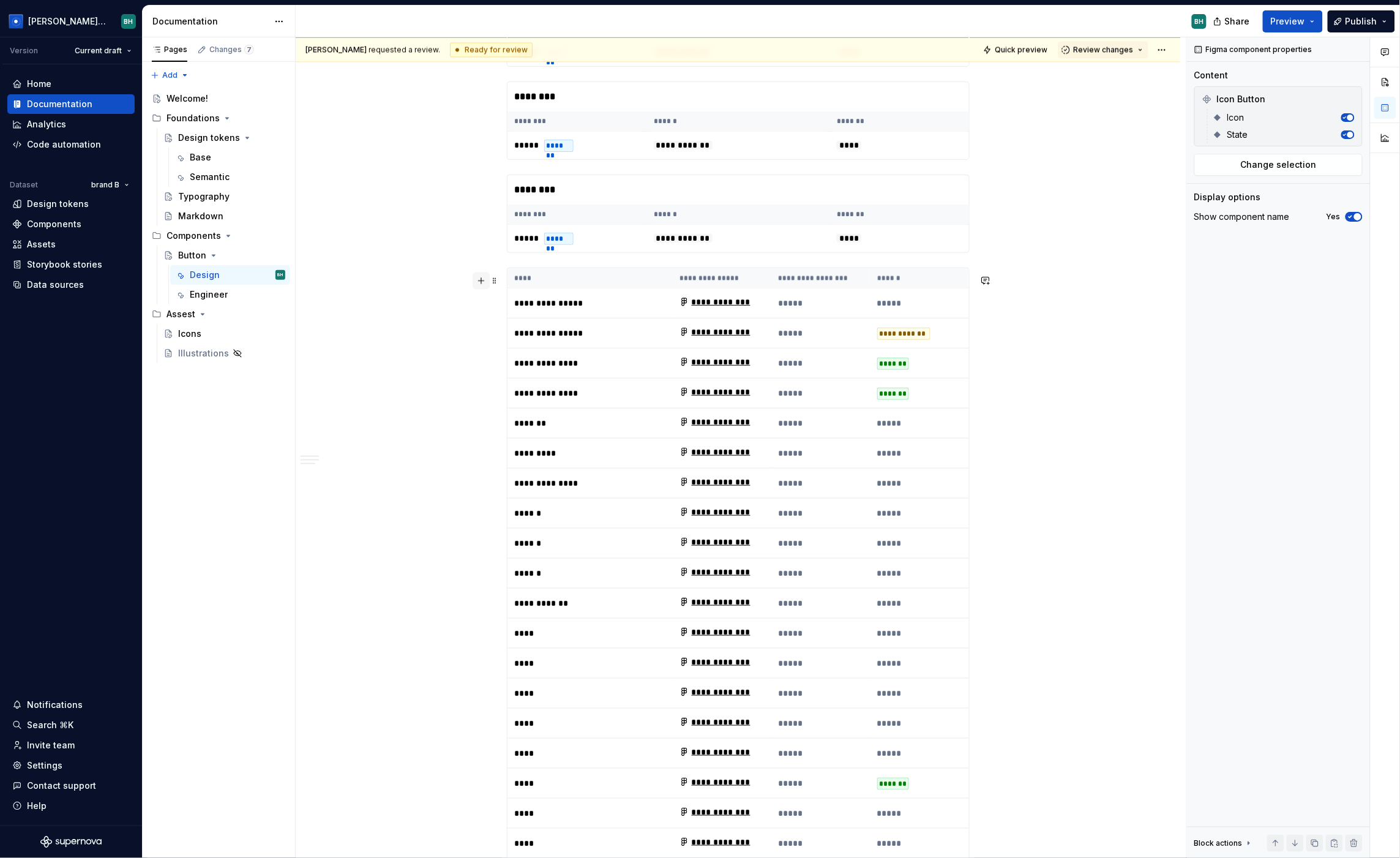
click at [488, 280] on button "button" at bounding box center [481, 280] width 17 height 17
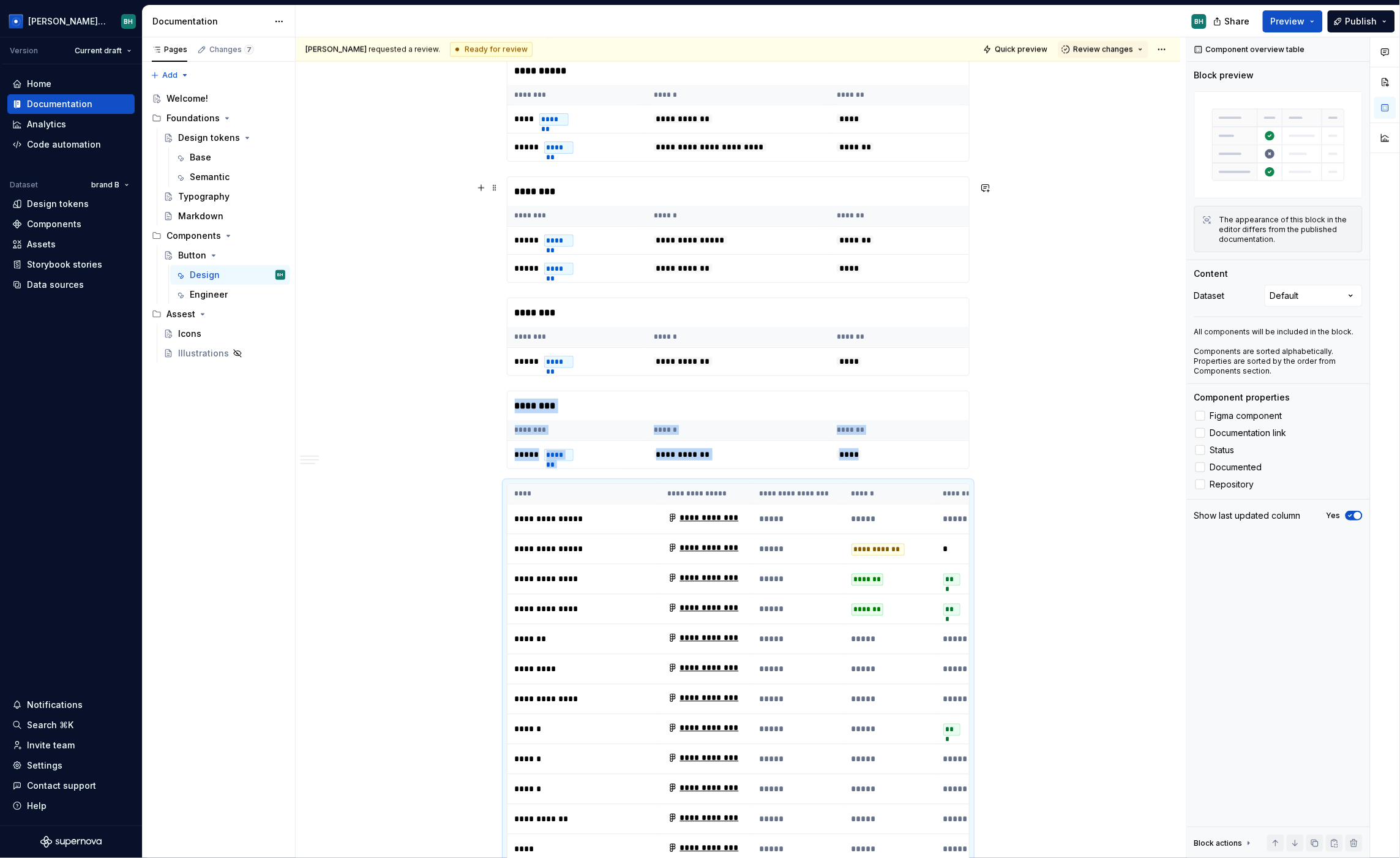
scroll to position [2538, 0]
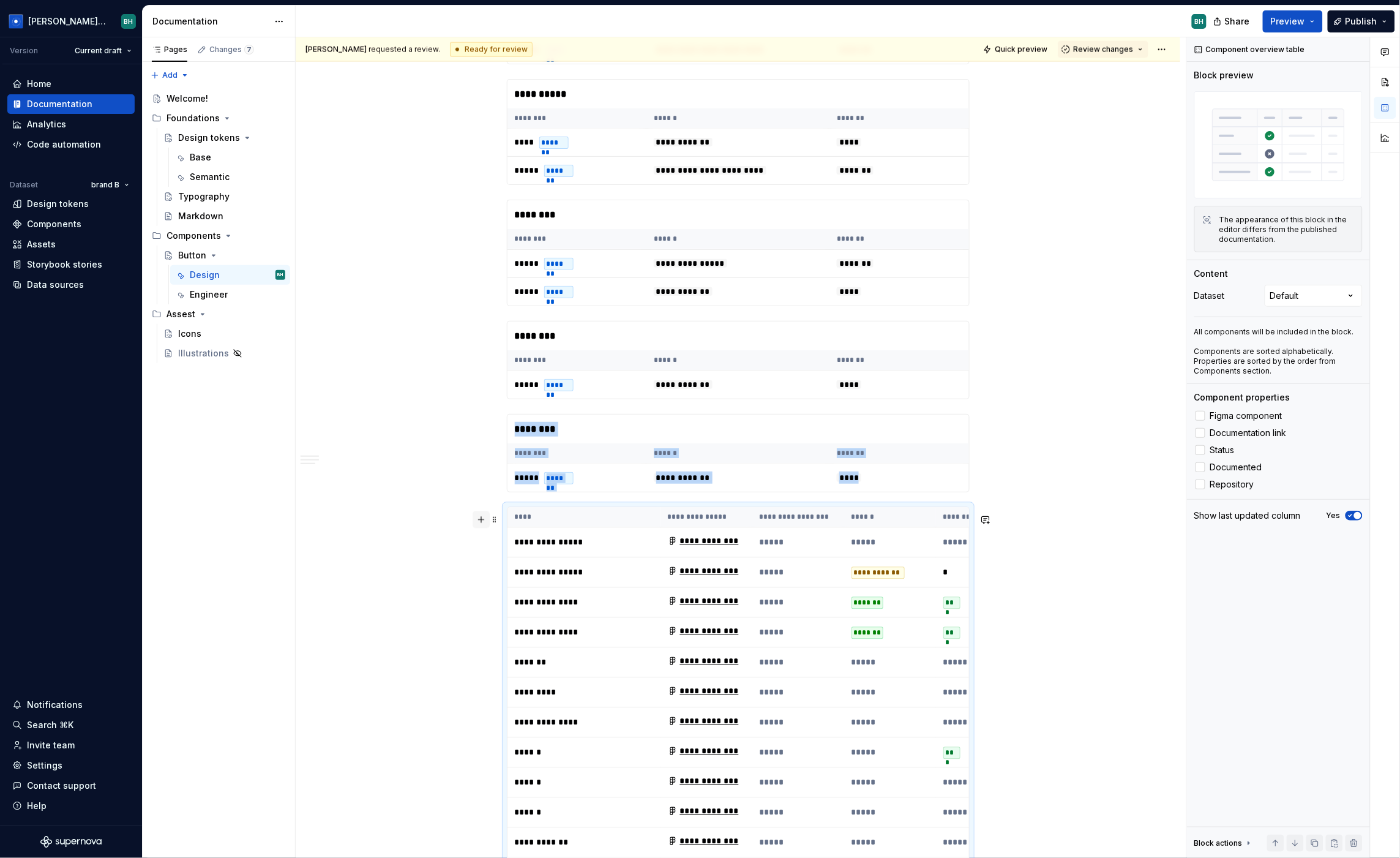
click at [482, 518] on button "button" at bounding box center [481, 520] width 17 height 17
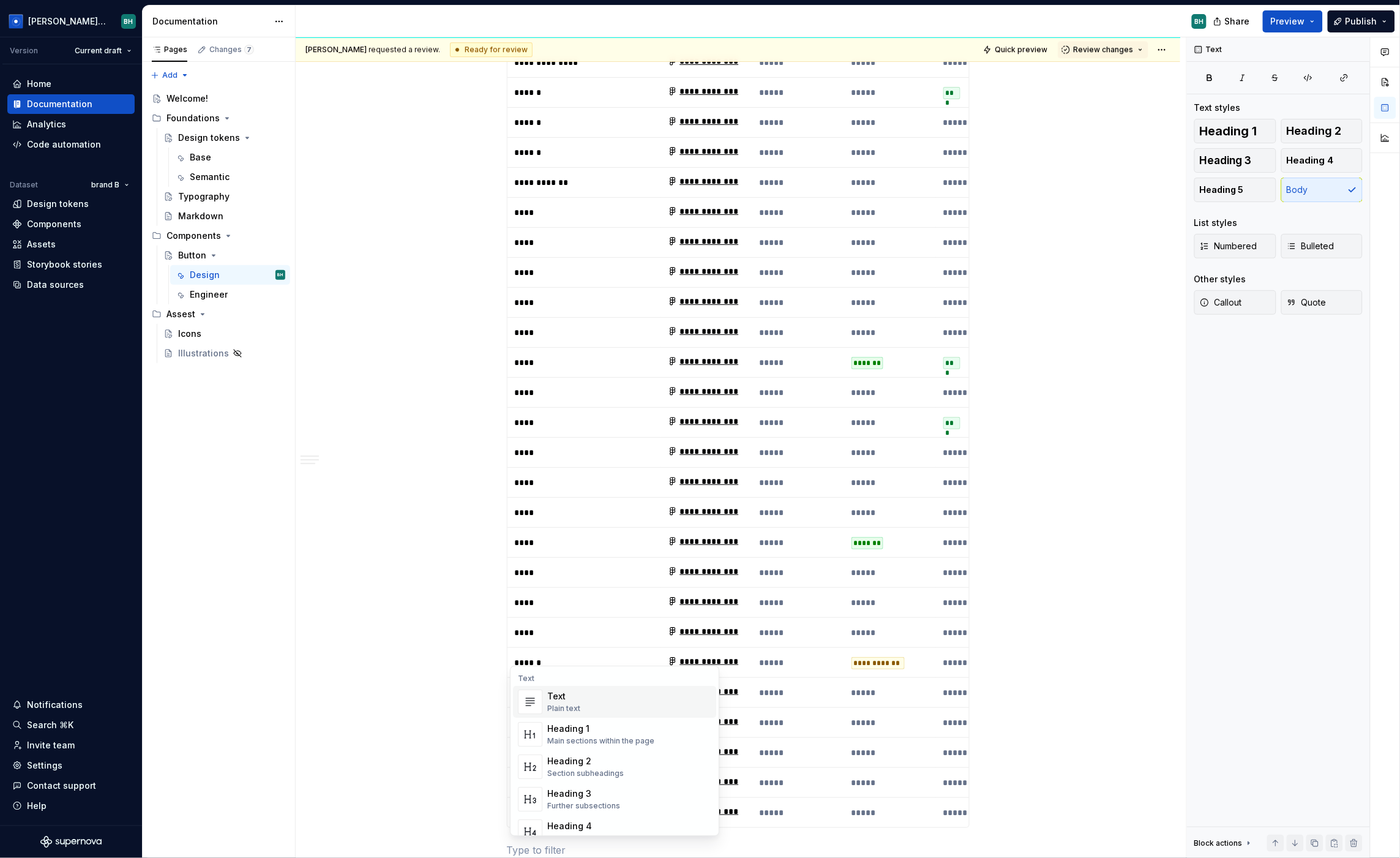
scroll to position [3255, 0]
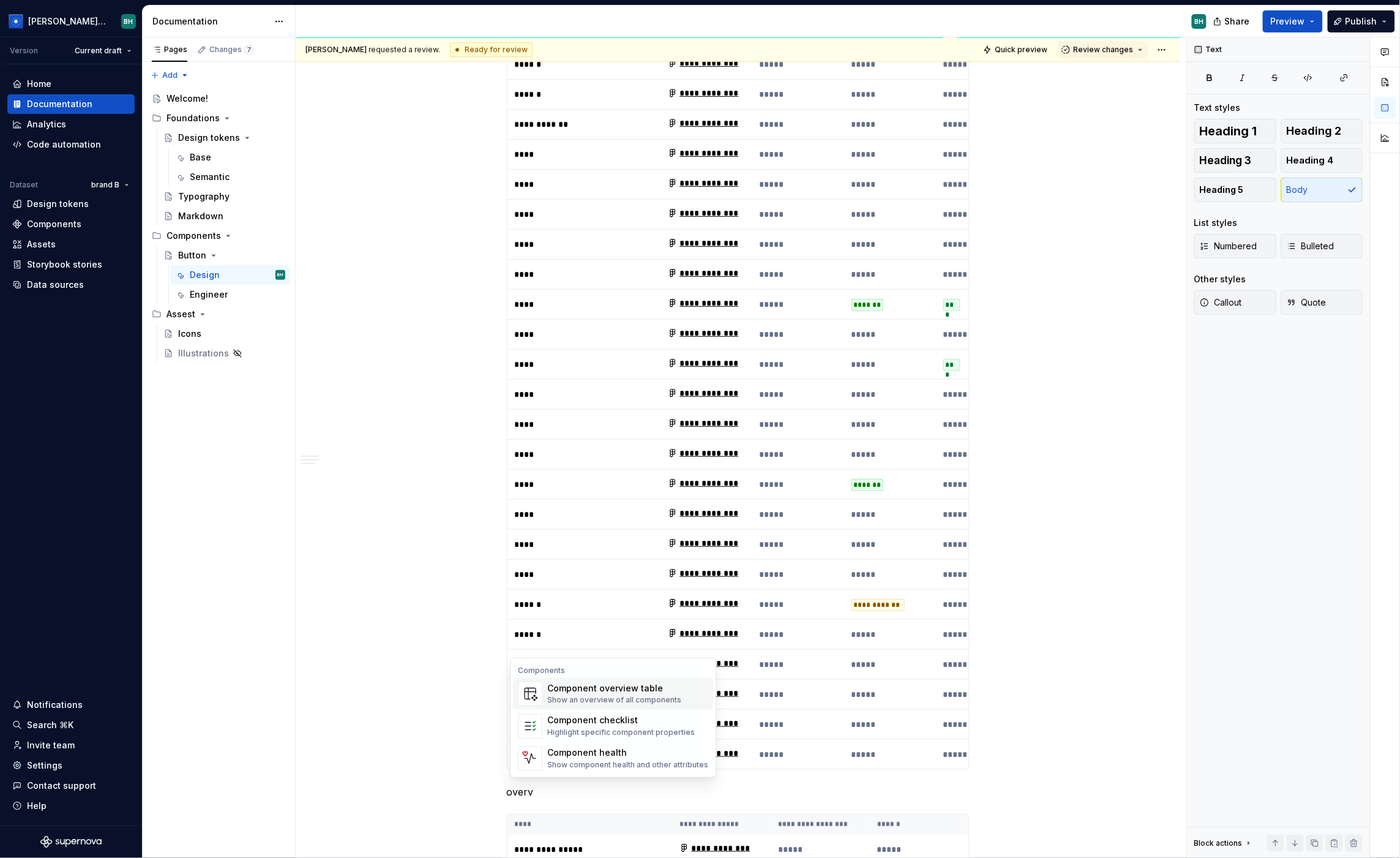
click at [655, 691] on div "Component overview table" at bounding box center [615, 688] width 134 height 12
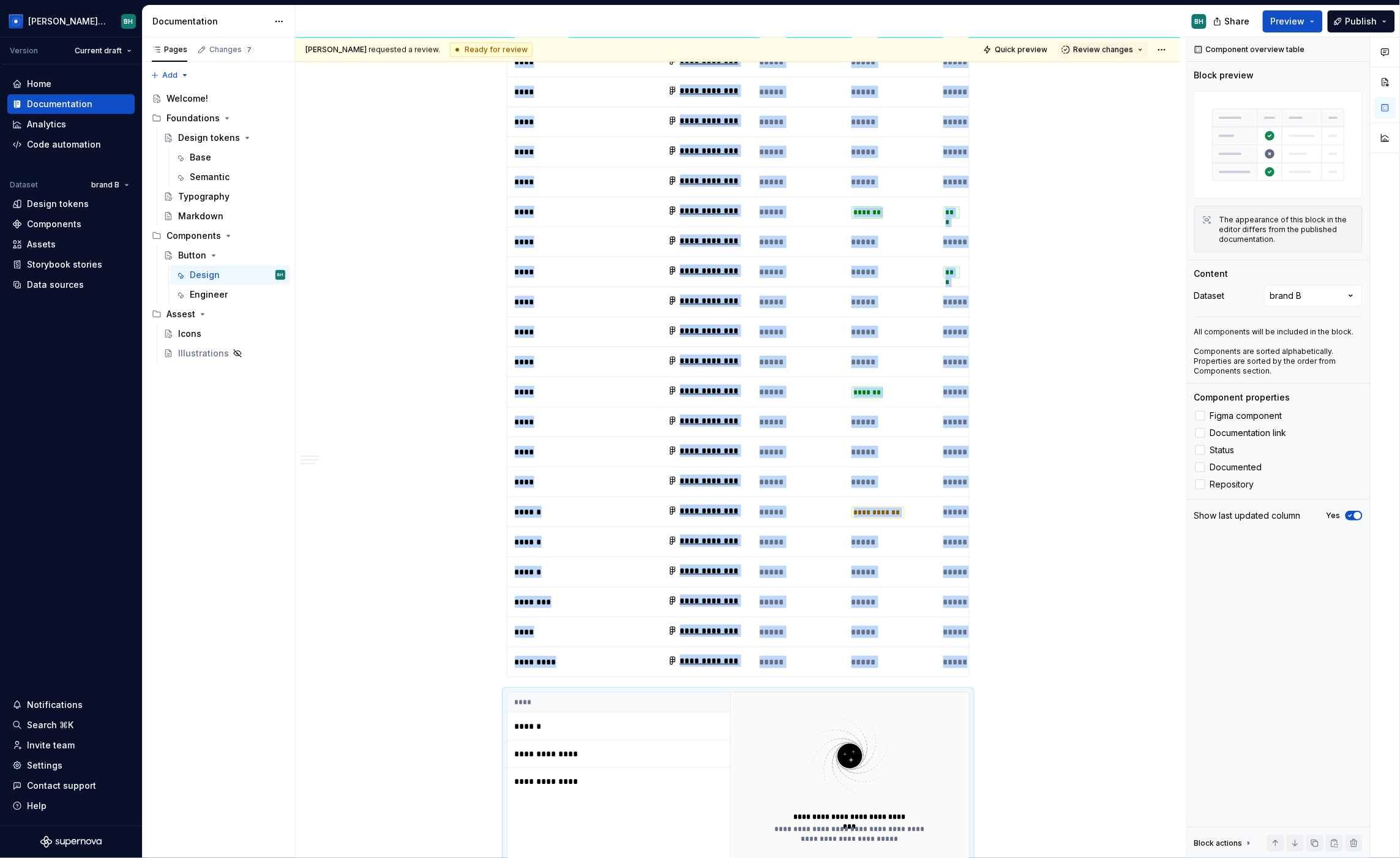
scroll to position [3534, 0]
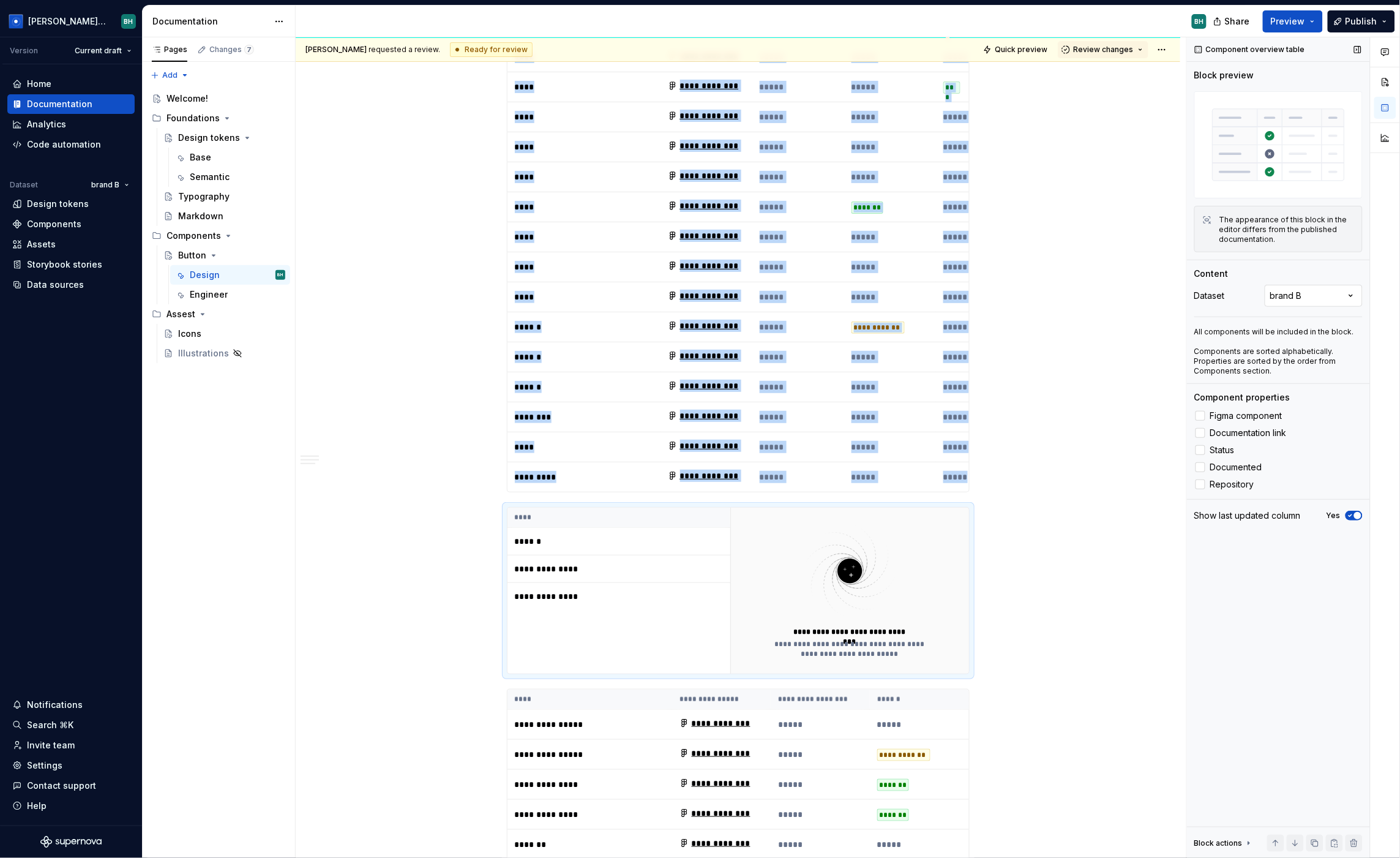
click at [1198, 290] on div "Comments Open comments No comments yet Select ‘Comment’ from the block context …" at bounding box center [1294, 448] width 213 height 822
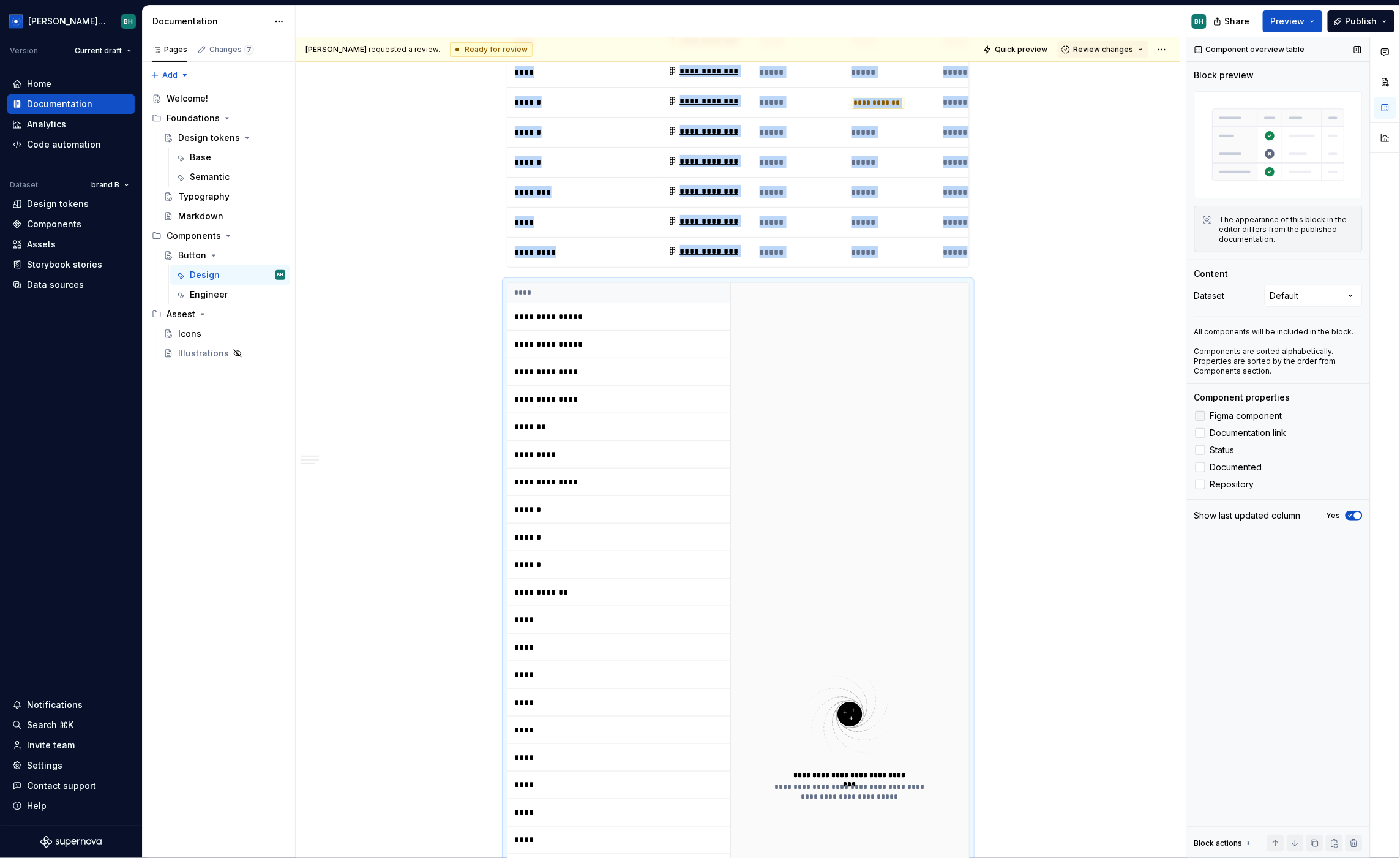
click at [1198, 417] on div at bounding box center [1200, 416] width 10 height 10
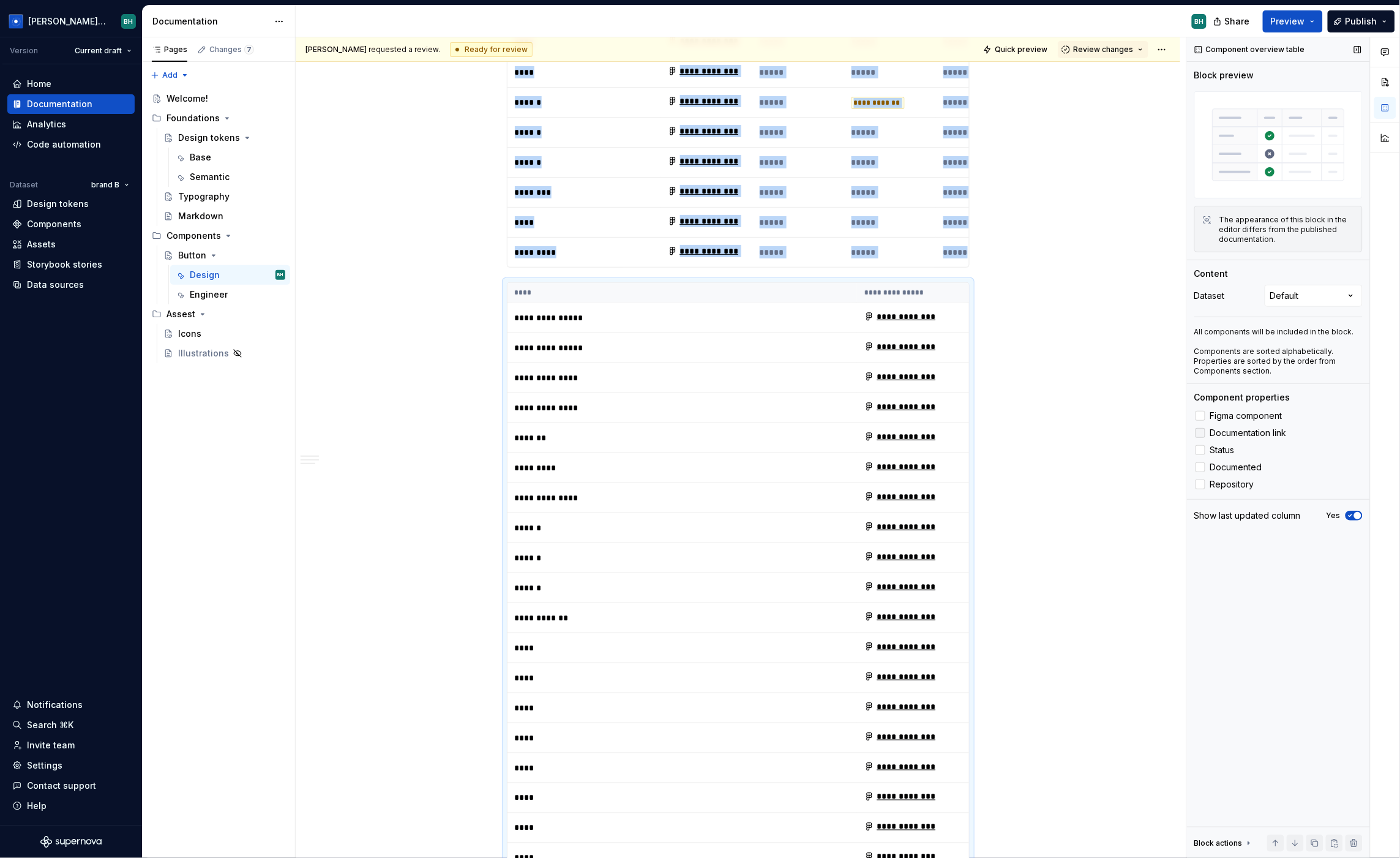
scroll to position [4003, 0]
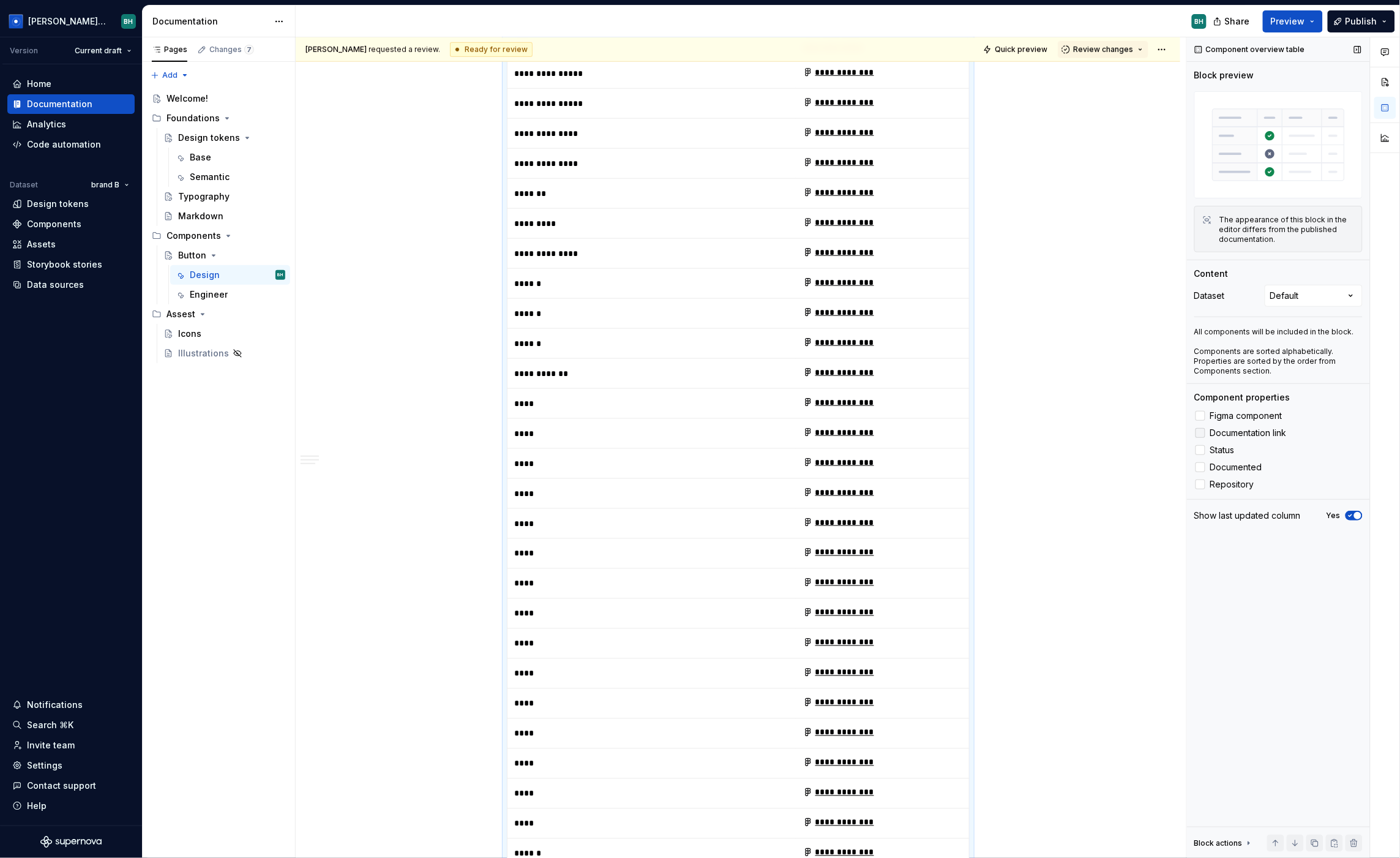
click at [1198, 435] on div at bounding box center [1200, 433] width 10 height 10
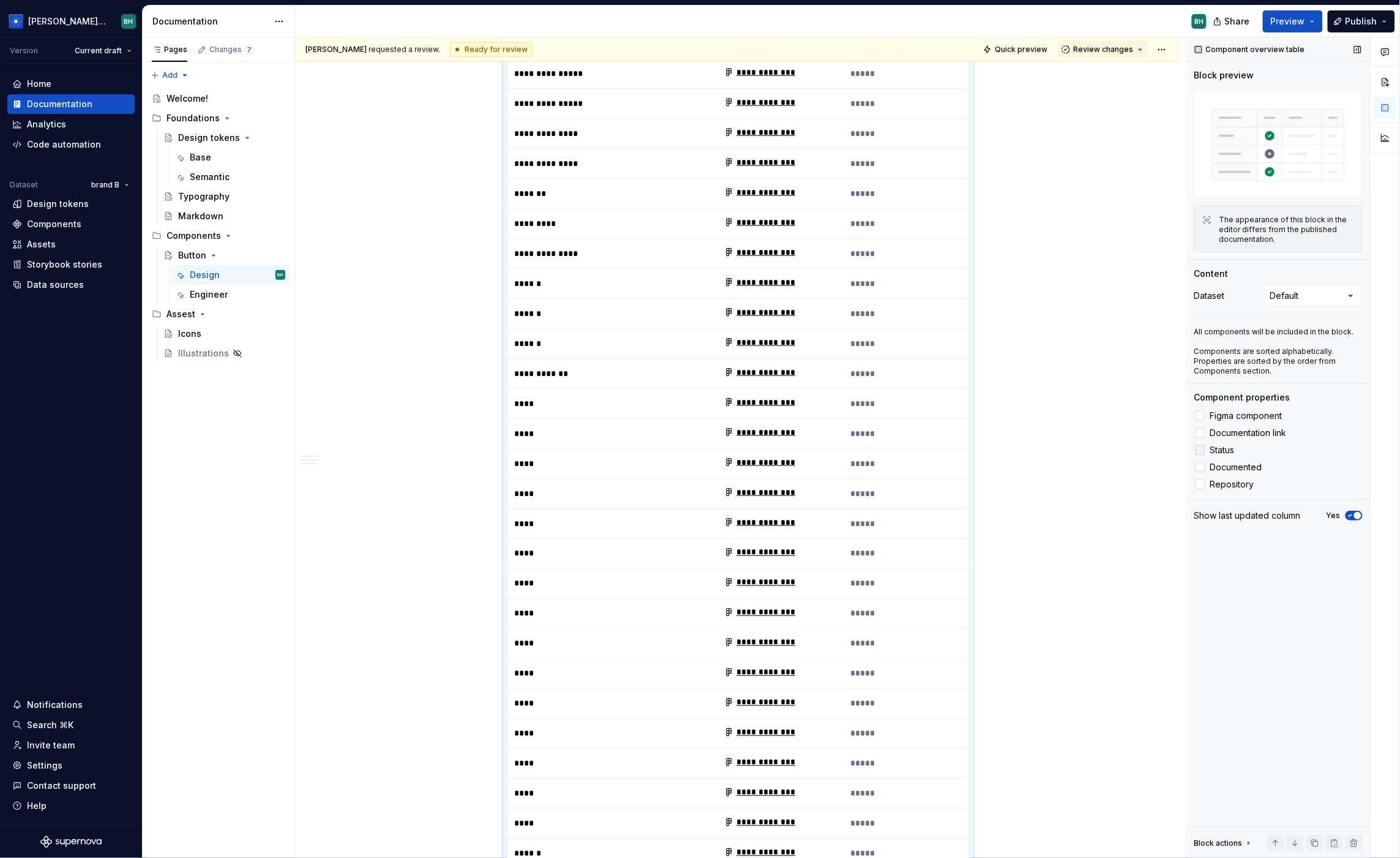
click at [1198, 450] on div at bounding box center [1200, 450] width 10 height 10
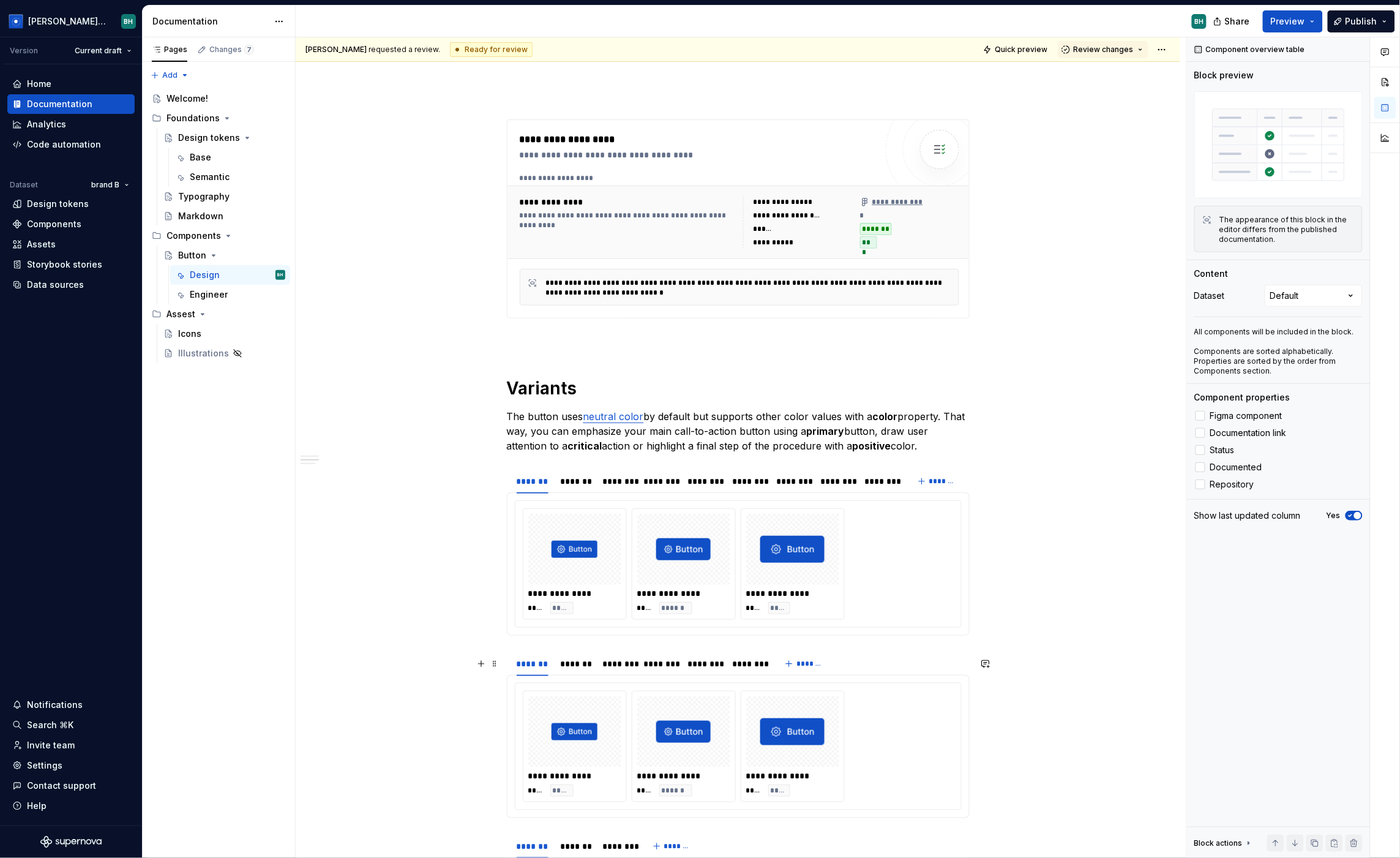
scroll to position [9087, 0]
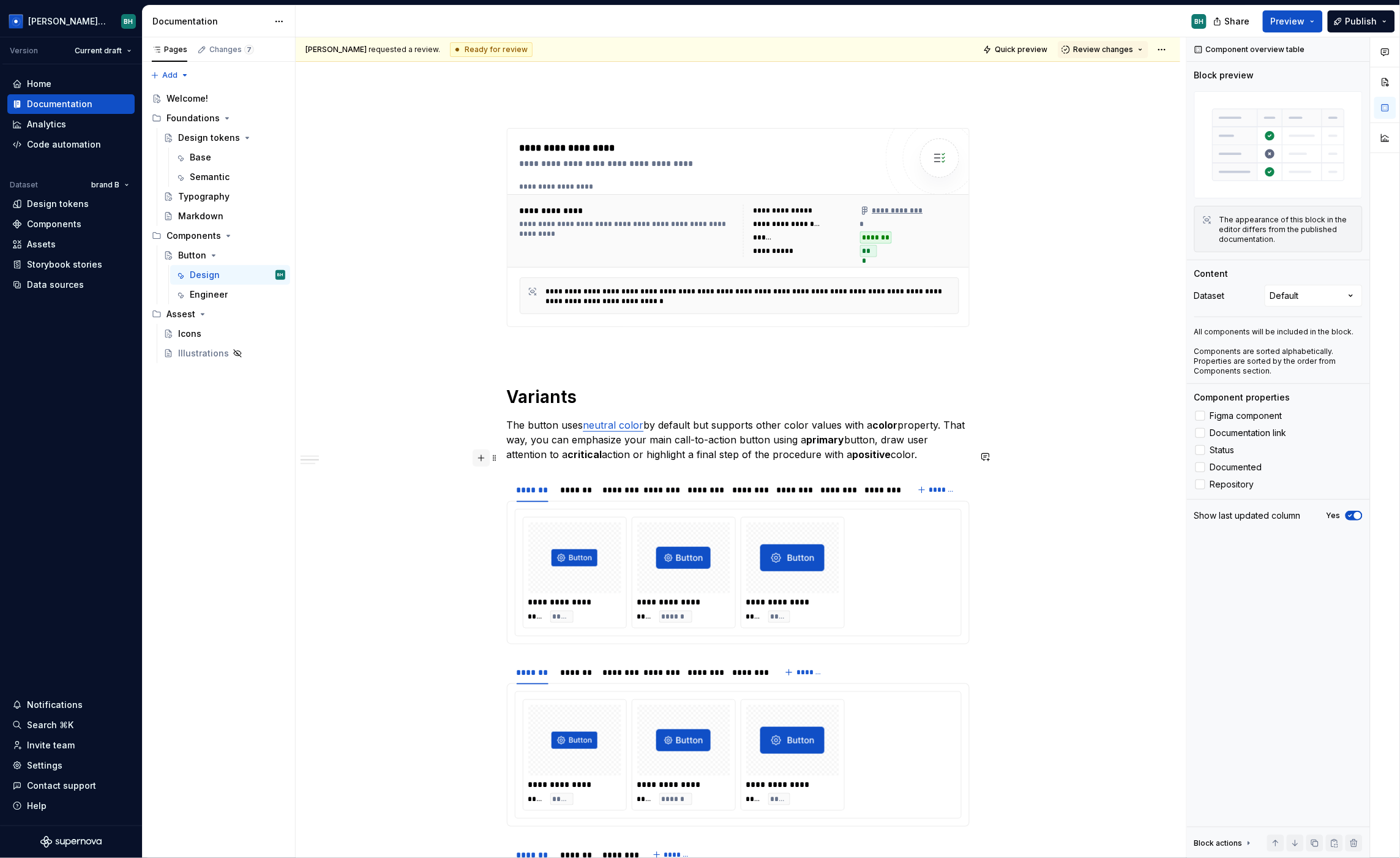
click at [488, 462] on button "button" at bounding box center [481, 458] width 17 height 17
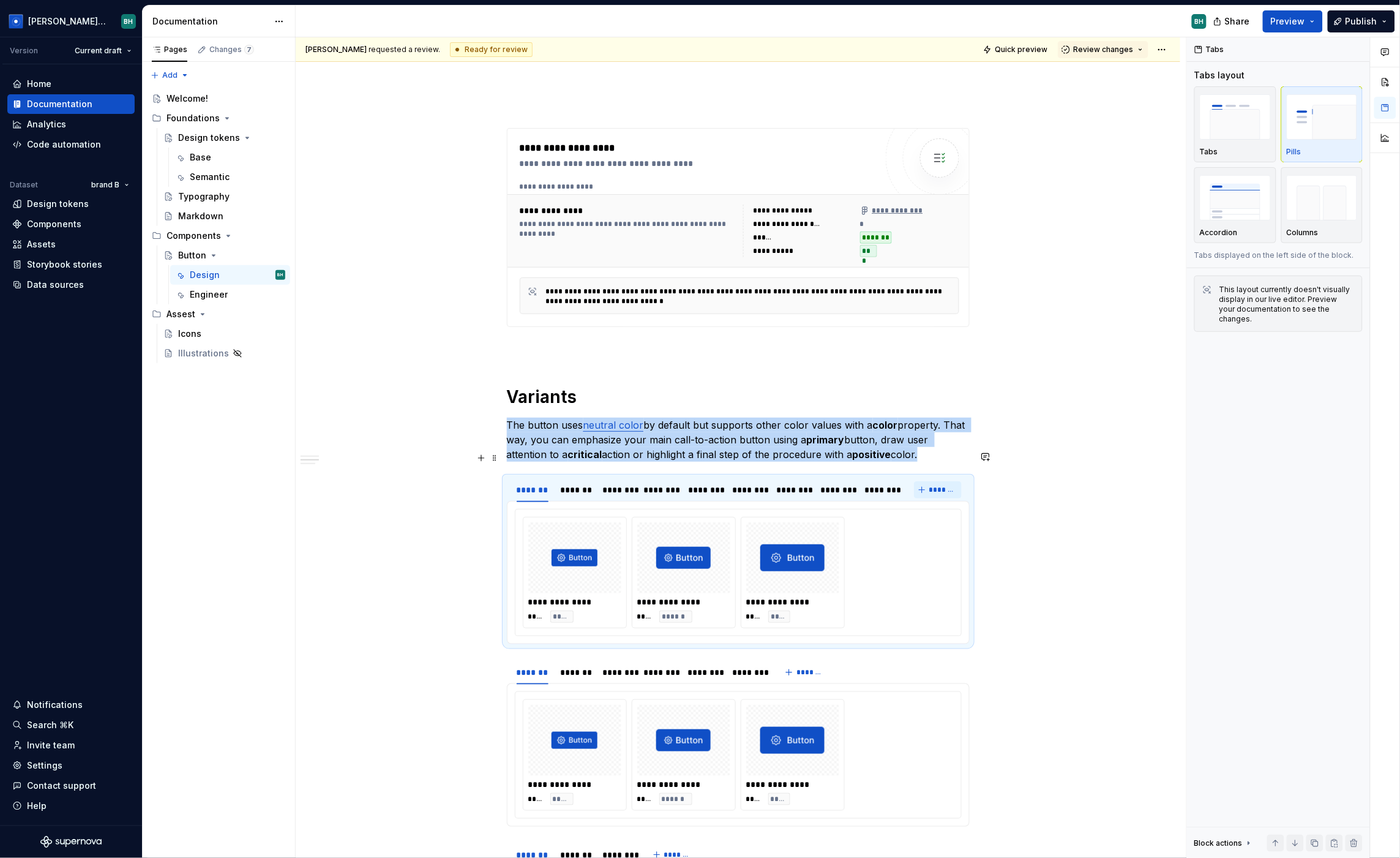
click at [937, 485] on span "*******" at bounding box center [943, 490] width 27 height 10
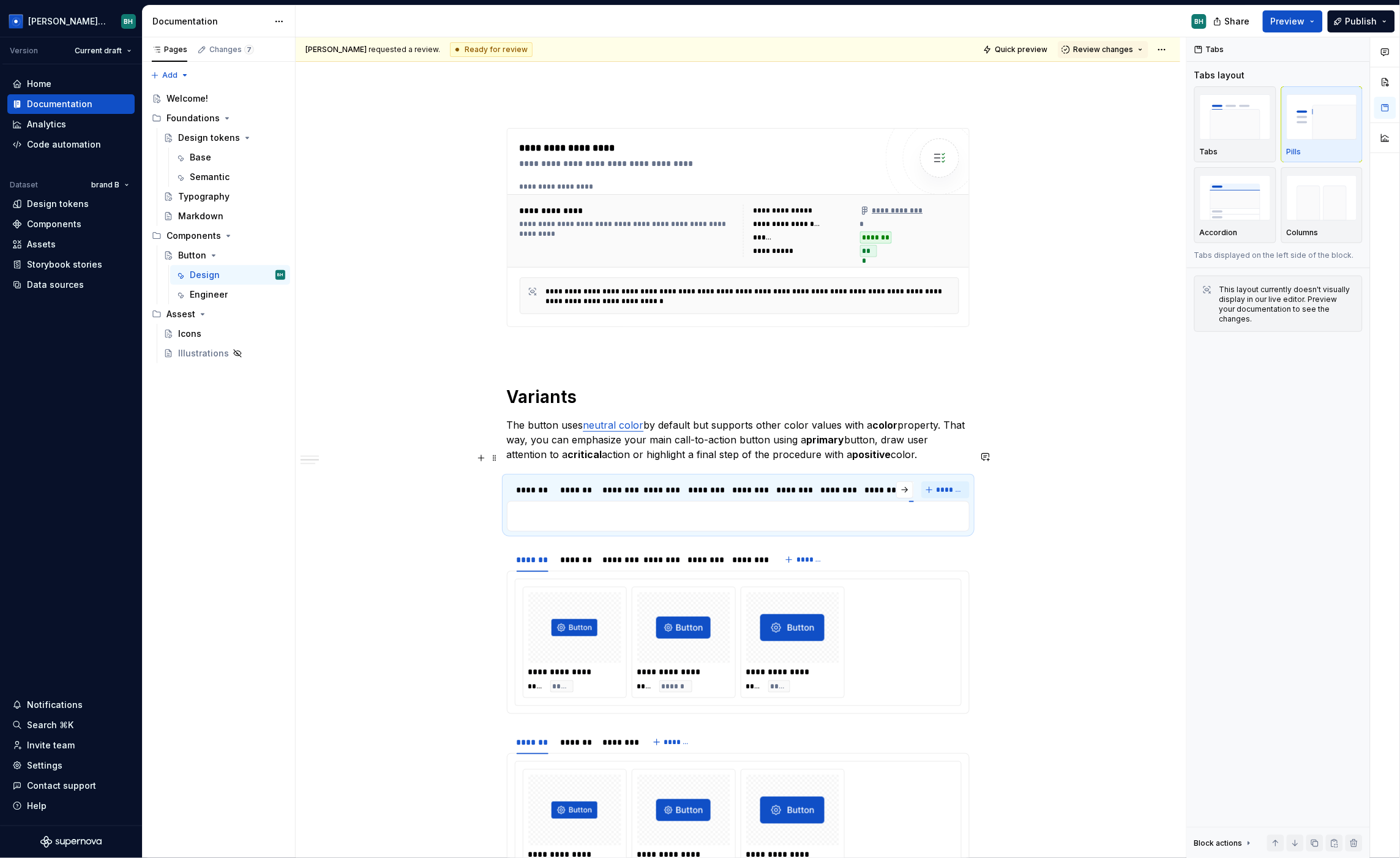
scroll to position [0, 36]
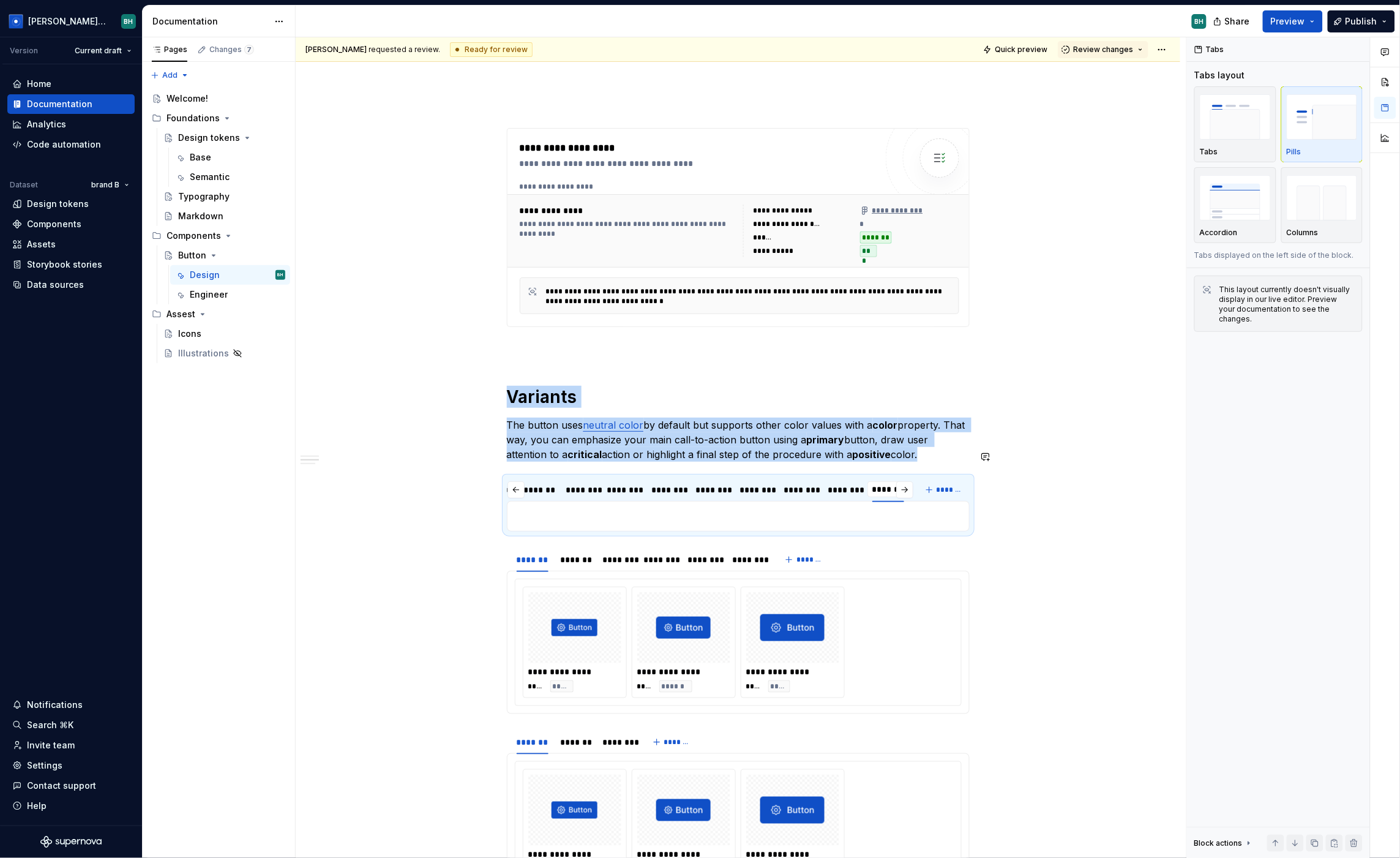
click at [657, 501] on div "**********" at bounding box center [738, 516] width 463 height 31
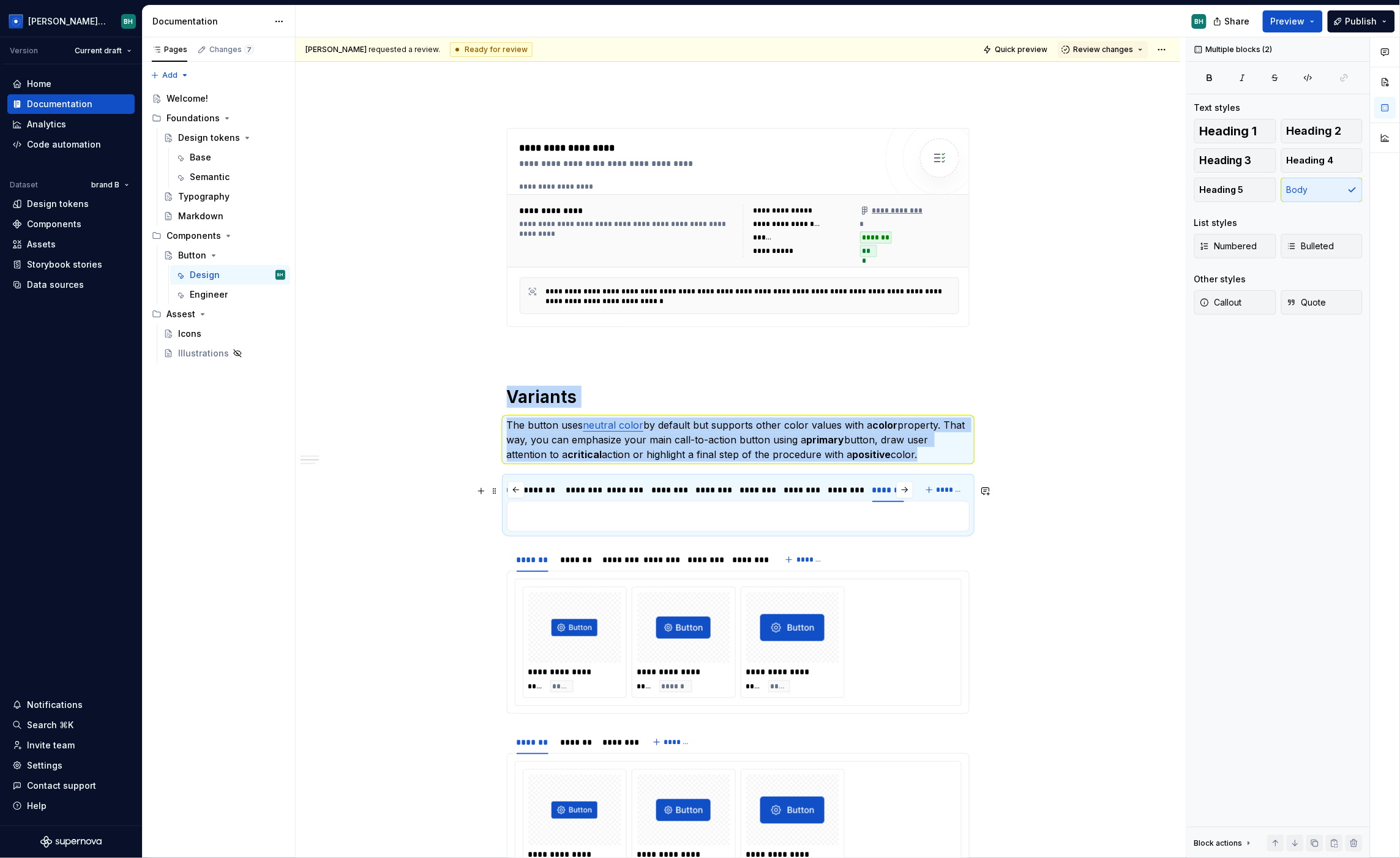
click at [564, 509] on p at bounding box center [738, 516] width 447 height 15
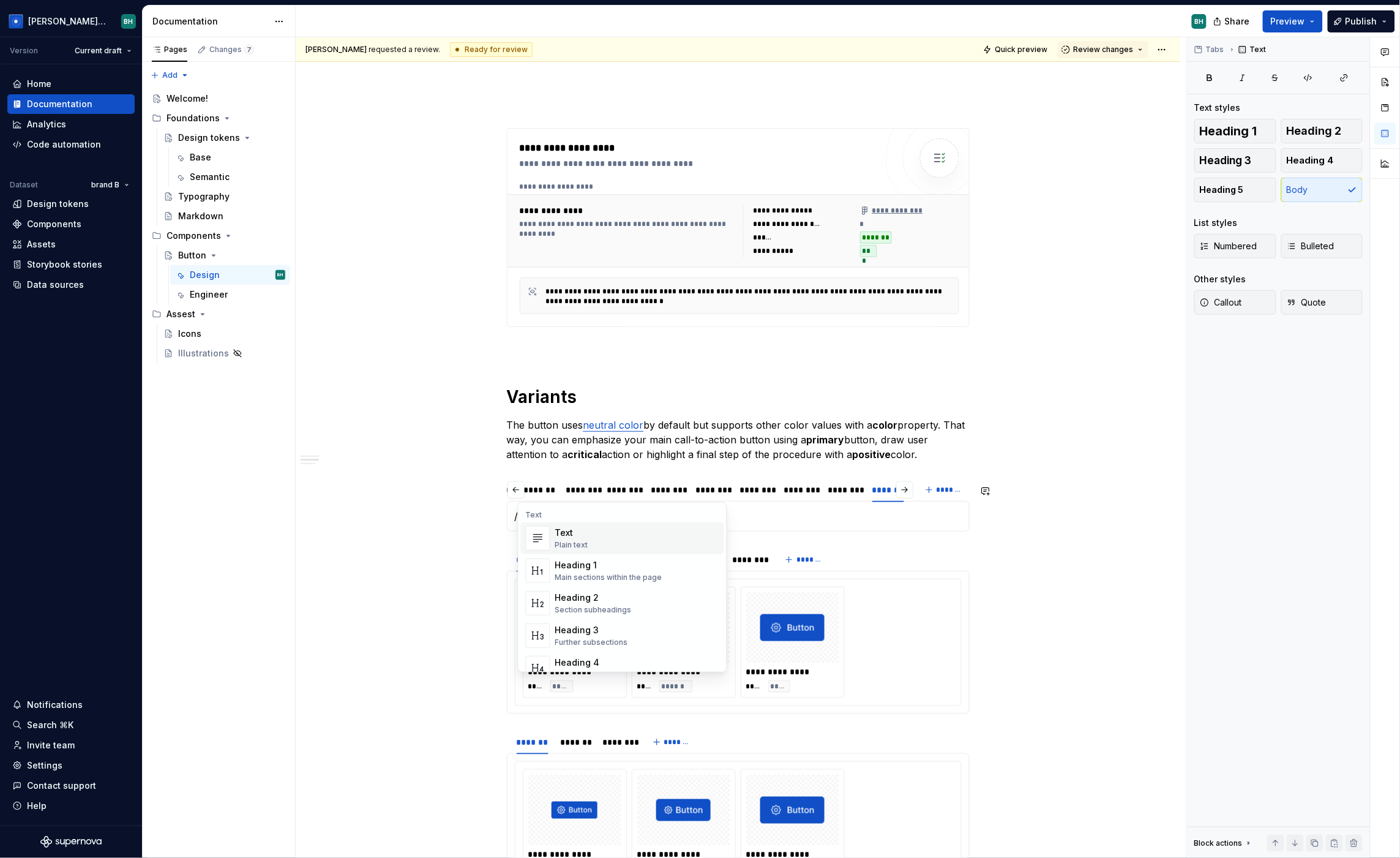
click at [1087, 506] on div "**********" at bounding box center [741, 448] width 891 height 822
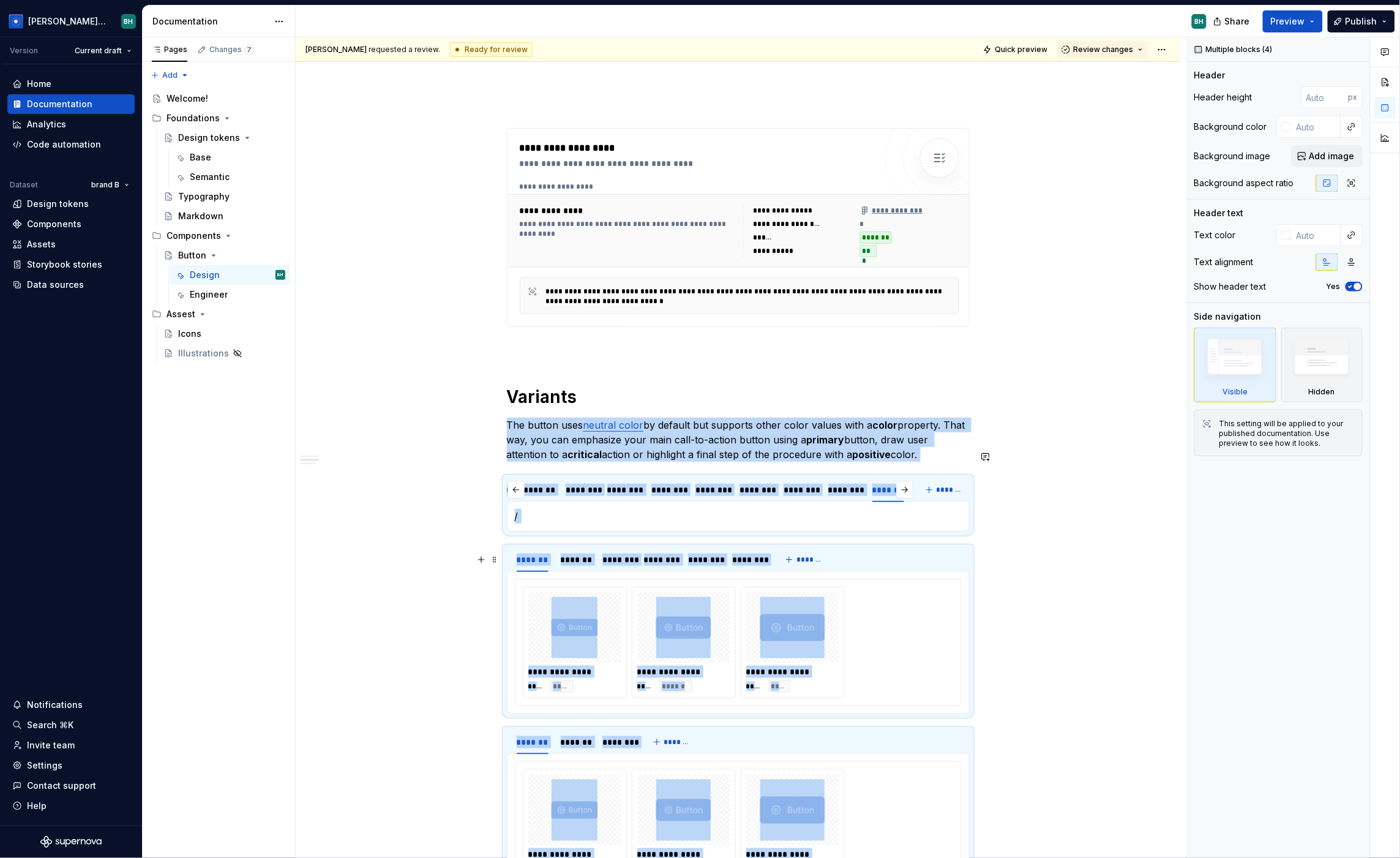
scroll to position [9283, 0]
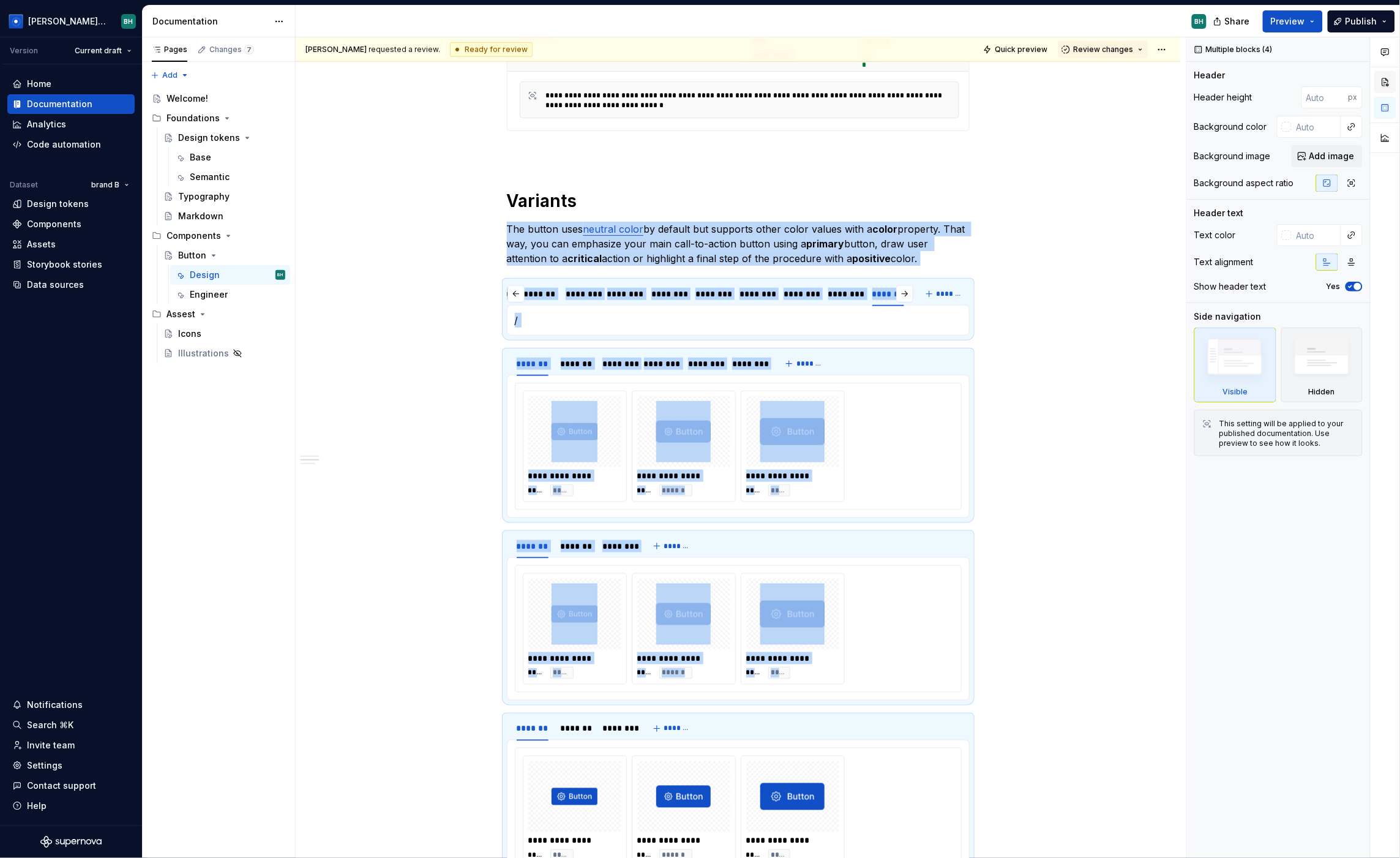
click at [1198, 78] on button "button" at bounding box center [1385, 81] width 22 height 22
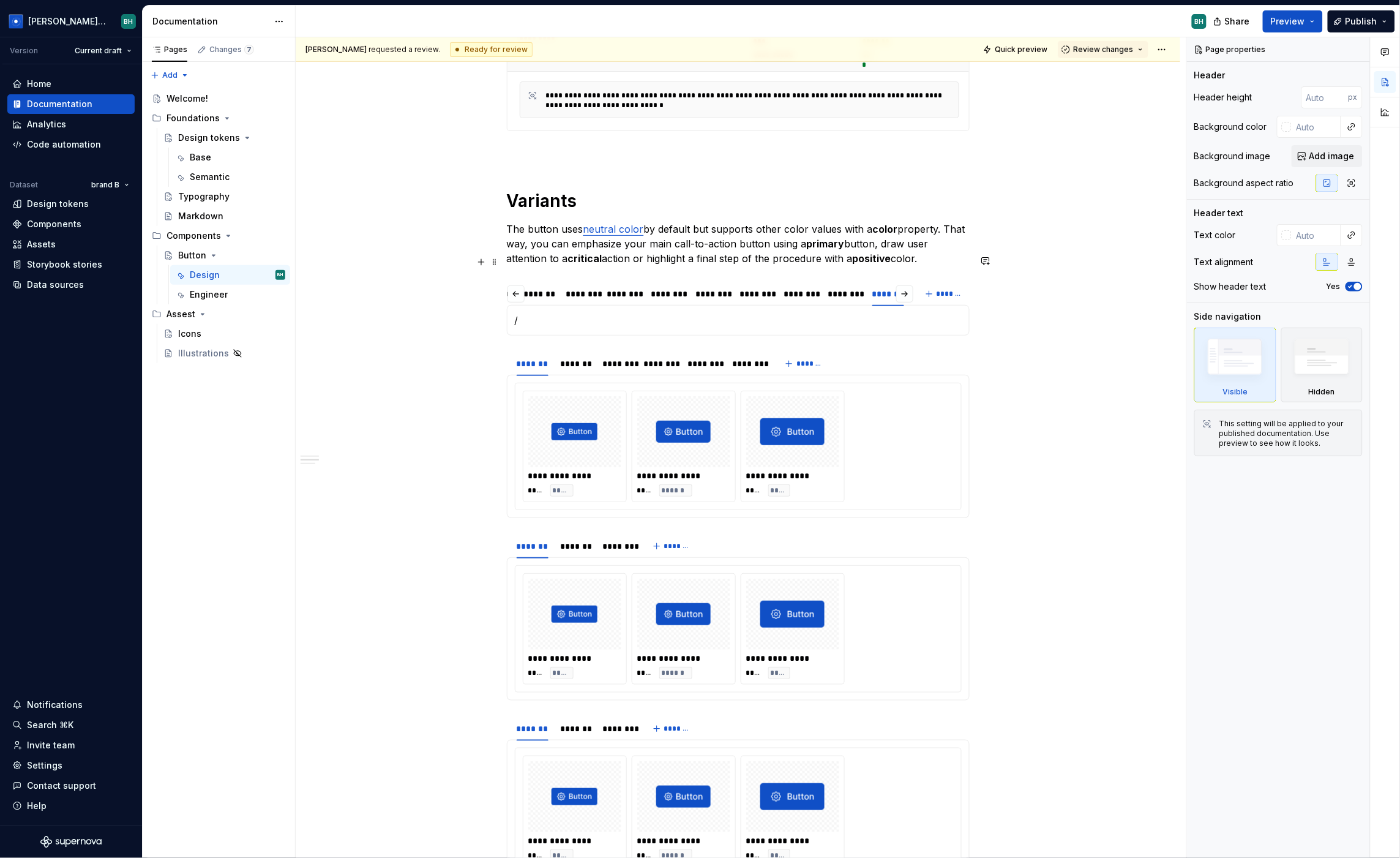
click at [921, 282] on div "******* ******* ******** ******** ******** ******** ******** ******** ******** …" at bounding box center [738, 293] width 463 height 25
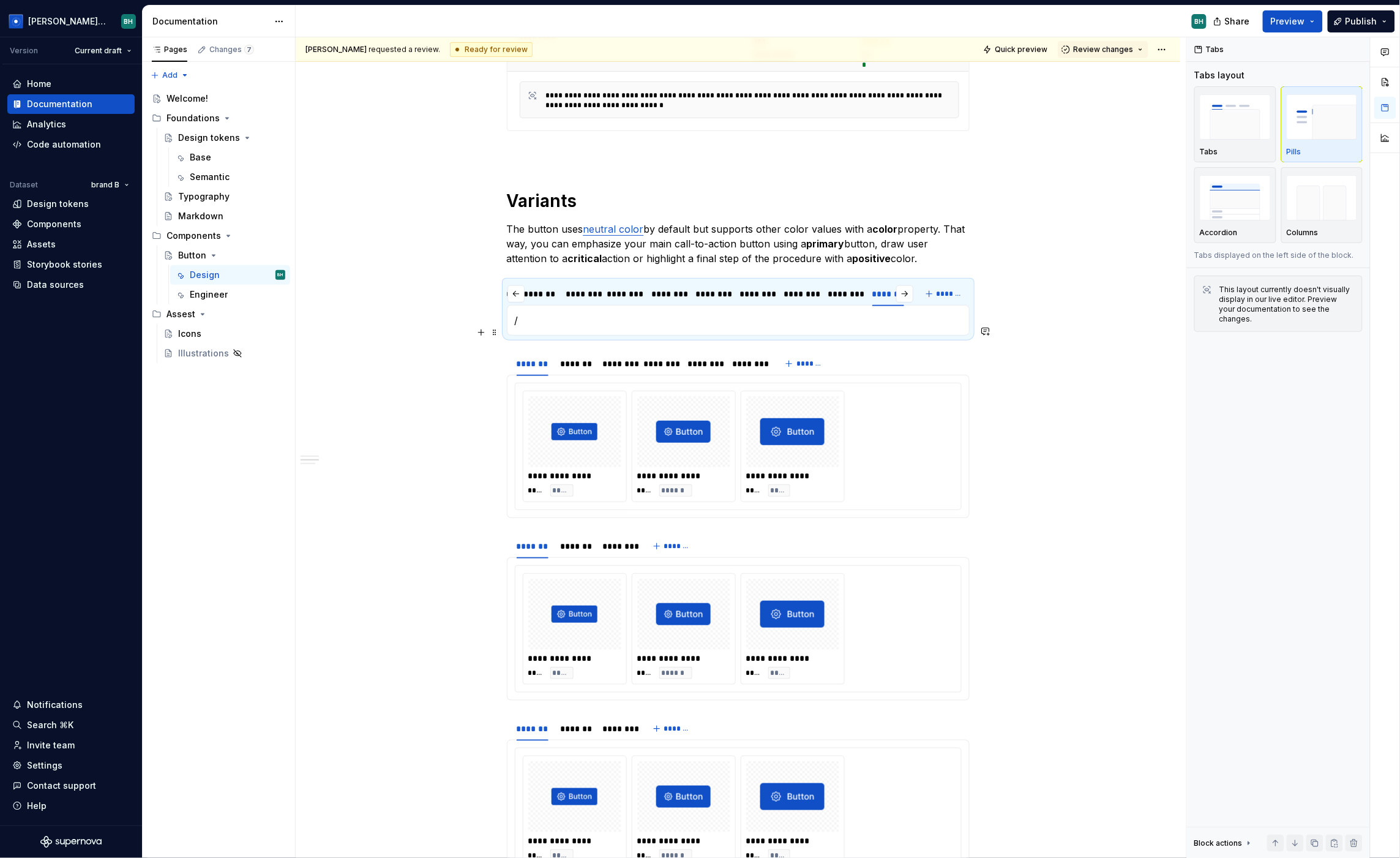
click at [924, 352] on div "******* ******* ******** ******** ******** ******** *******" at bounding box center [738, 364] width 463 height 25
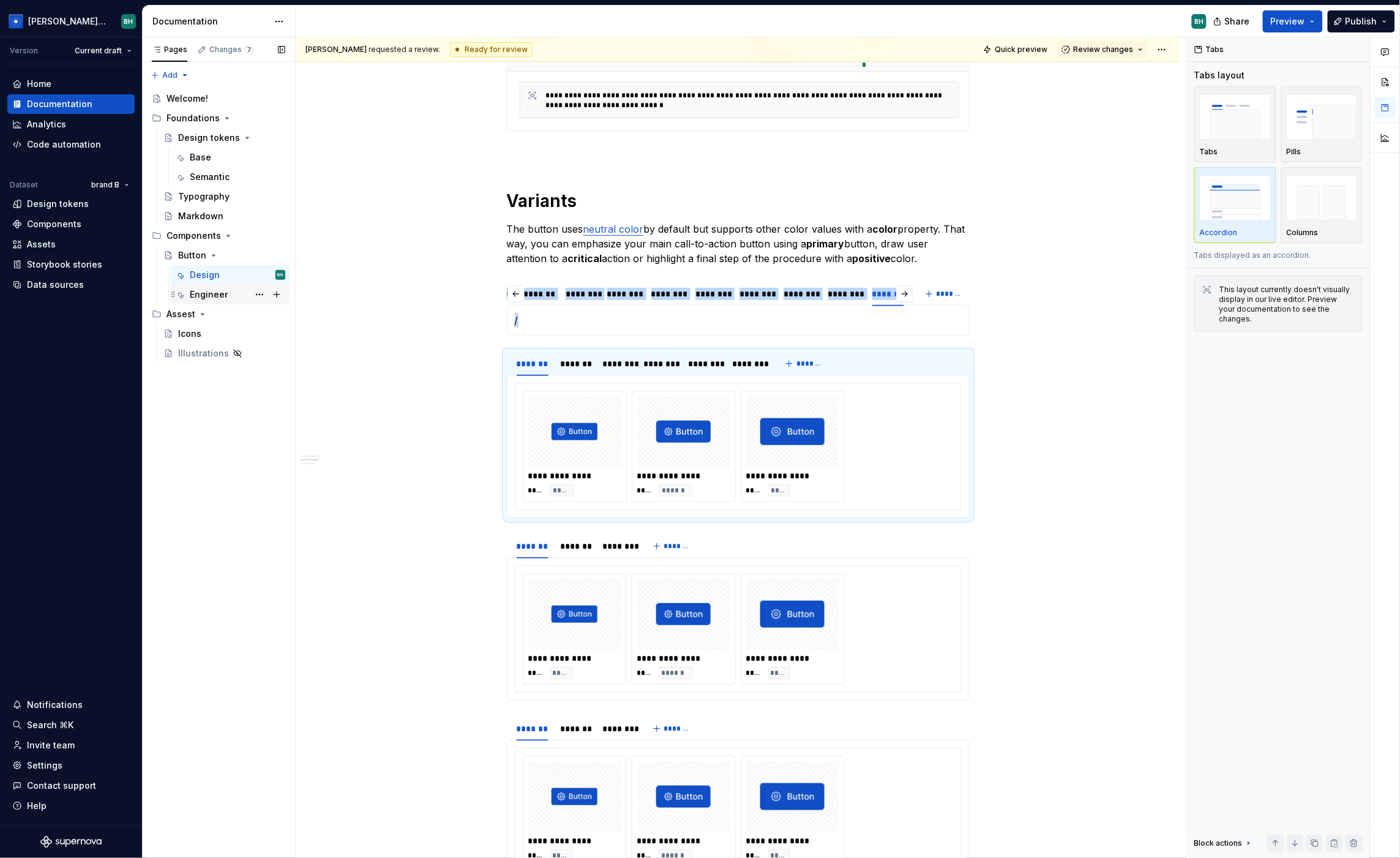
click at [205, 296] on div "Engineer" at bounding box center [209, 294] width 38 height 12
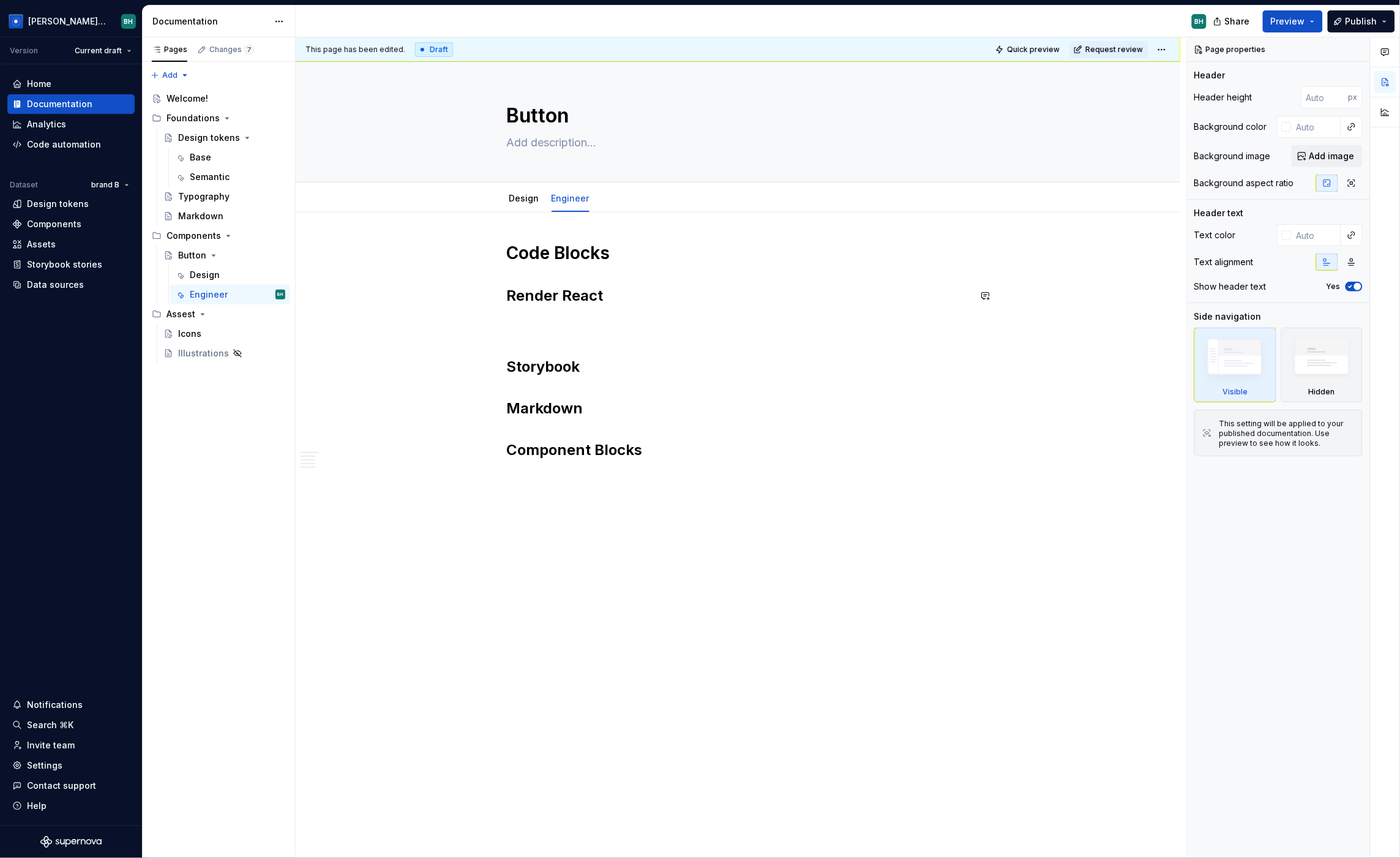
drag, startPoint x: 489, startPoint y: 305, endPoint x: 502, endPoint y: 305, distance: 13.0
click at [492, 307] on div "This page has been edited. Draft Quick preview Request review Button Edit heade…" at bounding box center [741, 448] width 891 height 822
type textarea "*"
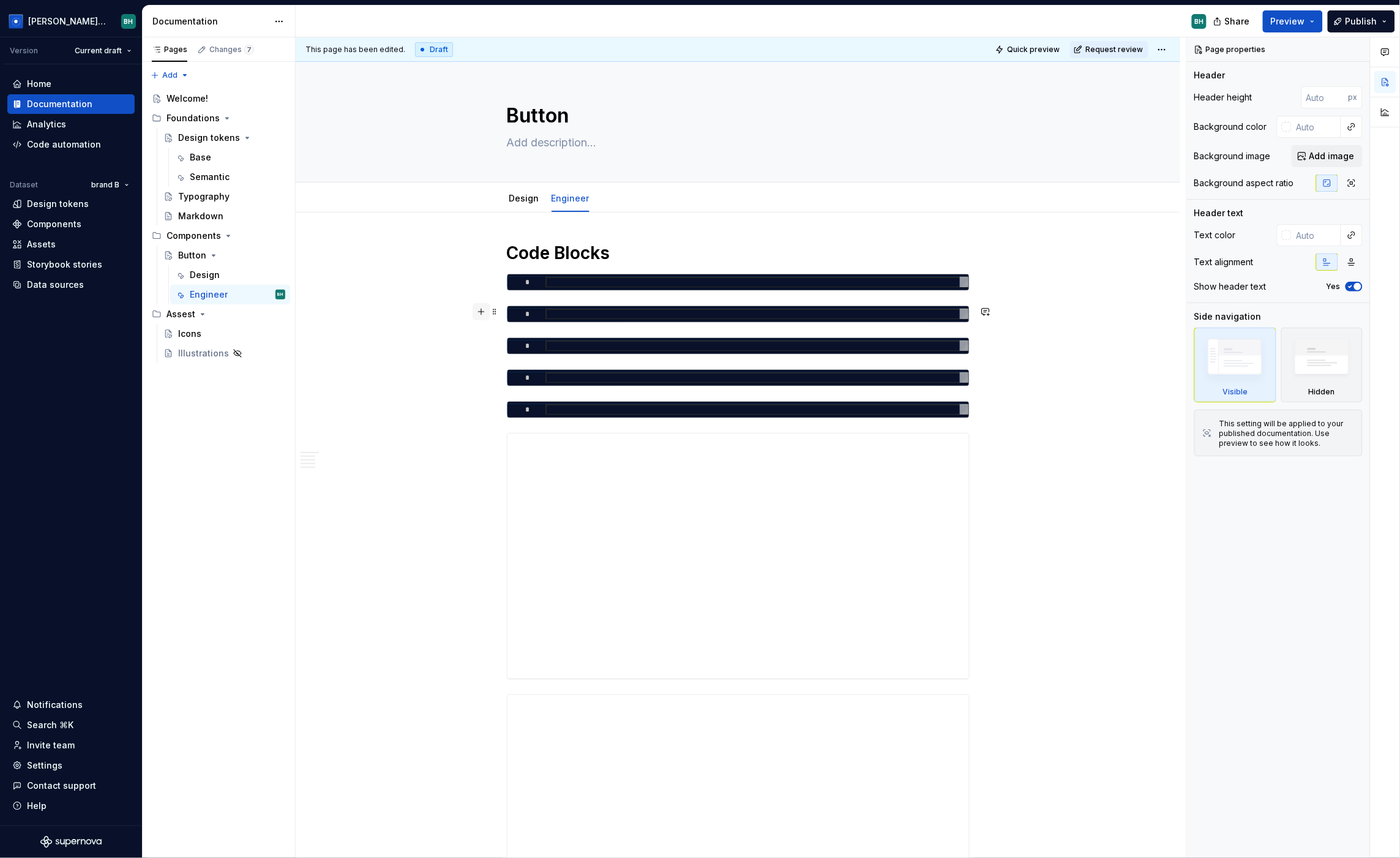
click at [486, 312] on button "button" at bounding box center [481, 312] width 17 height 17
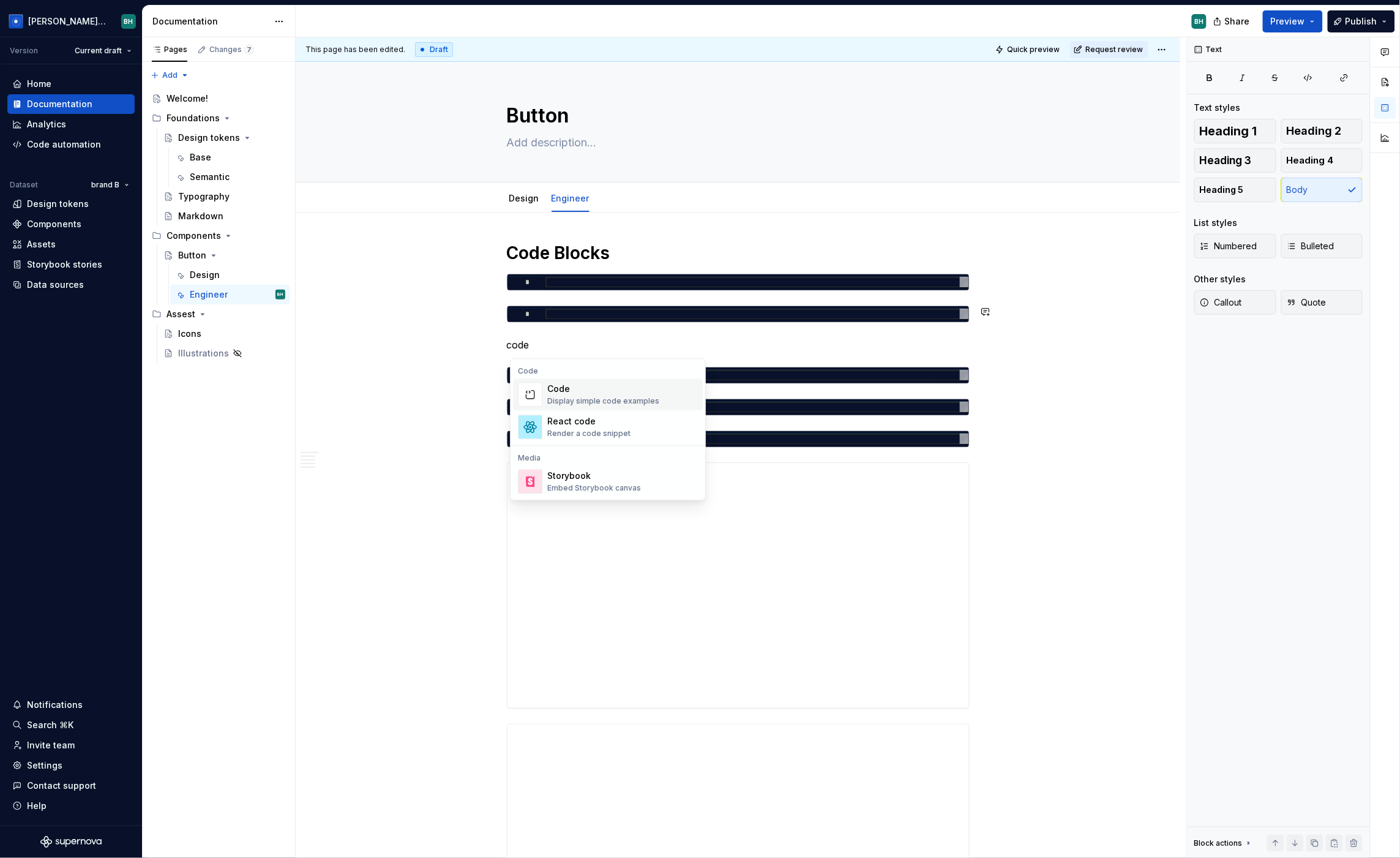
click at [617, 392] on div "Code" at bounding box center [603, 389] width 112 height 12
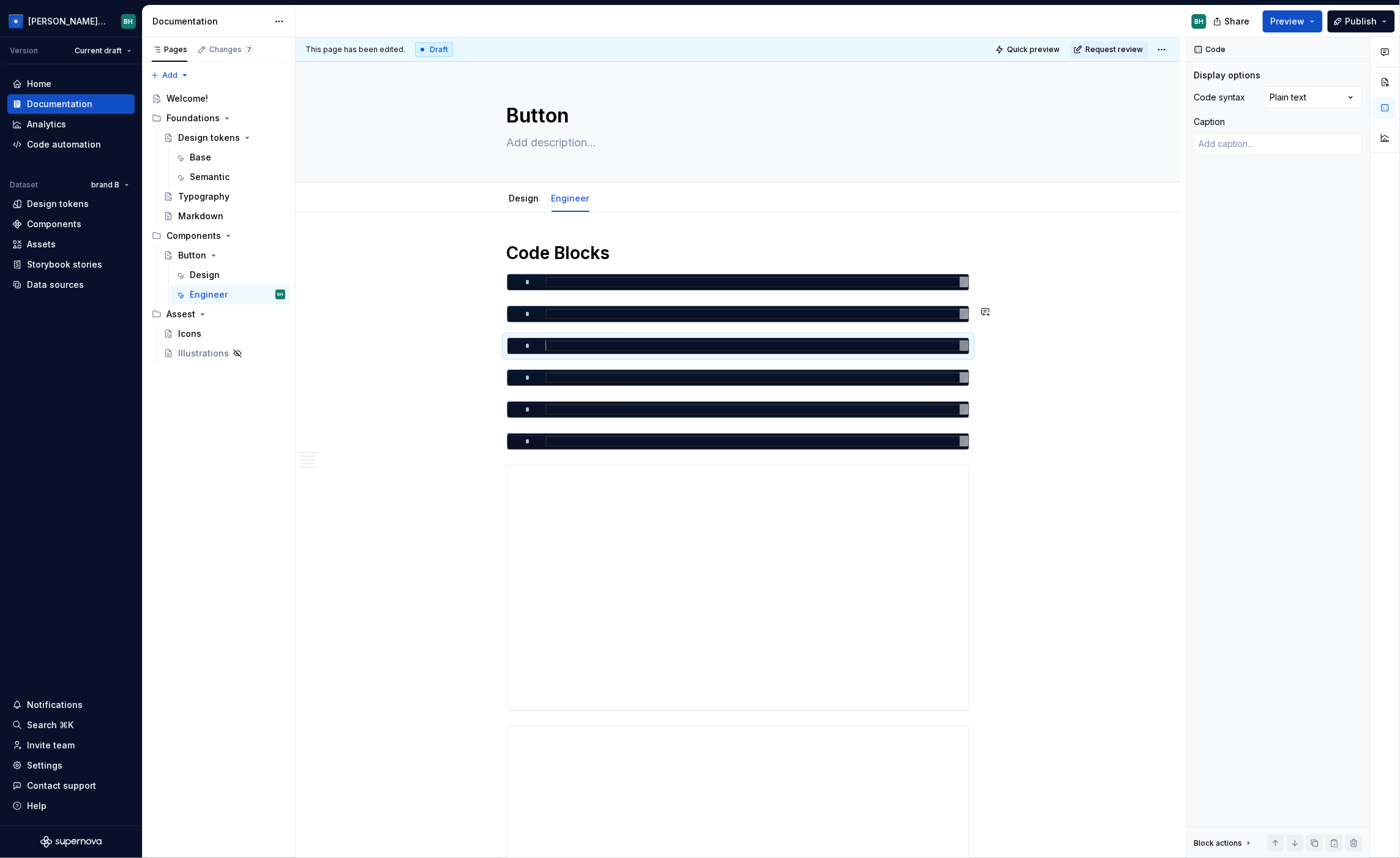
scroll to position [1, 0]
click at [1198, 101] on div "Comments Open comments No comments yet Select ‘Comment’ from the block context …" at bounding box center [1294, 448] width 213 height 822
click at [1042, 325] on html "Brandon Design System BH Version Current draft Home Documentation Analytics Cod…" at bounding box center [700, 429] width 1400 height 858
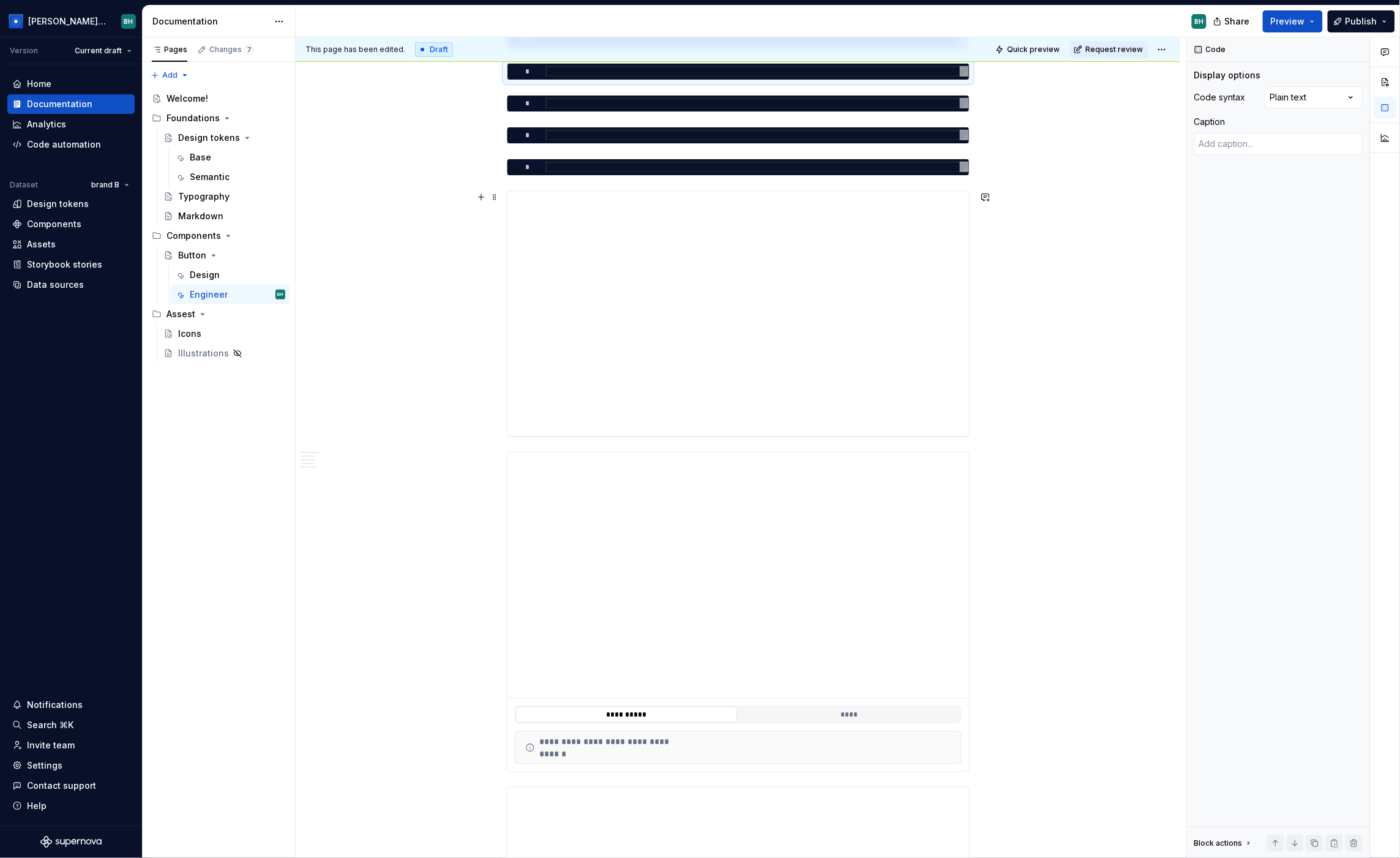
scroll to position [291, 0]
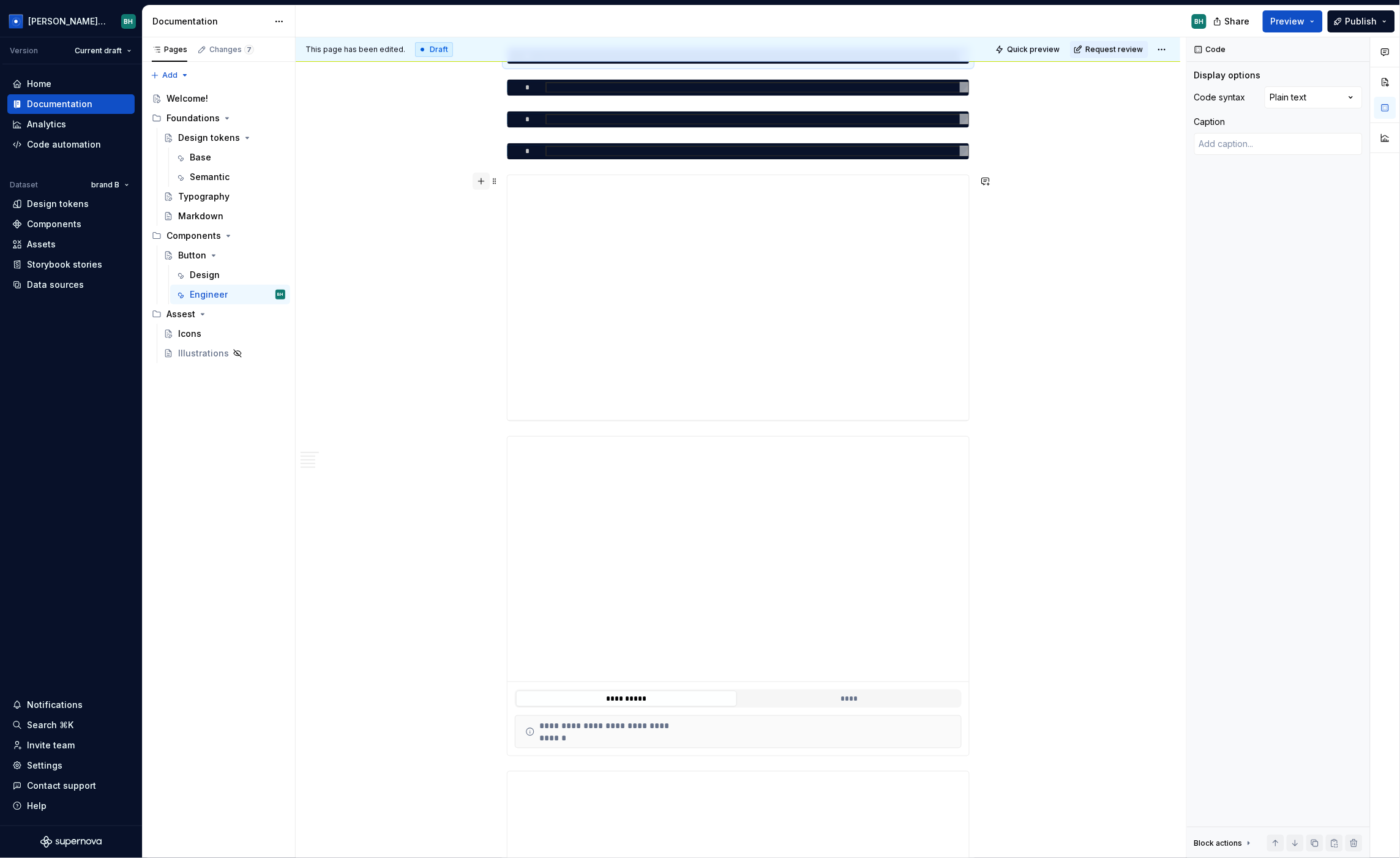
click at [486, 186] on button "button" at bounding box center [481, 181] width 17 height 17
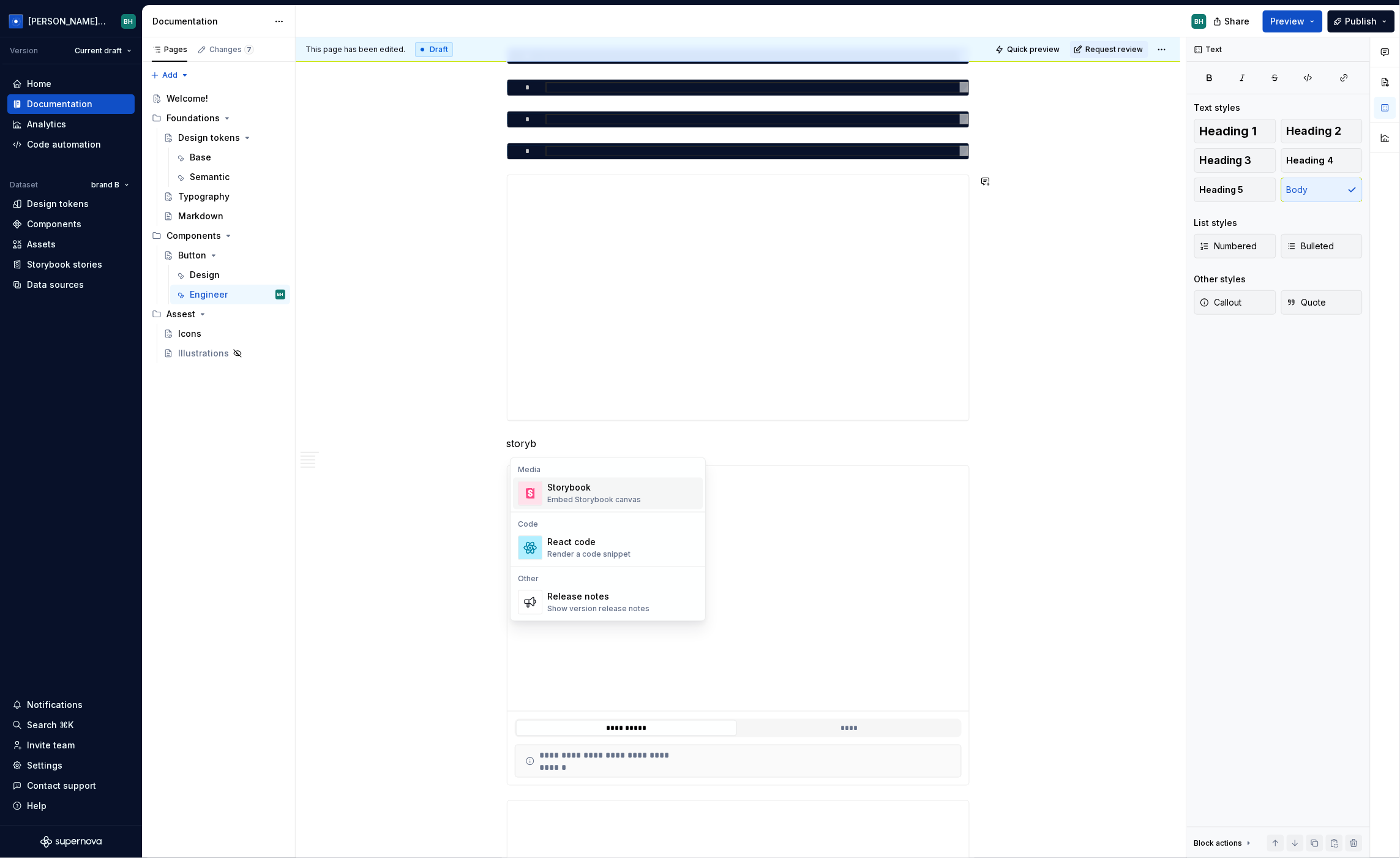
click at [632, 503] on div "Embed Storybook canvas" at bounding box center [594, 501] width 94 height 10
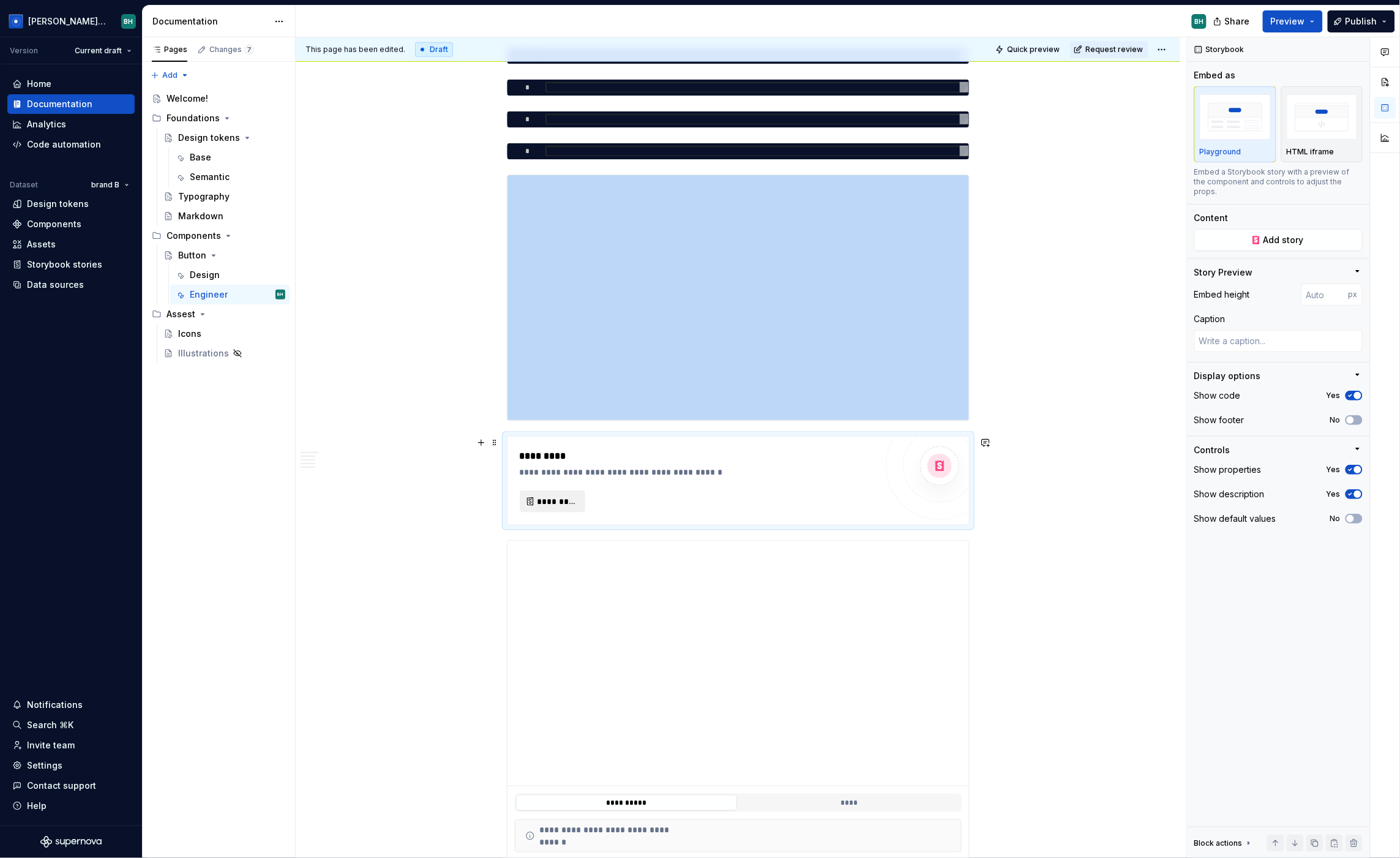
click at [551, 501] on span "*********" at bounding box center [557, 501] width 40 height 12
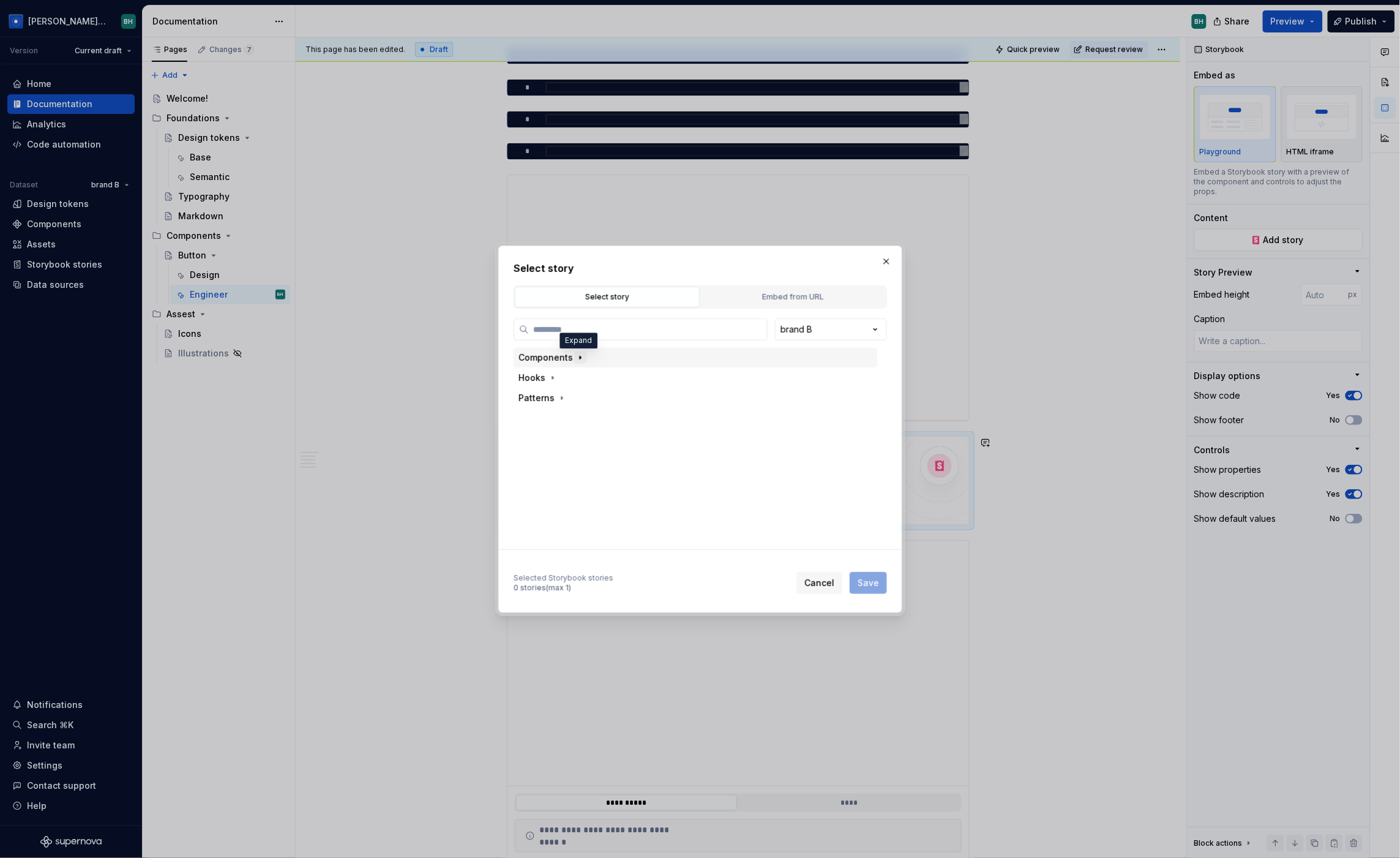
click at [580, 362] on icon "button" at bounding box center [580, 358] width 10 height 10
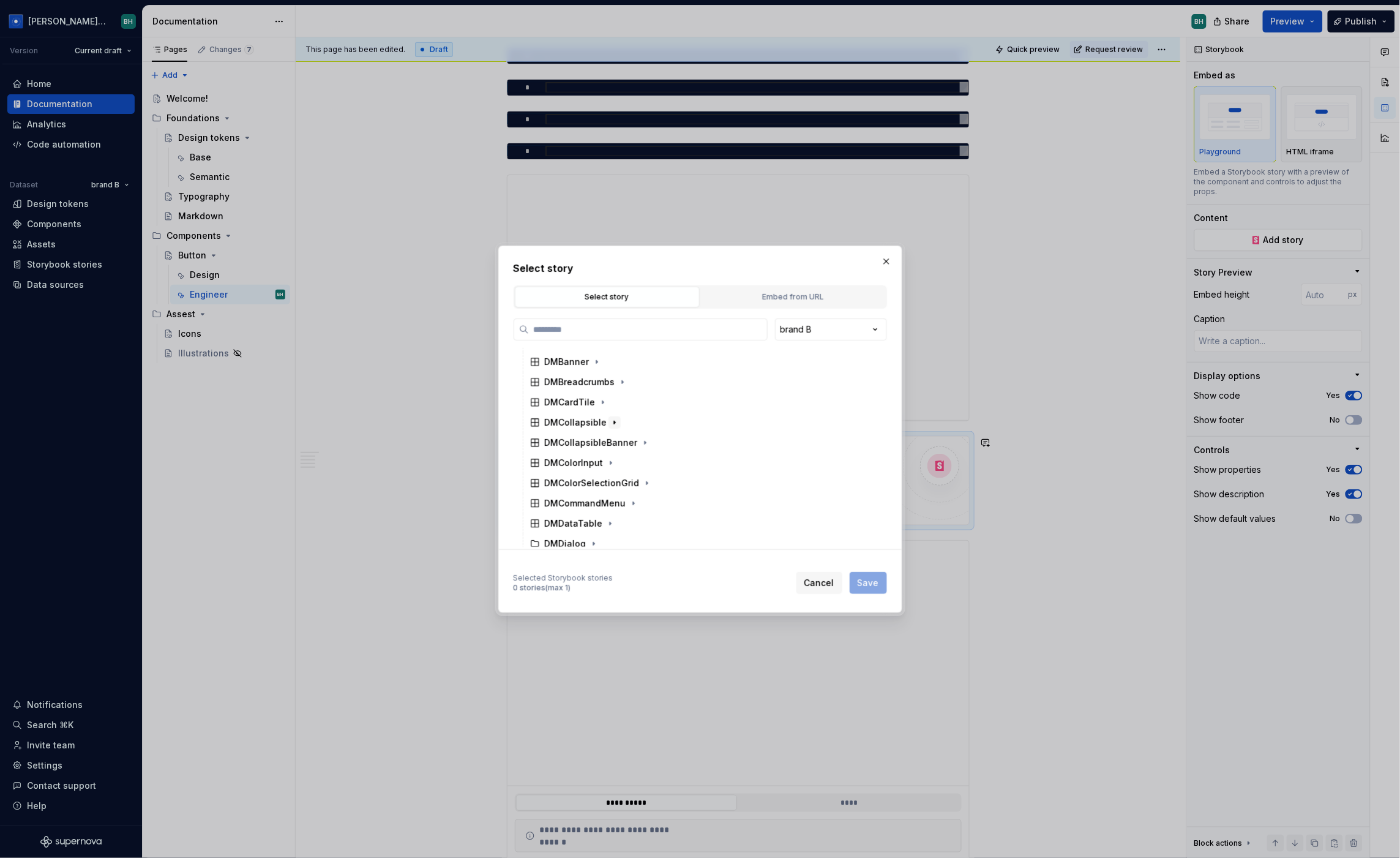
scroll to position [109, 0]
click at [613, 392] on div "DMCardTile" at bounding box center [701, 391] width 352 height 20
click at [601, 425] on div "Base" at bounding box center [707, 431] width 340 height 20
click at [872, 581] on span "Save" at bounding box center [868, 583] width 22 height 12
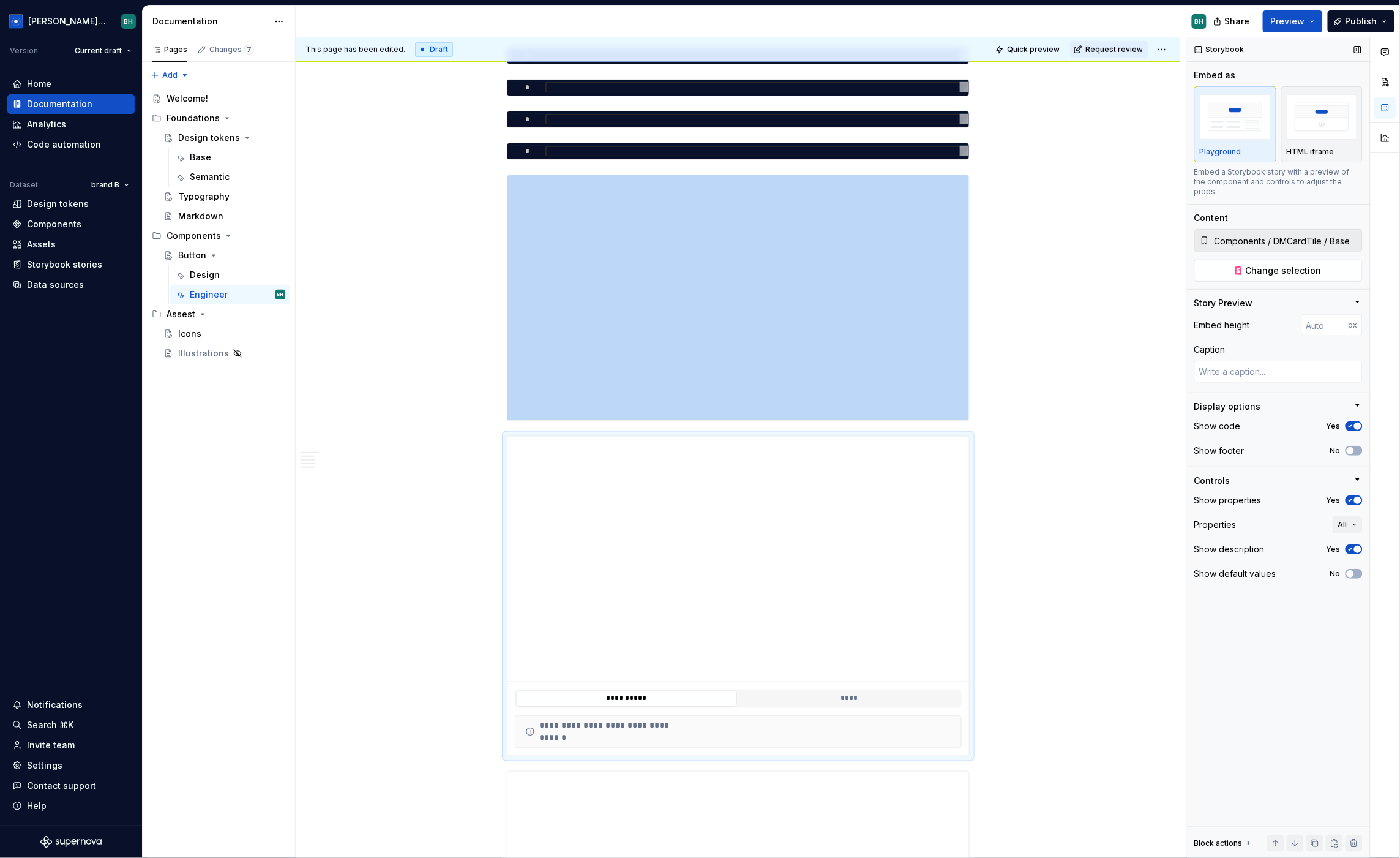
click at [1198, 422] on span "button" at bounding box center [1358, 426] width 7 height 7
click at [1198, 422] on span "button" at bounding box center [1350, 426] width 7 height 7
click at [1198, 447] on span "button" at bounding box center [1350, 450] width 7 height 7
click at [1198, 447] on icon "button" at bounding box center [1350, 450] width 10 height 7
click at [1198, 497] on span "button" at bounding box center [1358, 500] width 7 height 7
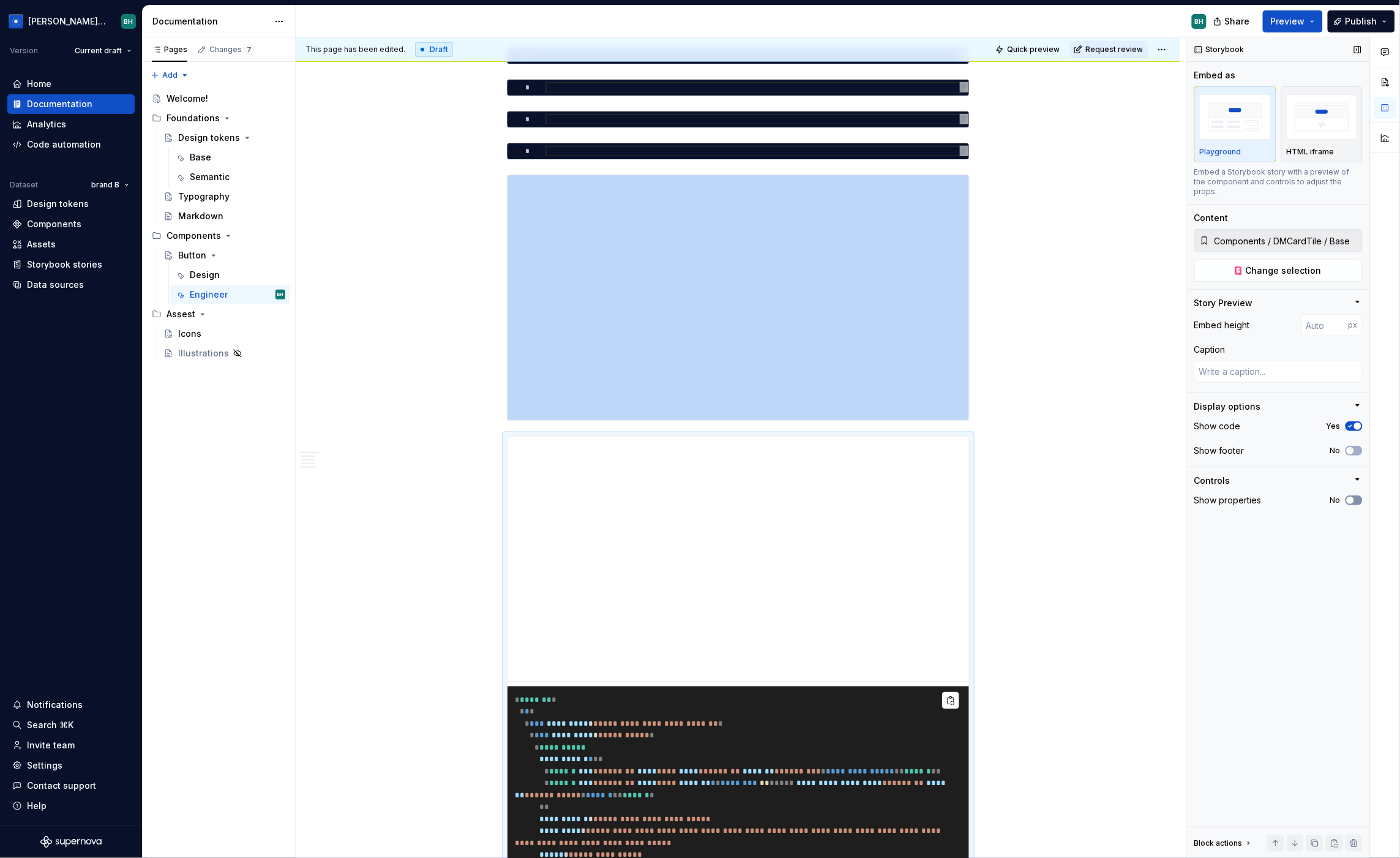
scroll to position [690, 0]
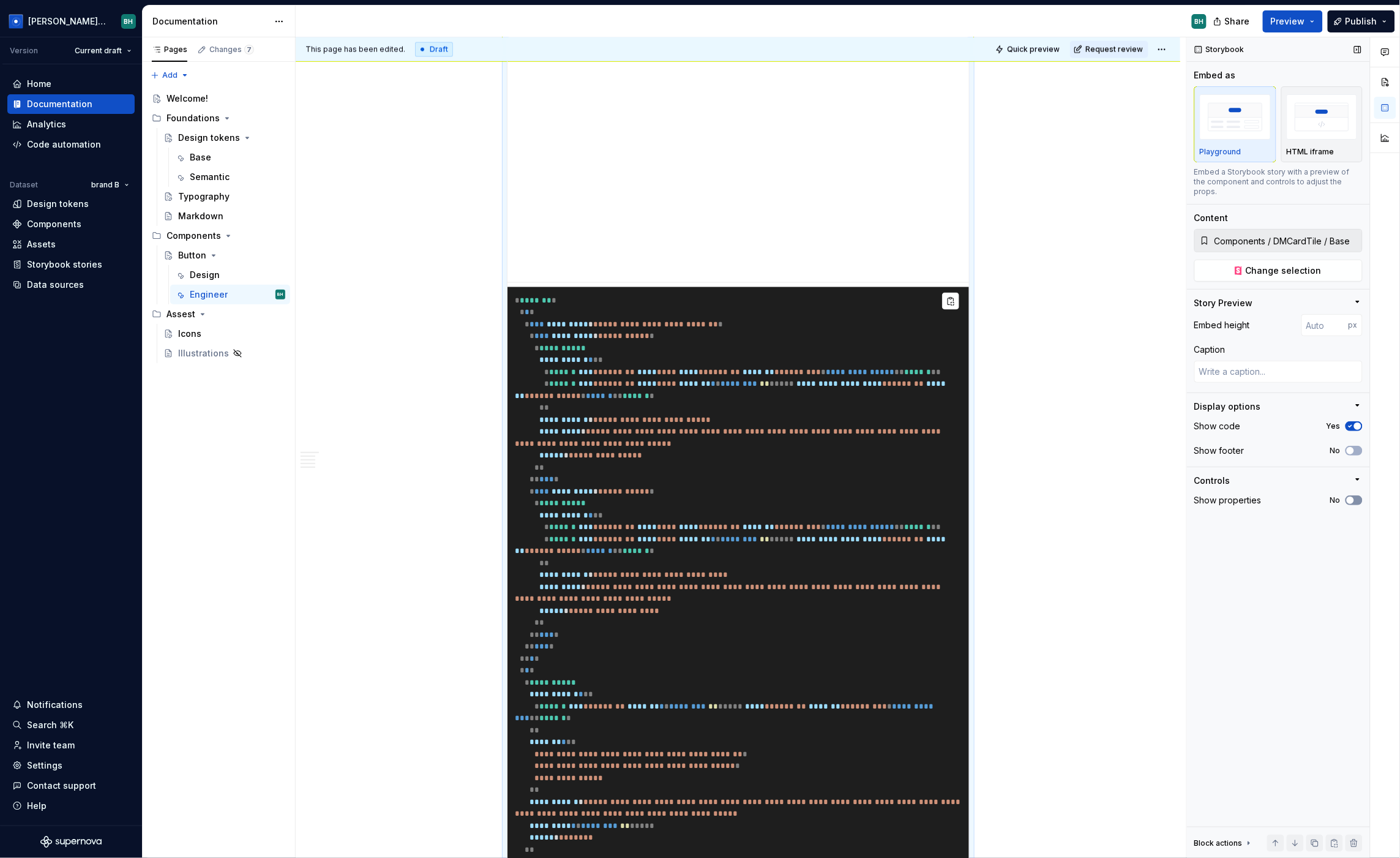
click at [1198, 497] on span "button" at bounding box center [1350, 500] width 7 height 7
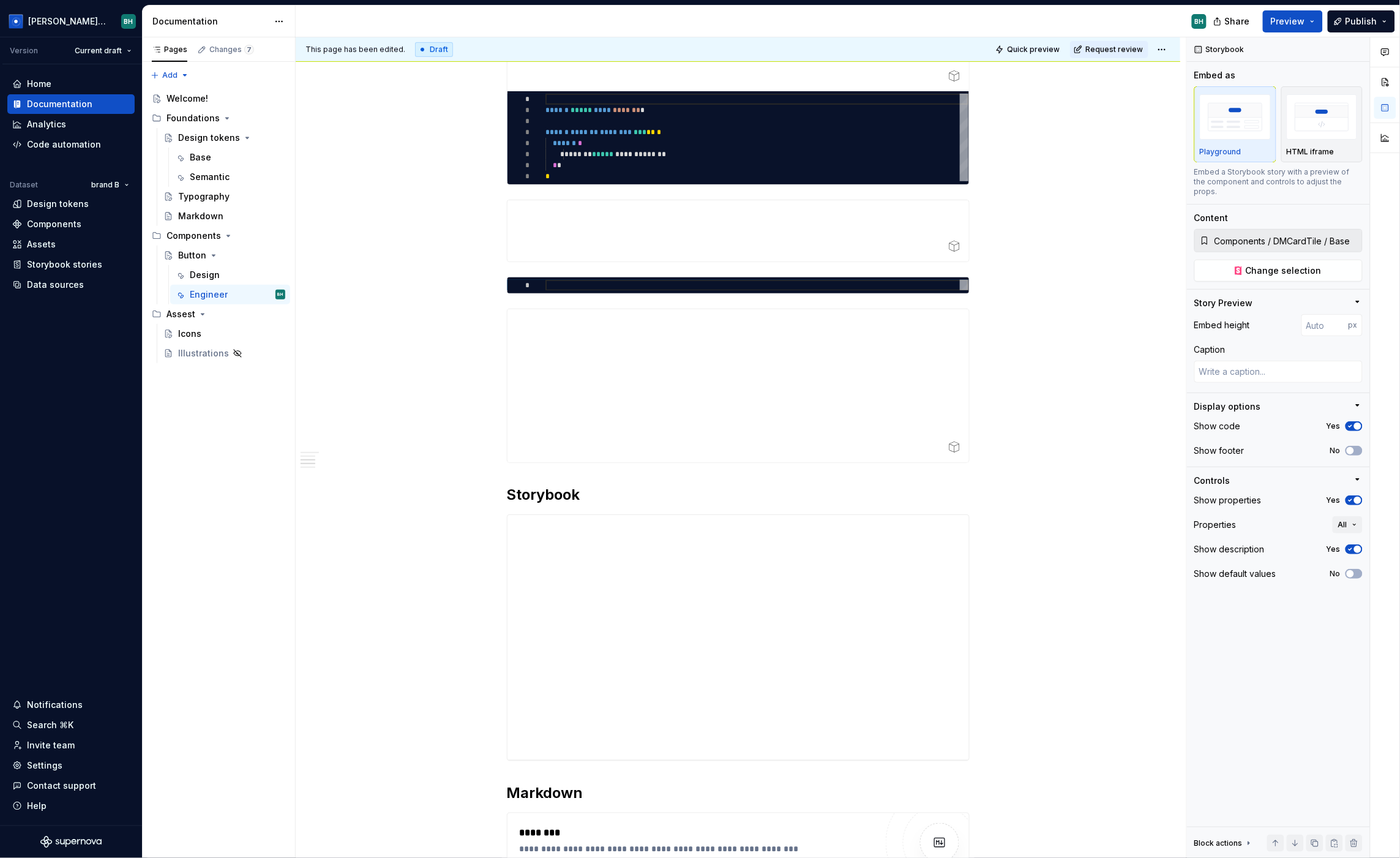
scroll to position [5709, 0]
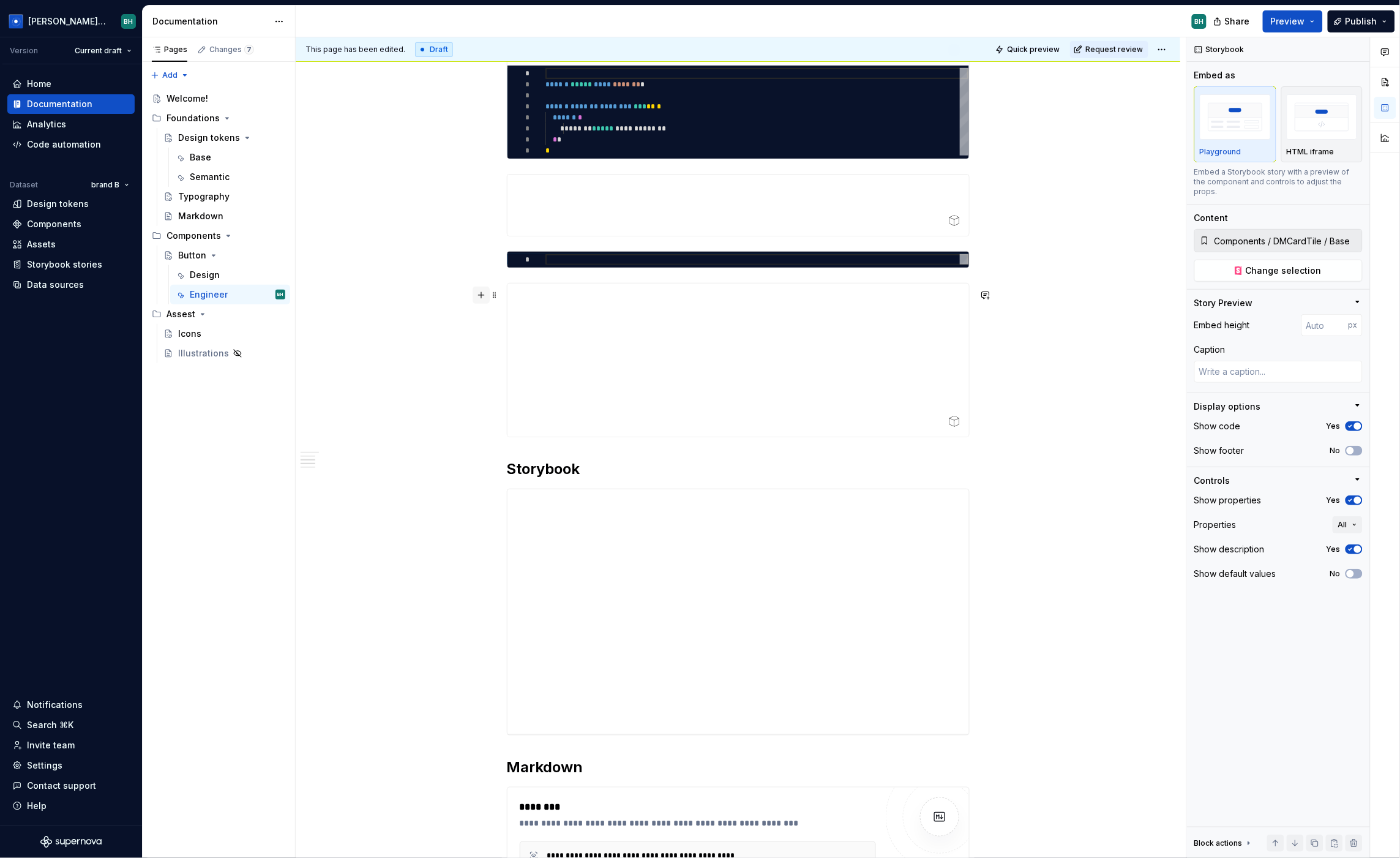
click at [486, 296] on button "button" at bounding box center [481, 295] width 17 height 17
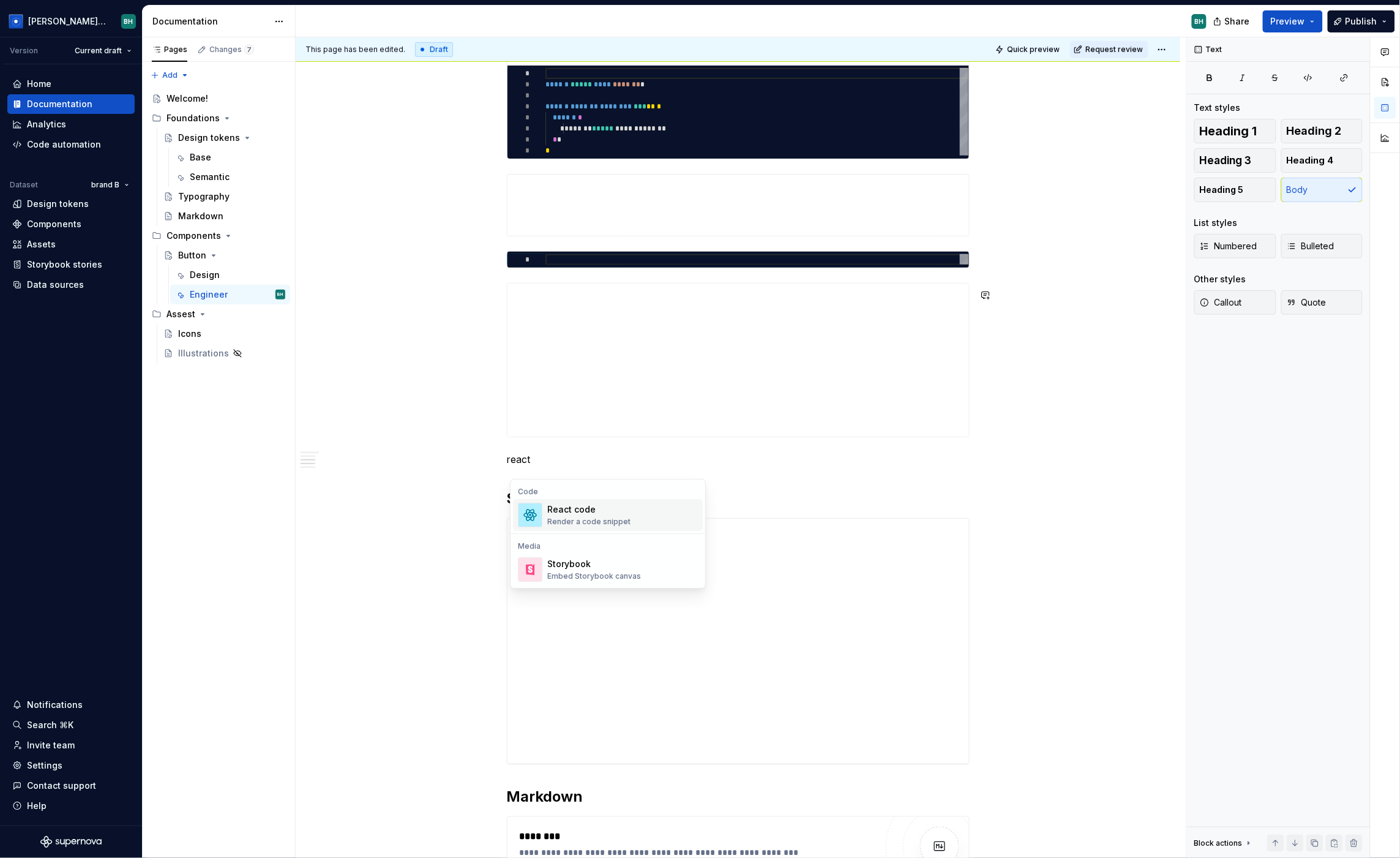
click at [617, 506] on div "React code Render a code snippet" at bounding box center [622, 515] width 150 height 25
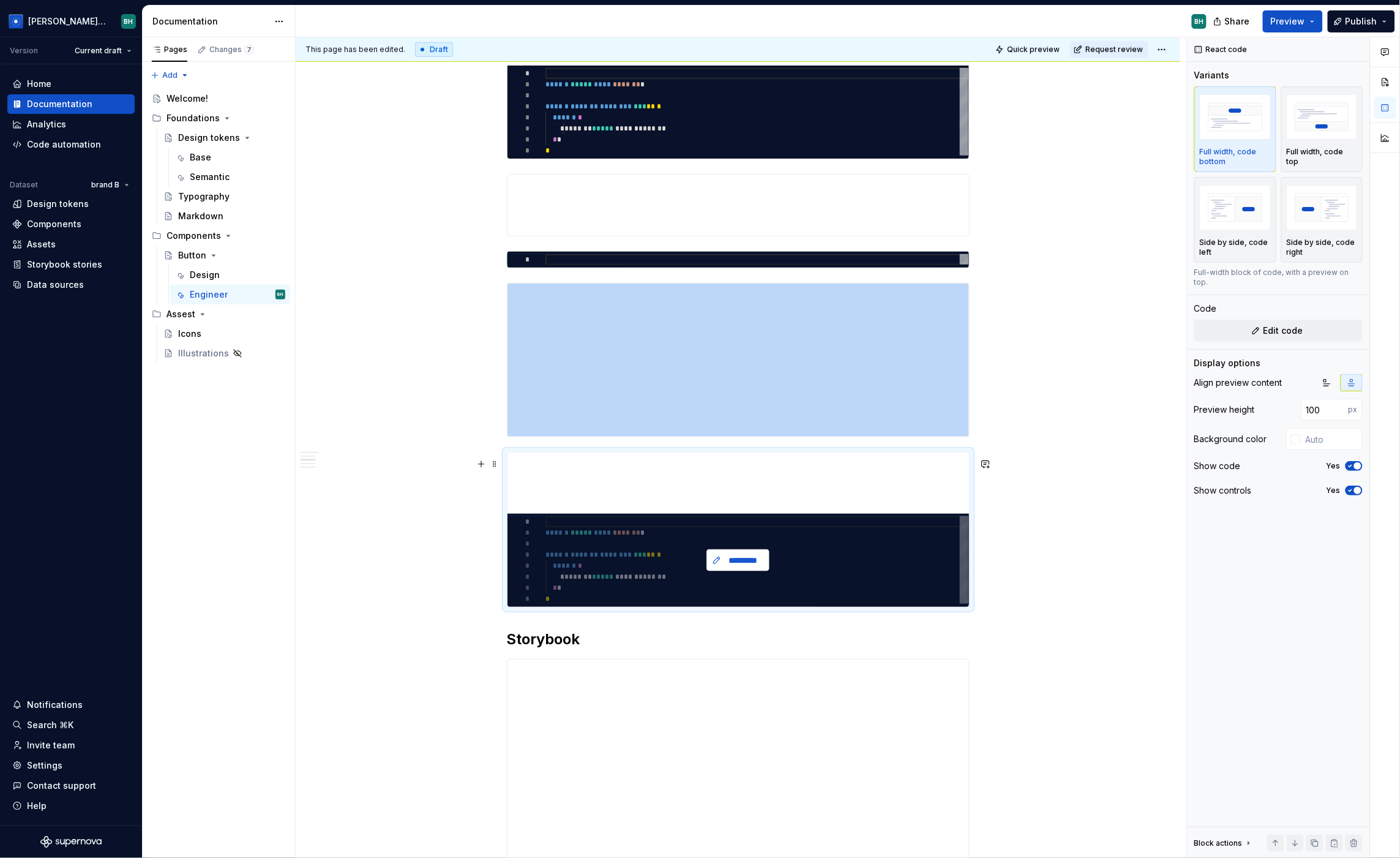
click at [752, 565] on span "*********" at bounding box center [743, 560] width 38 height 12
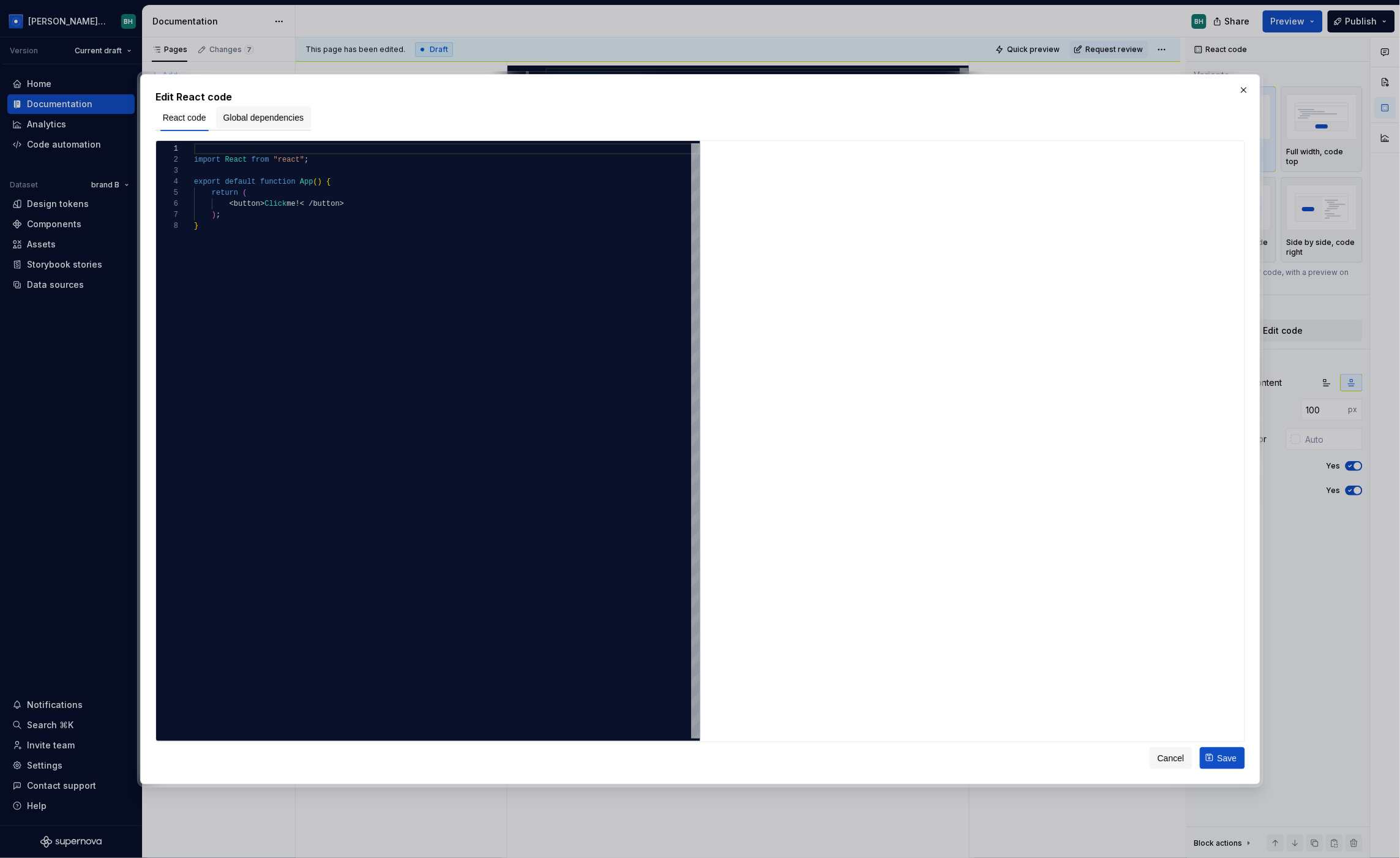
click at [261, 111] on span "Global dependencies" at bounding box center [263, 117] width 80 height 12
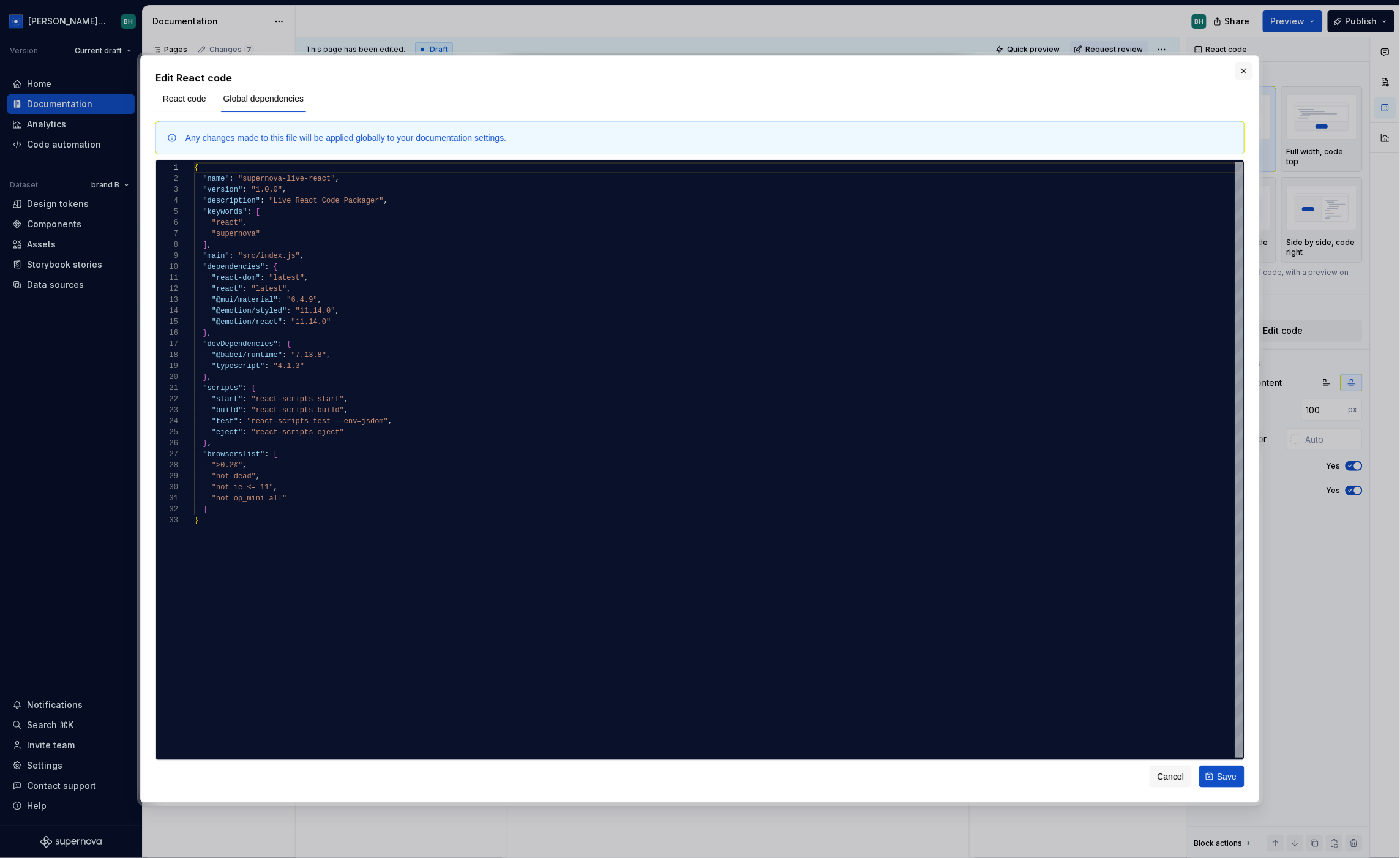
click at [1198, 69] on button "button" at bounding box center [1244, 71] width 17 height 17
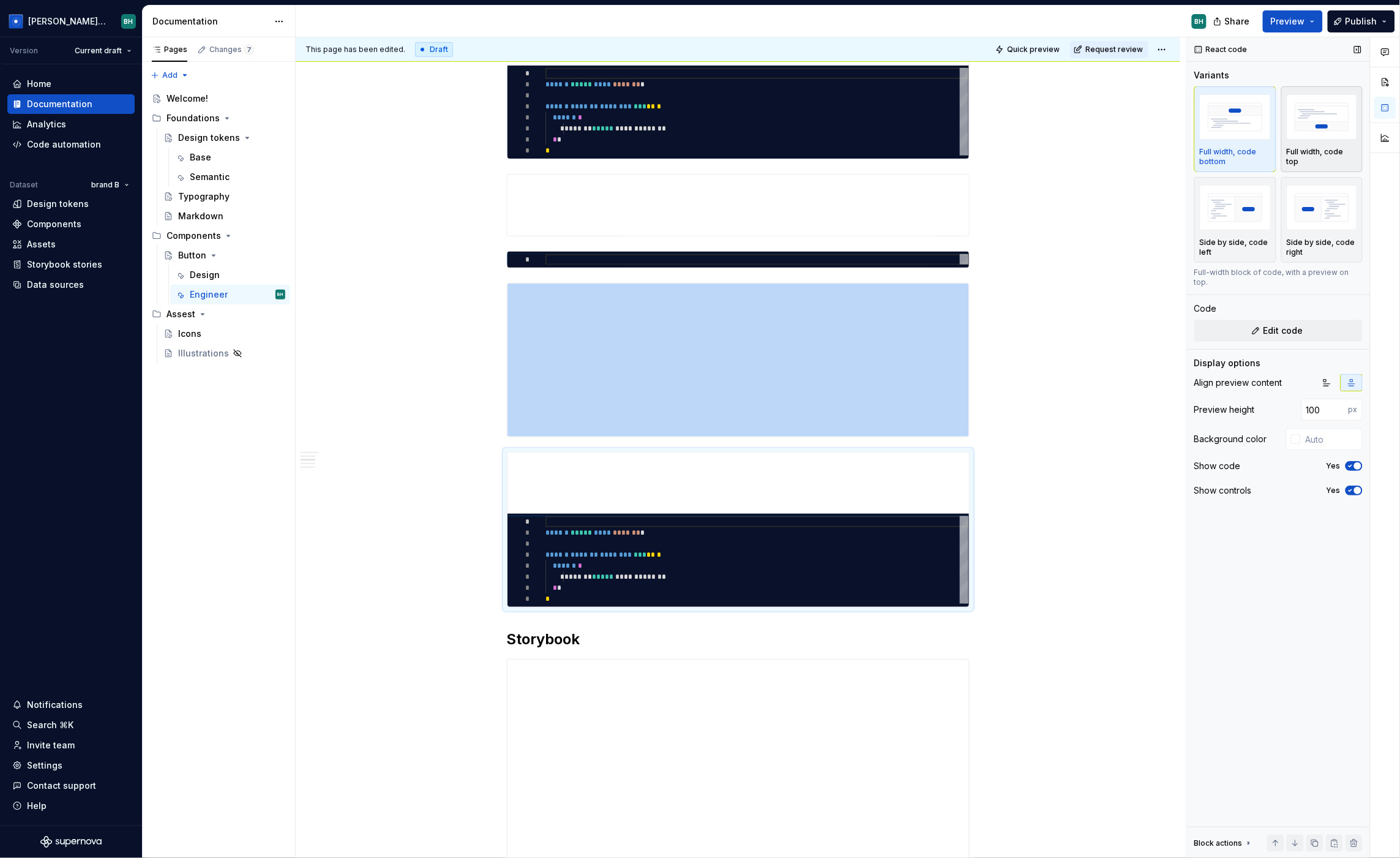
click at [1198, 155] on p "Full width, code top" at bounding box center [1322, 157] width 71 height 20
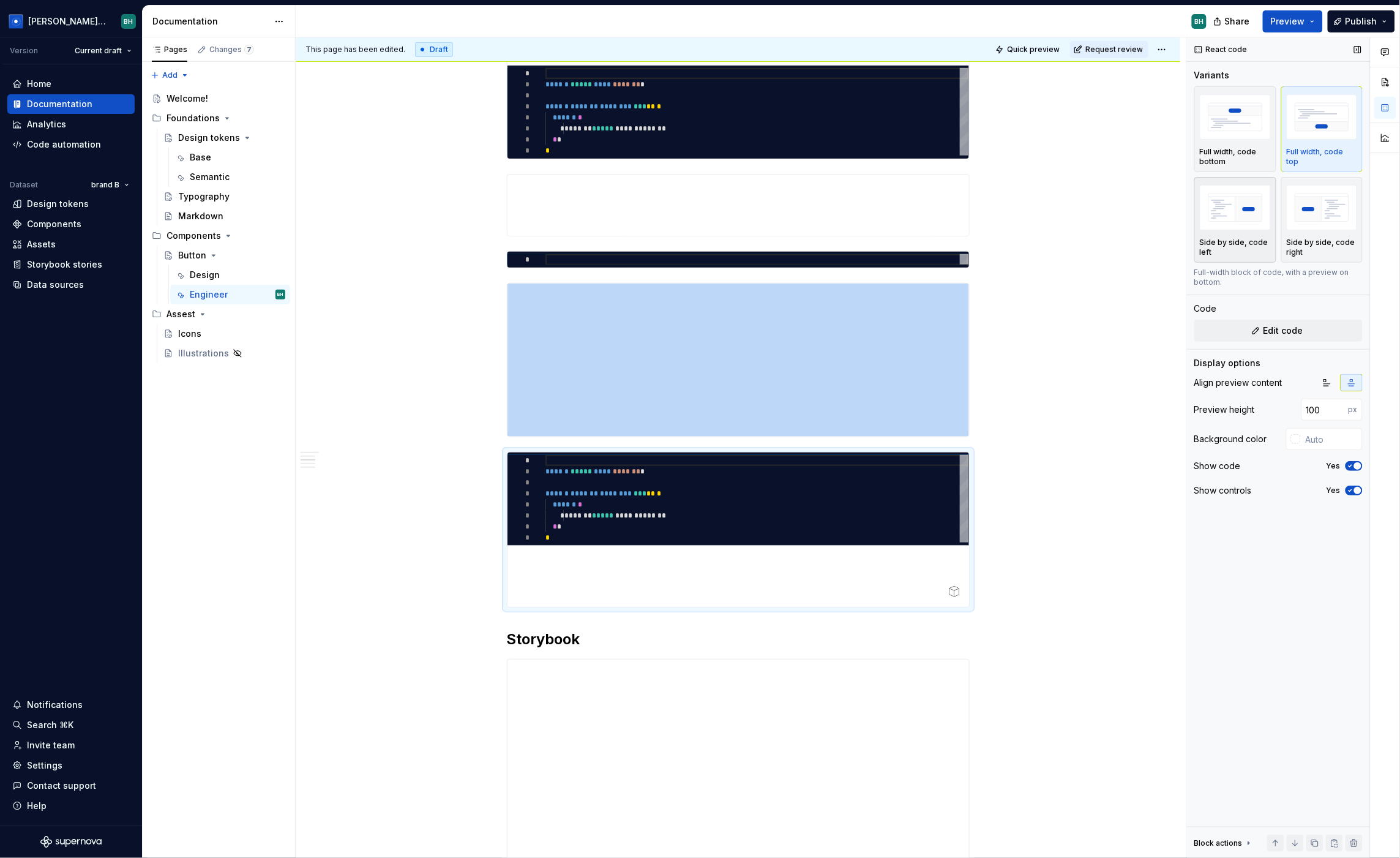
drag, startPoint x: 1210, startPoint y: 228, endPoint x: 1263, endPoint y: 228, distance: 53.0
click at [1198, 228] on img "button" at bounding box center [1235, 207] width 71 height 45
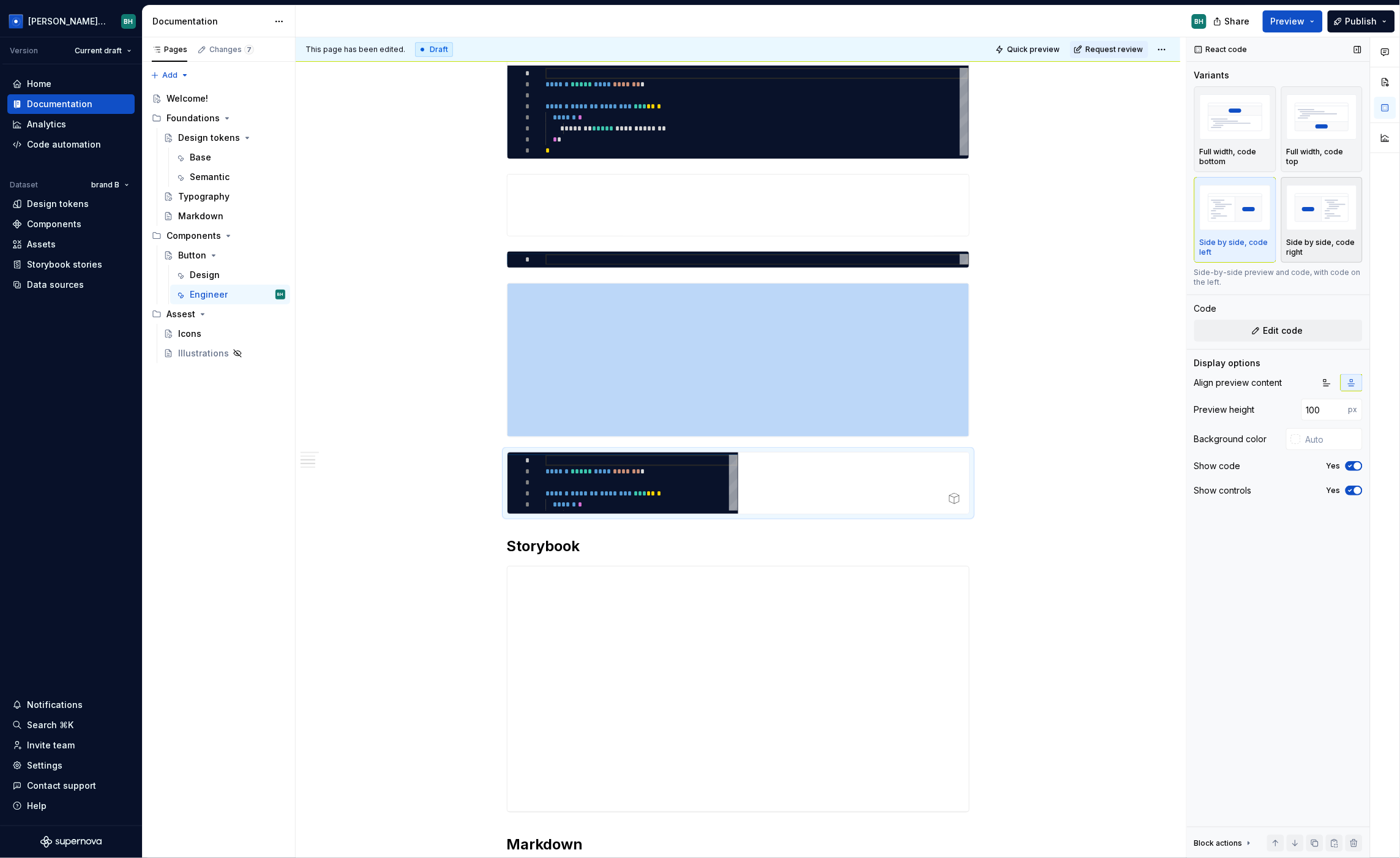
click at [1198, 228] on img "button" at bounding box center [1322, 207] width 71 height 45
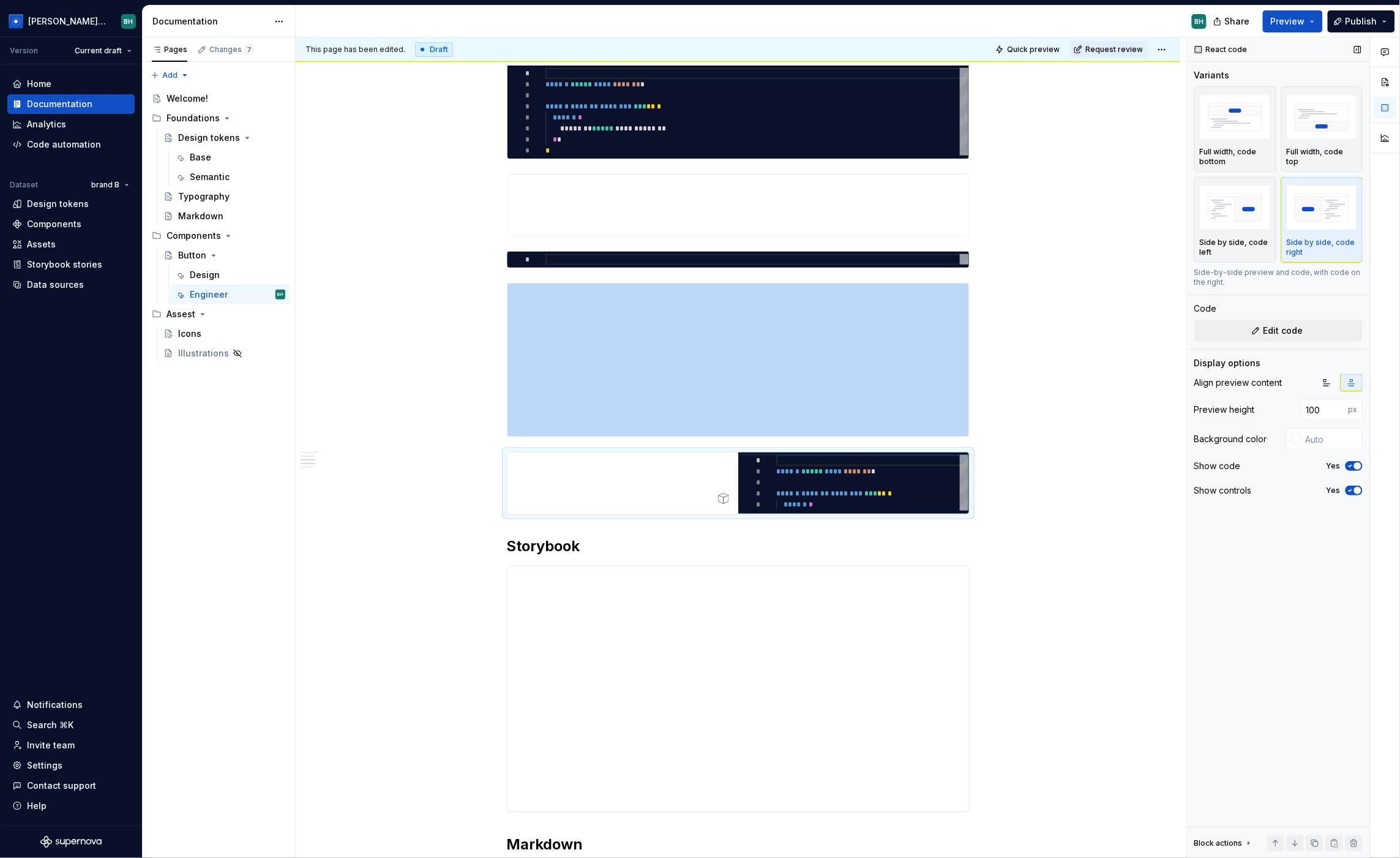
type textarea "*"
click at [1198, 469] on span "button" at bounding box center [1358, 466] width 7 height 7
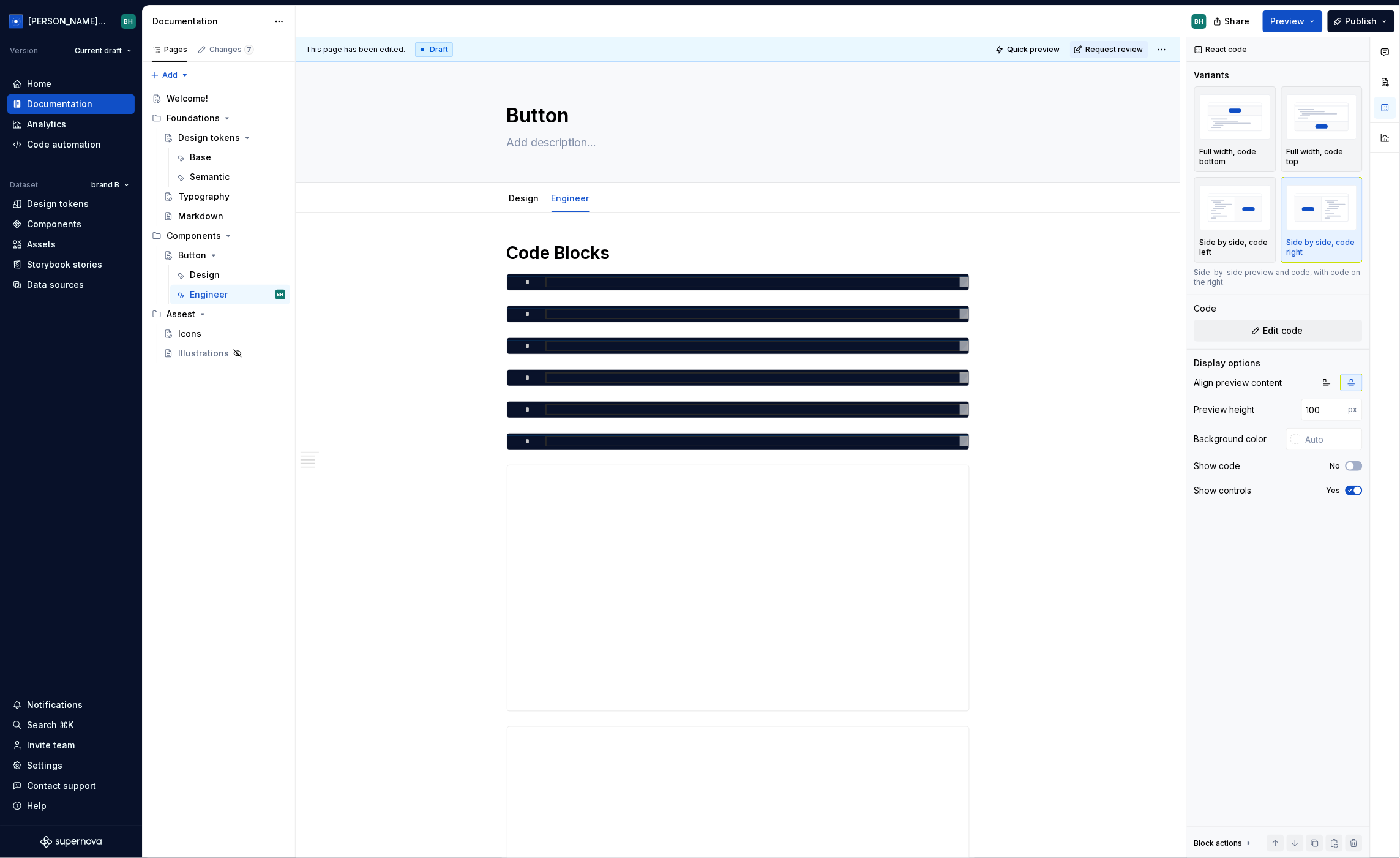
scroll to position [5709, 0]
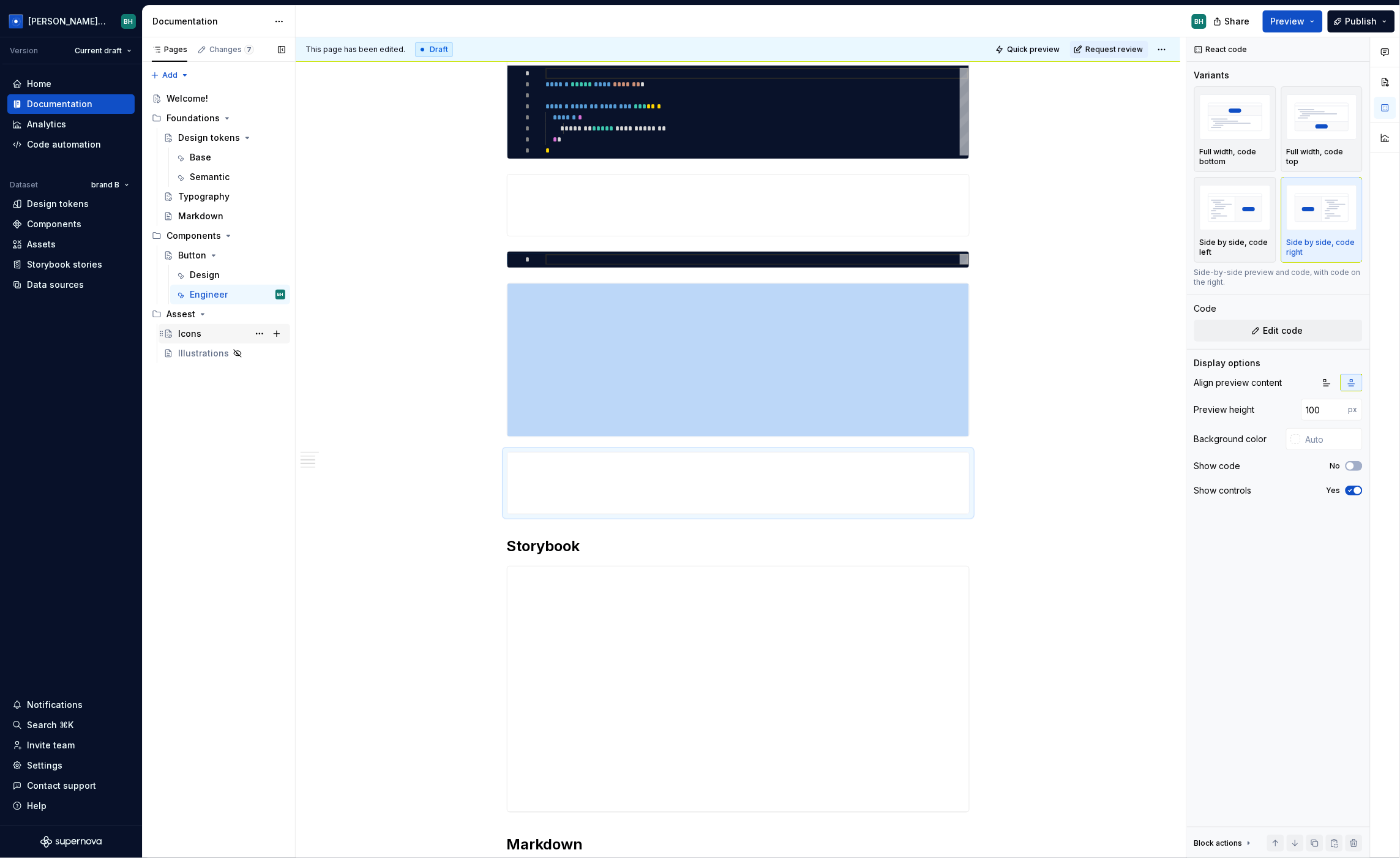
click at [225, 328] on div "Icons" at bounding box center [232, 333] width 107 height 17
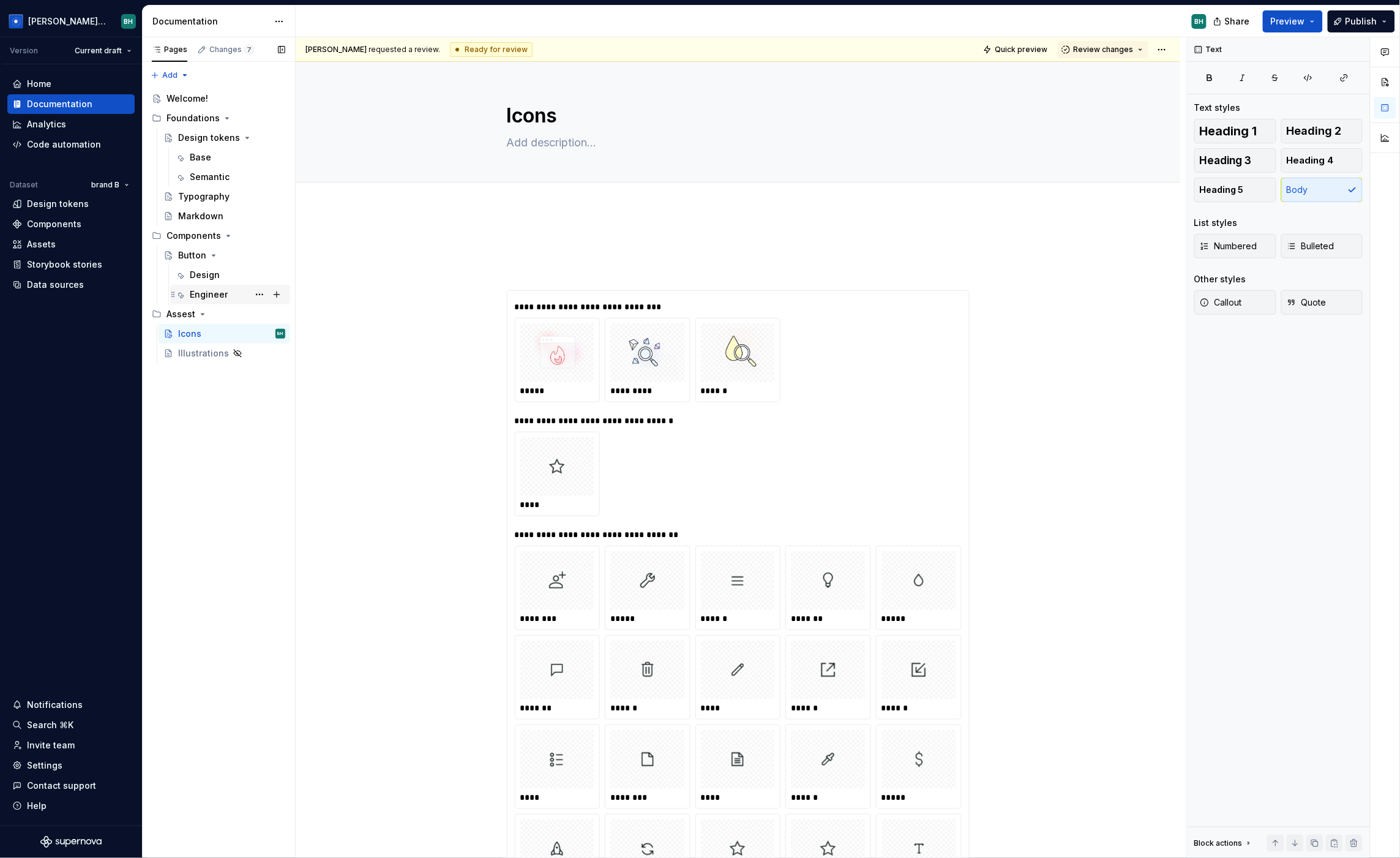
click at [210, 293] on div "Engineer" at bounding box center [209, 294] width 38 height 12
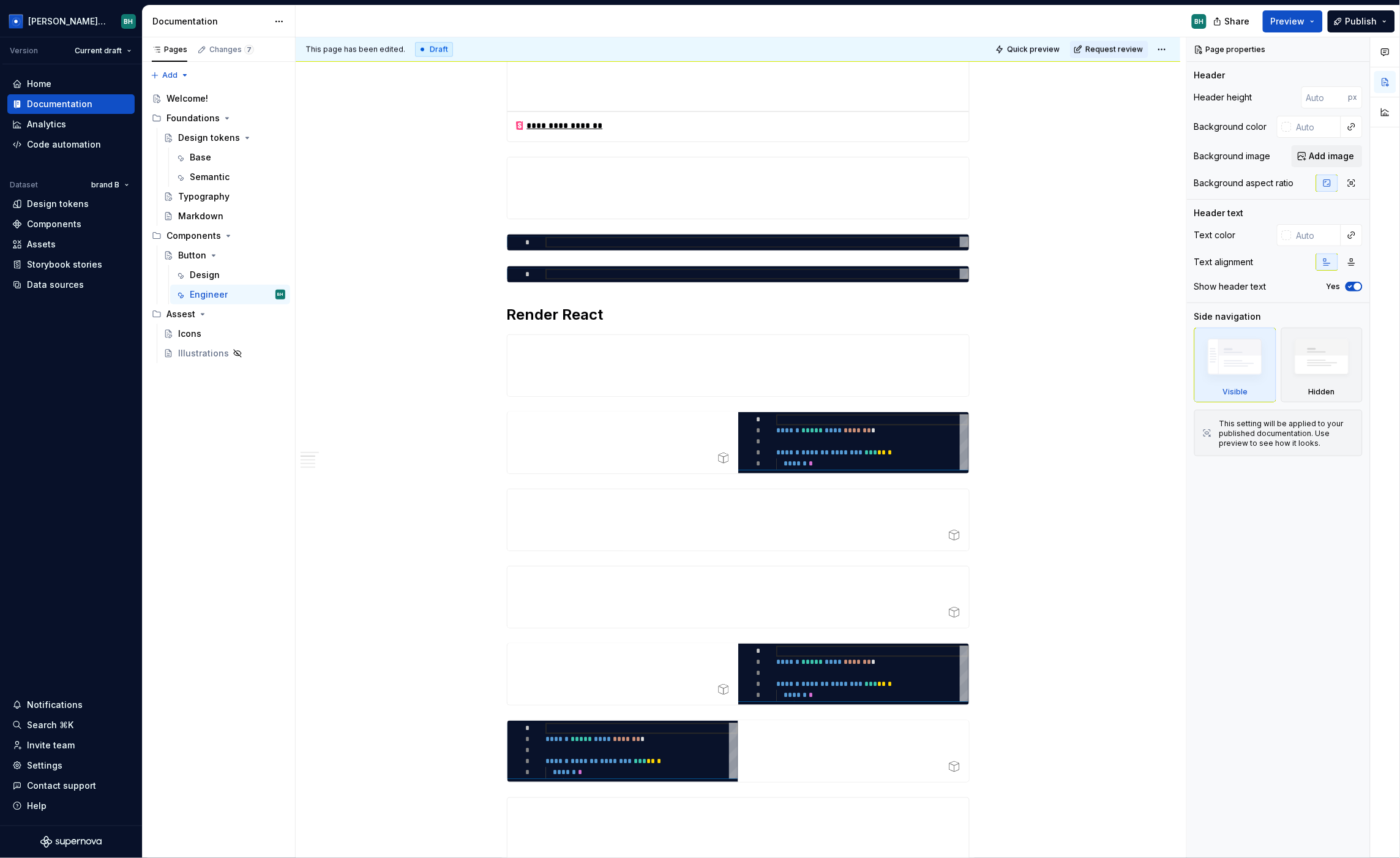
scroll to position [2460, 0]
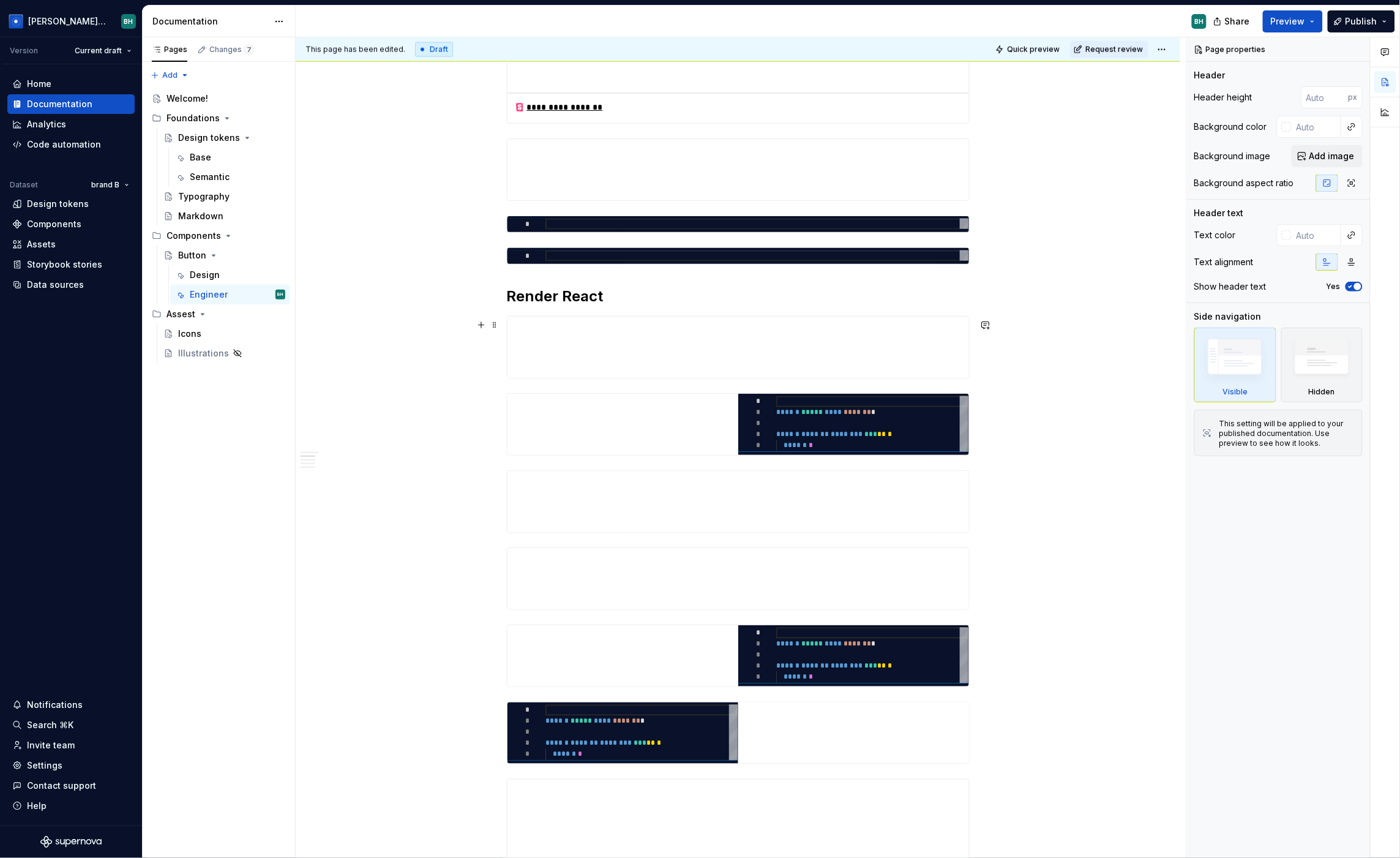
click at [948, 317] on div at bounding box center [738, 347] width 463 height 62
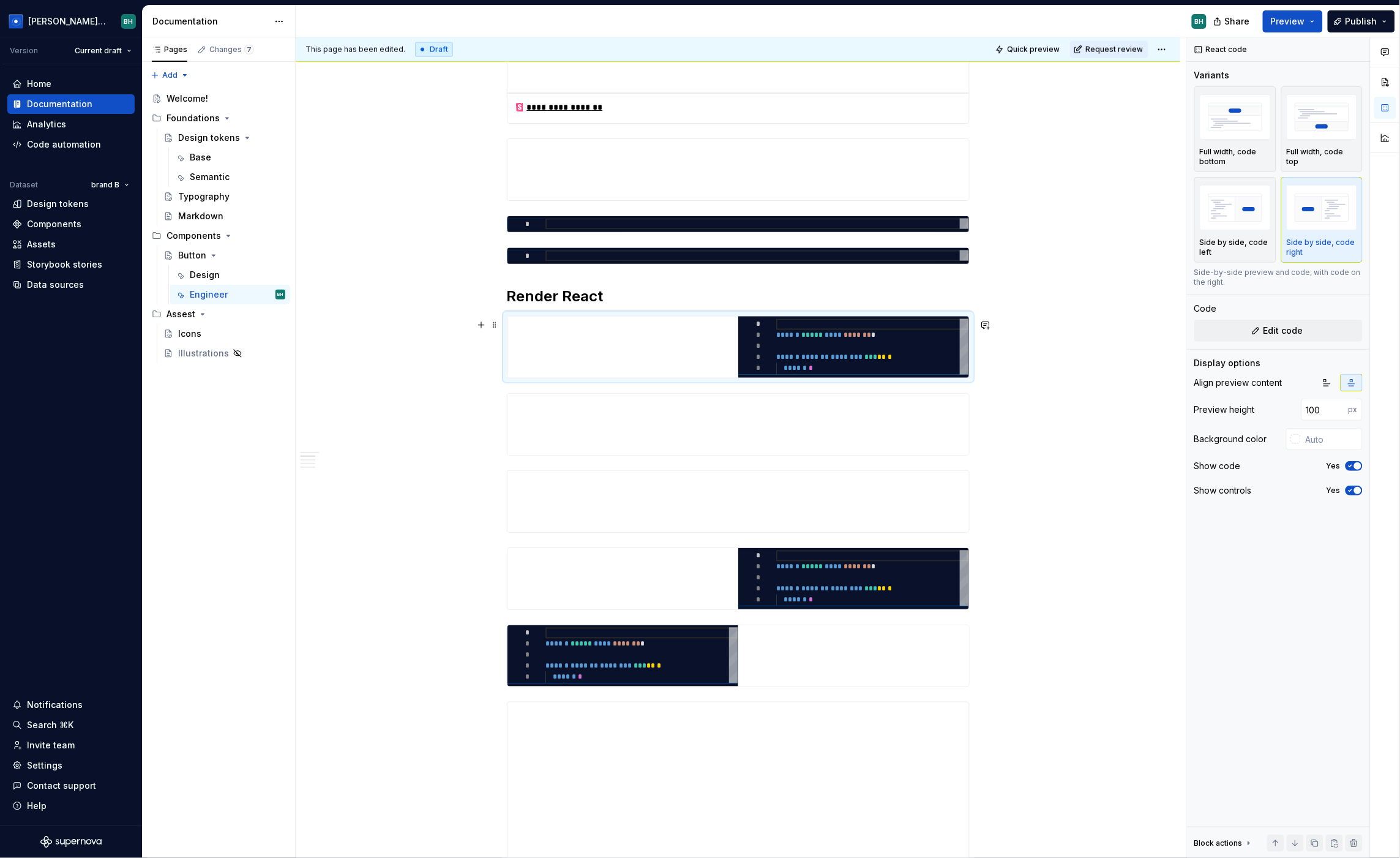
click at [934, 317] on div "********* * * * * * * ****** ***** **** ******* * ****** ******* ******** *** *…" at bounding box center [738, 347] width 463 height 62
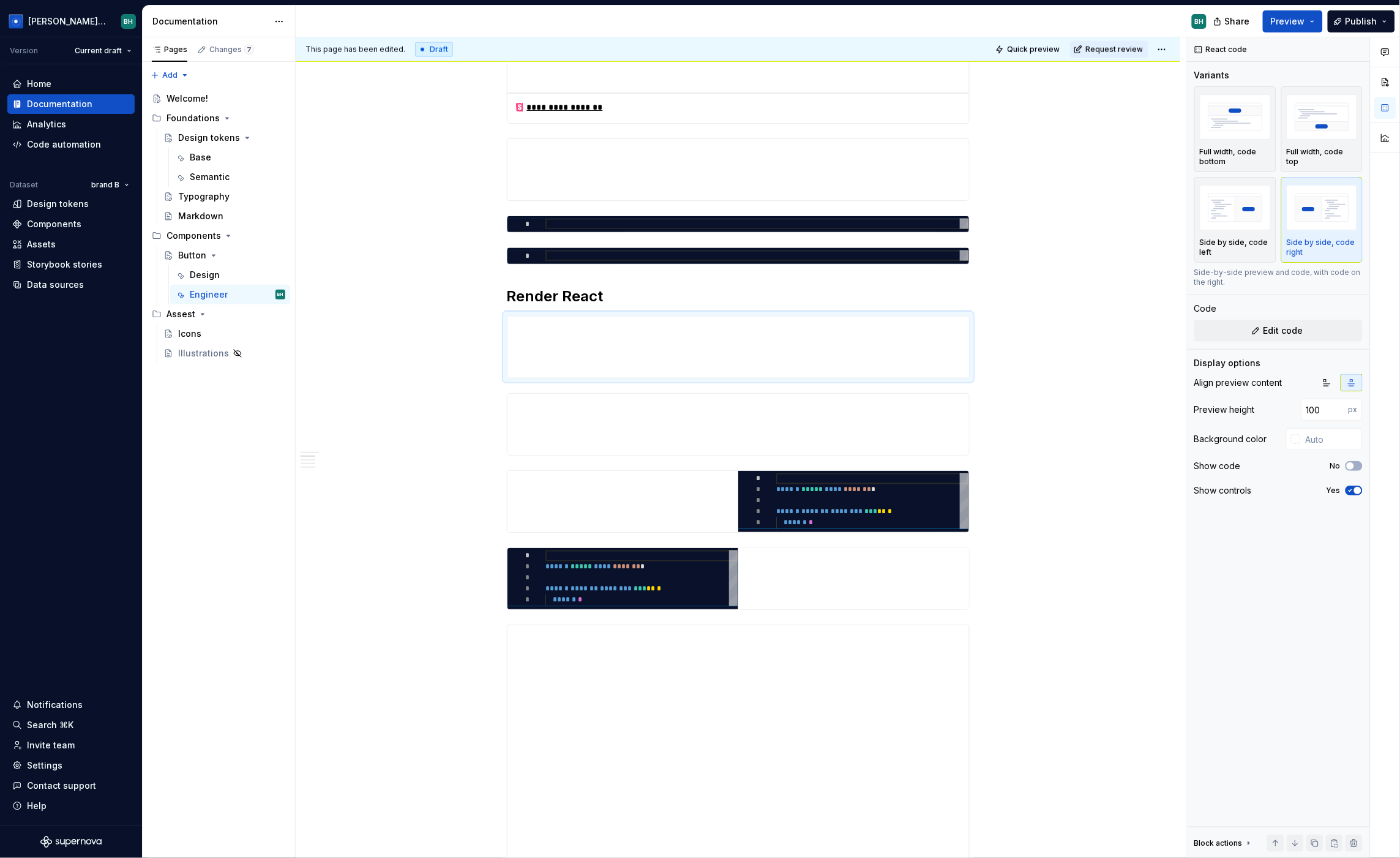
click at [934, 317] on div at bounding box center [738, 347] width 463 height 62
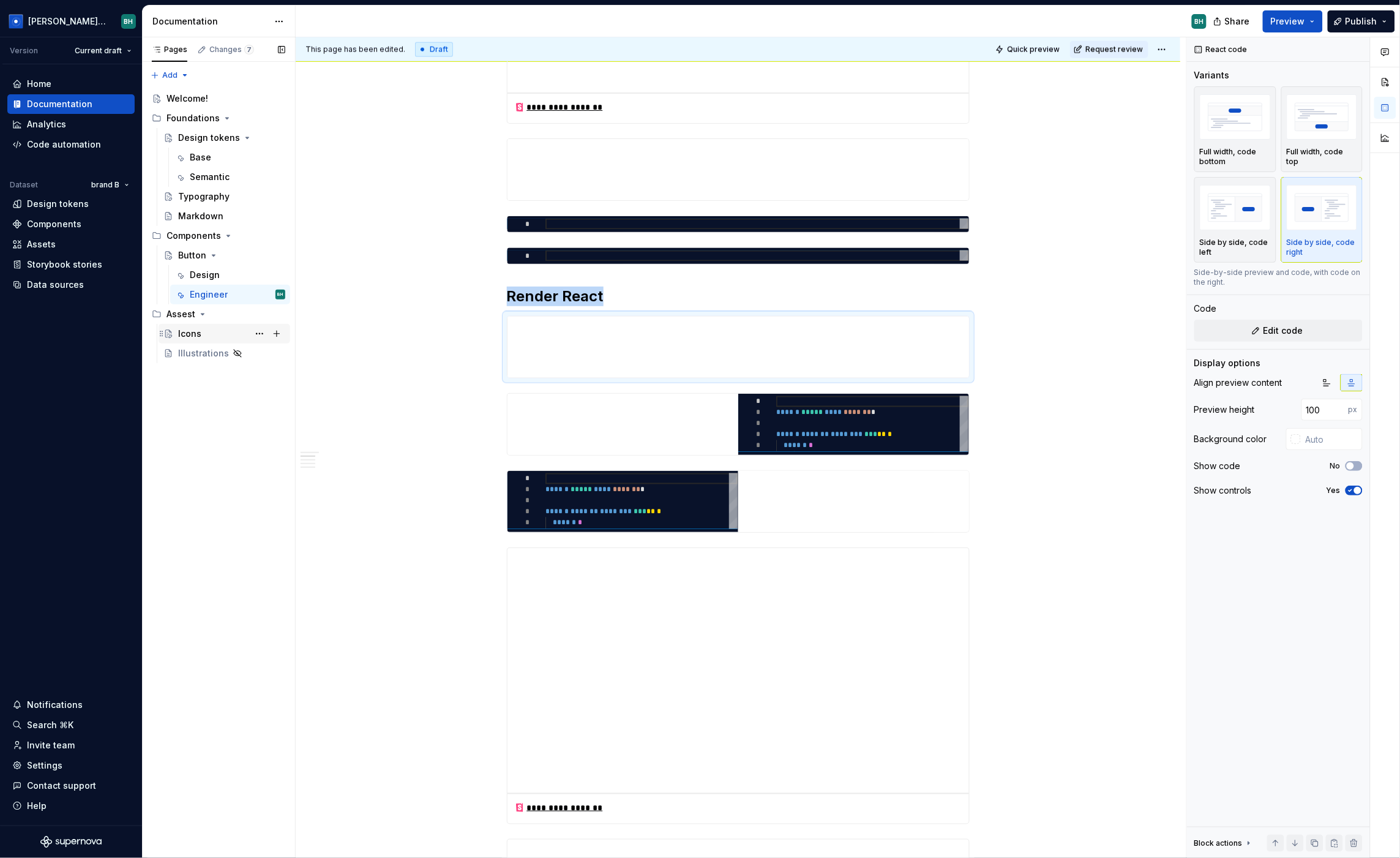
click at [200, 335] on div "Icons" at bounding box center [190, 333] width 23 height 12
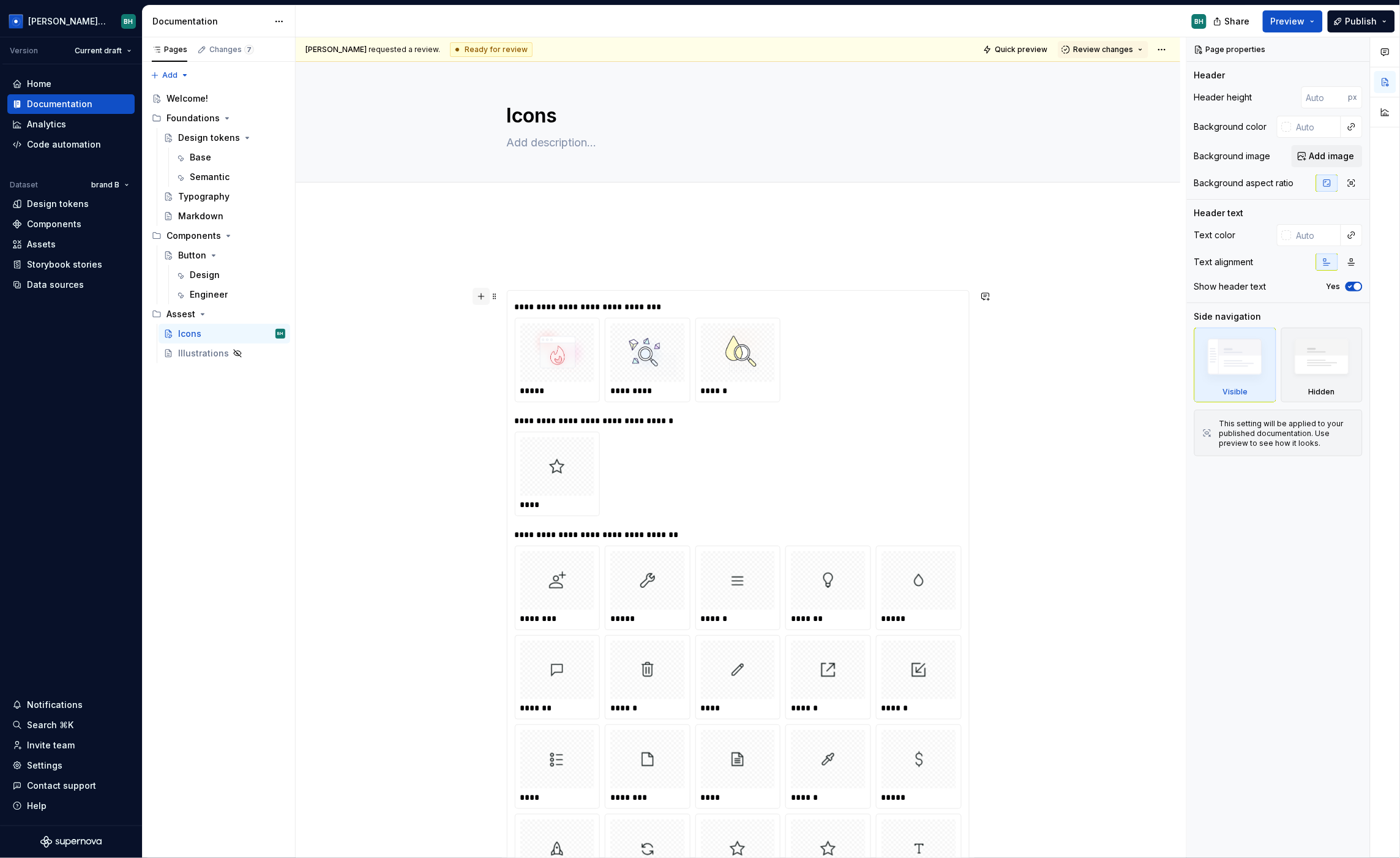
type textarea "*"
click at [482, 295] on button "button" at bounding box center [481, 296] width 17 height 17
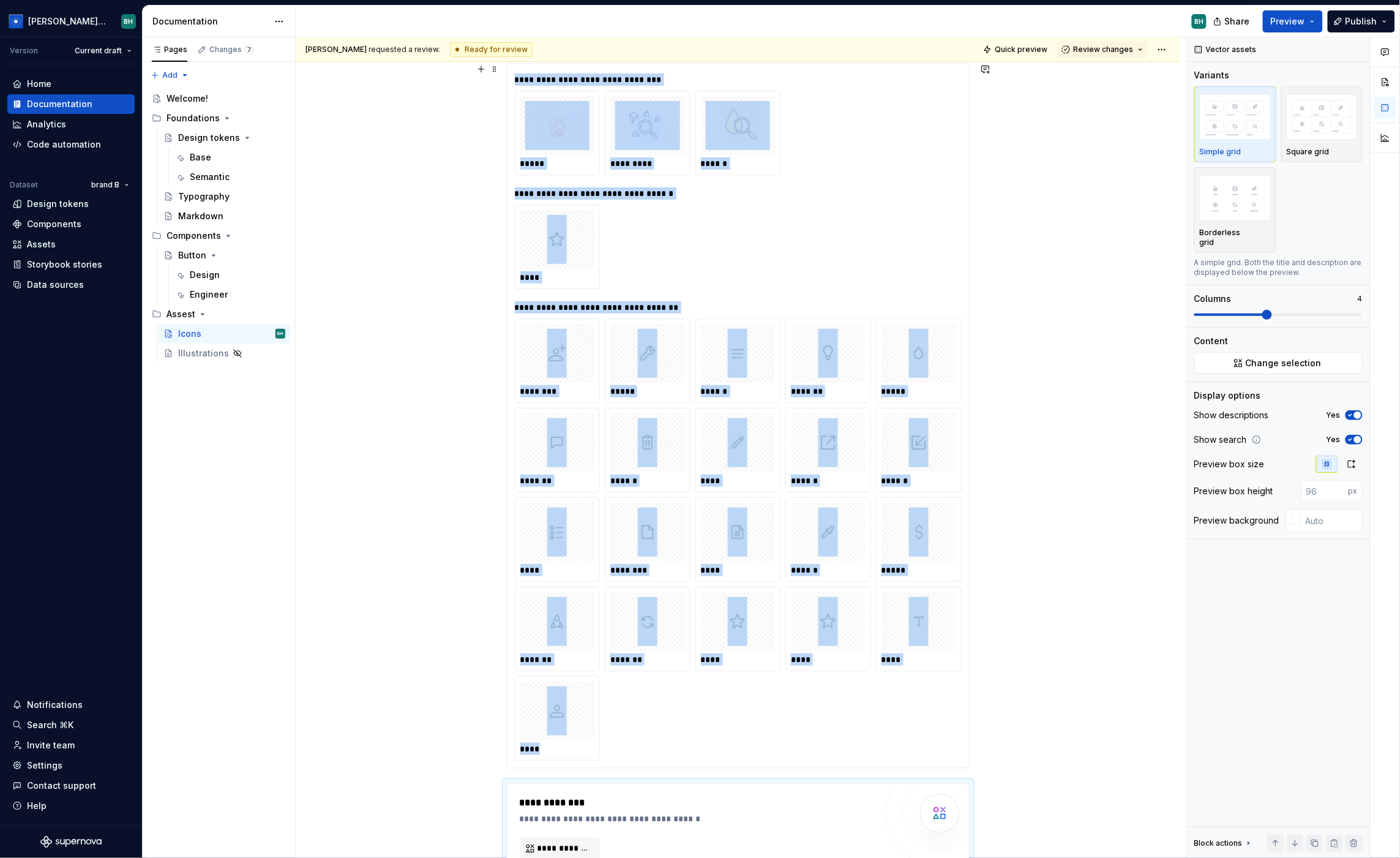
scroll to position [321, 0]
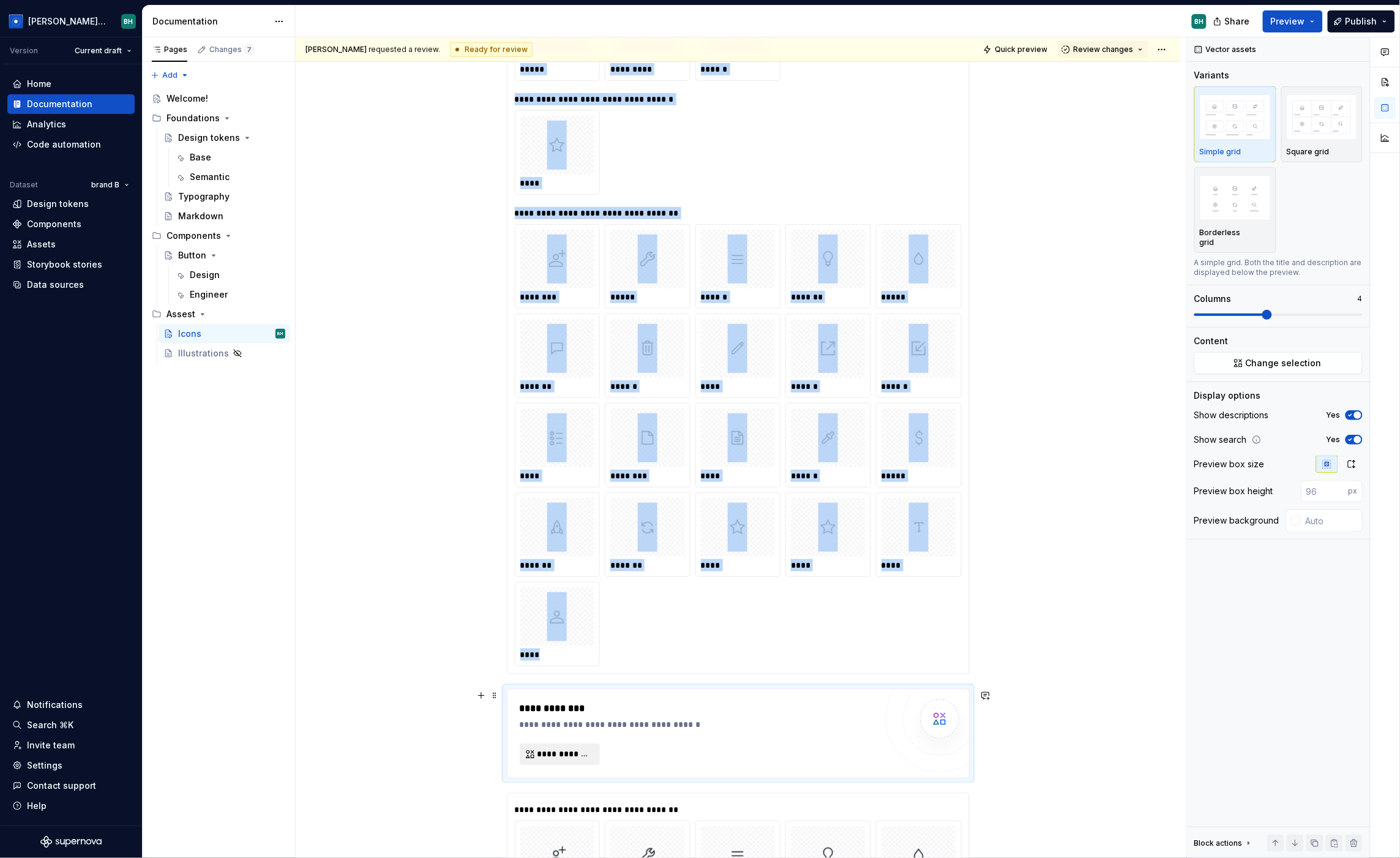
click at [566, 759] on span "**********" at bounding box center [565, 754] width 55 height 12
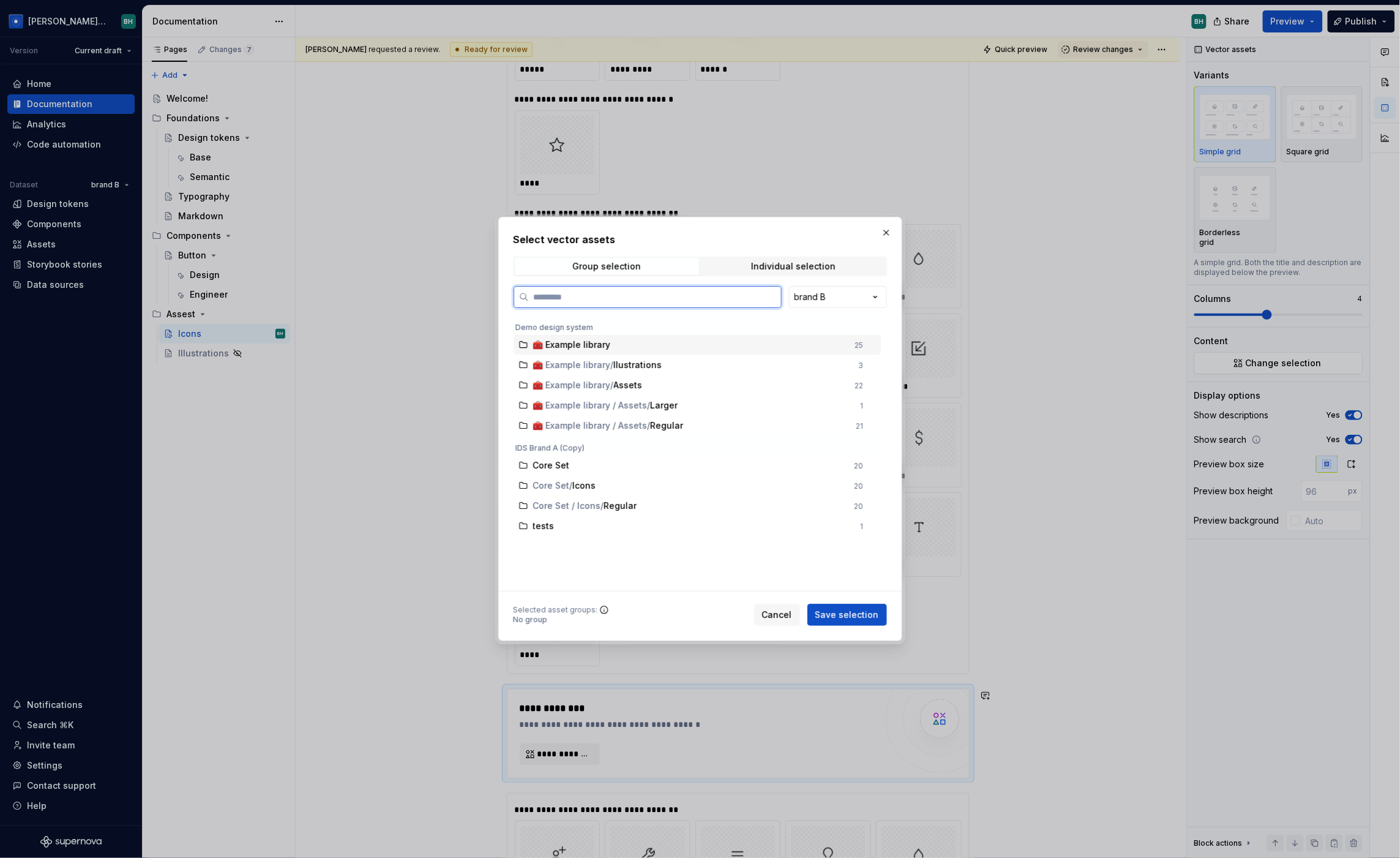
click at [799, 346] on div "🧰 Example library" at bounding box center [691, 345] width 315 height 12
click at [852, 614] on span "Save selection" at bounding box center [847, 614] width 64 height 12
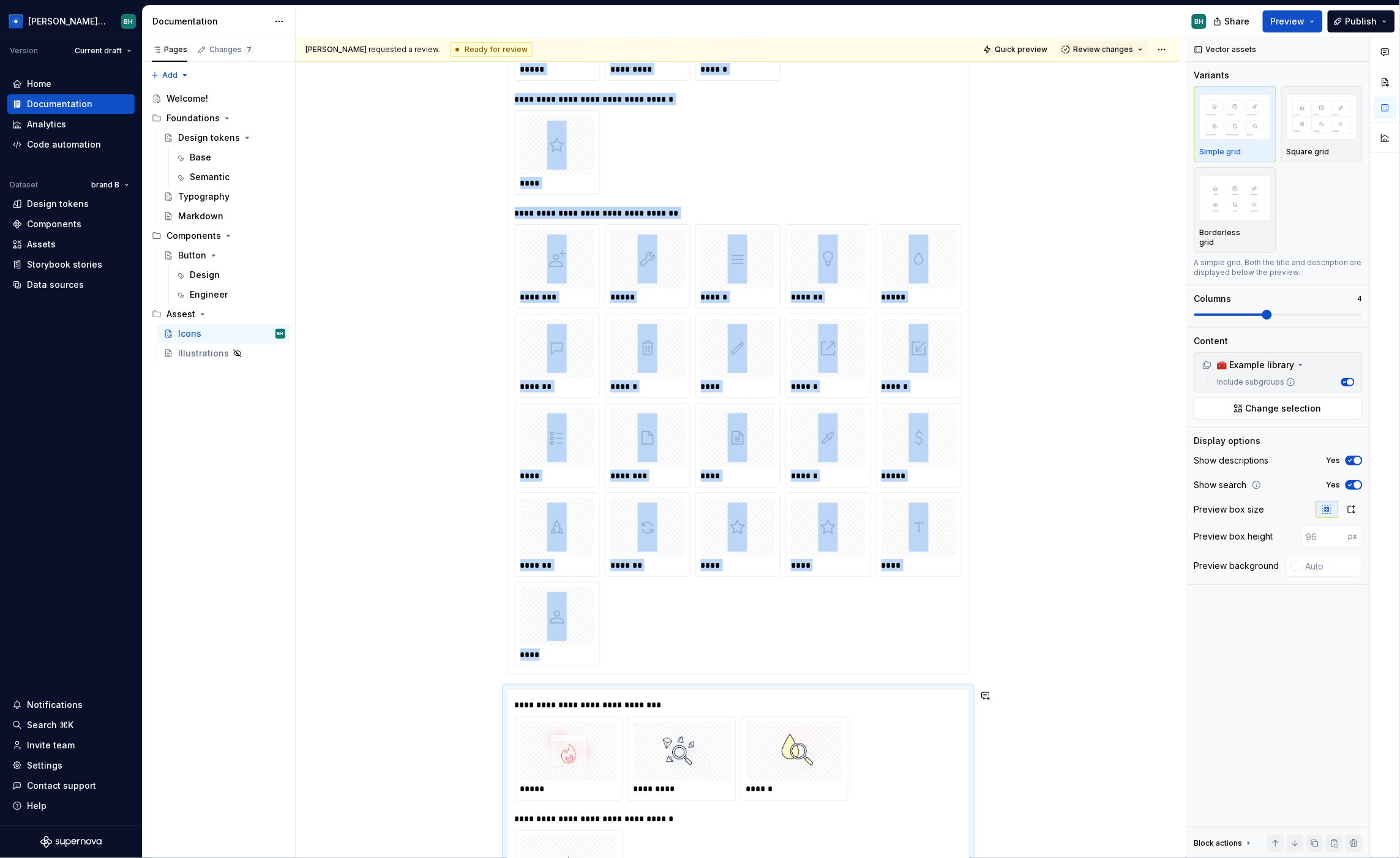
scroll to position [948, 0]
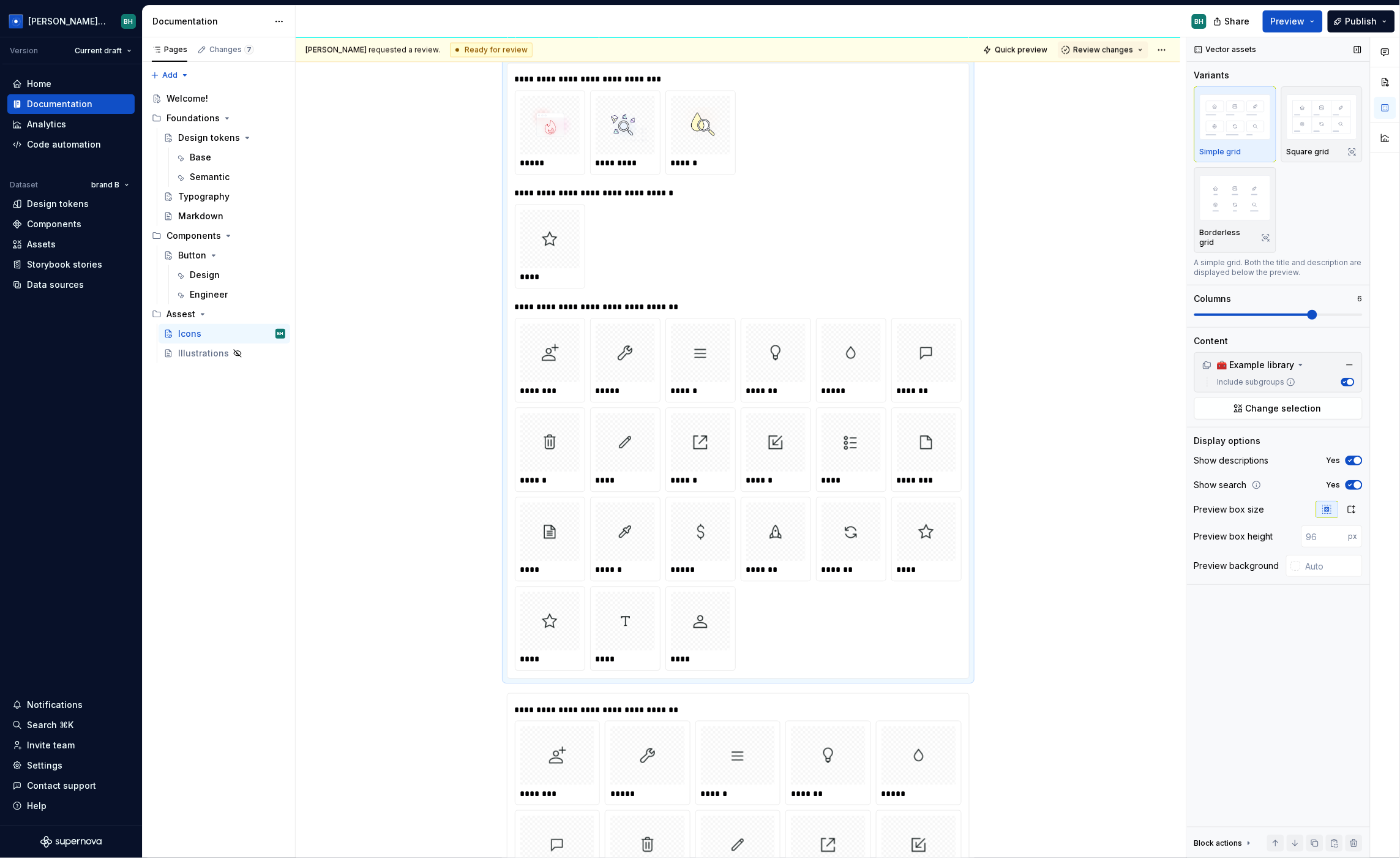
click at [1321, 310] on span at bounding box center [1278, 315] width 169 height 10
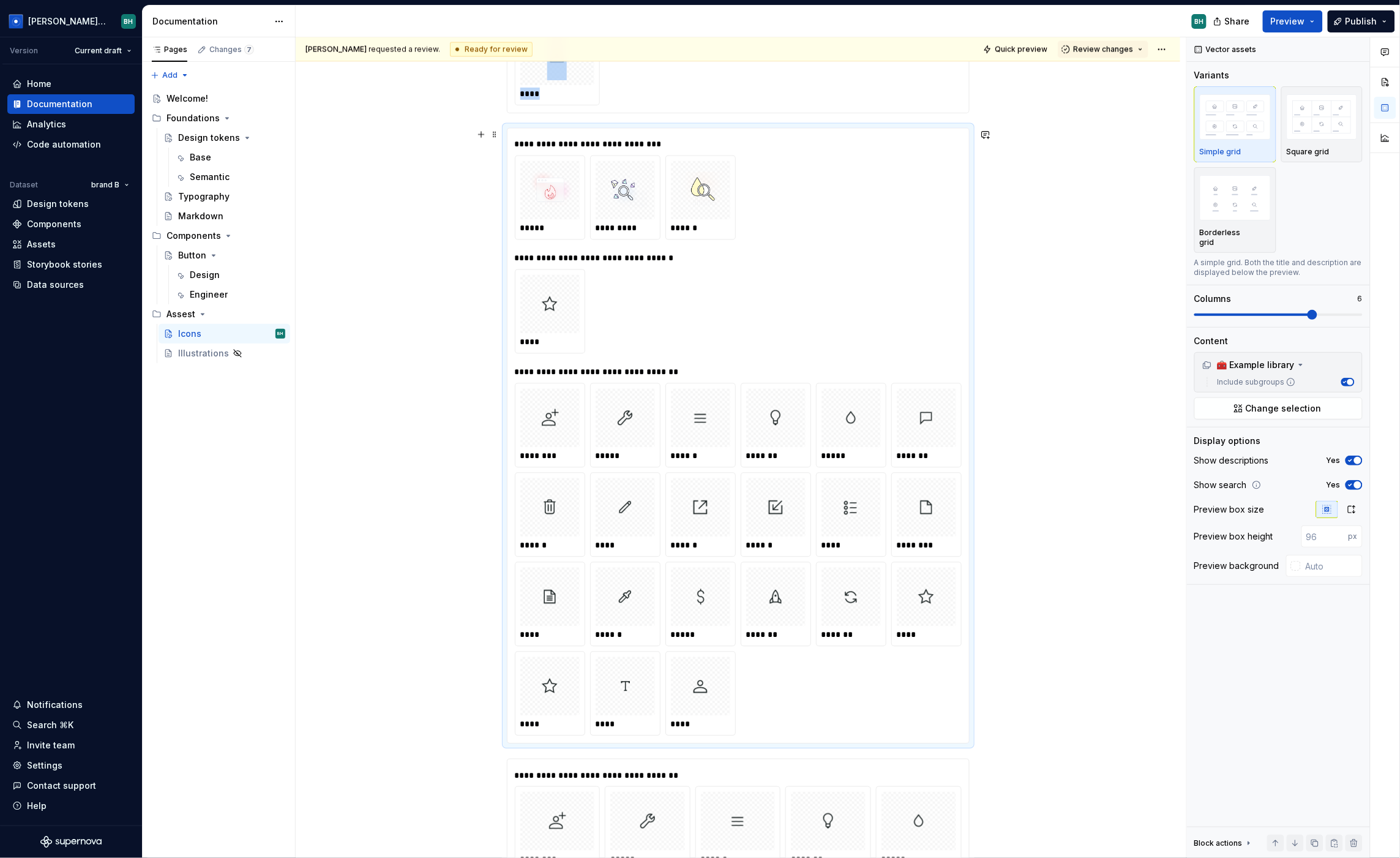
scroll to position [877, 0]
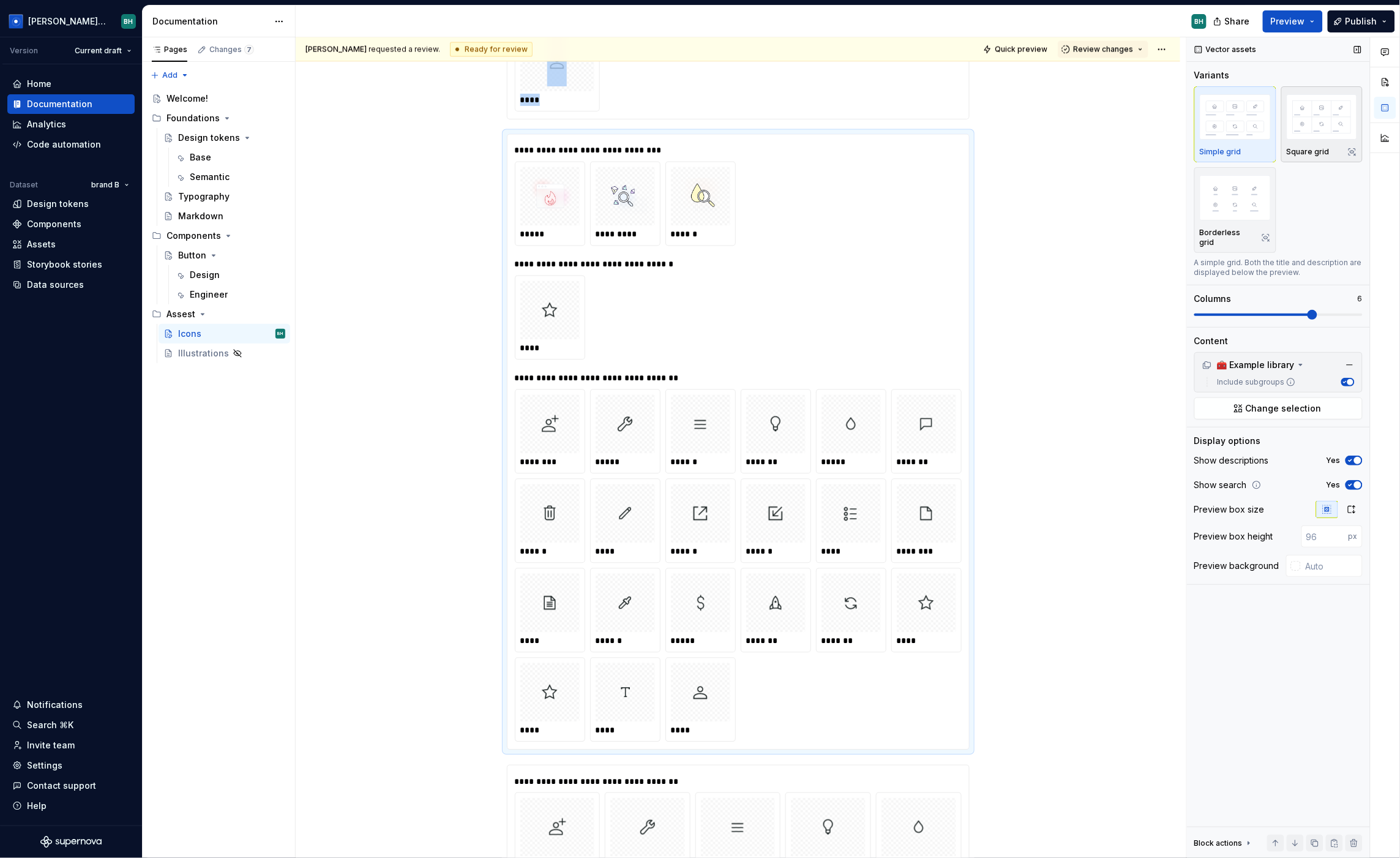
click at [1312, 137] on img "button" at bounding box center [1322, 117] width 71 height 45
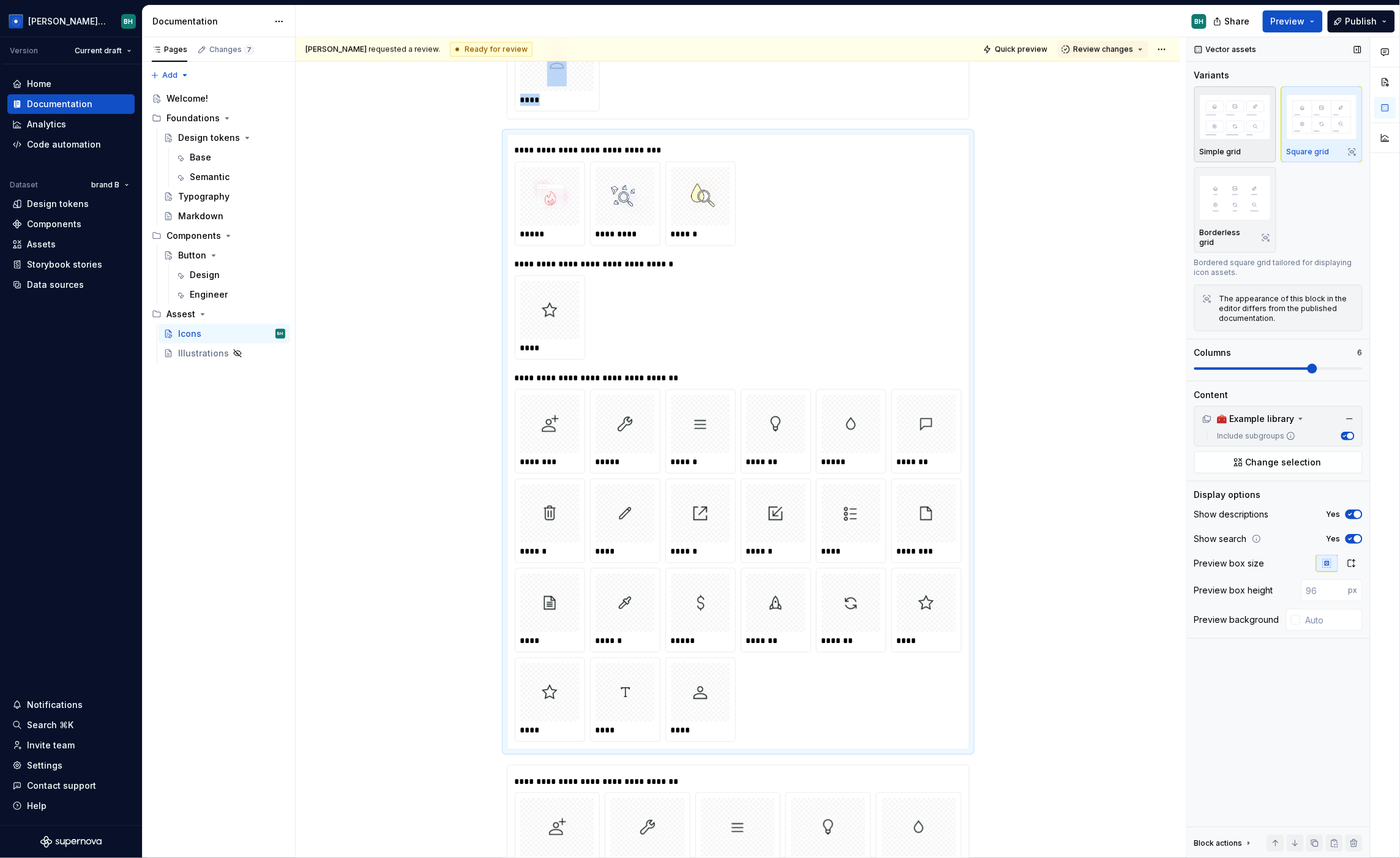
click at [1249, 141] on div "button" at bounding box center [1235, 117] width 71 height 50
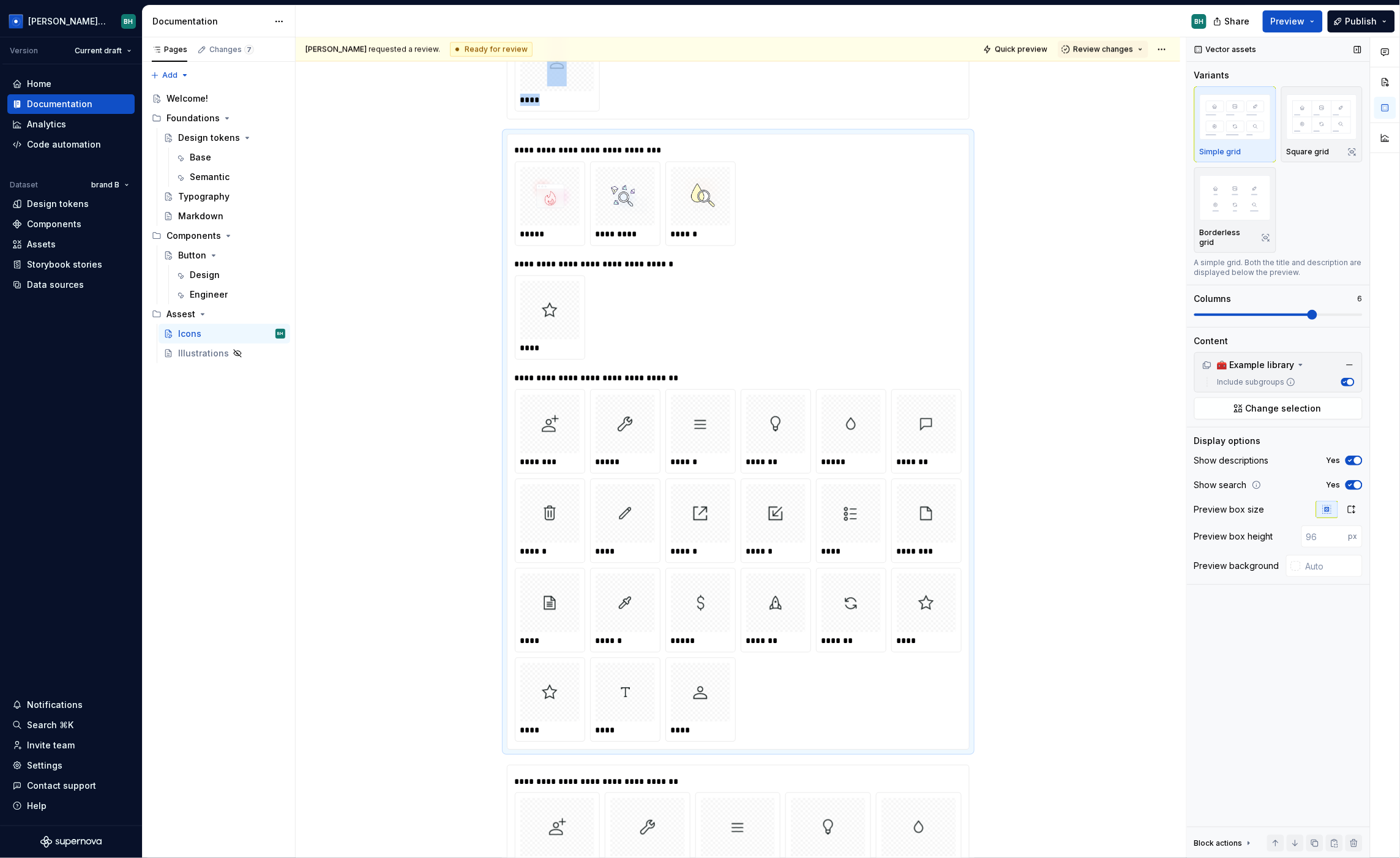
click at [1355, 456] on button "Yes" at bounding box center [1354, 461] width 17 height 10
click at [1354, 457] on span "button" at bounding box center [1350, 460] width 7 height 7
click at [384, 322] on div "**********" at bounding box center [741, 448] width 891 height 822
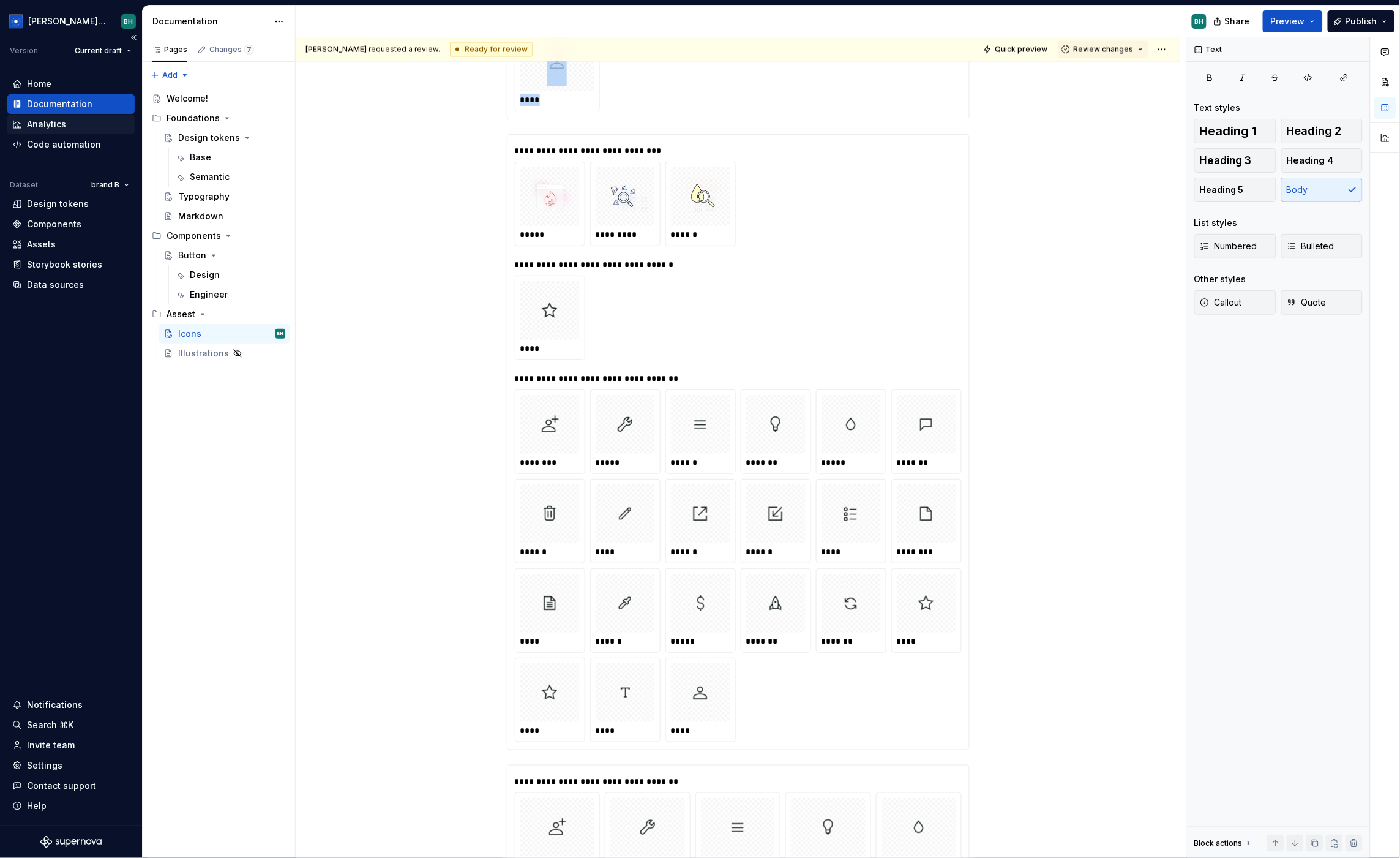
click at [66, 130] on div "Analytics" at bounding box center [71, 124] width 118 height 12
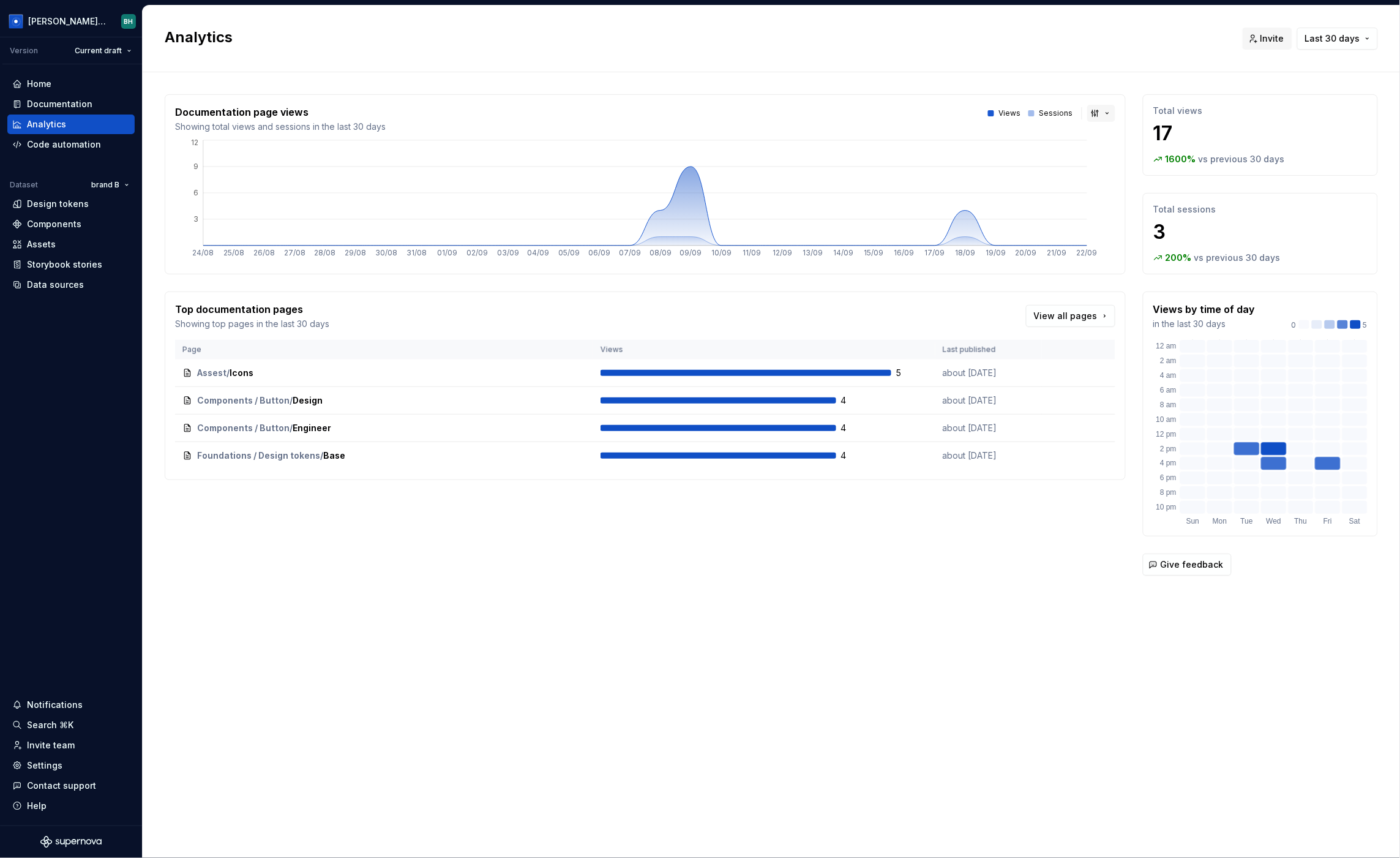
click at [1091, 113] on button "button" at bounding box center [1101, 113] width 28 height 17
click at [1126, 66] on html "Brandon Design System BH Version Current draft Home Documentation Analytics Cod…" at bounding box center [700, 429] width 1400 height 858
click at [1350, 39] on span "Last 30 days" at bounding box center [1333, 38] width 55 height 12
click at [1087, 34] on html "Brandon Design System BH Version Current draft Home Documentation Analytics Cod…" at bounding box center [700, 429] width 1400 height 858
click at [90, 139] on div "Code automation" at bounding box center [64, 144] width 74 height 12
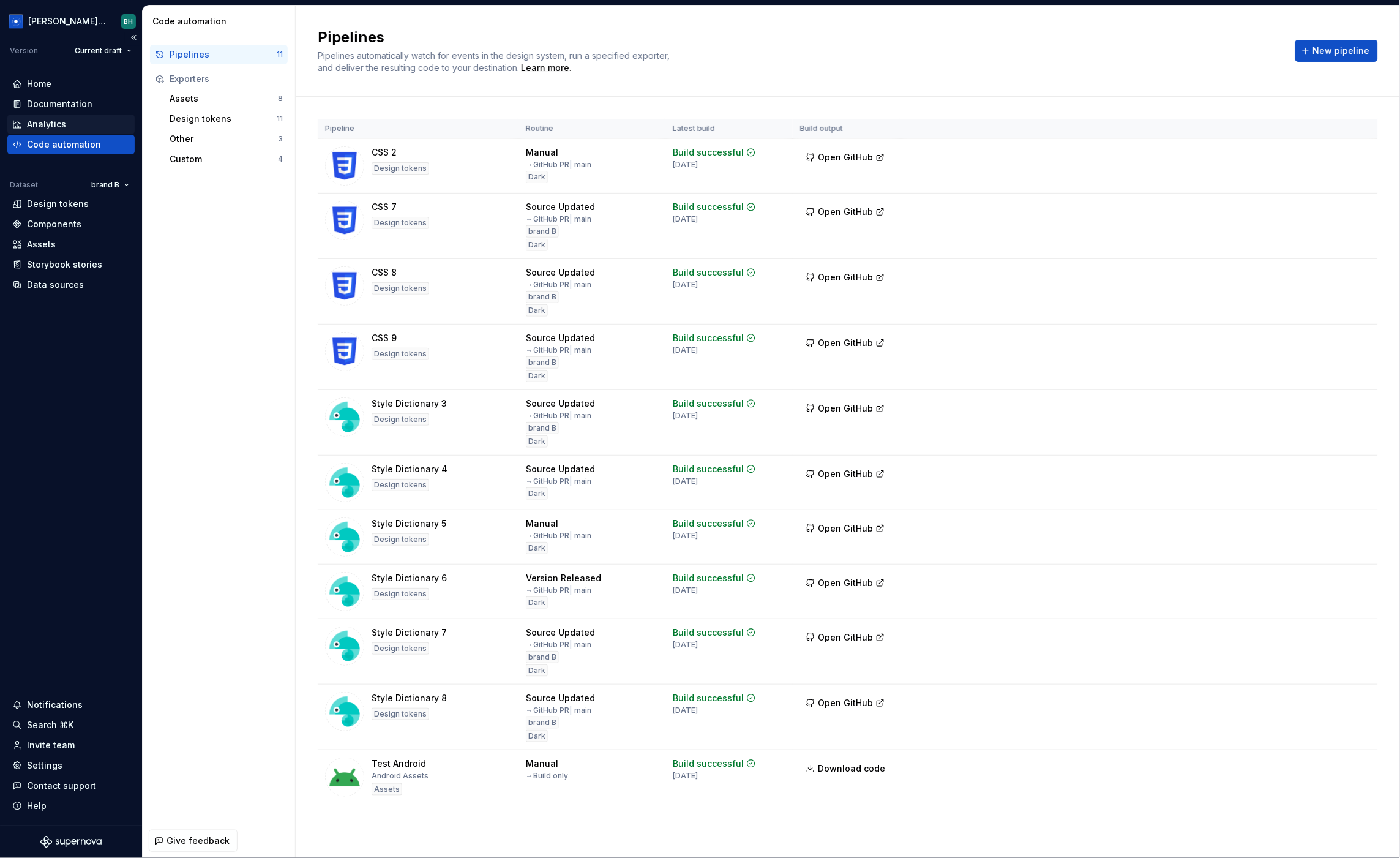
click at [78, 124] on div "Analytics" at bounding box center [71, 124] width 118 height 12
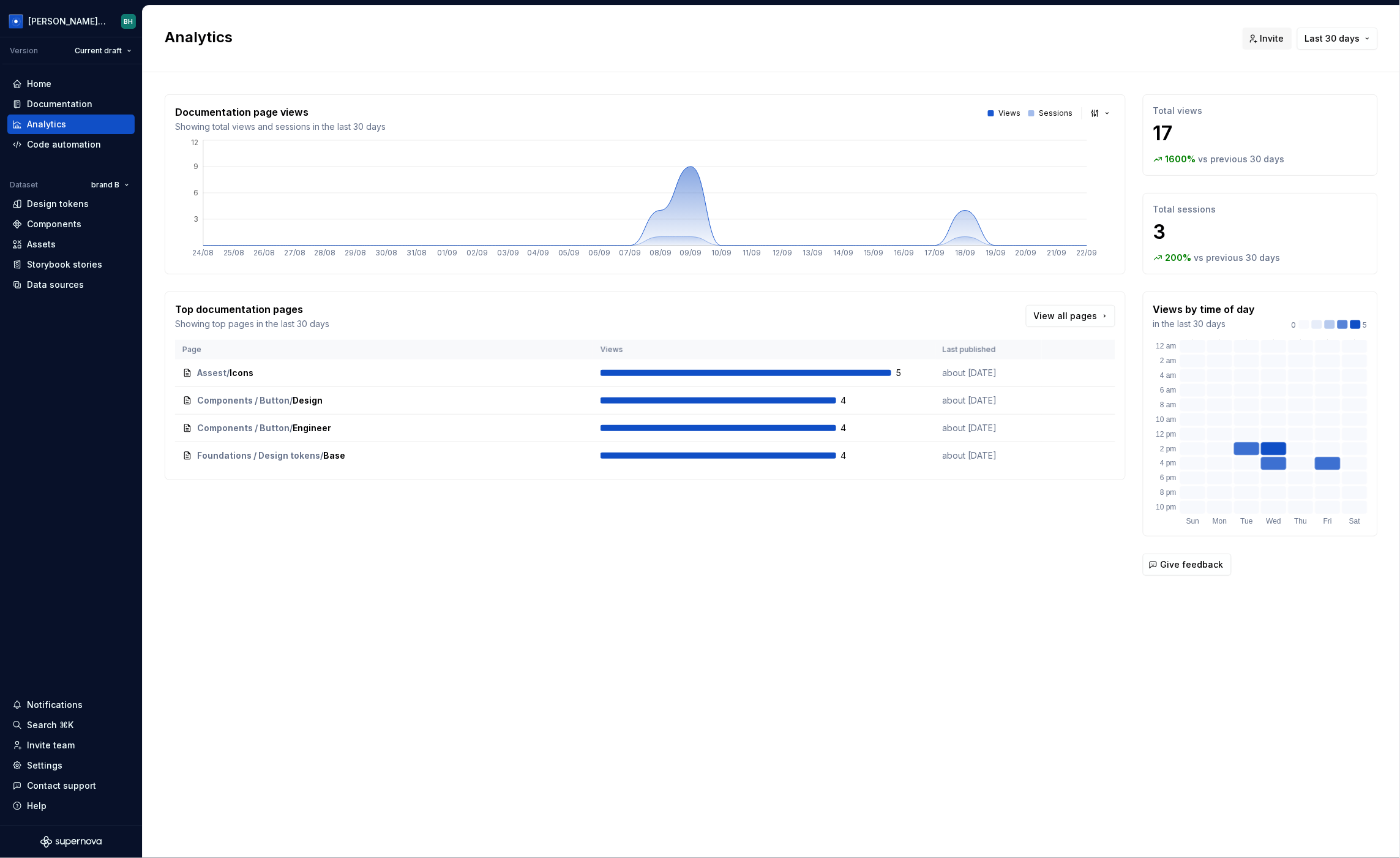
click at [629, 46] on h2 "Analytics" at bounding box center [696, 37] width 1063 height 20
click at [361, 272] on div "Documentation page views Showing total views and sessions in the last 30 days V…" at bounding box center [645, 184] width 961 height 180
click at [77, 144] on div "Code automation" at bounding box center [64, 144] width 74 height 12
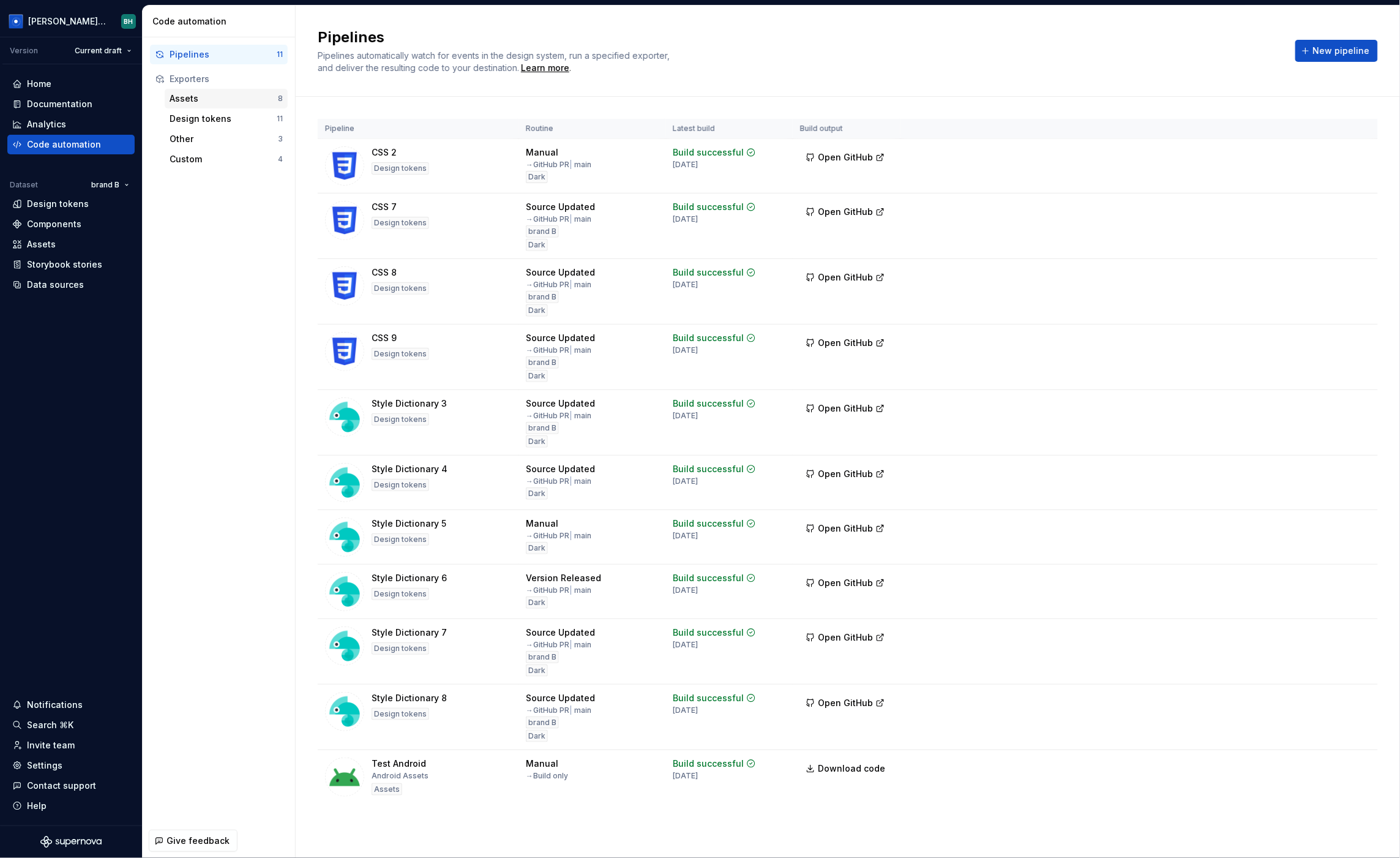
click at [251, 106] on div "Assets 8" at bounding box center [226, 99] width 123 height 20
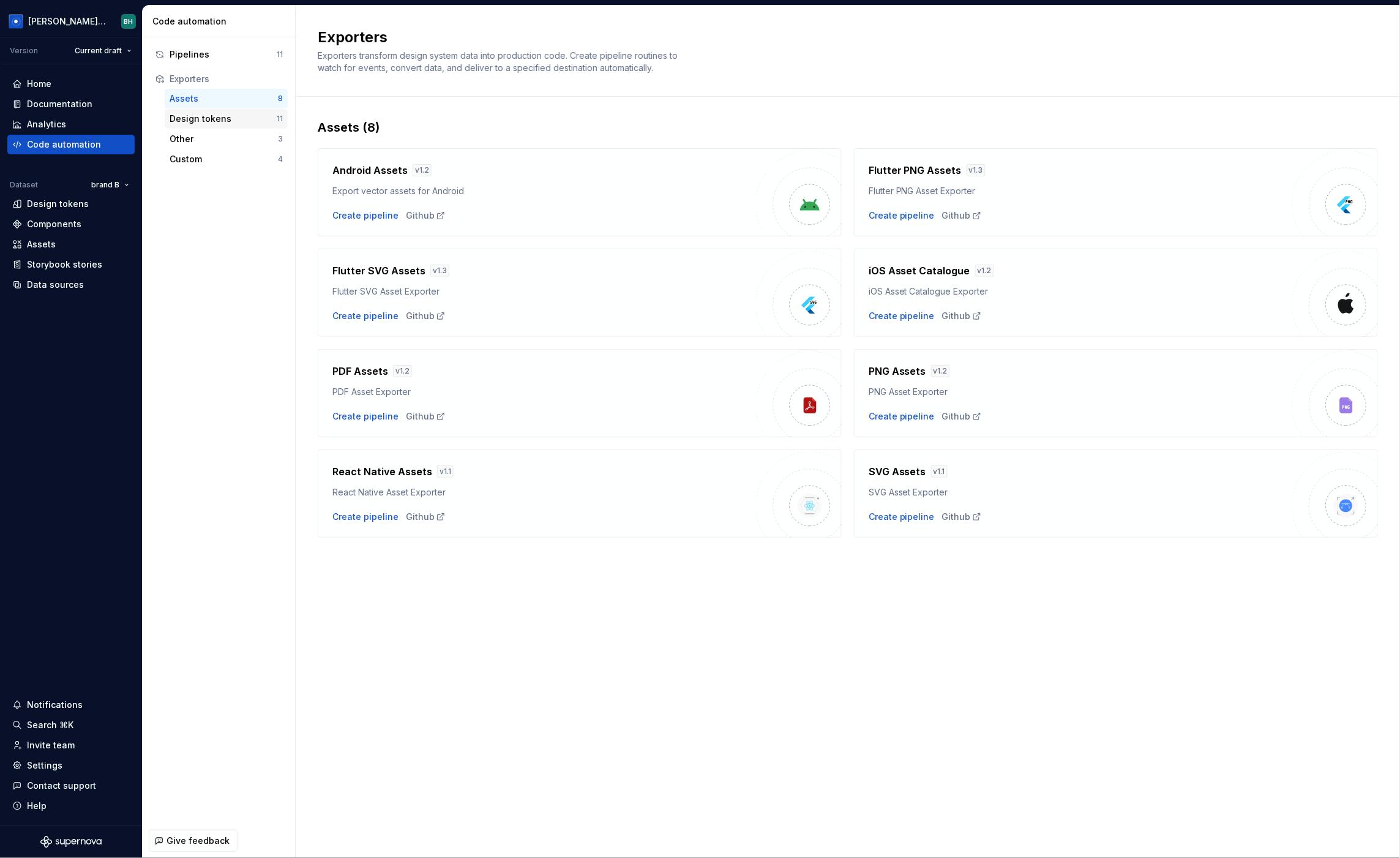
click at [229, 118] on div "Design tokens" at bounding box center [223, 118] width 107 height 12
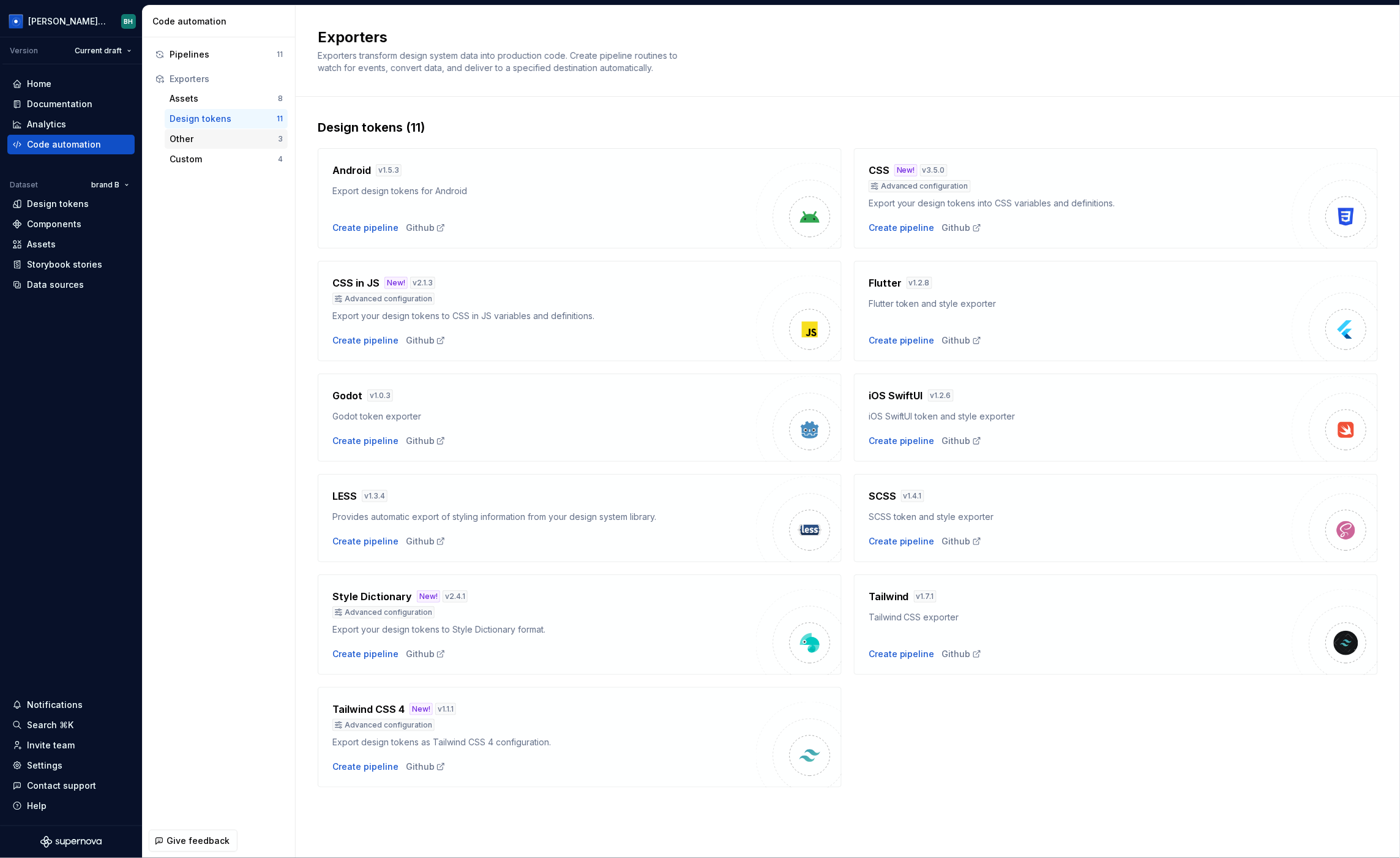
click at [235, 139] on div "Other" at bounding box center [223, 139] width 108 height 12
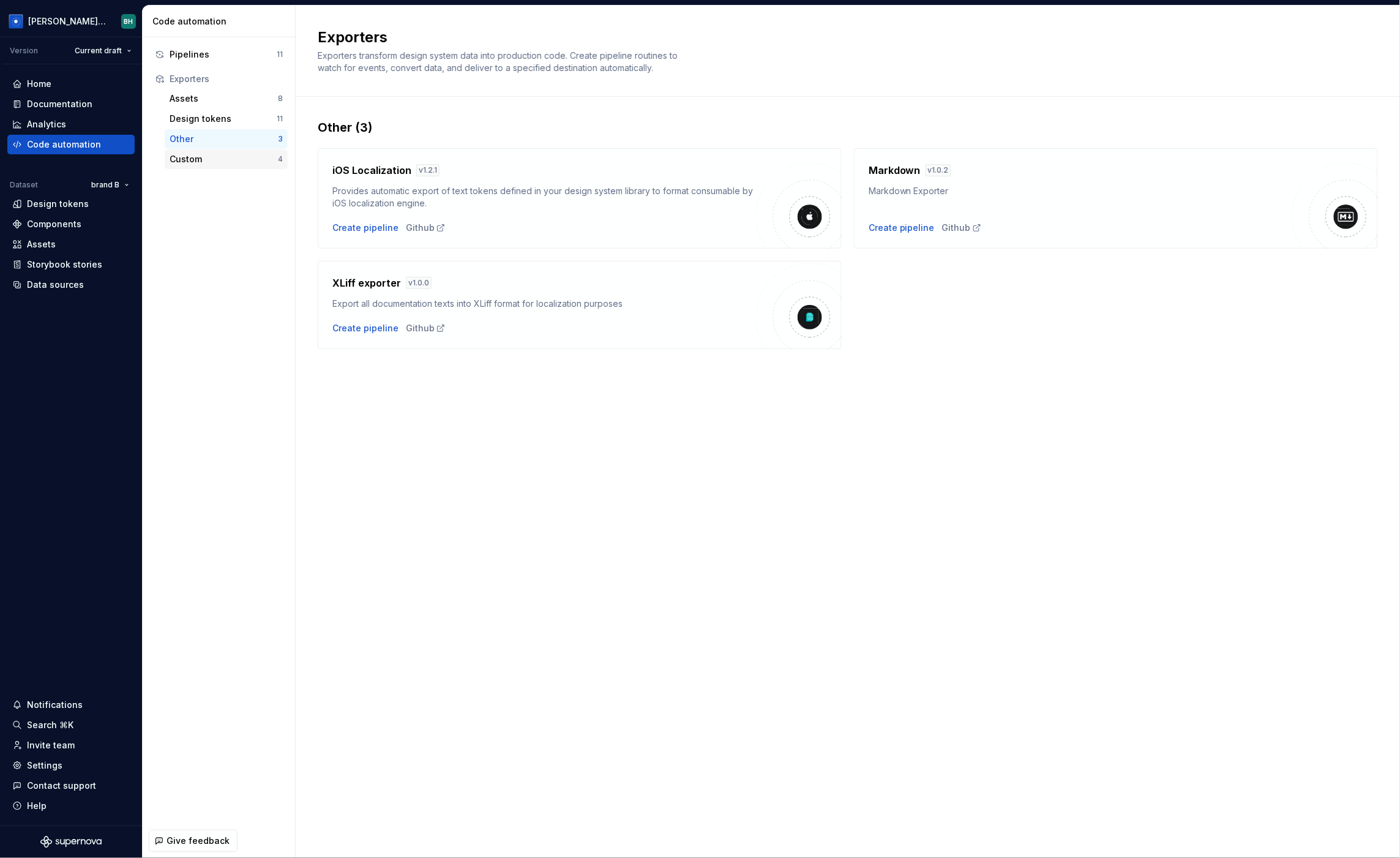
click at [217, 158] on div "Custom" at bounding box center [223, 159] width 108 height 12
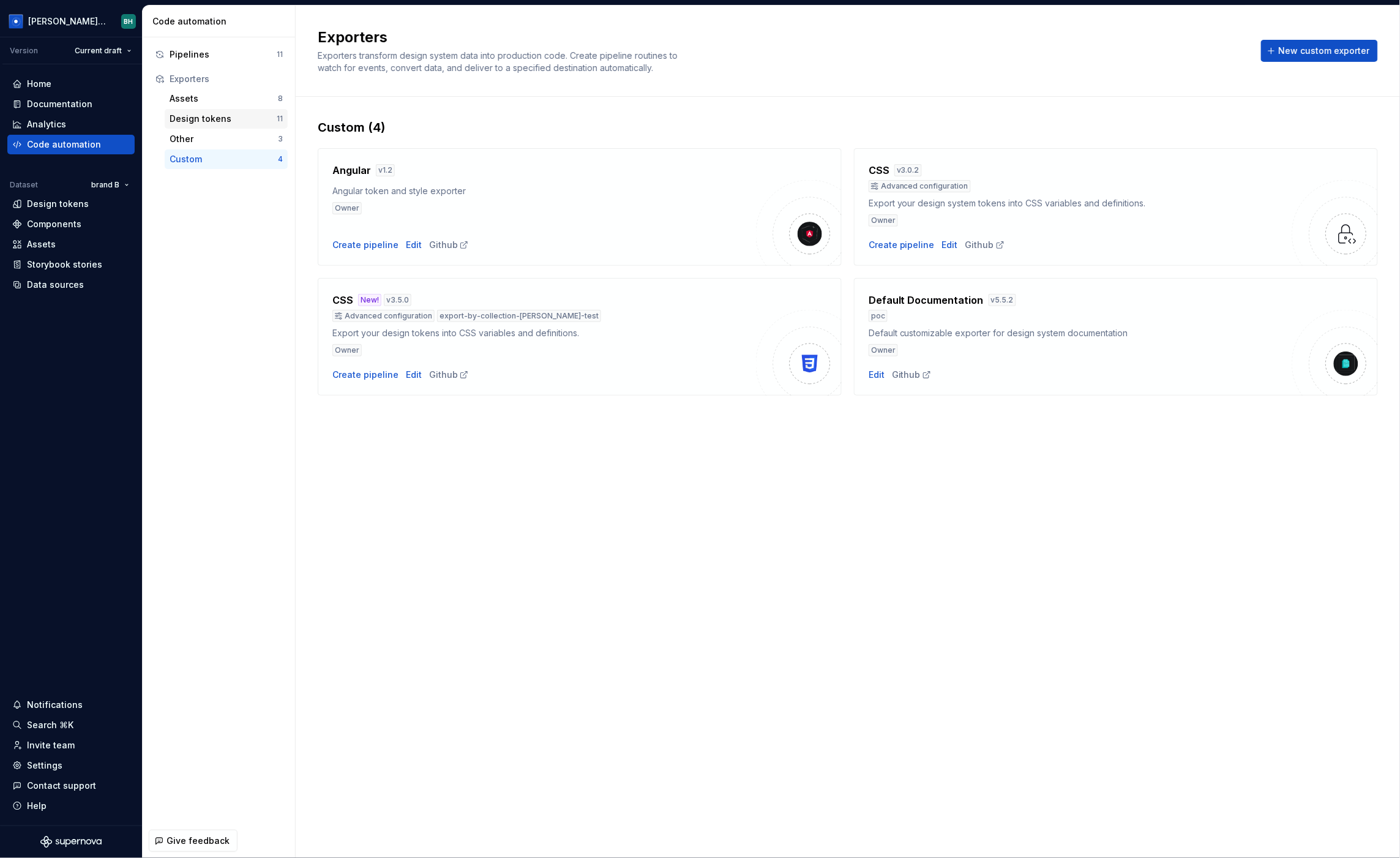
click at [225, 123] on div "Design tokens" at bounding box center [223, 118] width 107 height 12
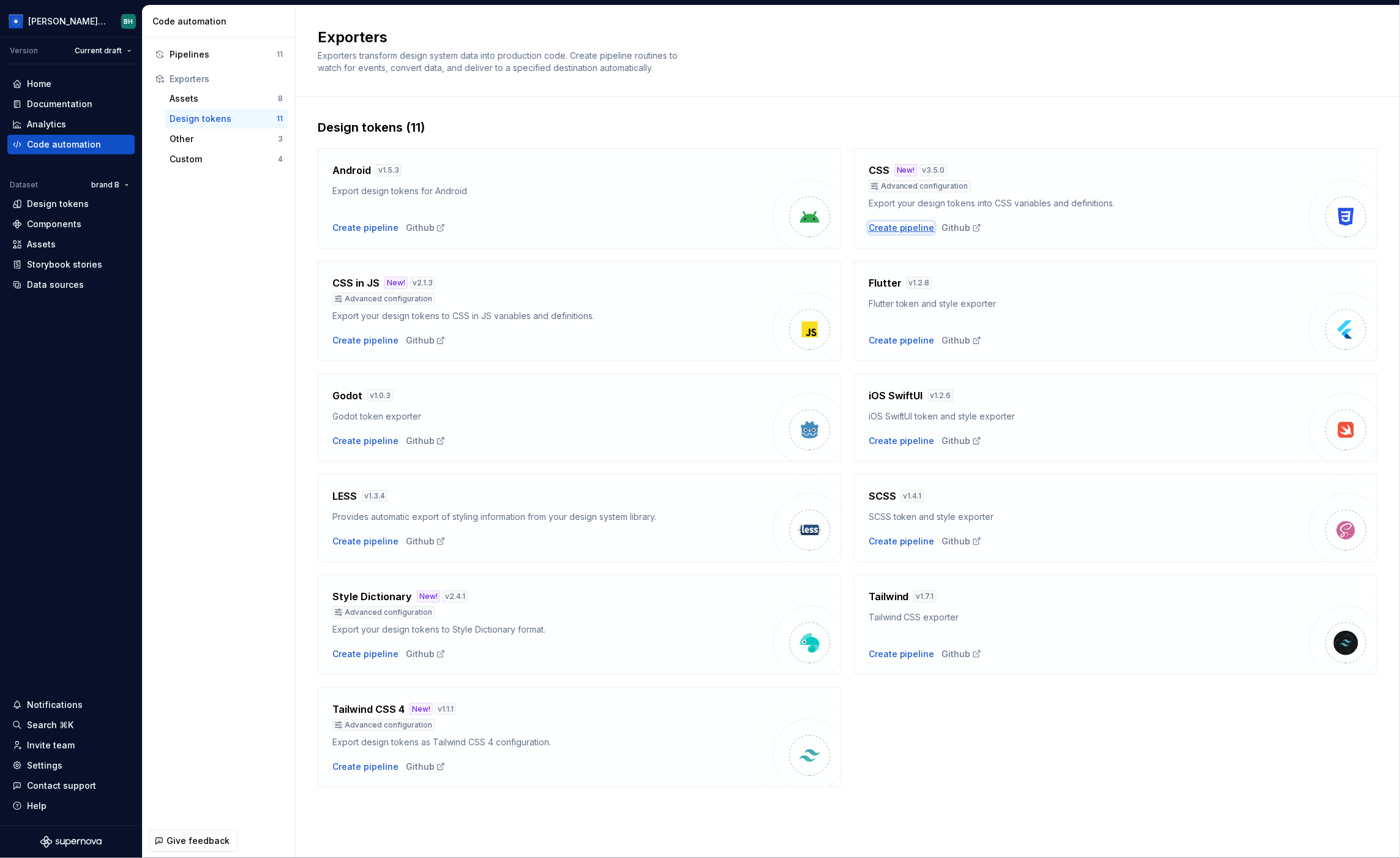
click at [890, 225] on div "Create pipeline" at bounding box center [902, 228] width 66 height 12
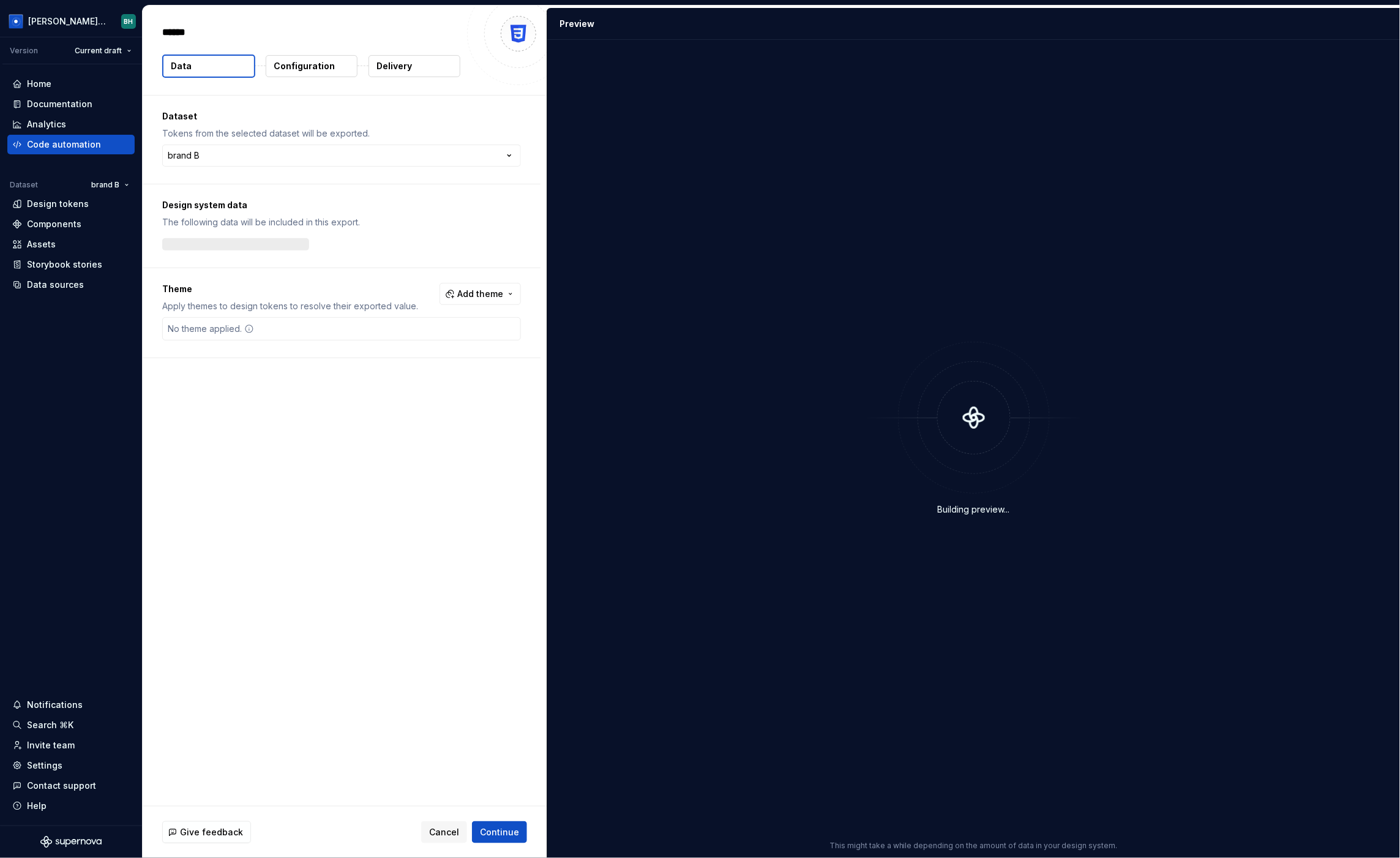
type textarea "*"
click at [316, 150] on html "Brandon Design System BH Version Current draft Home Documentation Analytics Cod…" at bounding box center [700, 429] width 1400 height 858
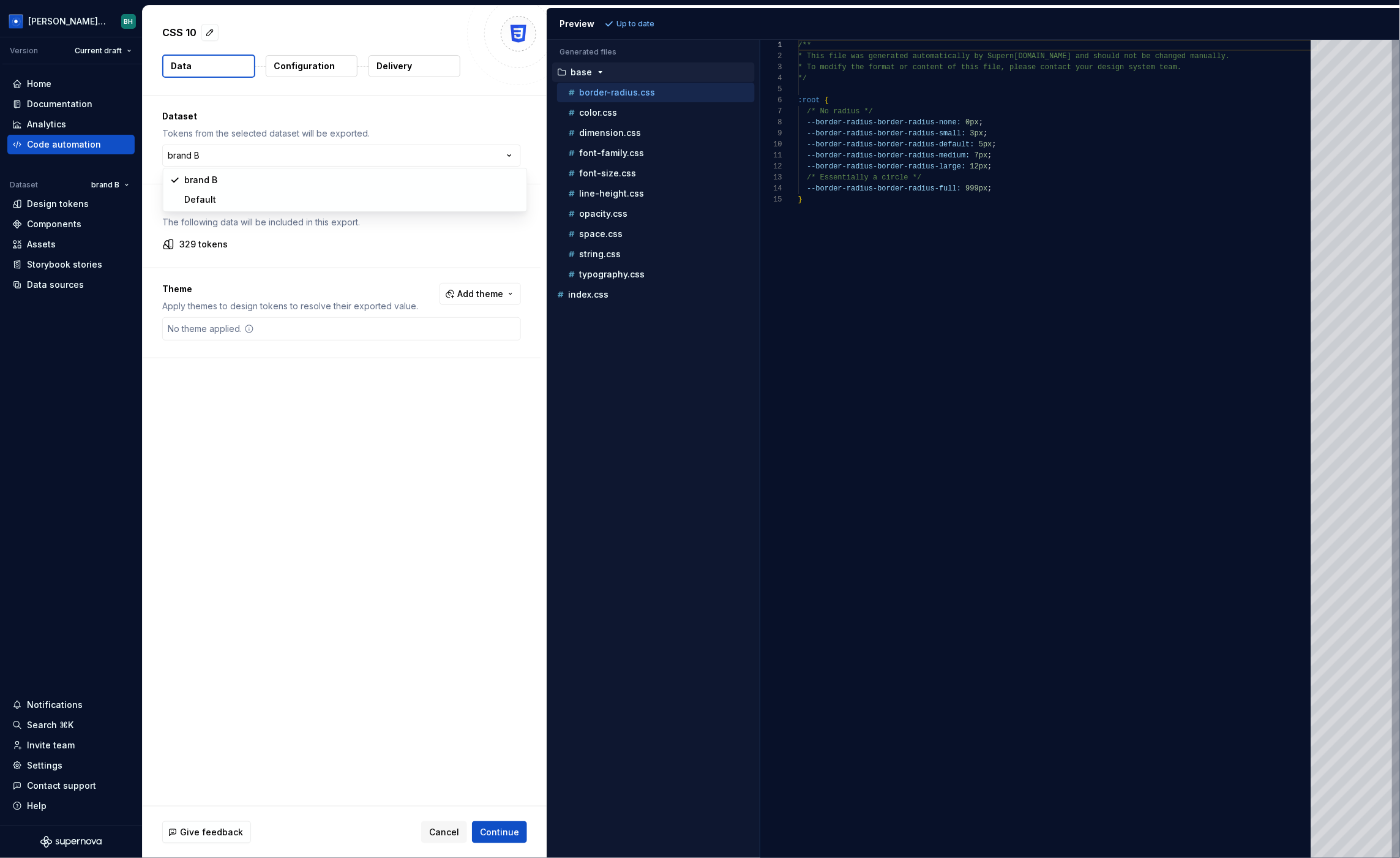
click at [335, 117] on html "Brandon Design System BH Version Current draft Home Documentation Analytics Cod…" at bounding box center [700, 429] width 1400 height 858
click at [488, 298] on span "Add theme" at bounding box center [480, 293] width 46 height 12
click at [394, 364] on div "Suggestions" at bounding box center [393, 363] width 10 height 10
drag, startPoint x: 699, startPoint y: 422, endPoint x: 699, endPoint y: 399, distance: 23.0
click at [699, 422] on html "Brandon Design System BH Version Current draft Home Documentation Analytics Cod…" at bounding box center [700, 429] width 1400 height 858
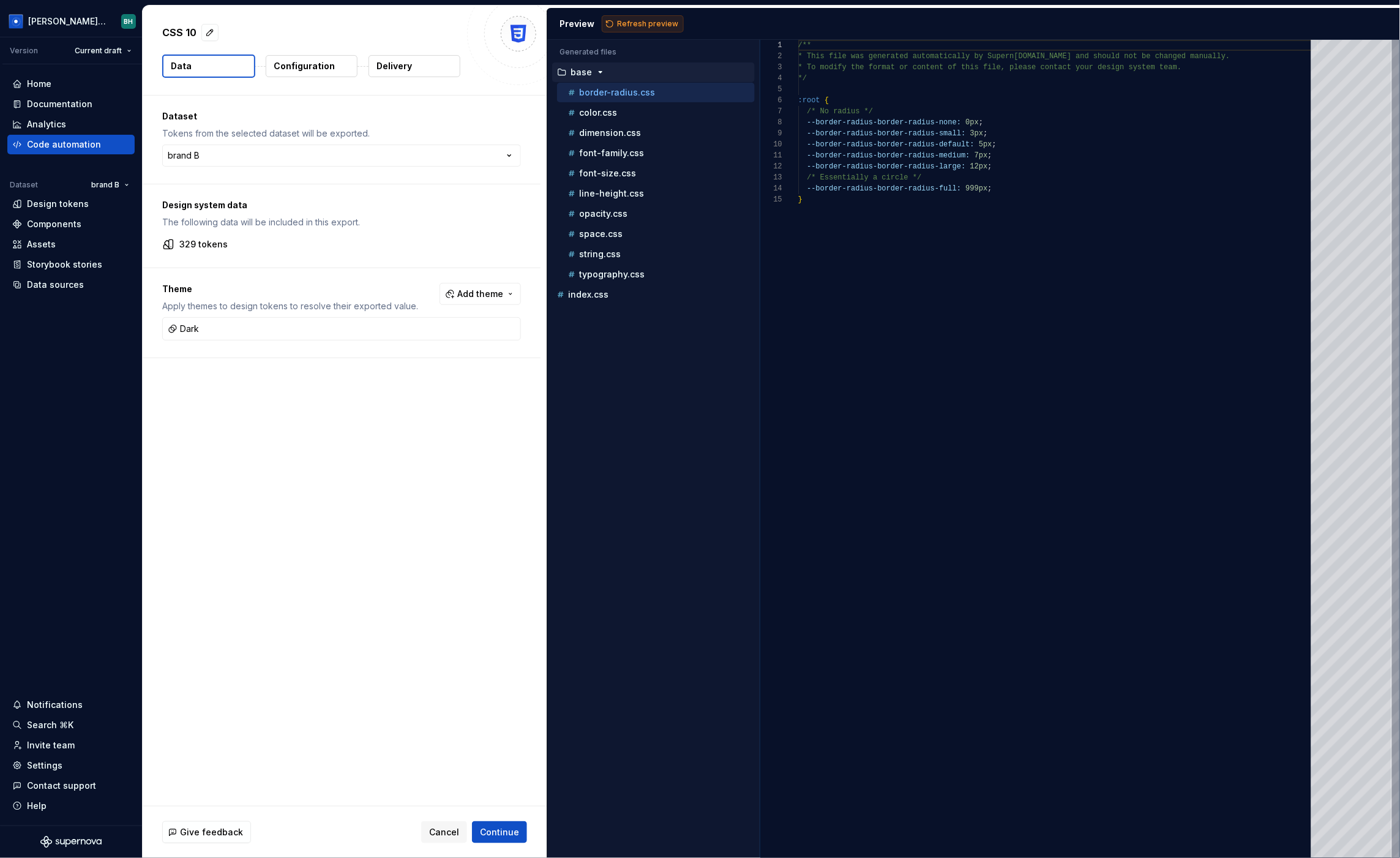
click at [651, 19] on span "Refresh preview" at bounding box center [648, 24] width 61 height 10
click at [326, 66] on p "Configuration" at bounding box center [304, 66] width 61 height 12
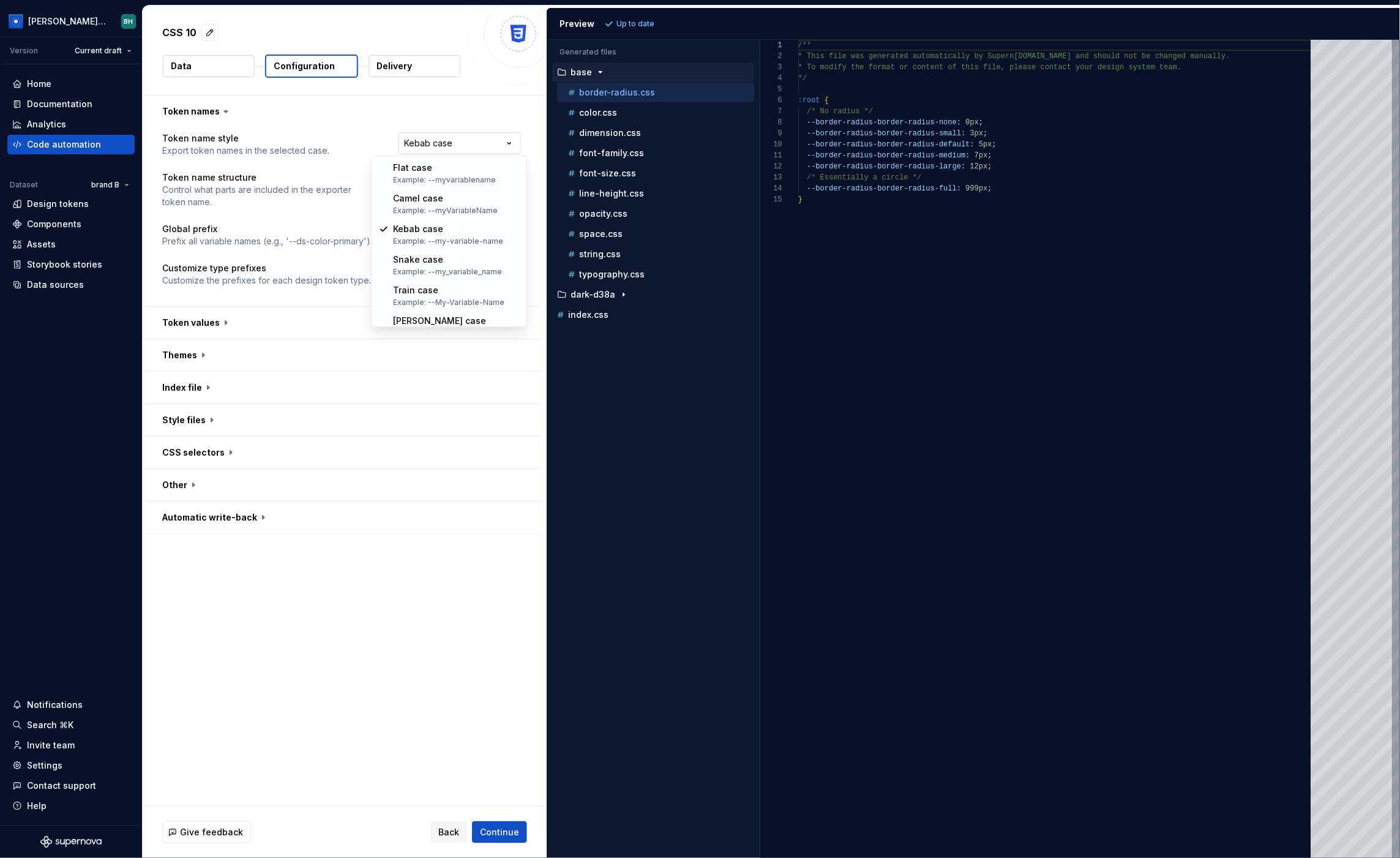
click at [451, 140] on html "**********" at bounding box center [700, 429] width 1400 height 858
select select "********"
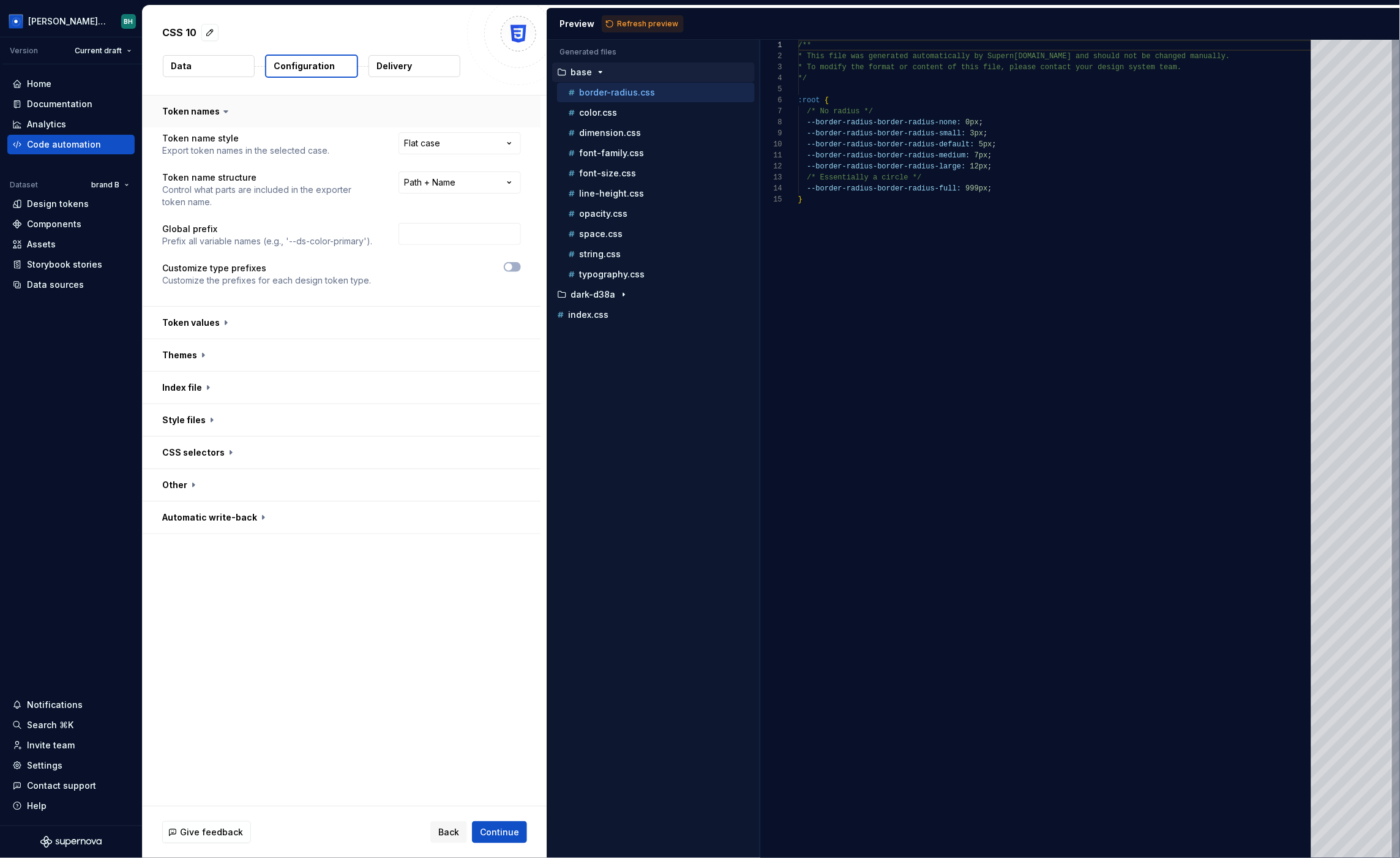
click at [364, 127] on div "**********" at bounding box center [342, 216] width 398 height 179
click at [222, 319] on button "button" at bounding box center [342, 322] width 398 height 32
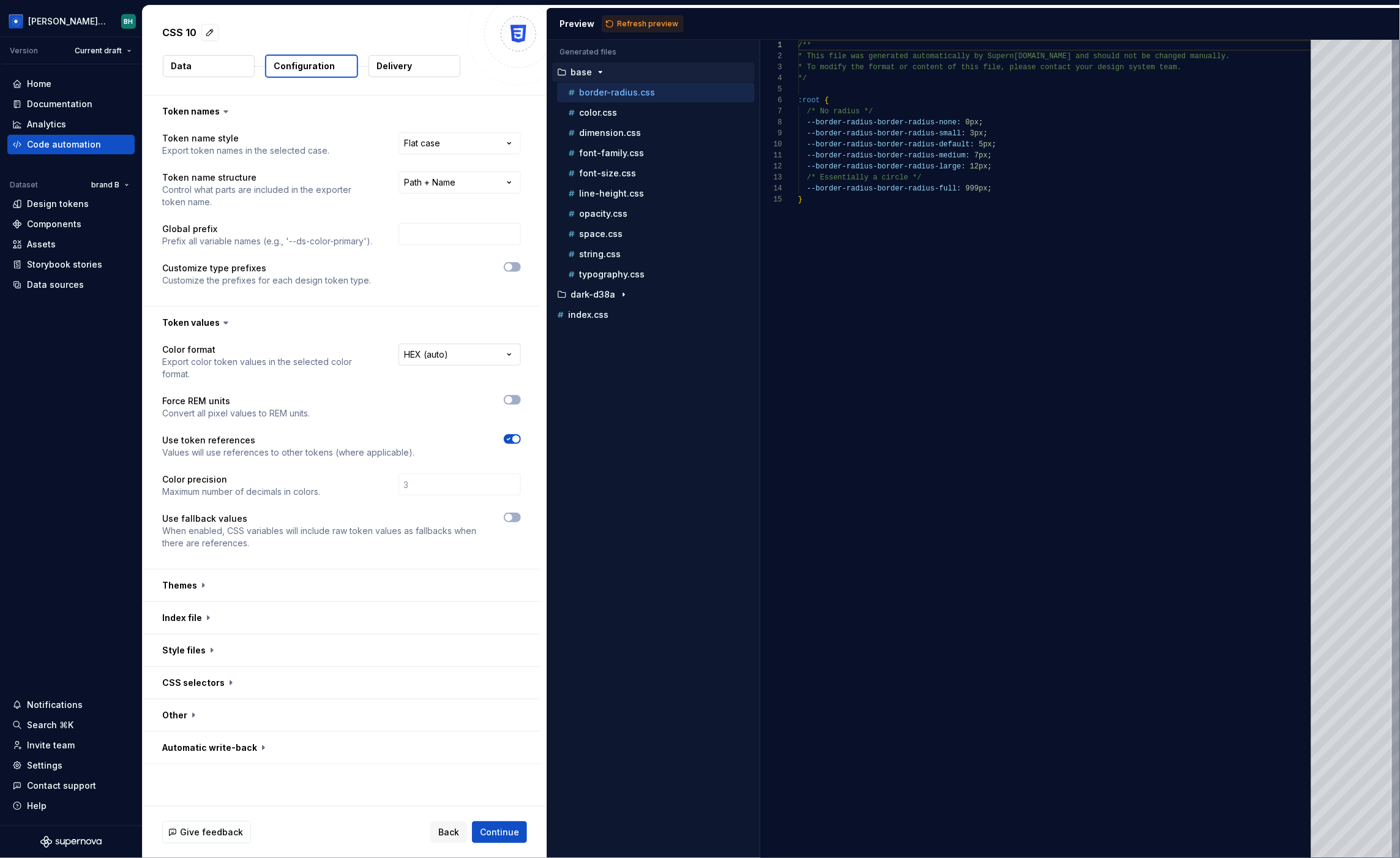
click at [447, 359] on html "**********" at bounding box center [700, 429] width 1400 height 858
select select "****"
click at [290, 570] on button "button" at bounding box center [342, 585] width 398 height 32
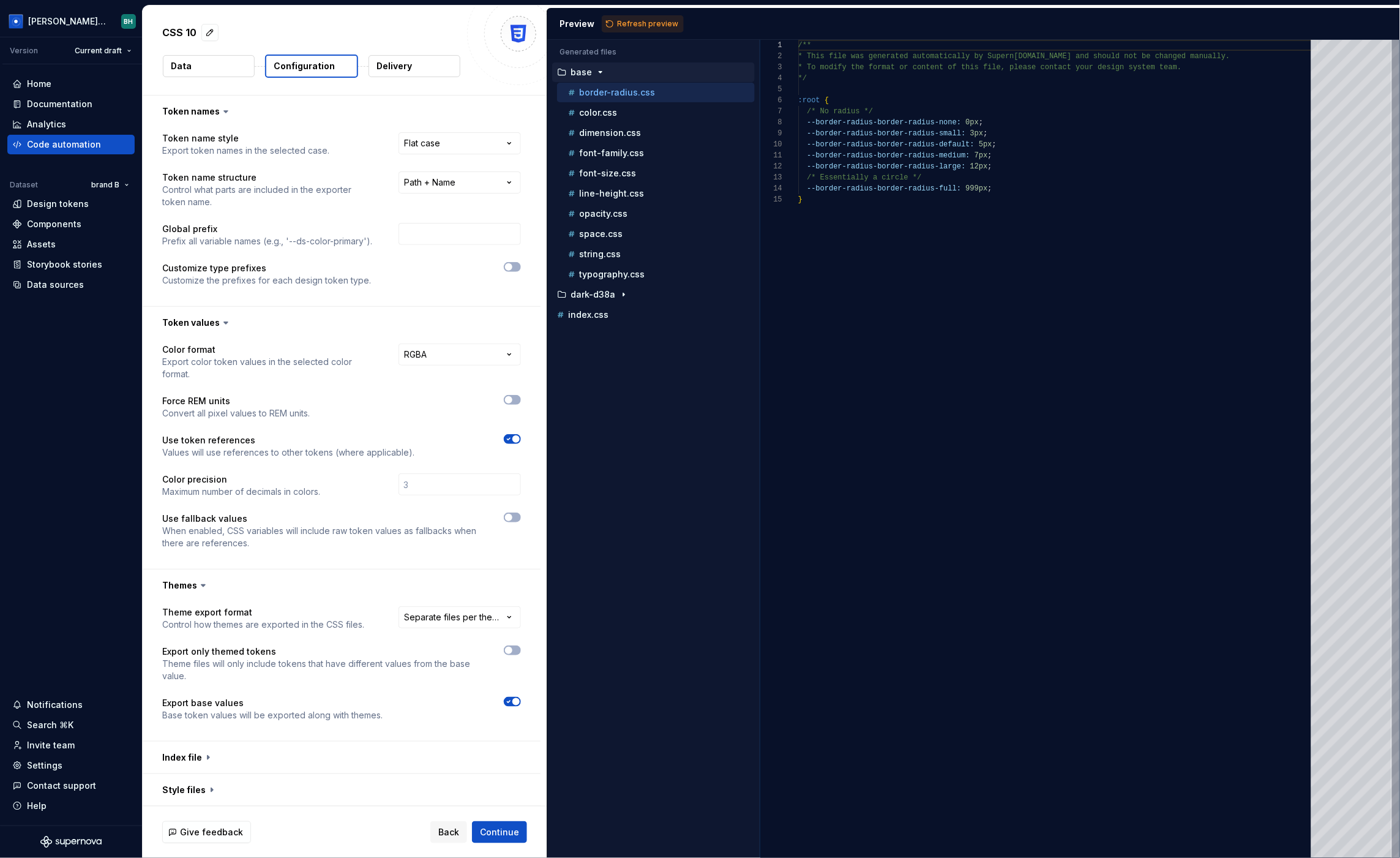
scroll to position [85, 0]
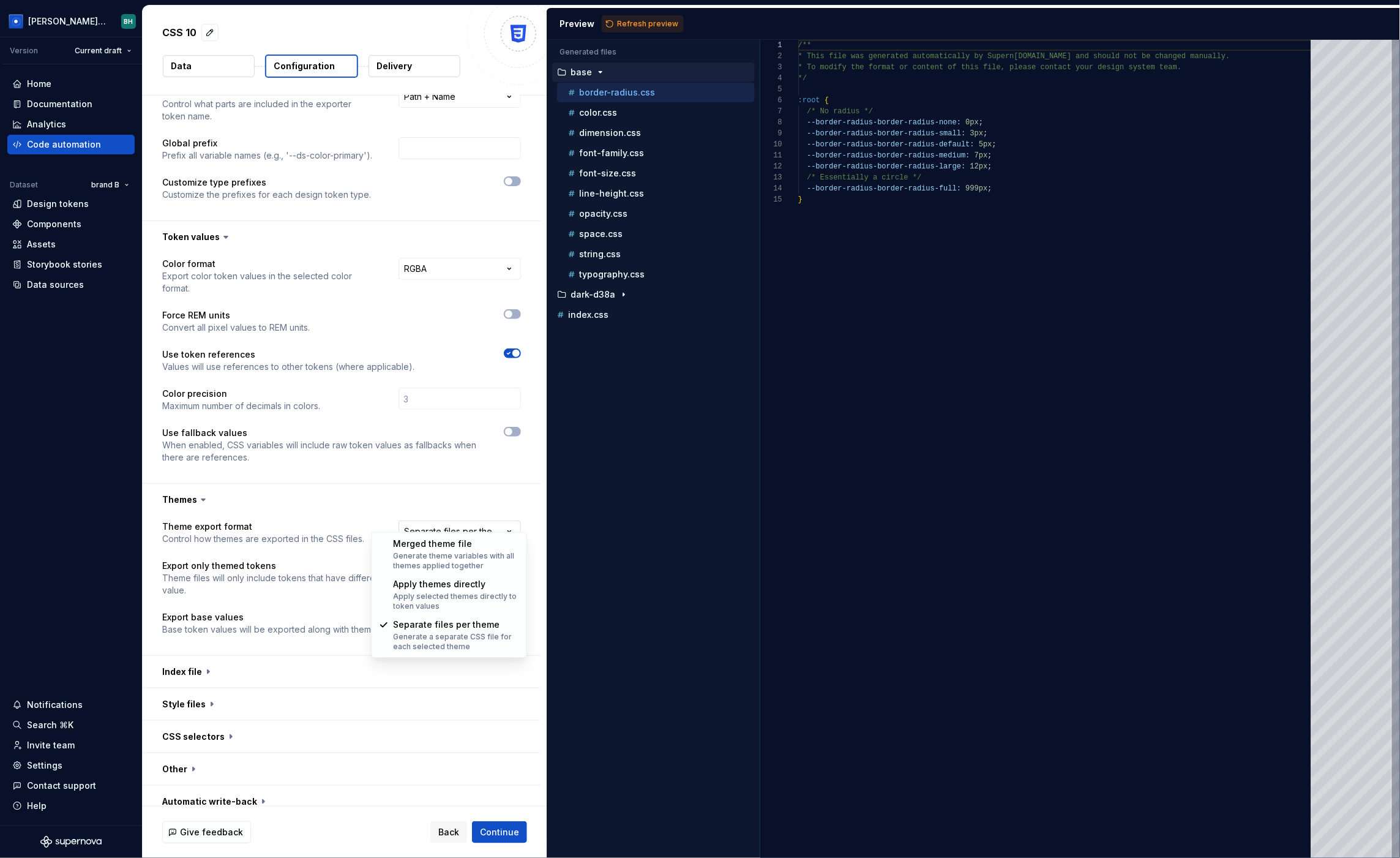
click at [456, 523] on html "**********" at bounding box center [700, 429] width 1400 height 858
click at [388, 467] on html "**********" at bounding box center [700, 429] width 1400 height 858
drag, startPoint x: 297, startPoint y: 658, endPoint x: 308, endPoint y: 615, distance: 44.4
click at [297, 658] on button "button" at bounding box center [342, 672] width 398 height 32
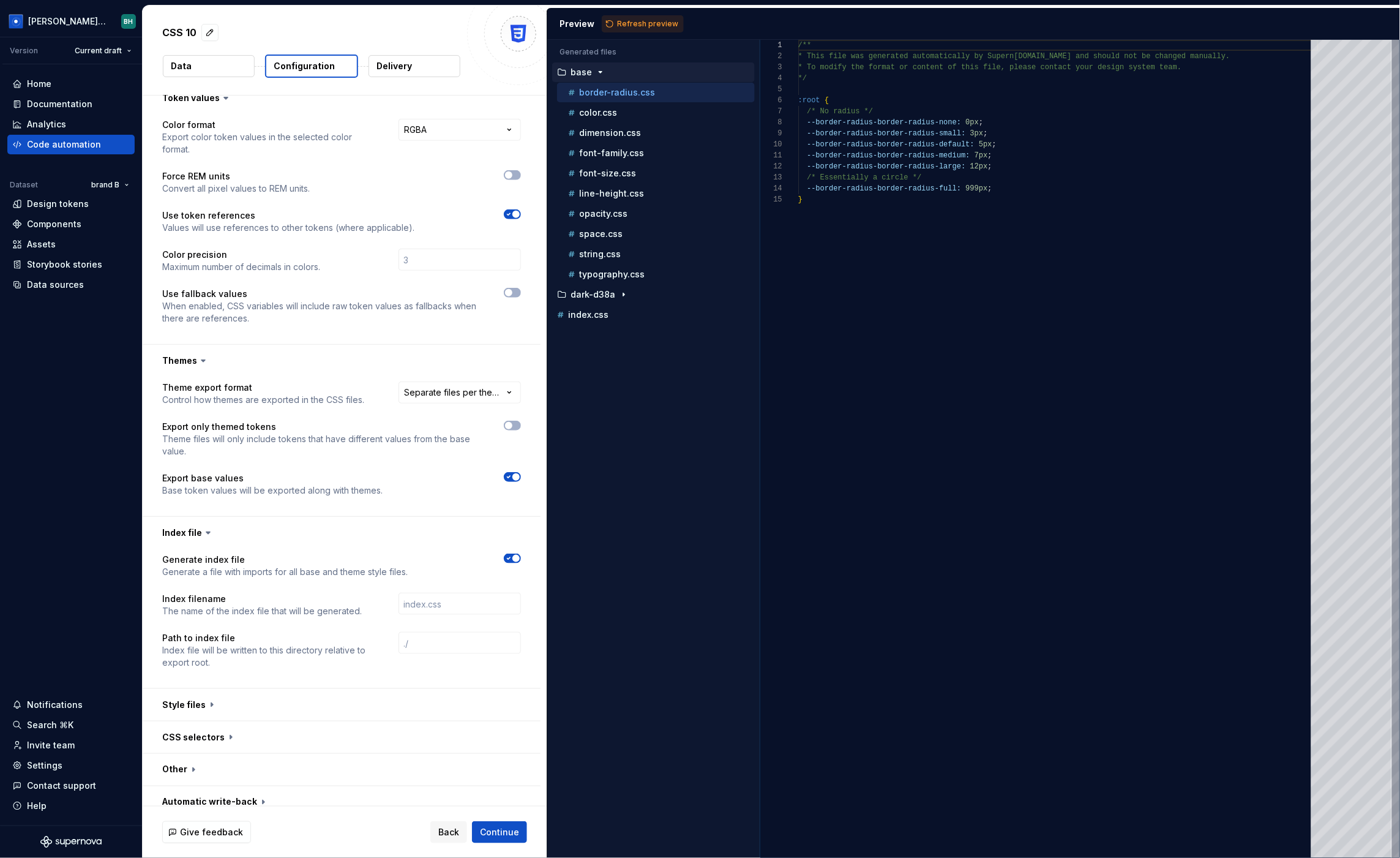
scroll to position [0, 0]
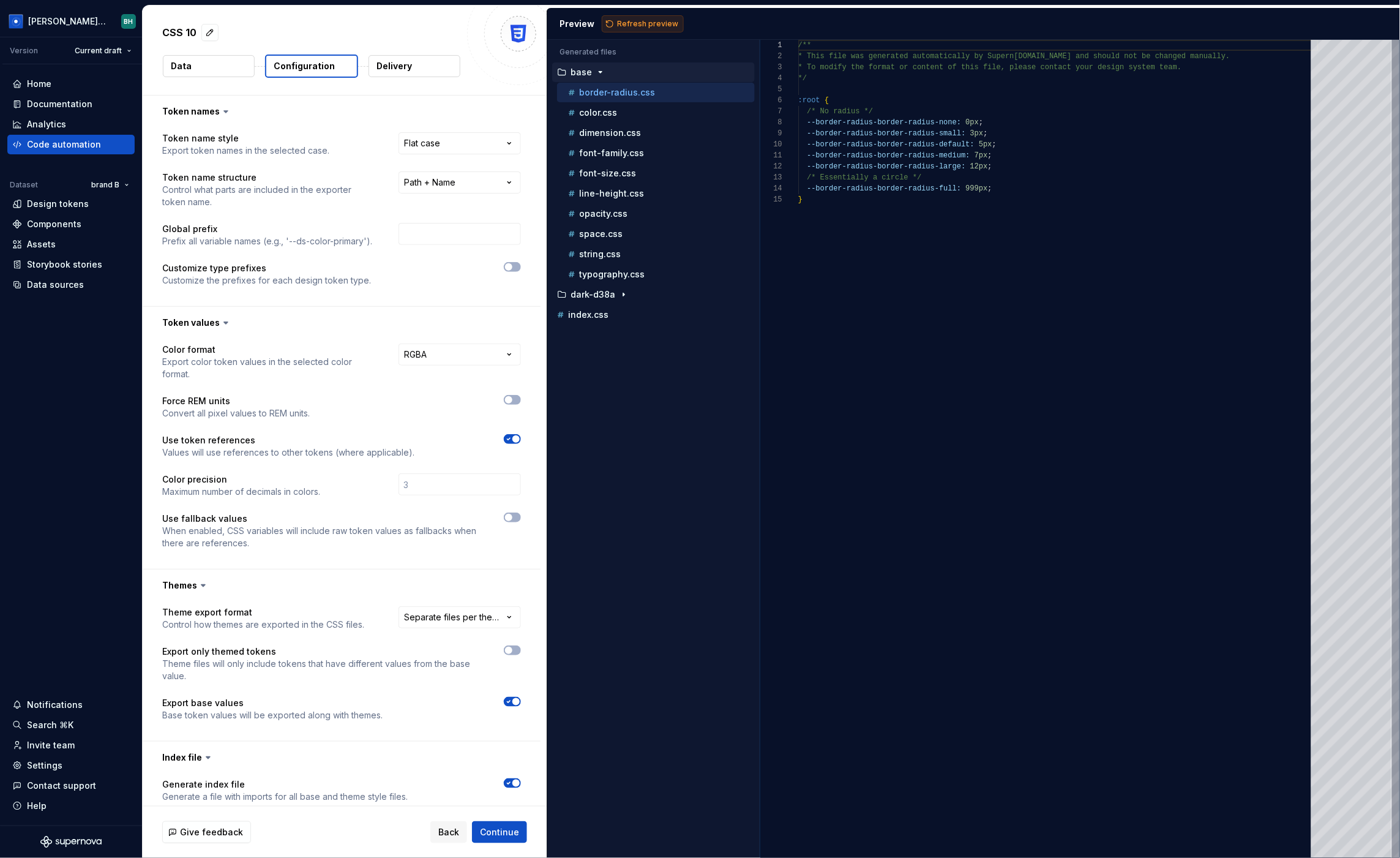
click at [649, 25] on span "Refresh preview" at bounding box center [648, 24] width 61 height 10
click at [500, 833] on span "Continue" at bounding box center [500, 832] width 39 height 12
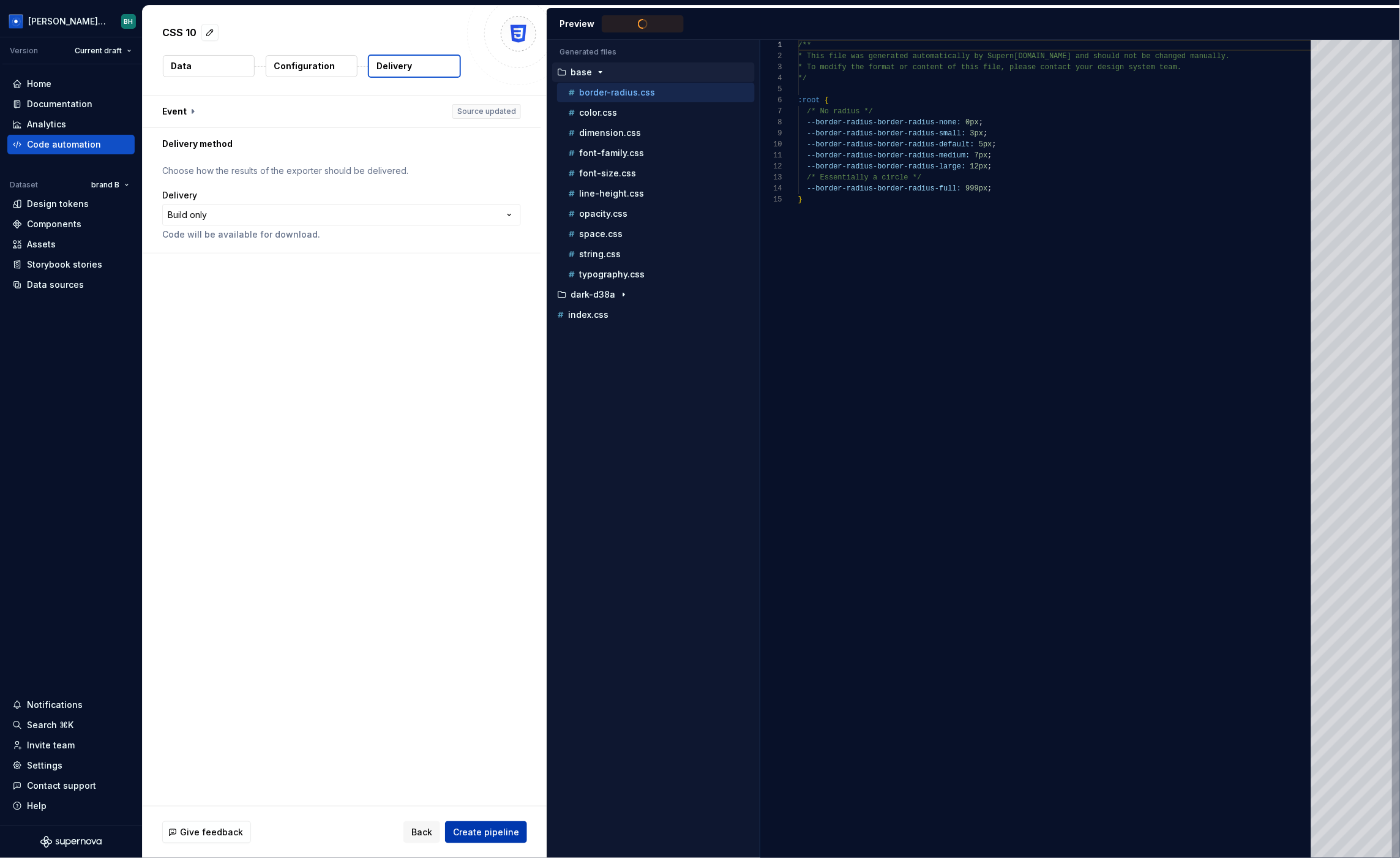
type textarea "**********"
click at [188, 109] on button "button" at bounding box center [342, 111] width 398 height 32
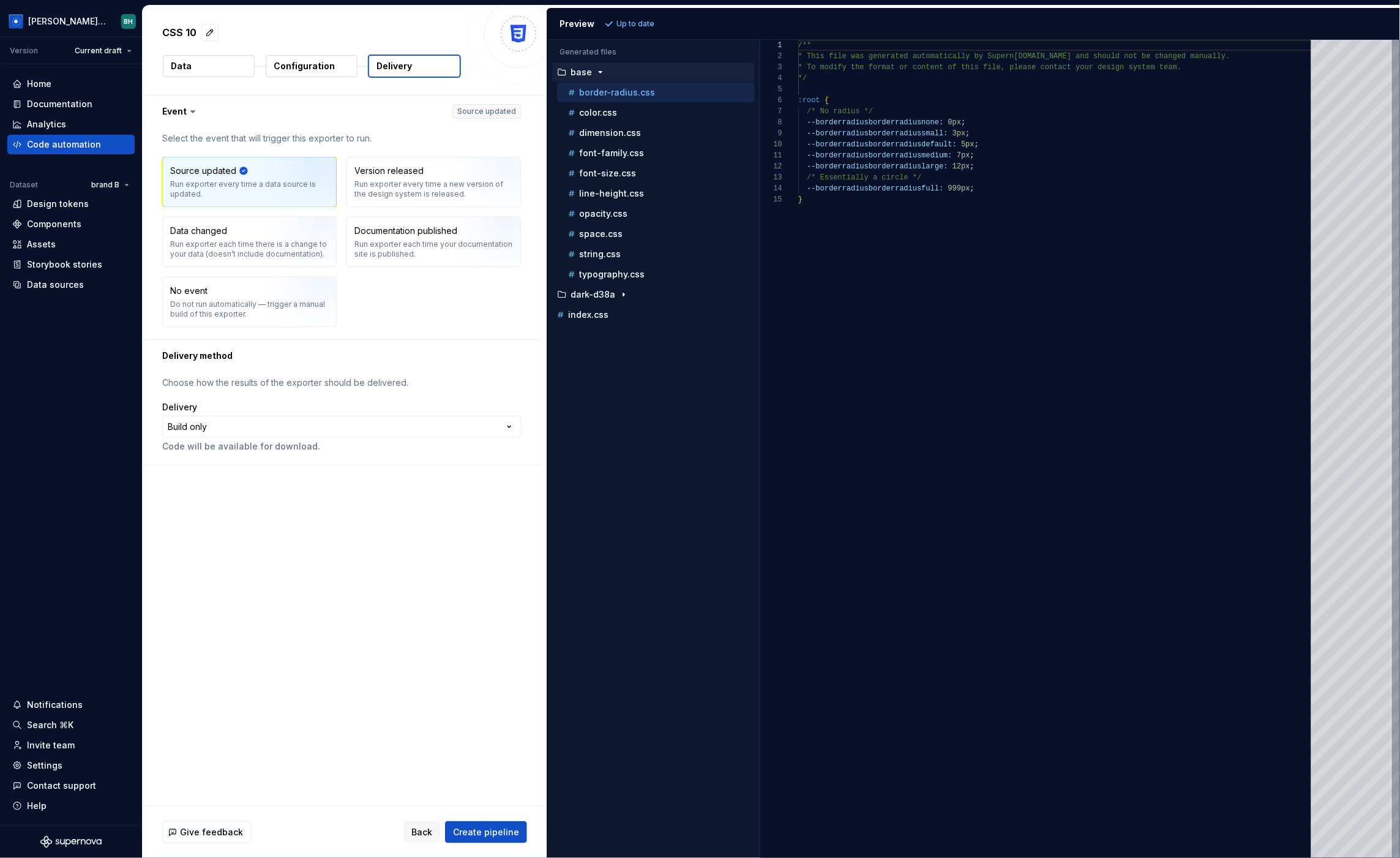
drag, startPoint x: 430, startPoint y: 296, endPoint x: 438, endPoint y: 297, distance: 8.1
click at [432, 296] on div "Source updated Run exporter every time a data source is updated. Version releas…" at bounding box center [342, 242] width 359 height 170
click at [293, 299] on img "button" at bounding box center [307, 306] width 78 height 82
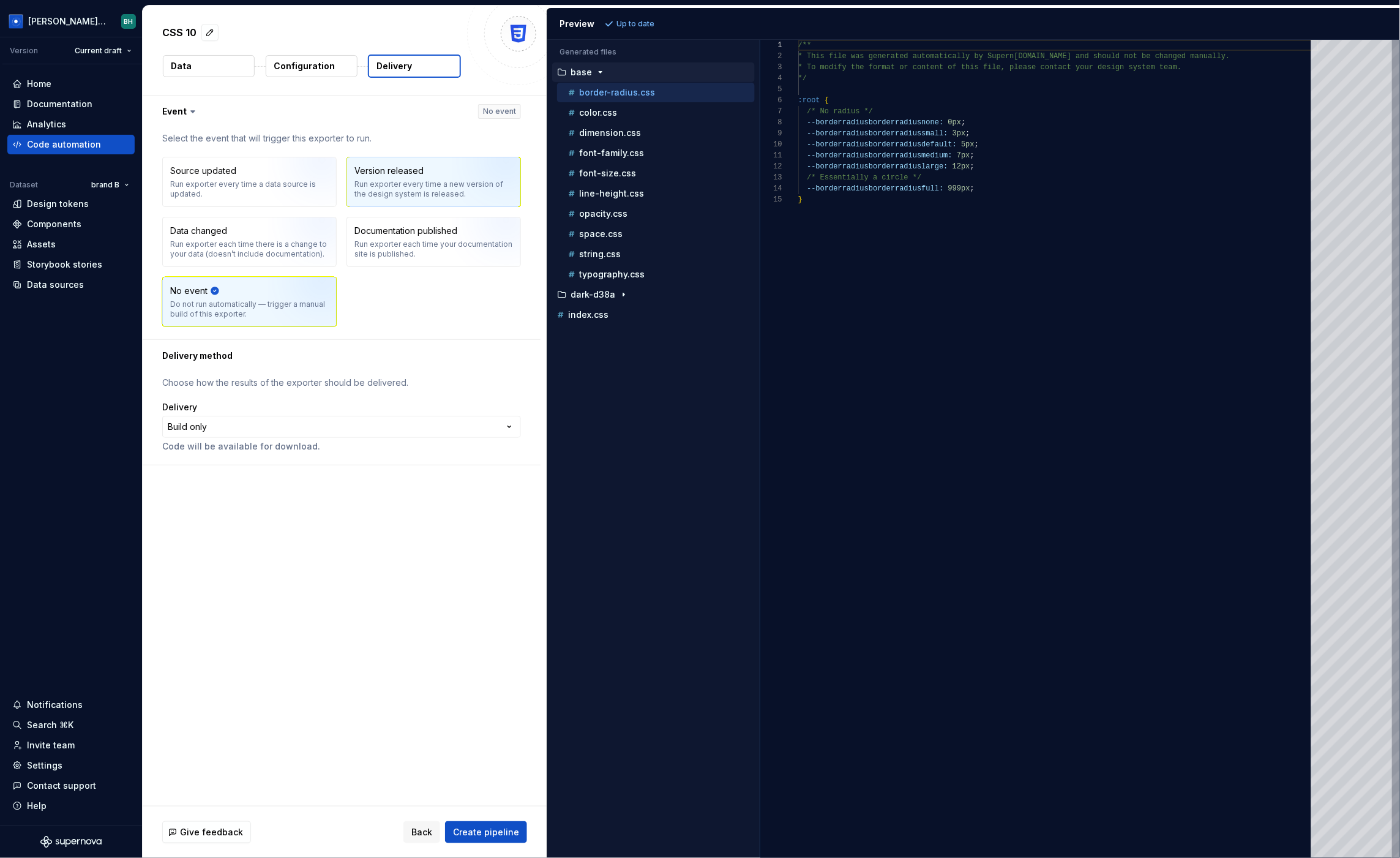
click at [456, 186] on div "Run exporter every time a new version of the design system is released." at bounding box center [433, 189] width 159 height 20
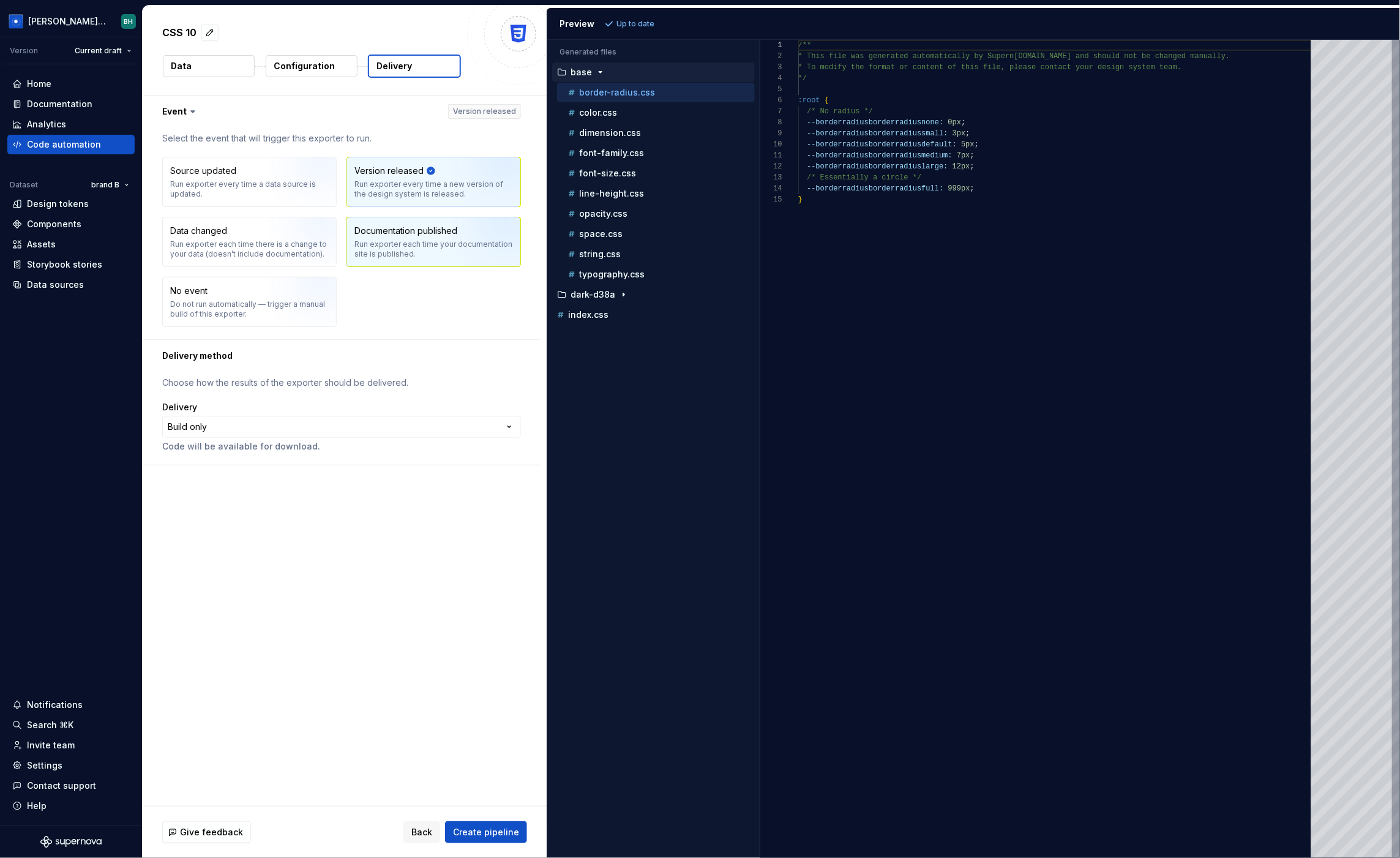
click at [437, 244] on div "Run exporter each time your documentation site is published." at bounding box center [433, 249] width 159 height 20
click at [283, 188] on img "button" at bounding box center [307, 186] width 78 height 82
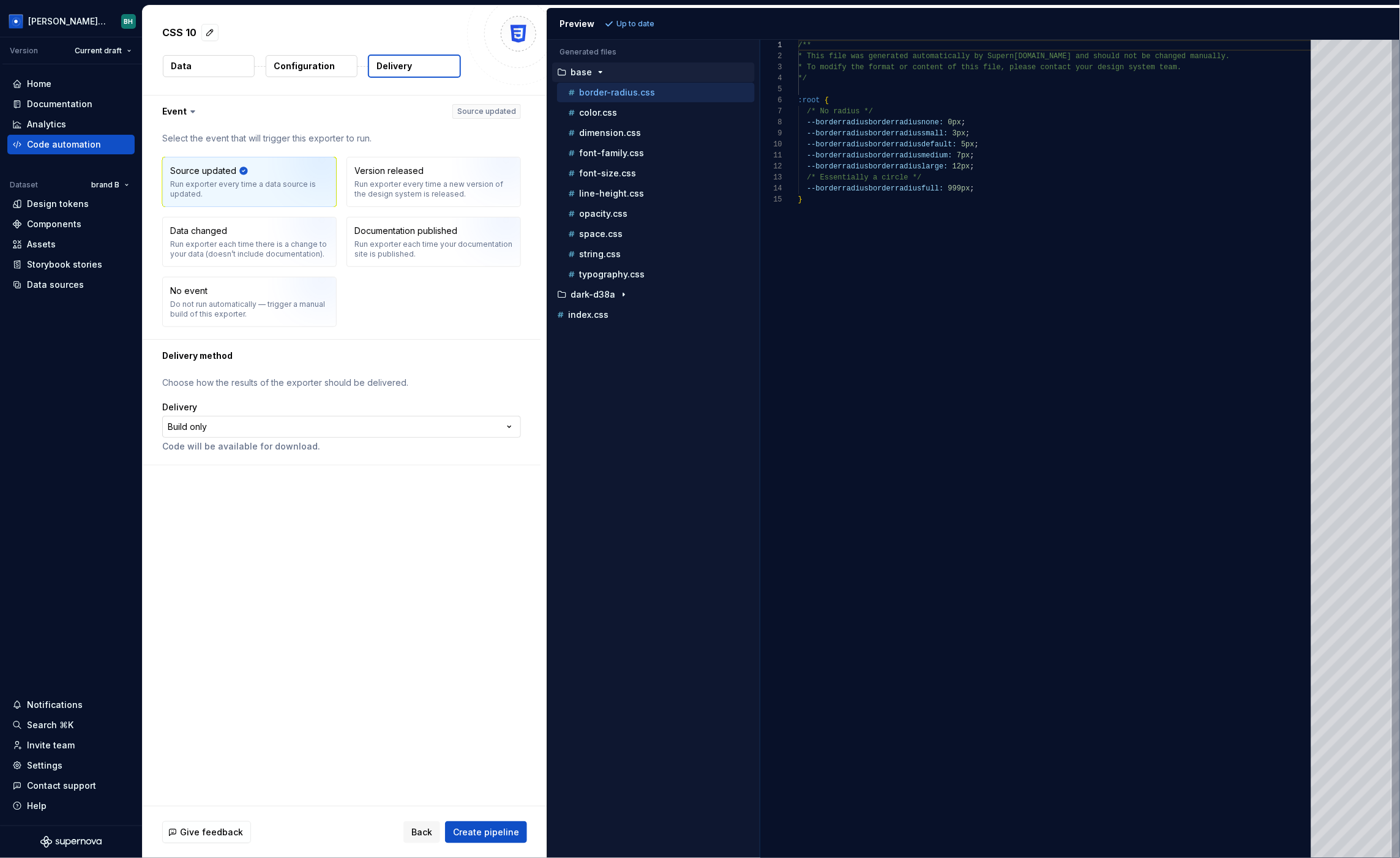
click at [261, 425] on html "**********" at bounding box center [700, 429] width 1400 height 858
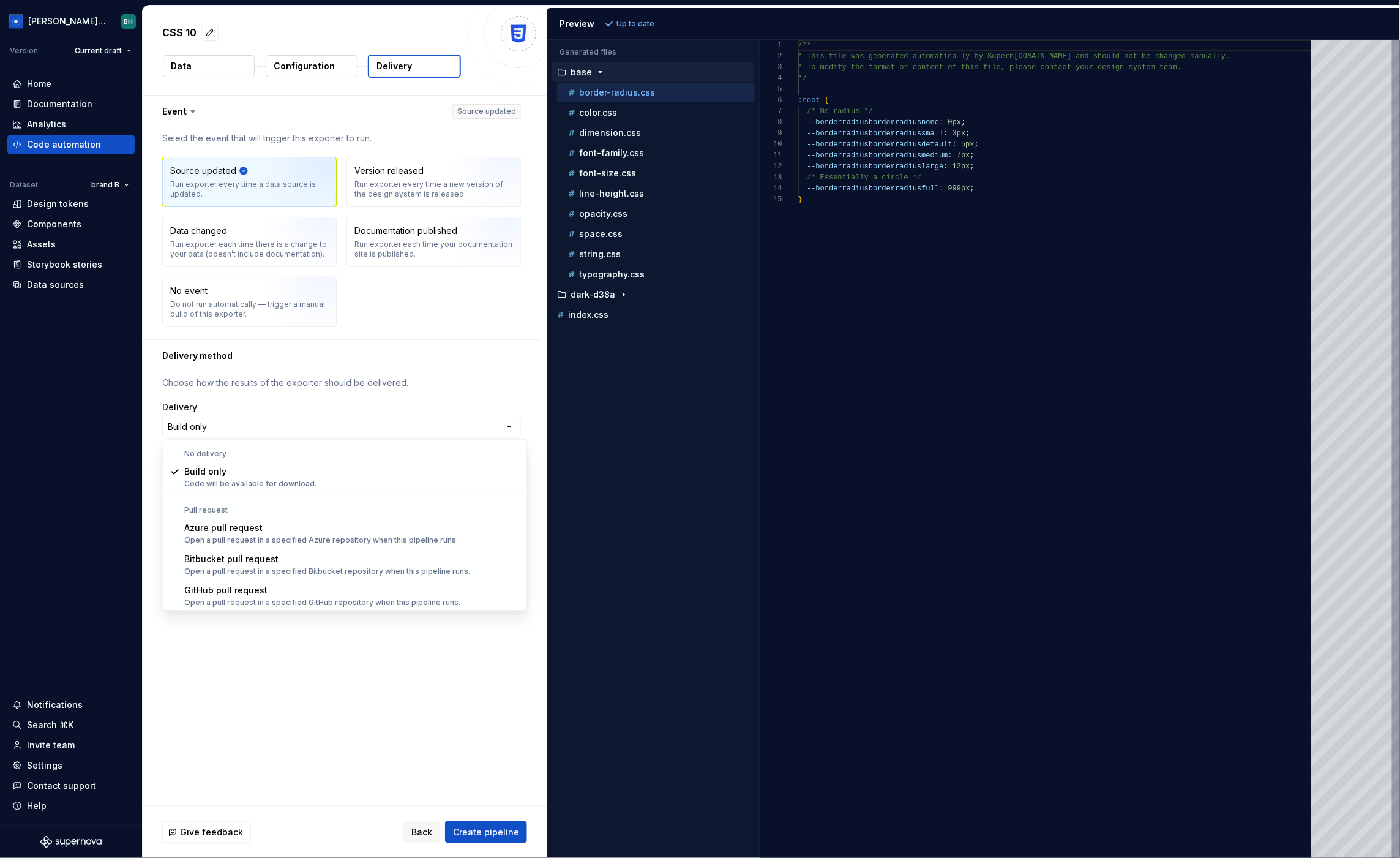
scroll to position [34, 0]
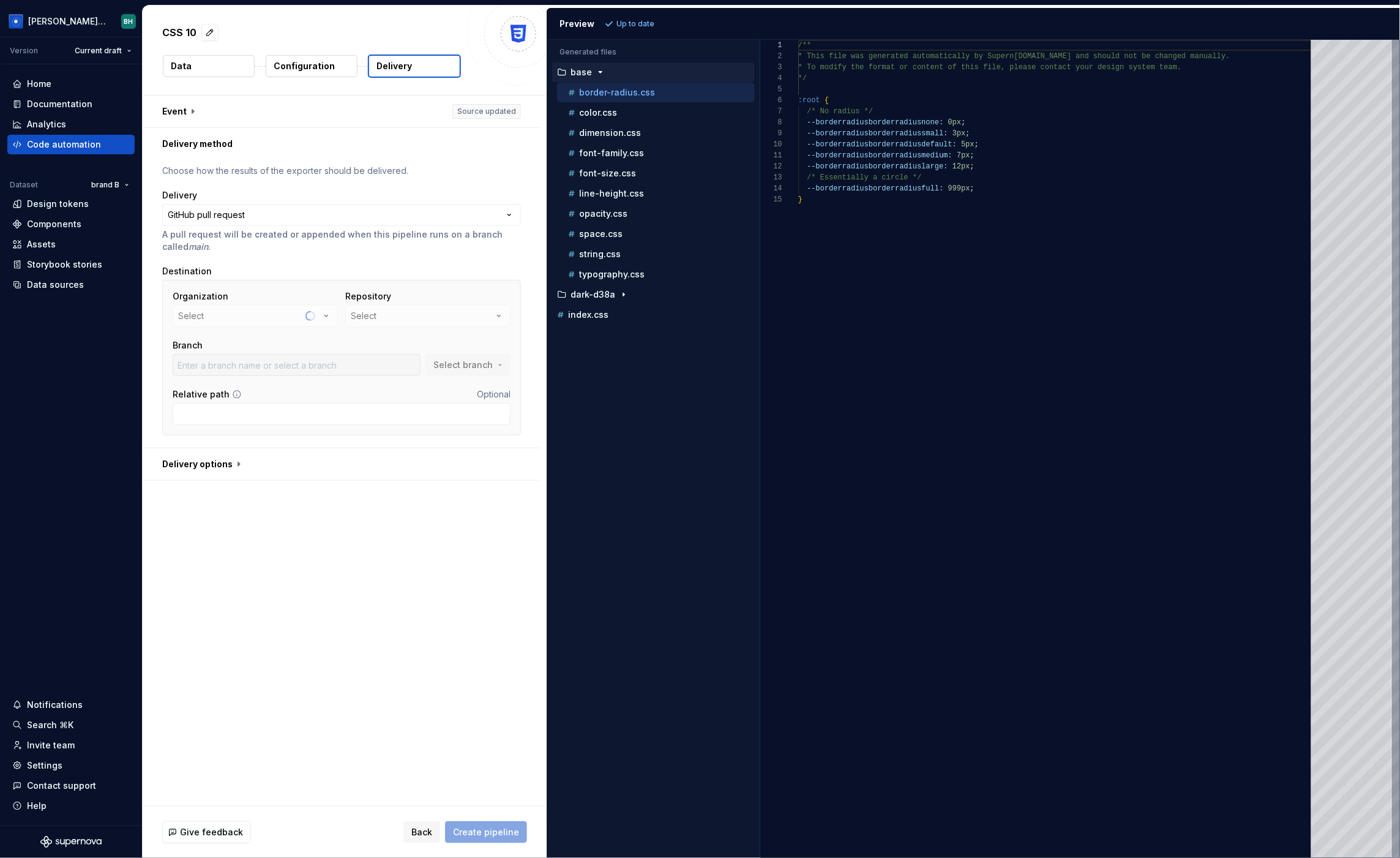
click at [263, 319] on div "Organization Select" at bounding box center [255, 309] width 165 height 36
click at [302, 320] on button "be-monospace" at bounding box center [255, 316] width 165 height 22
click at [277, 388] on div "brandonsupernova" at bounding box center [242, 385] width 70 height 12
click at [390, 316] on button "Select" at bounding box center [428, 316] width 165 height 22
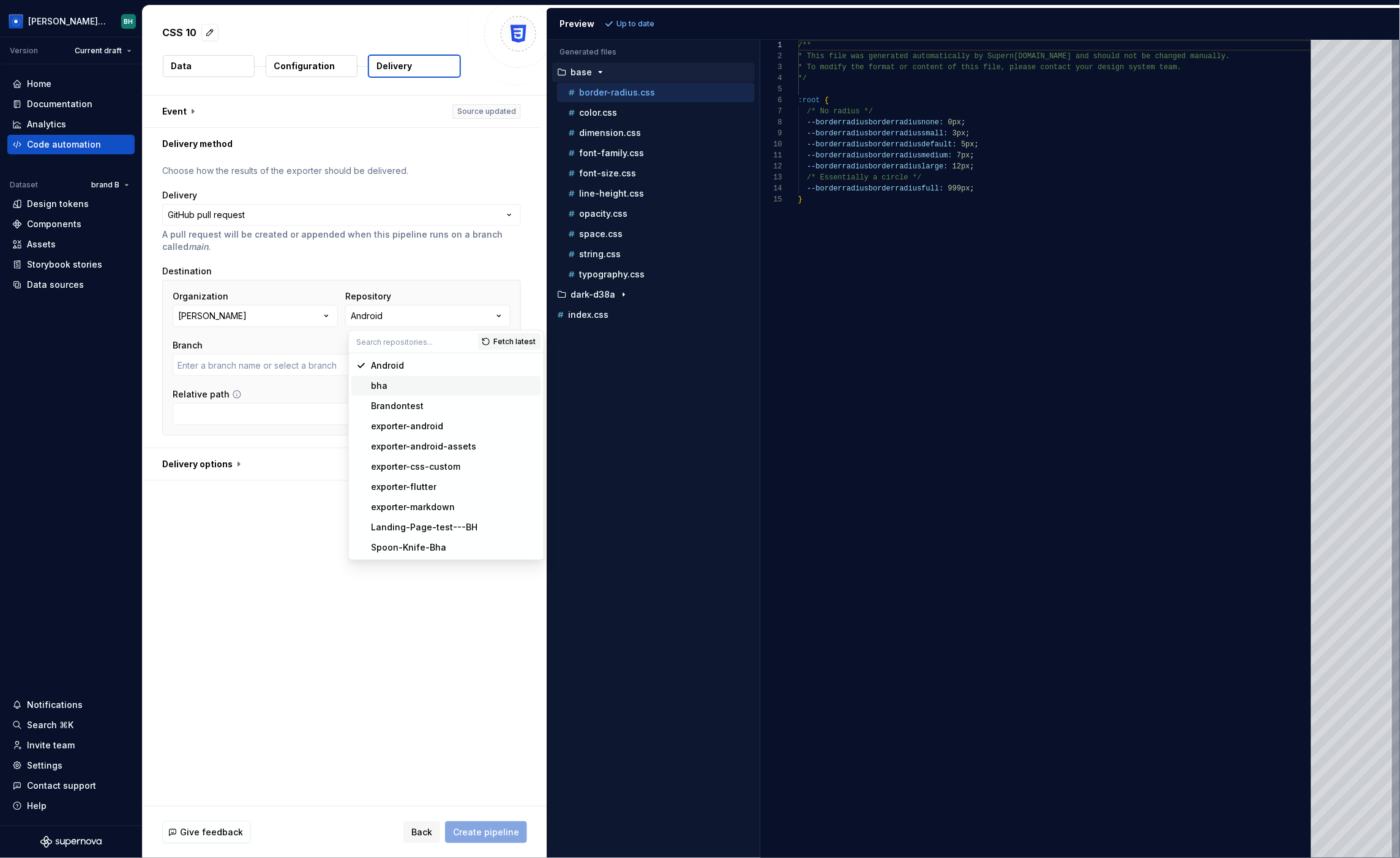
click at [407, 390] on div "bha" at bounding box center [454, 385] width 165 height 12
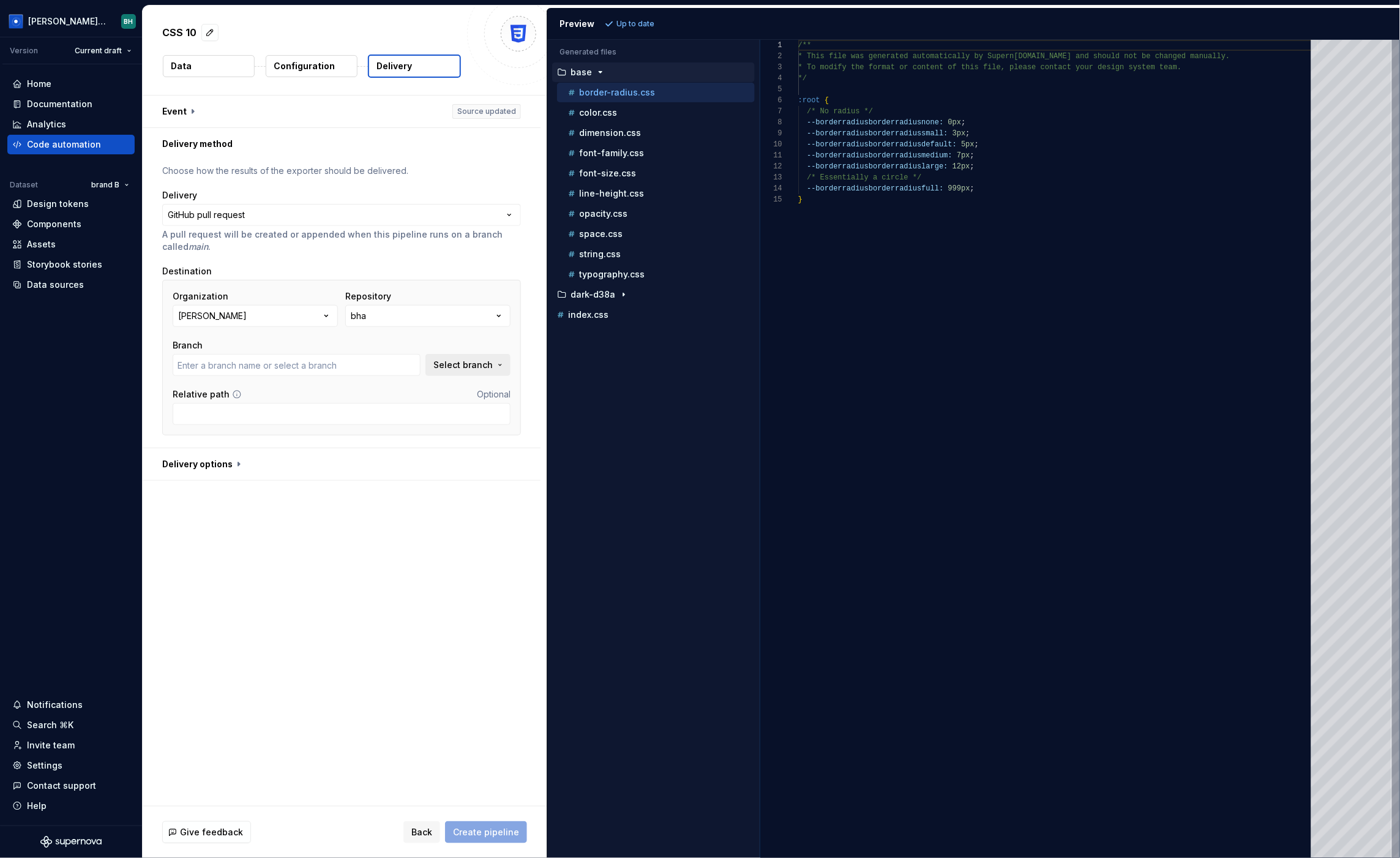
click at [472, 363] on span "Select branch" at bounding box center [463, 365] width 59 height 12
type input "main"
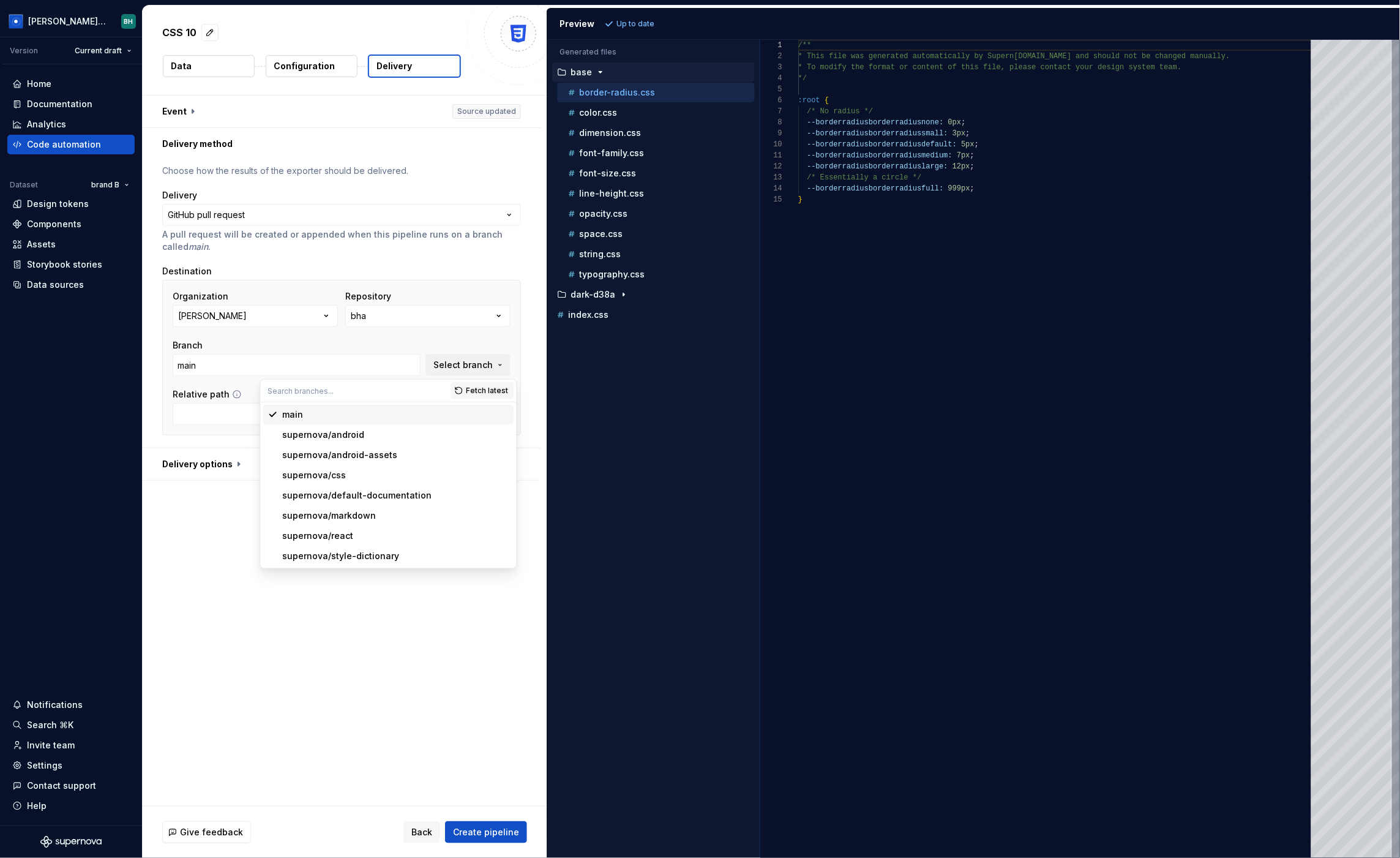
click at [354, 415] on div "main" at bounding box center [396, 414] width 227 height 12
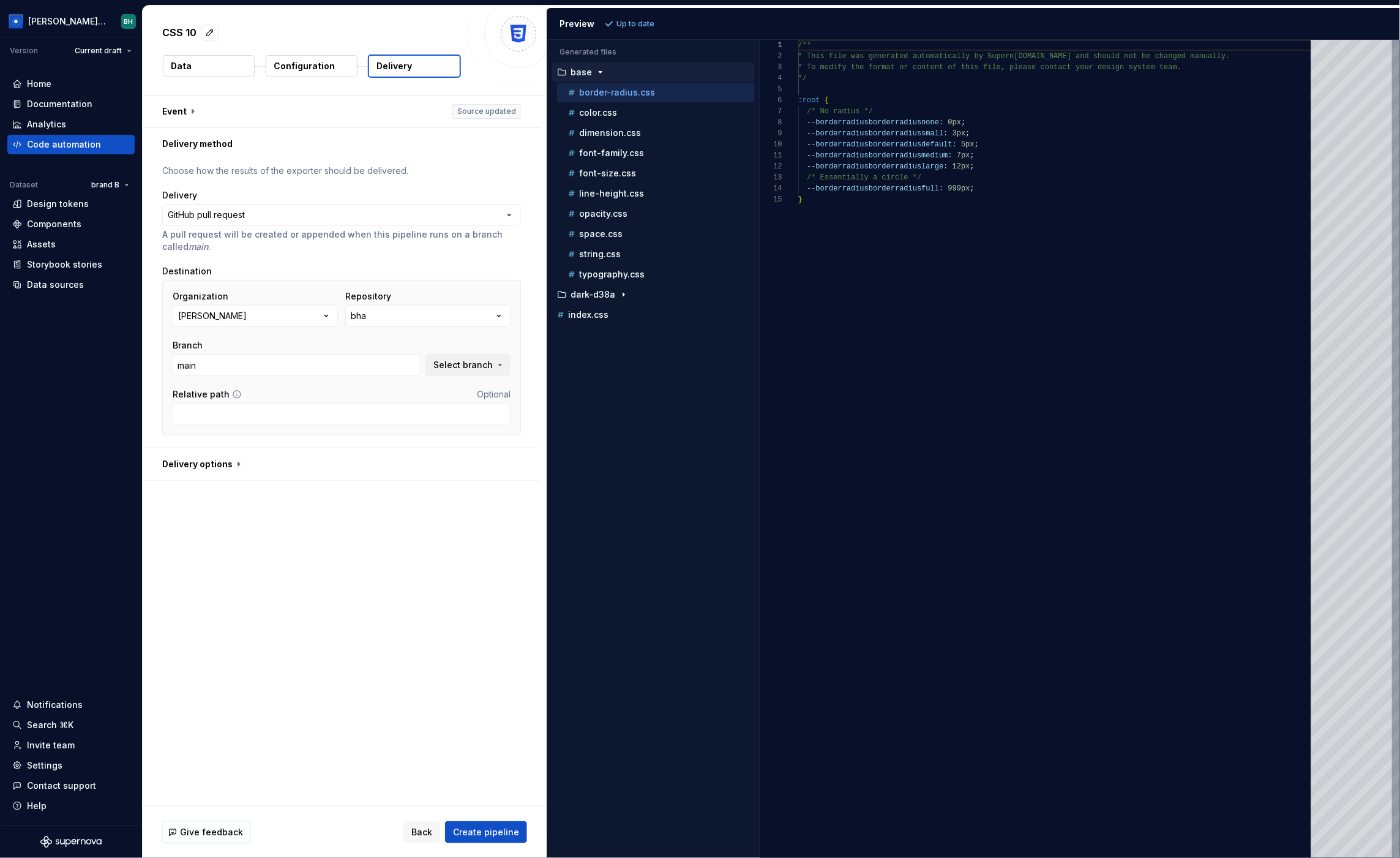
drag, startPoint x: 348, startPoint y: 500, endPoint x: 315, endPoint y: 500, distance: 33.0
click at [346, 501] on div "**********" at bounding box center [344, 450] width 404 height 711
click at [232, 465] on button "button" at bounding box center [342, 464] width 398 height 32
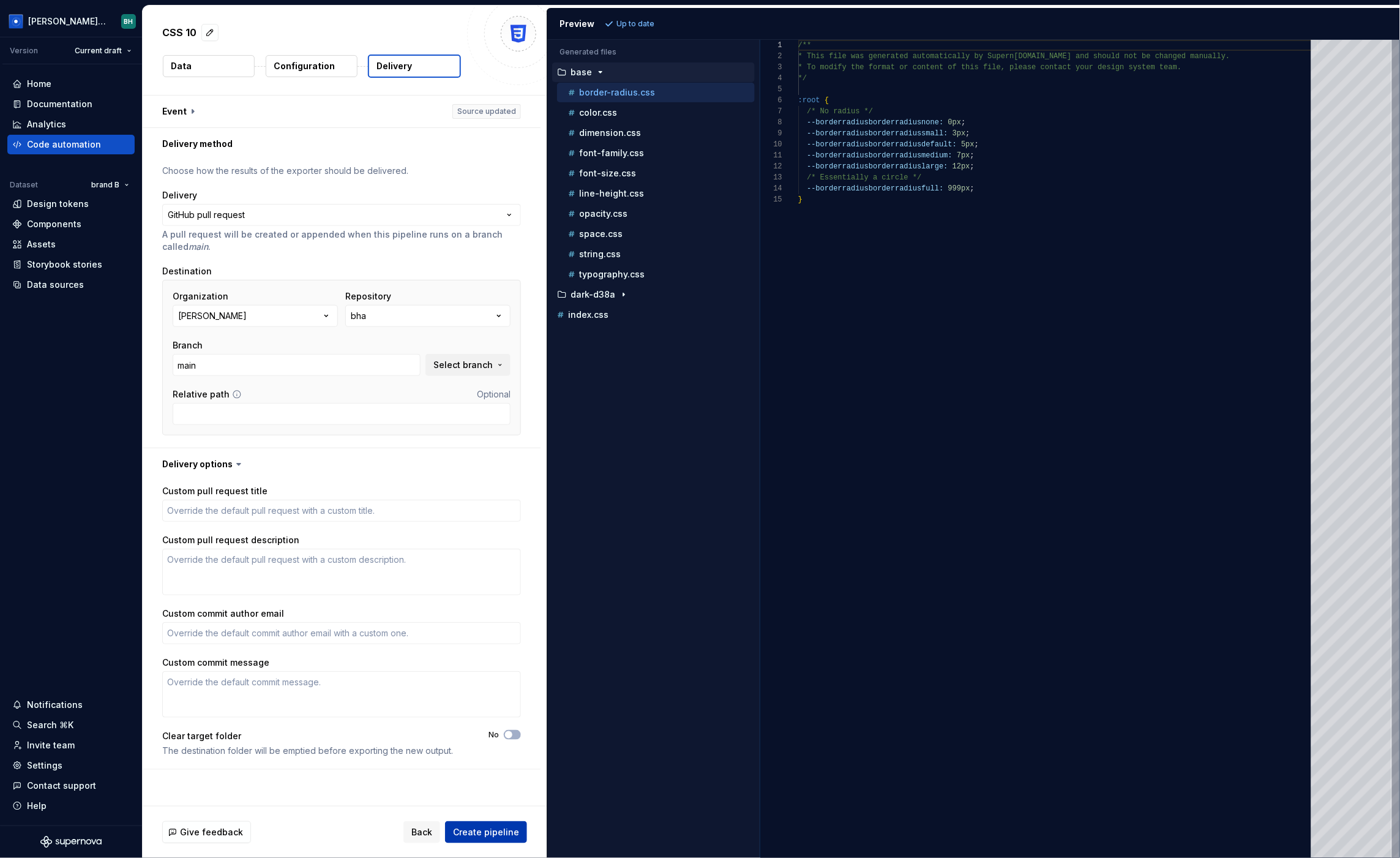
click at [491, 836] on span "Create pipeline" at bounding box center [486, 832] width 66 height 12
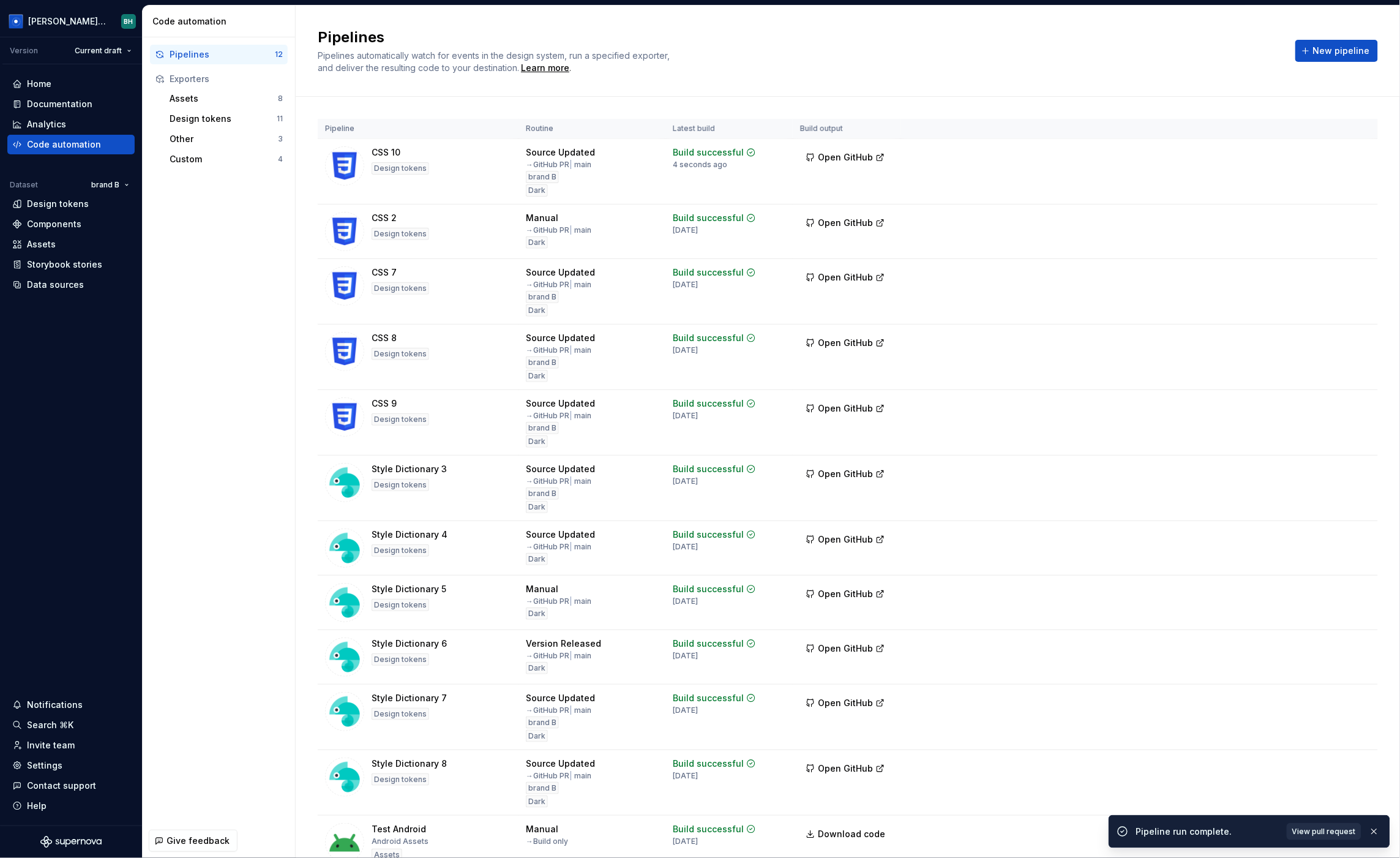
click at [1338, 836] on span "View pull request" at bounding box center [1324, 832] width 64 height 10
click at [899, 43] on h2 "Pipelines" at bounding box center [799, 37] width 963 height 20
click at [307, 175] on div "Pipeline Routine Latest build Build output CSS 10 Design tokens Source Updated …" at bounding box center [848, 506] width 1105 height 819
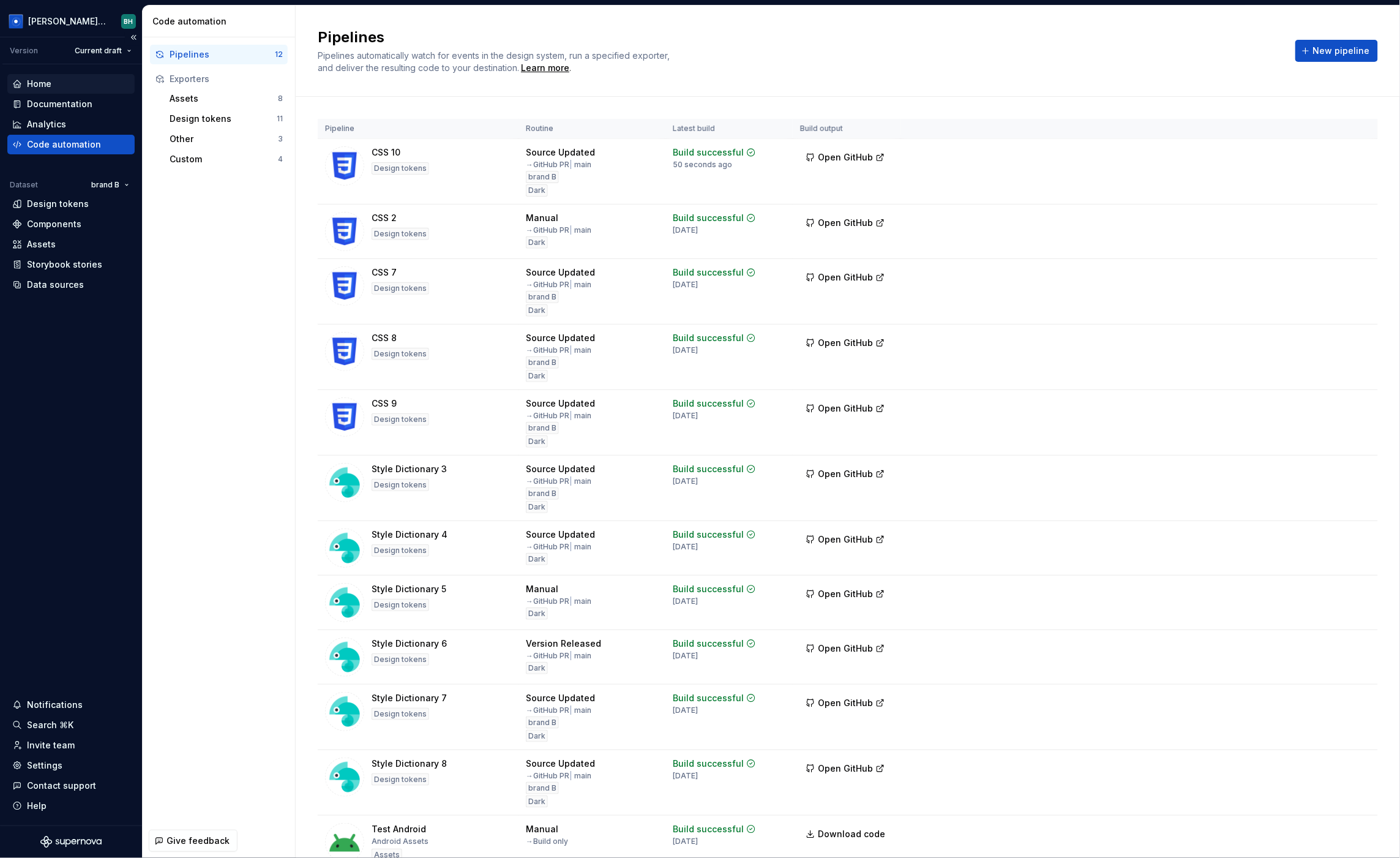
click at [67, 83] on div "Home" at bounding box center [71, 83] width 118 height 12
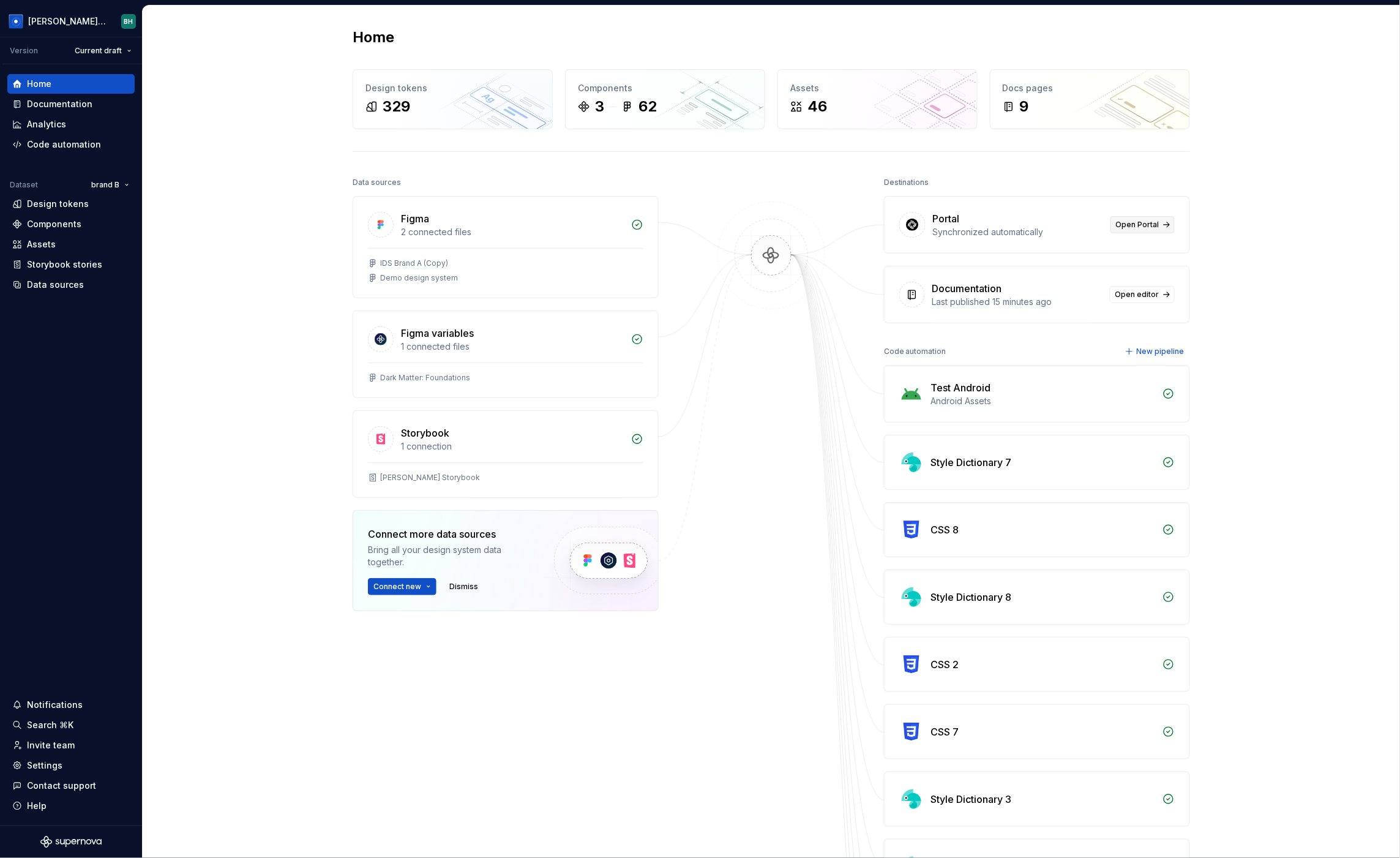
click at [1144, 227] on span "Open Portal" at bounding box center [1138, 225] width 43 height 10
click at [49, 766] on div "Settings" at bounding box center [44, 765] width 36 height 12
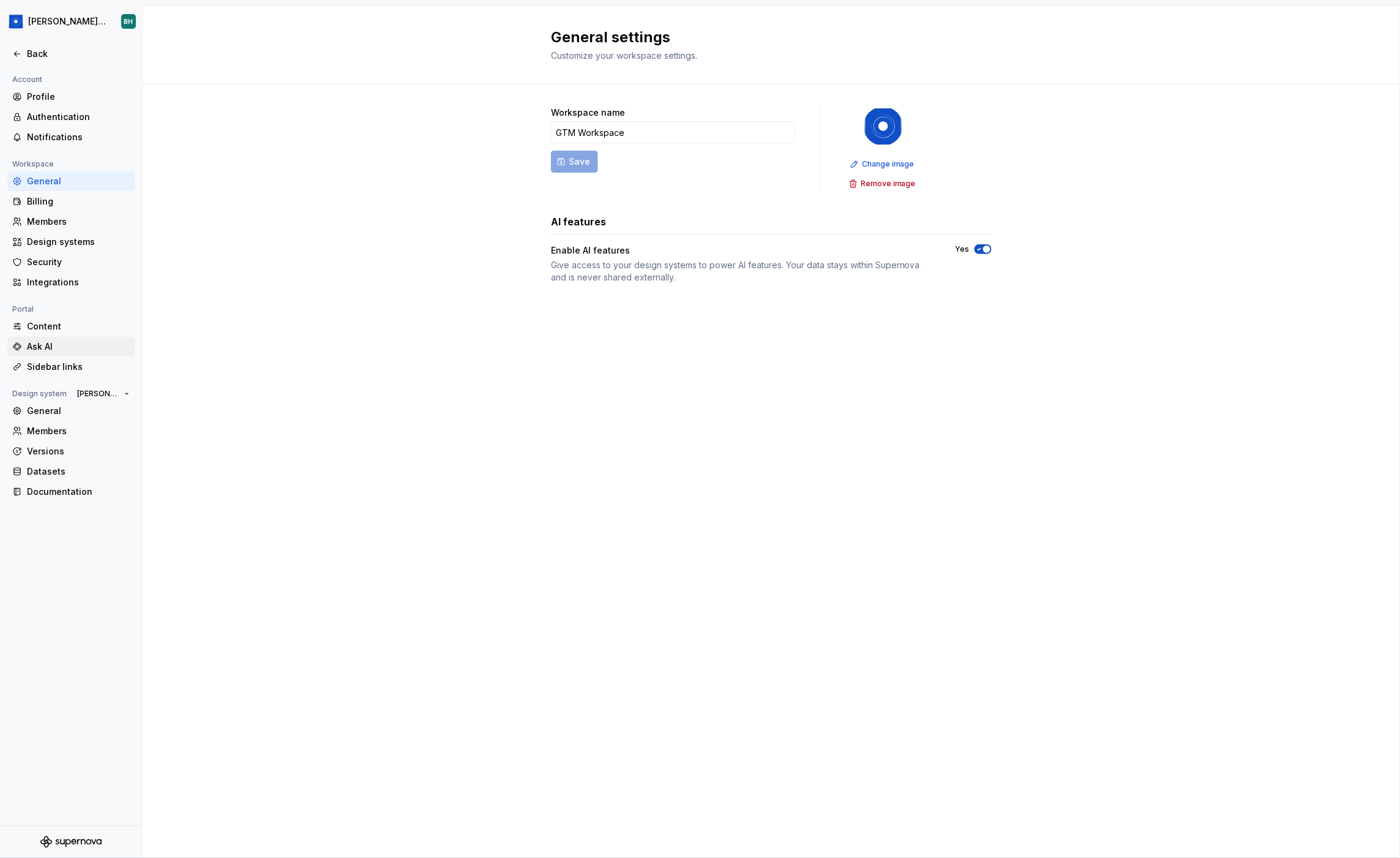
click at [57, 347] on div "Ask AI" at bounding box center [78, 346] width 103 height 12
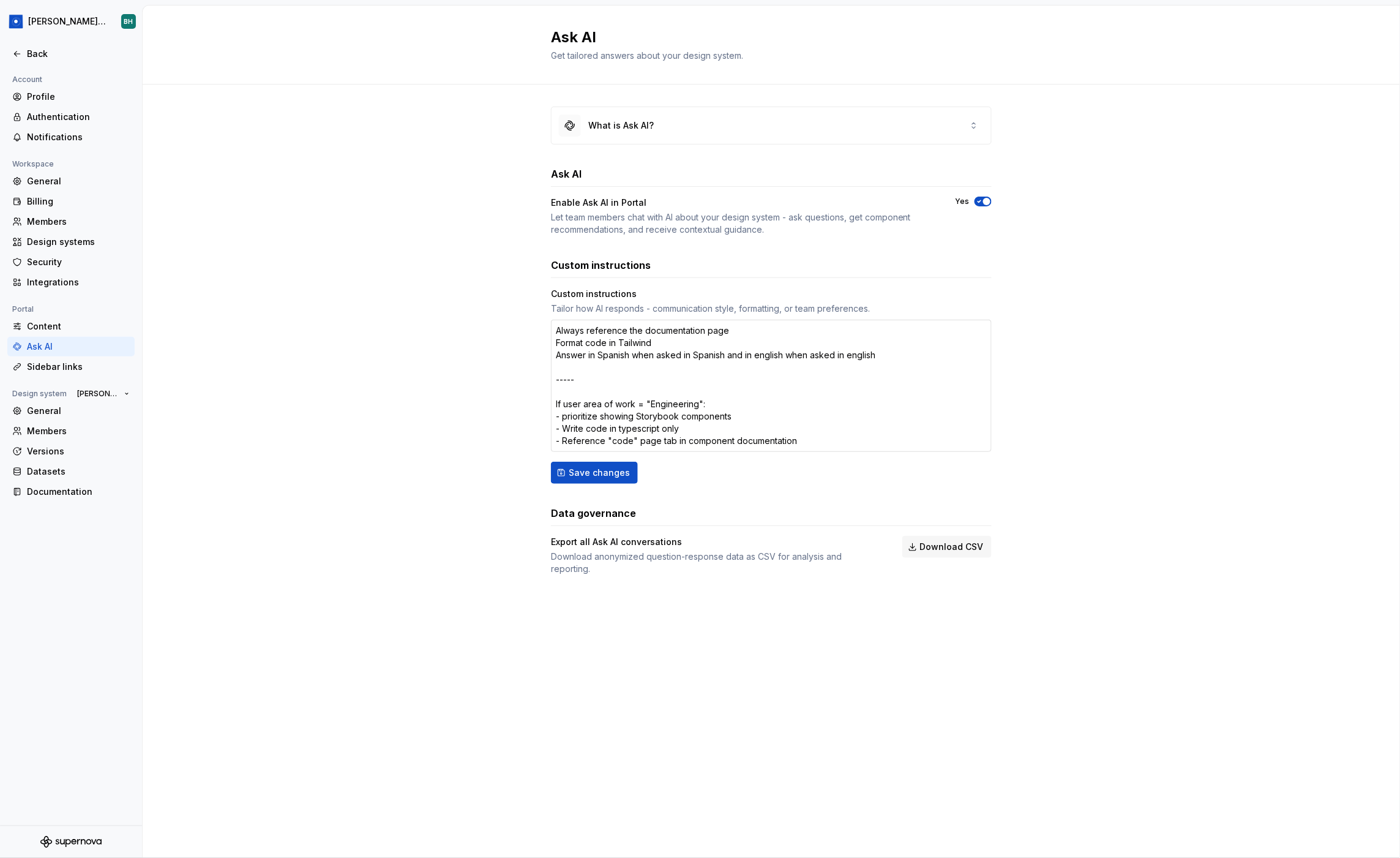
click at [686, 375] on textarea "Always reference the documentation page Format code in Tailwind Answer in Spani…" at bounding box center [771, 386] width 441 height 132
click at [622, 355] on textarea "Always reference the documentation page Format code in Tailwind Answer in Spani…" at bounding box center [771, 386] width 441 height 132
type textarea "*"
click at [69, 364] on div "Sidebar links" at bounding box center [78, 366] width 103 height 12
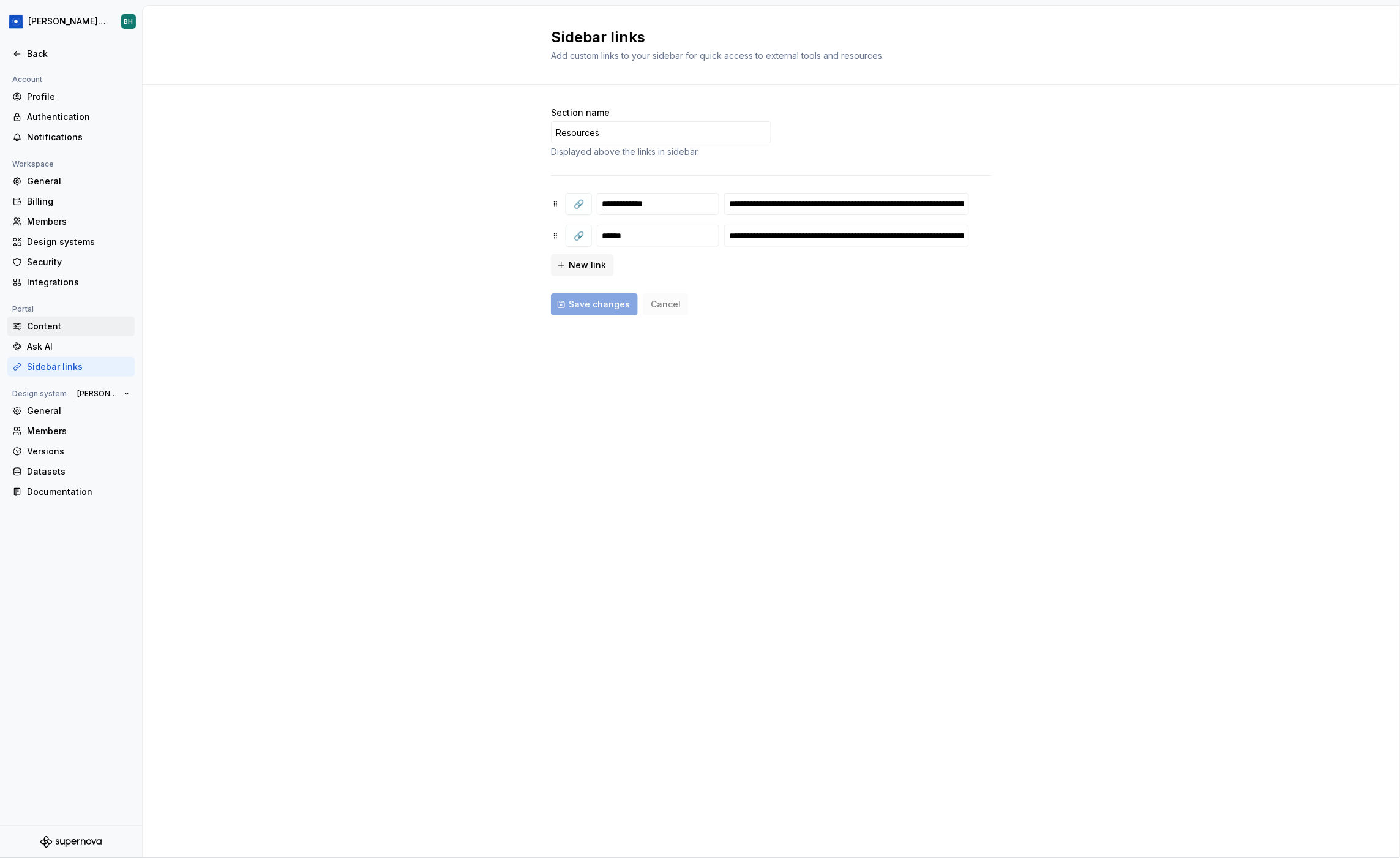
click at [69, 323] on div "Content" at bounding box center [78, 326] width 103 height 12
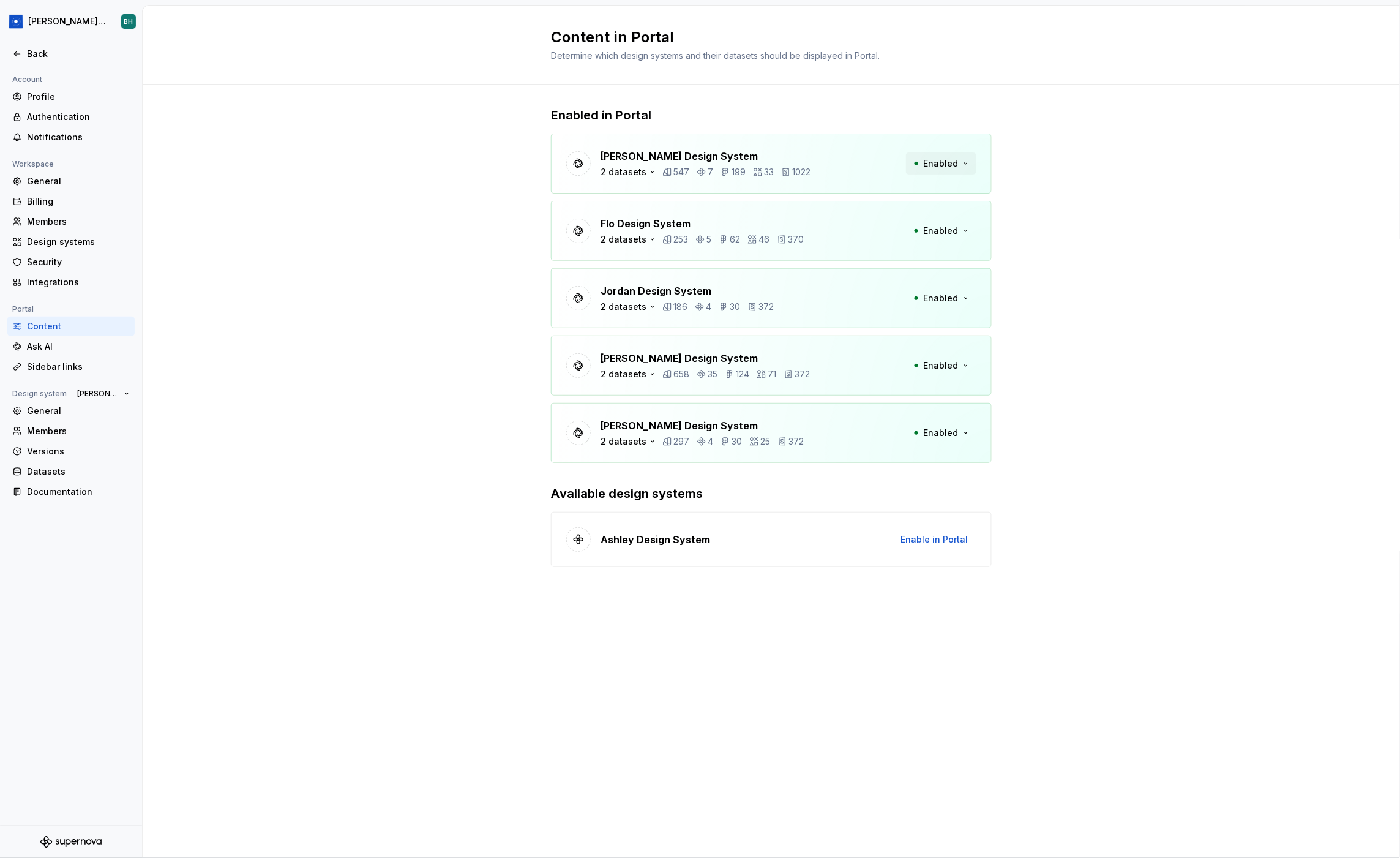
click at [936, 162] on span "Enabled" at bounding box center [941, 163] width 35 height 12
click at [1121, 221] on div "Enabled in Portal Beatriz Design System 2 datasets 547 7 199 33 1022 Enabled Fl…" at bounding box center [771, 350] width 1257 height 530
click at [101, 52] on div "Back" at bounding box center [78, 53] width 103 height 12
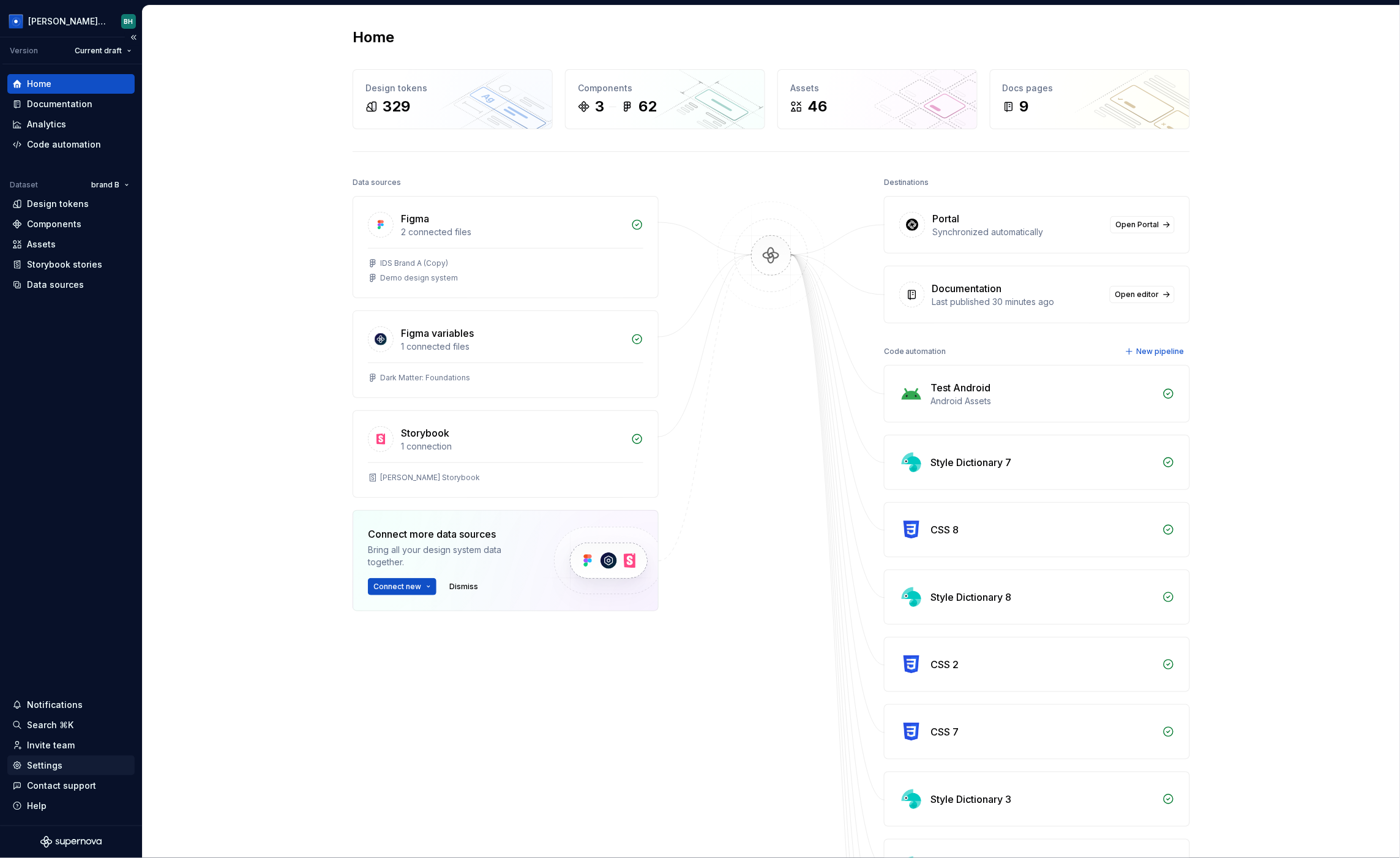
click at [61, 766] on div "Settings" at bounding box center [71, 765] width 118 height 12
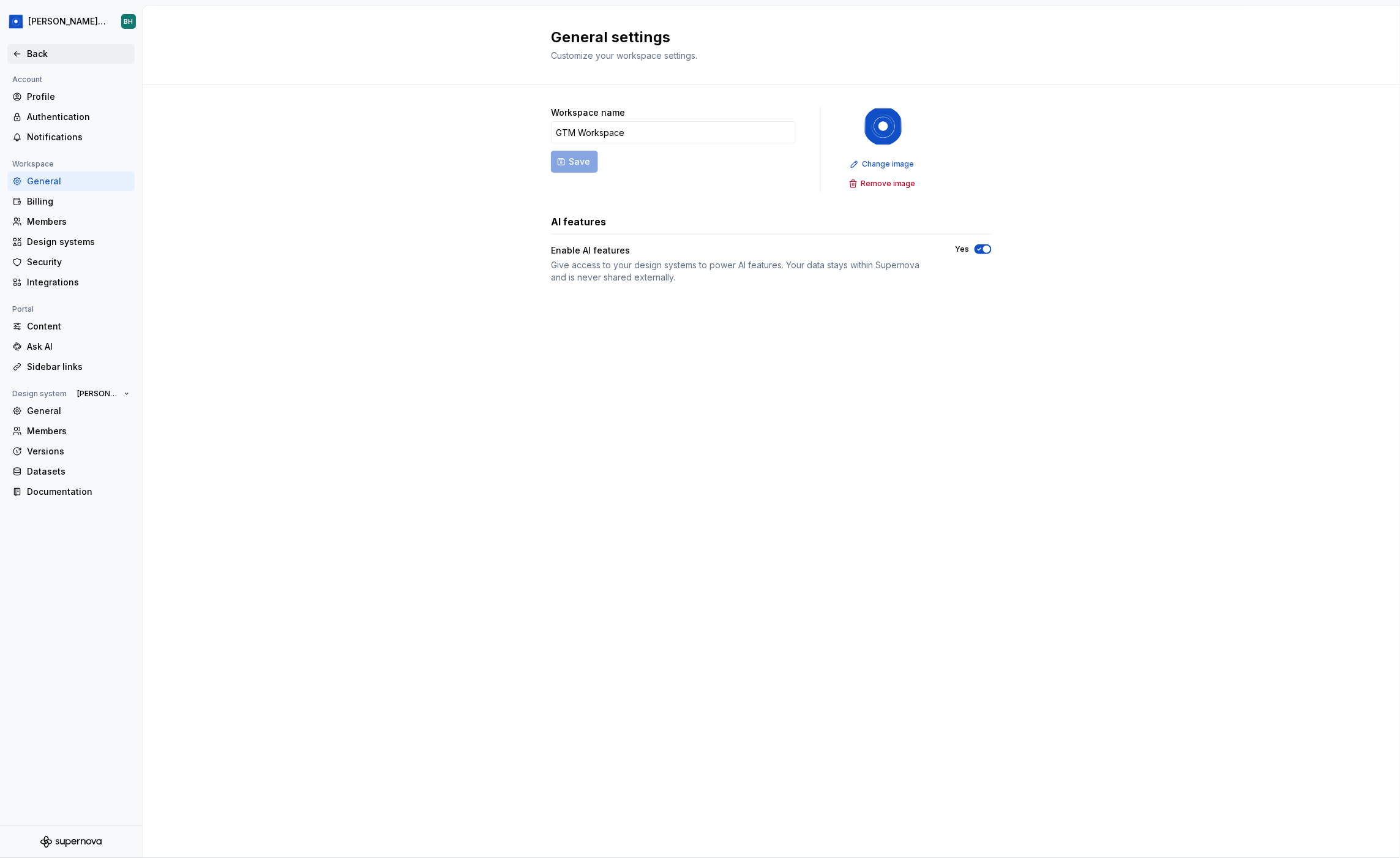
click at [27, 46] on div "Back" at bounding box center [71, 54] width 127 height 20
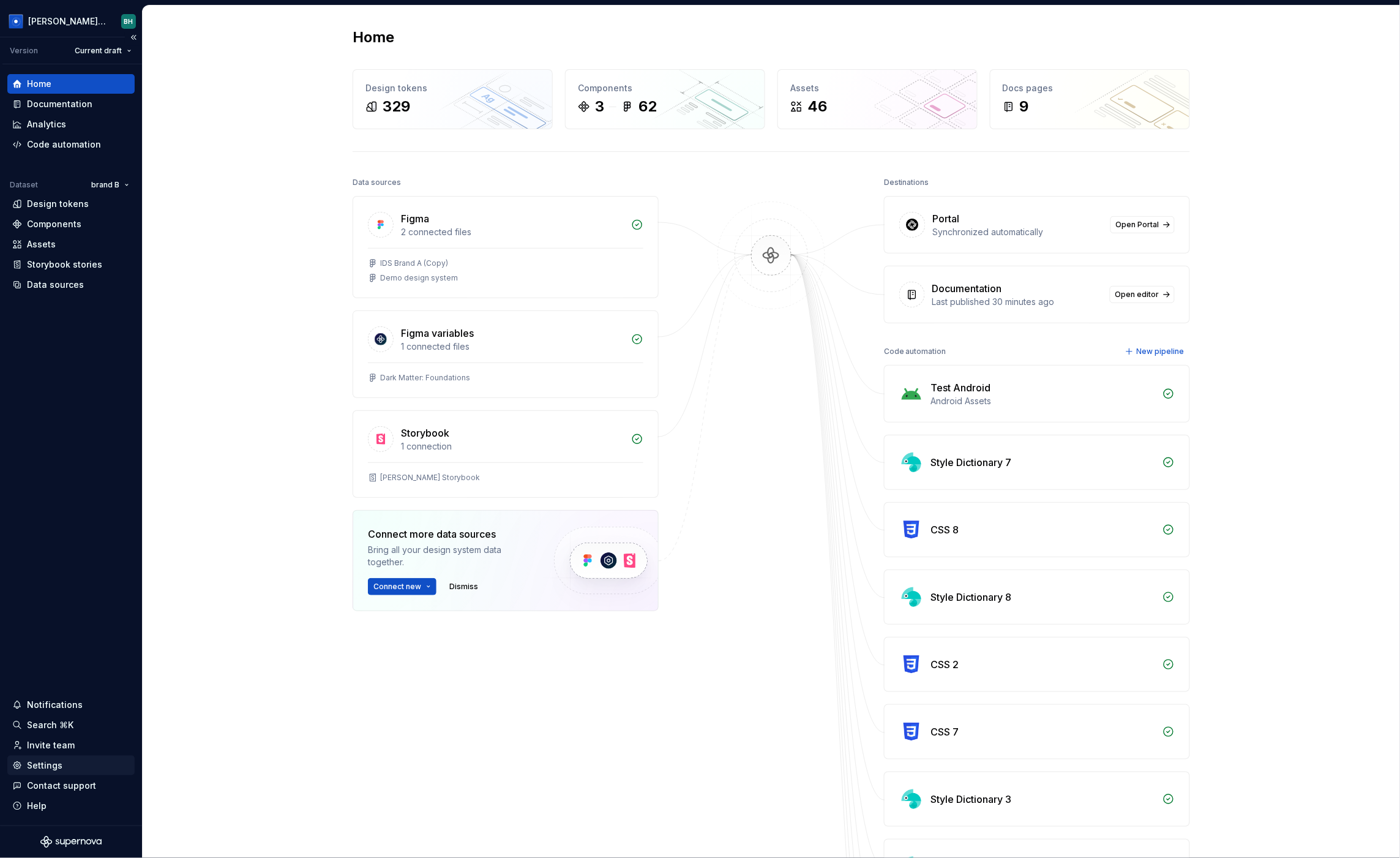
click at [44, 761] on div "Settings" at bounding box center [44, 765] width 36 height 12
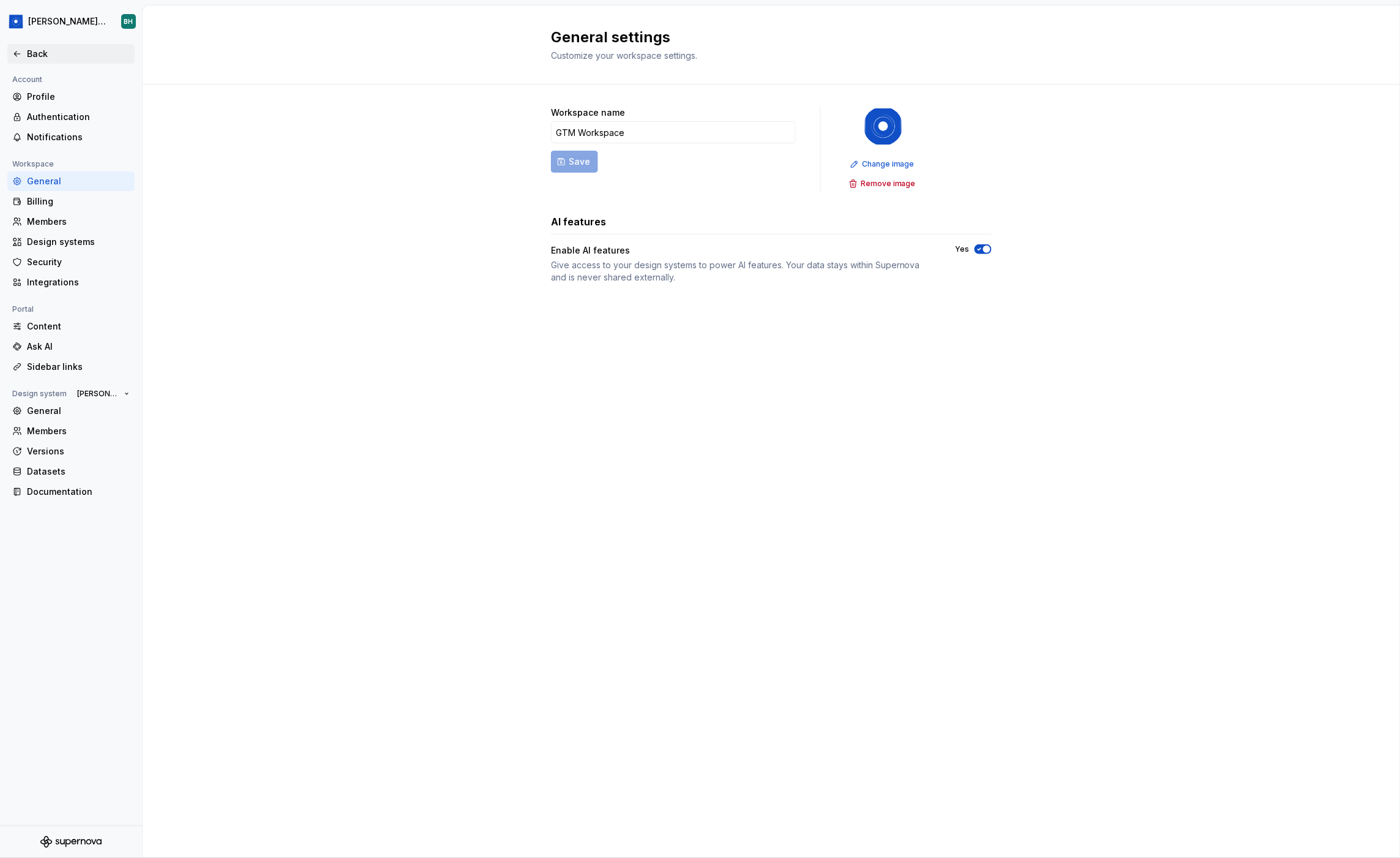
click at [38, 58] on div "Back" at bounding box center [78, 53] width 103 height 12
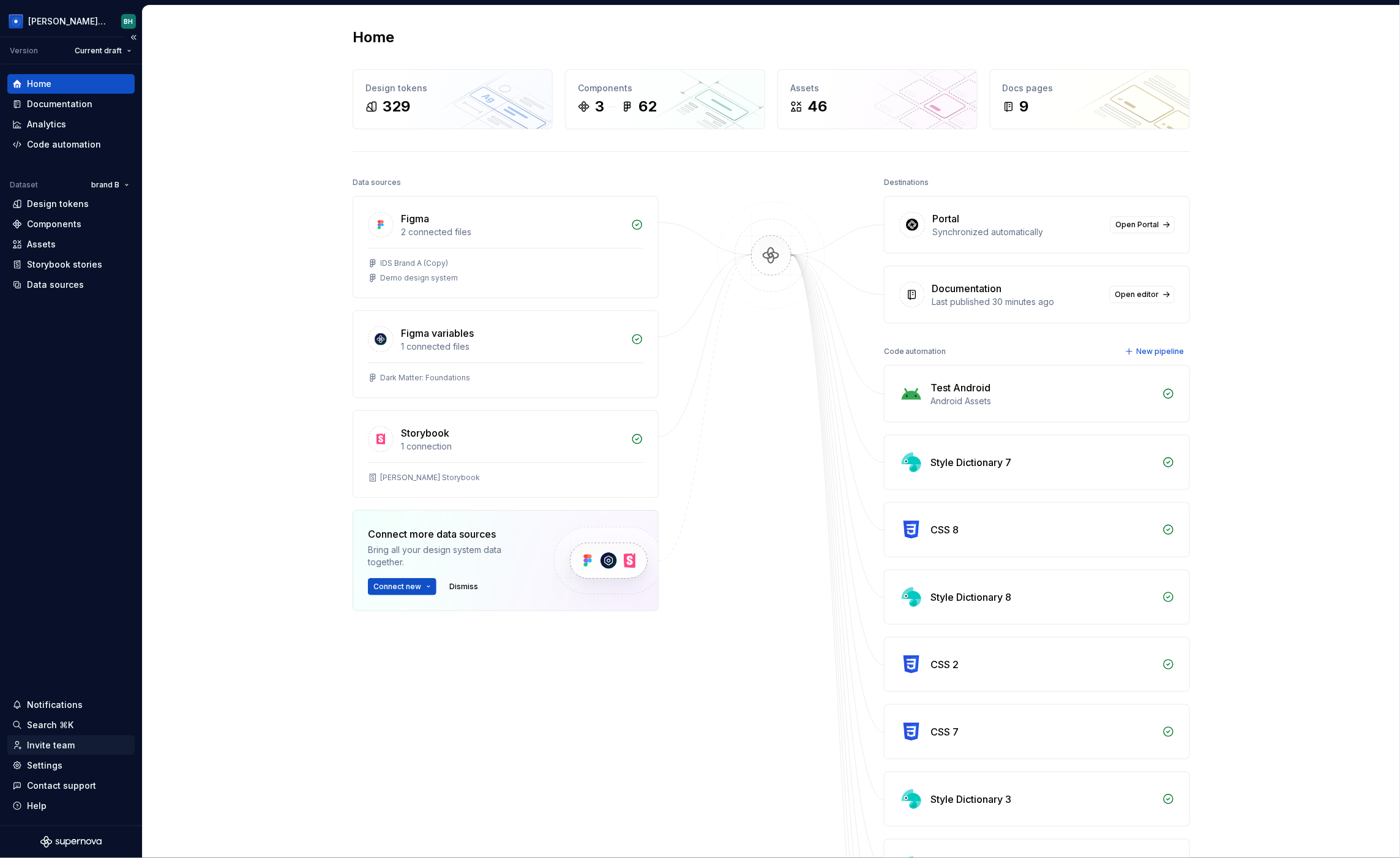
click at [57, 742] on div "Invite team" at bounding box center [50, 745] width 48 height 12
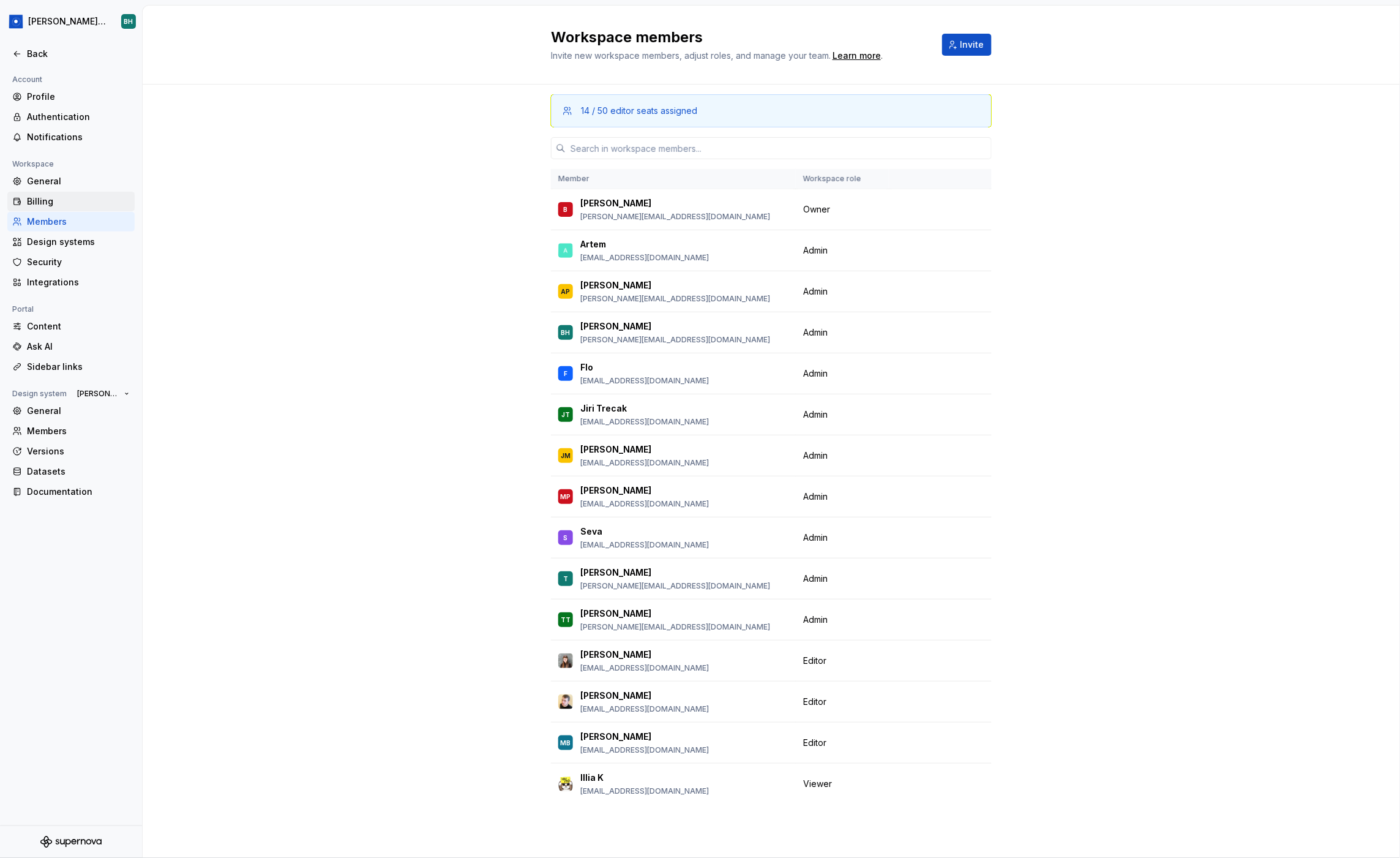
click at [94, 200] on div "Billing" at bounding box center [78, 201] width 103 height 12
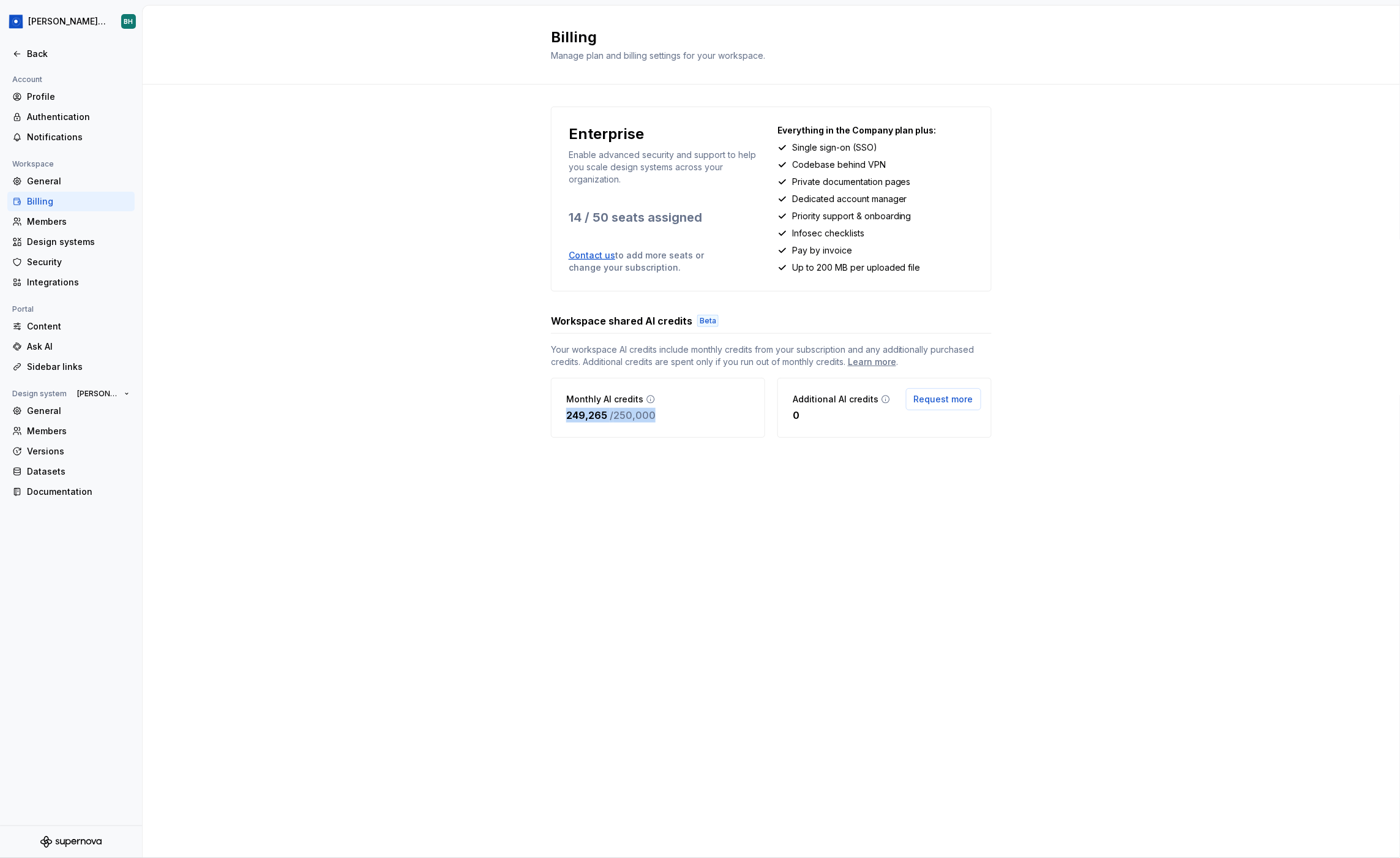
drag, startPoint x: 617, startPoint y: 420, endPoint x: 565, endPoint y: 421, distance: 52.0
click at [564, 421] on div "Monthly AI credits 249,265 / 250,000" at bounding box center [658, 408] width 214 height 60
click at [680, 401] on div "Monthly AI credits 249,265 / 250,000" at bounding box center [658, 408] width 214 height 60
click at [39, 57] on div "Back" at bounding box center [78, 53] width 103 height 12
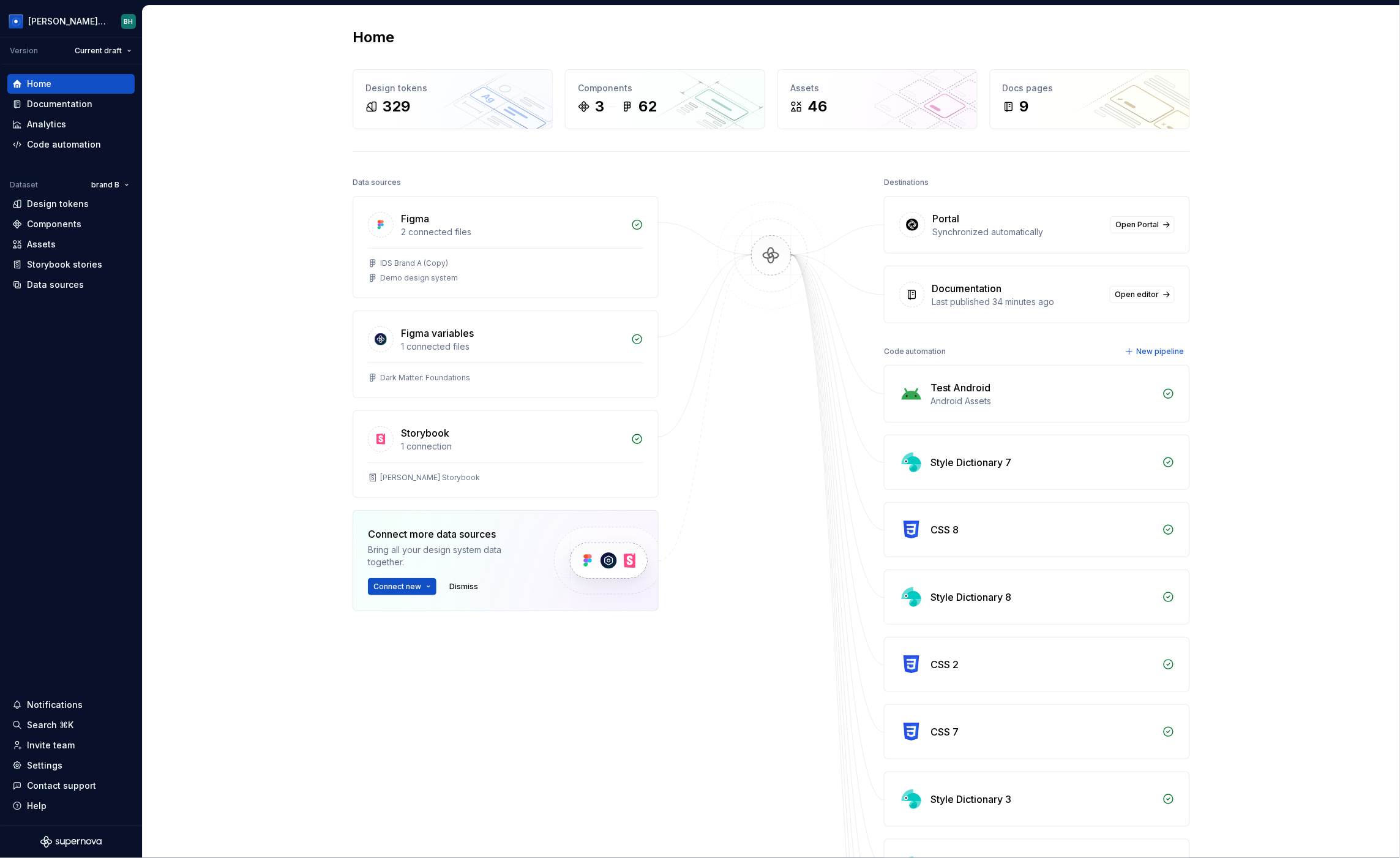
click at [284, 154] on div "Home Design tokens 329 Components 3 62 Assets 46 Docs pages 9 Data sources Figm…" at bounding box center [771, 621] width 1257 height 1230
click at [117, 51] on html "Brandon Design System BH Version Current draft Home Documentation Analytics Cod…" at bounding box center [700, 429] width 1400 height 858
drag, startPoint x: 357, startPoint y: 169, endPoint x: 638, endPoint y: 51, distance: 304.8
click at [357, 169] on html "Brandon Design System BH Version Current draft Home Documentation Analytics Cod…" at bounding box center [700, 429] width 1400 height 858
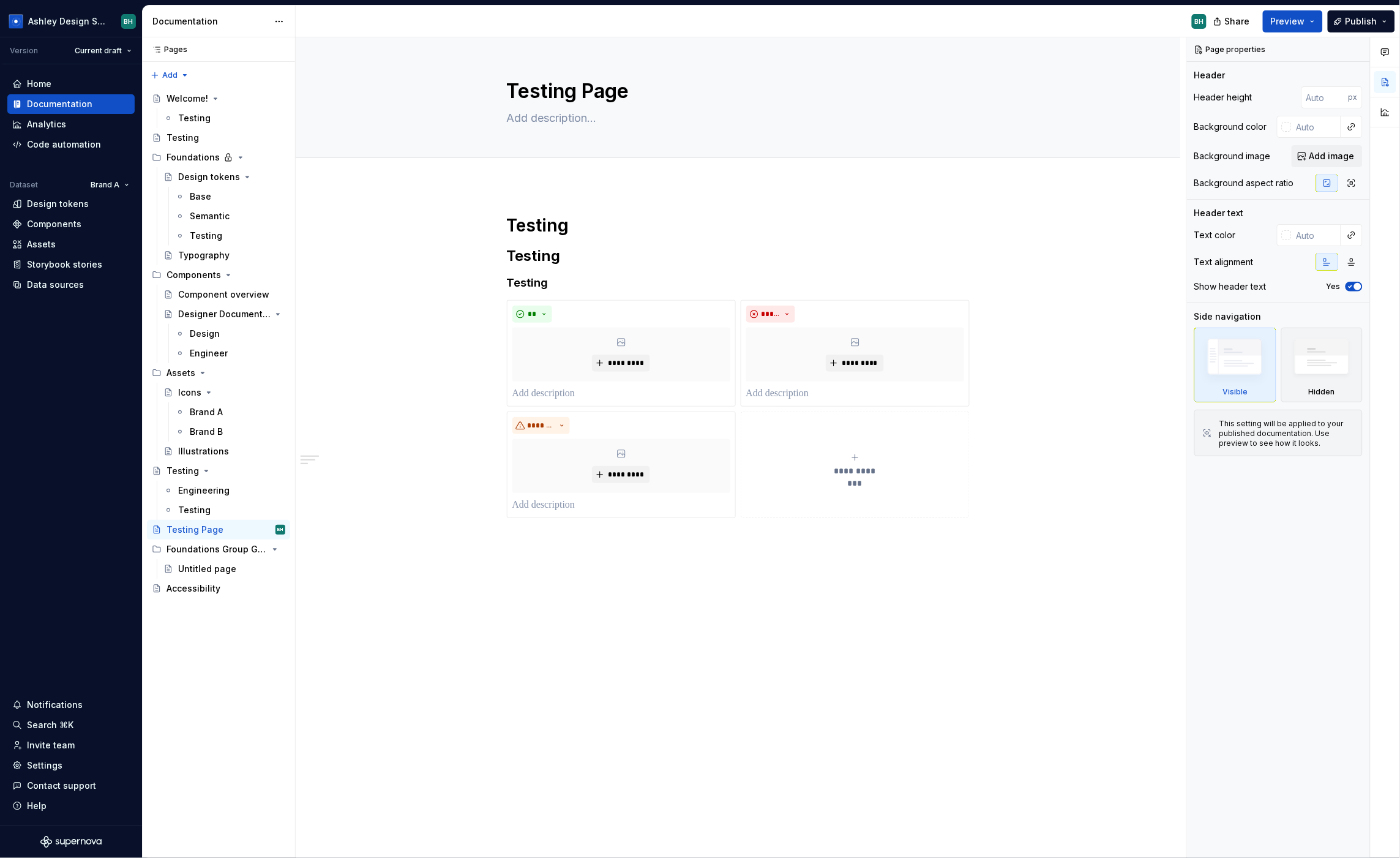
type textarea "*"
